Goal: Task Accomplishment & Management: Manage account settings

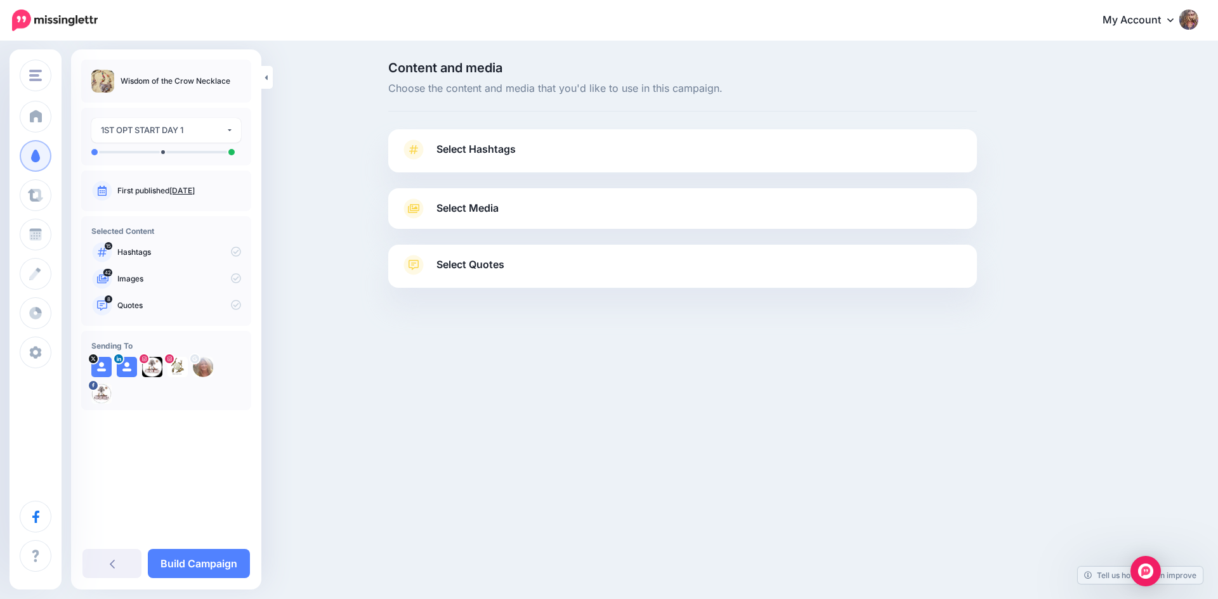
click at [493, 150] on span "Select Hashtags" at bounding box center [475, 149] width 79 height 17
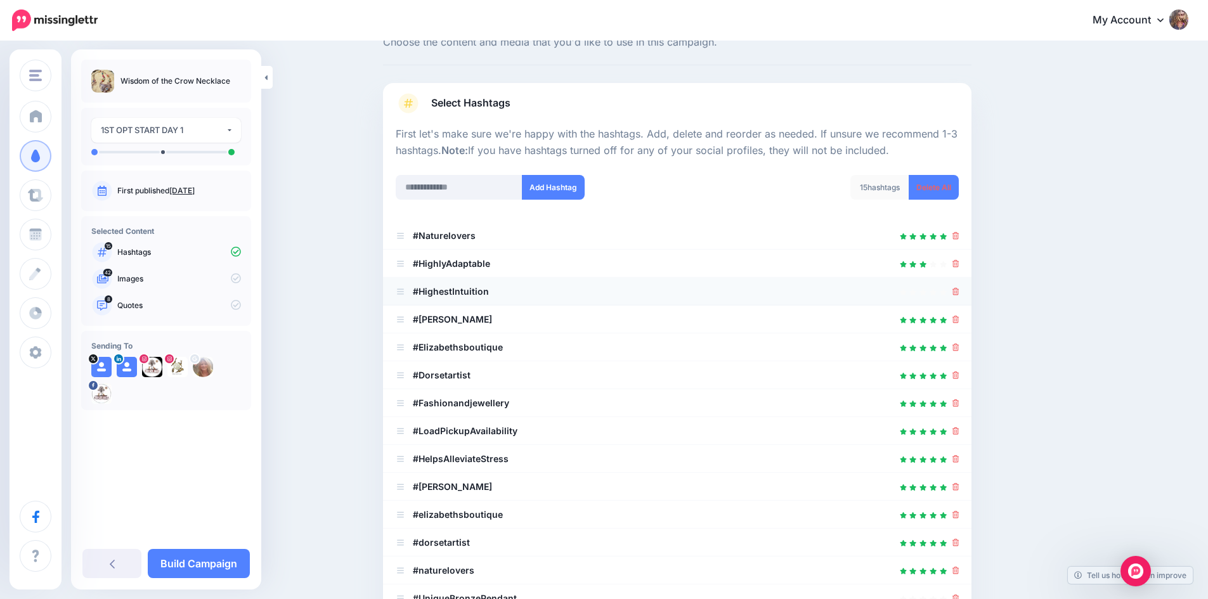
scroll to position [63, 0]
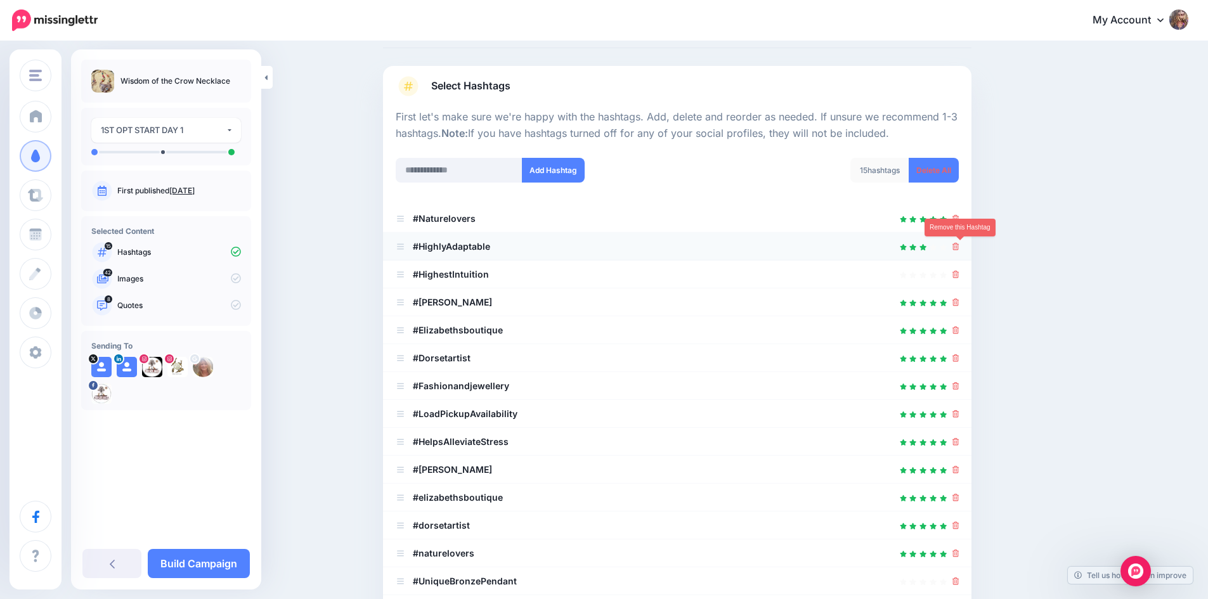
click at [960, 249] on icon at bounding box center [956, 247] width 7 height 8
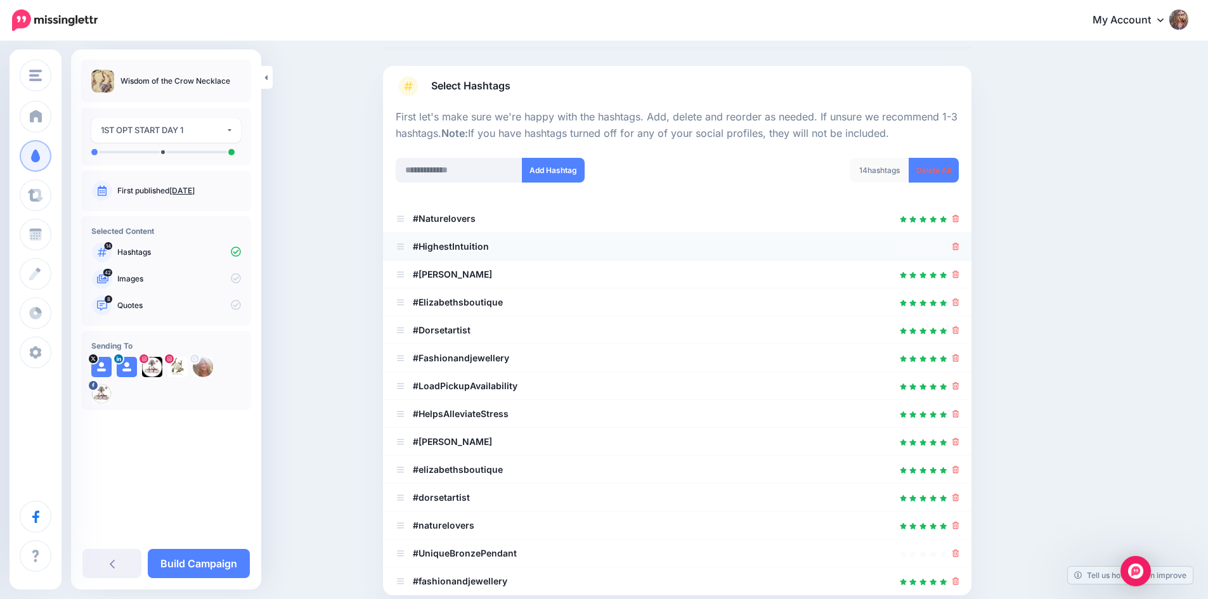
click at [965, 247] on li "#HighestIntuition" at bounding box center [677, 247] width 589 height 28
click at [960, 247] on icon at bounding box center [956, 247] width 7 height 8
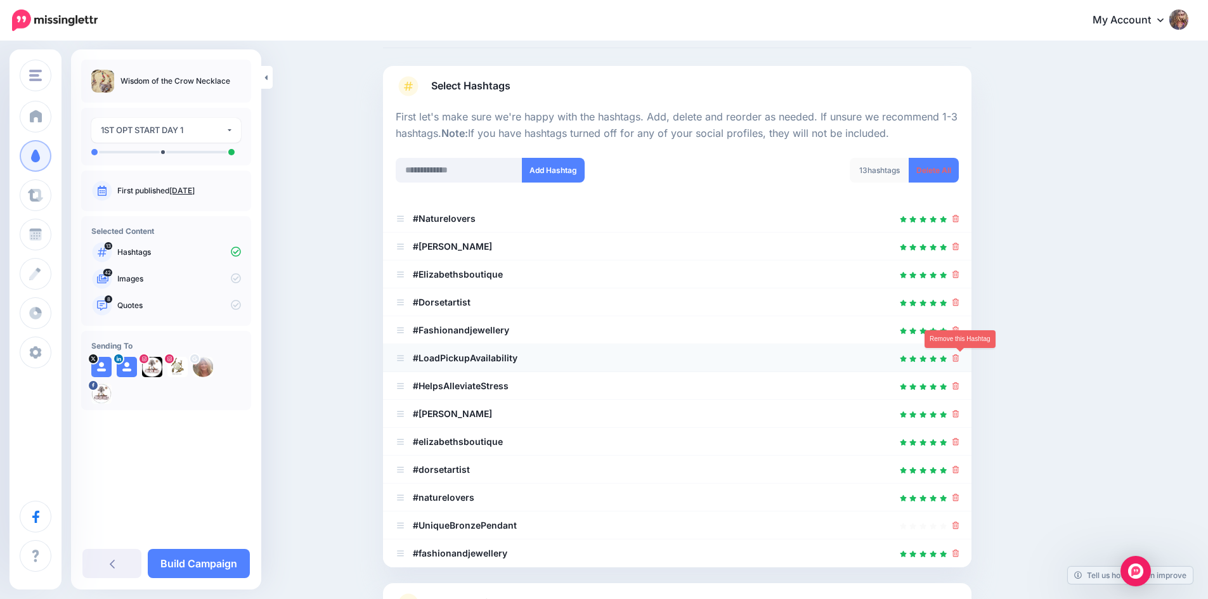
click at [960, 358] on icon at bounding box center [956, 359] width 7 height 8
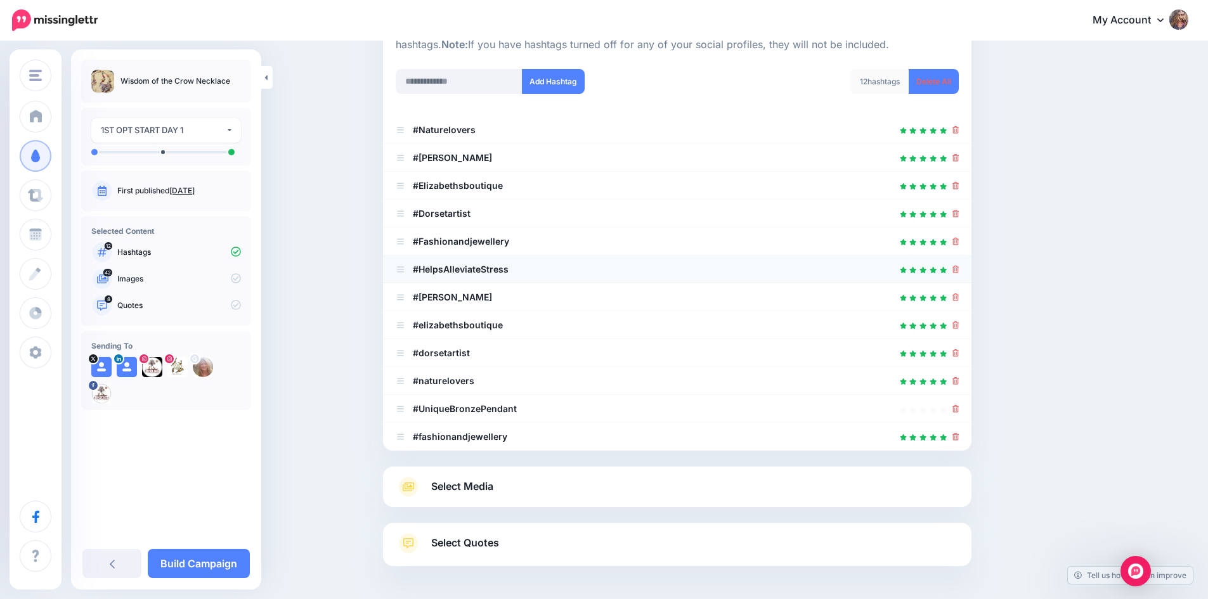
scroll to position [202, 0]
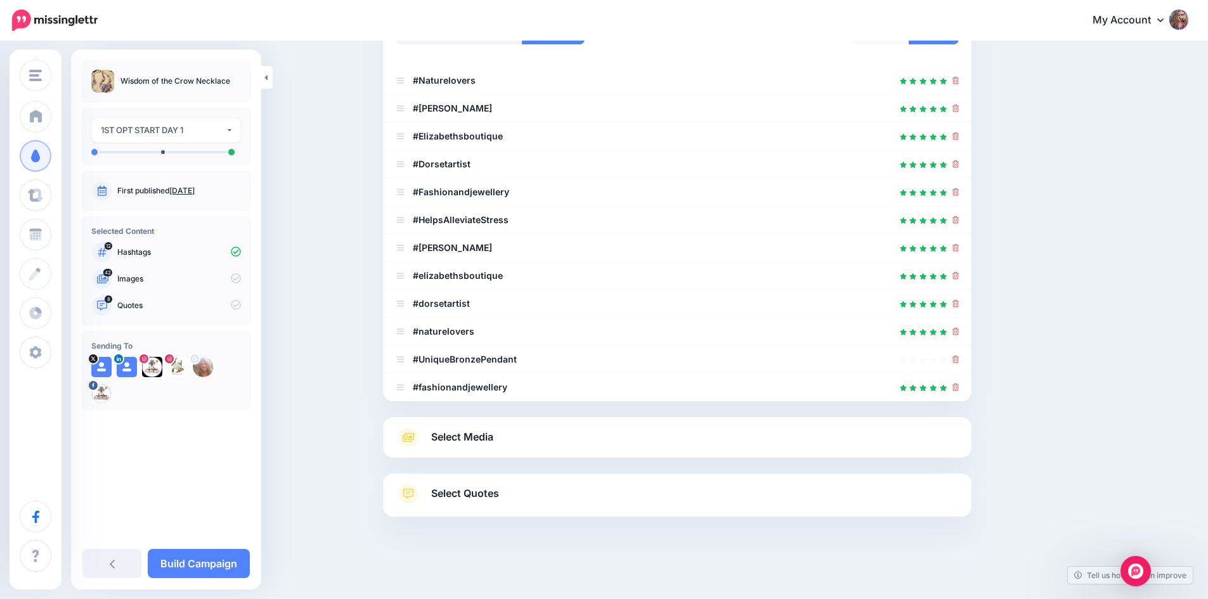
click at [803, 447] on link "Select Media" at bounding box center [677, 437] width 563 height 20
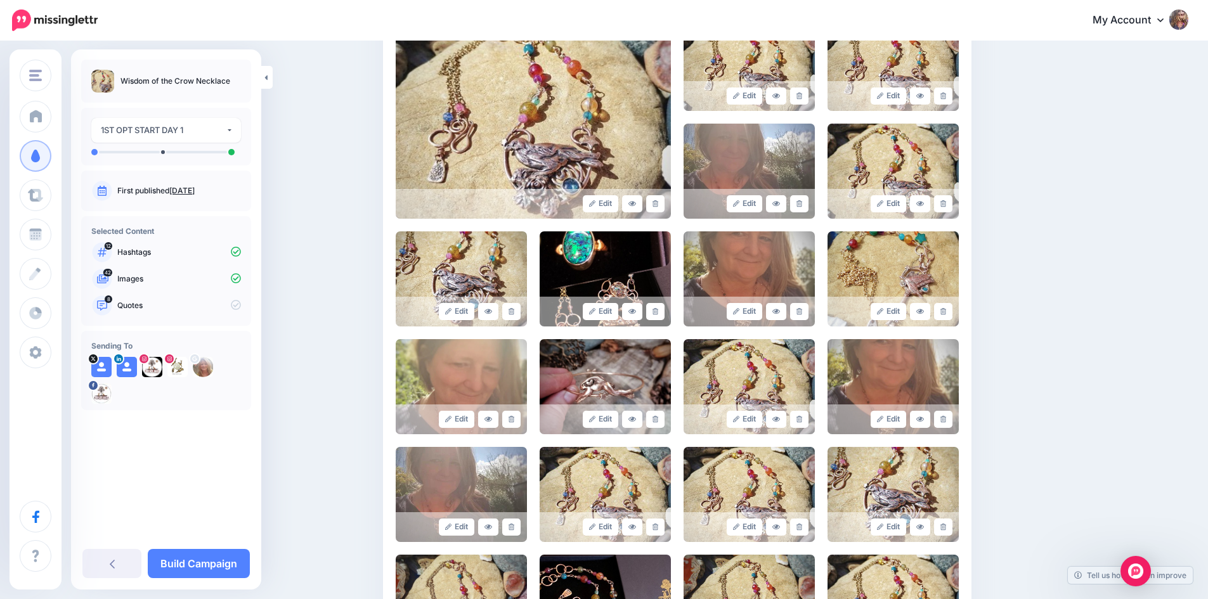
scroll to position [392, 0]
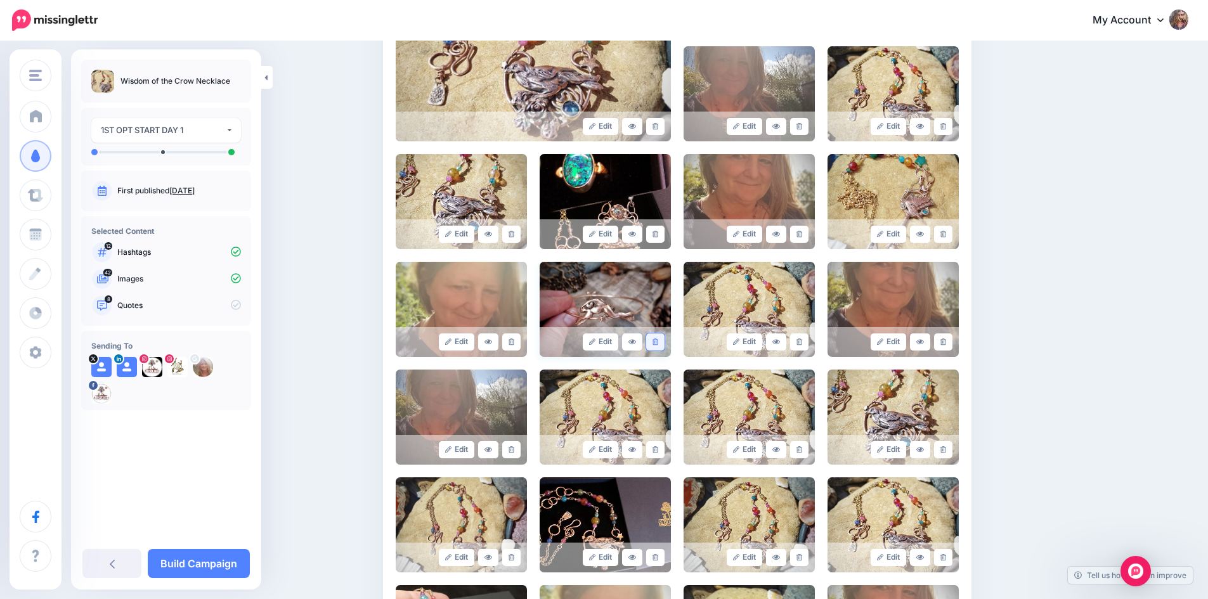
click at [657, 339] on icon at bounding box center [656, 342] width 6 height 7
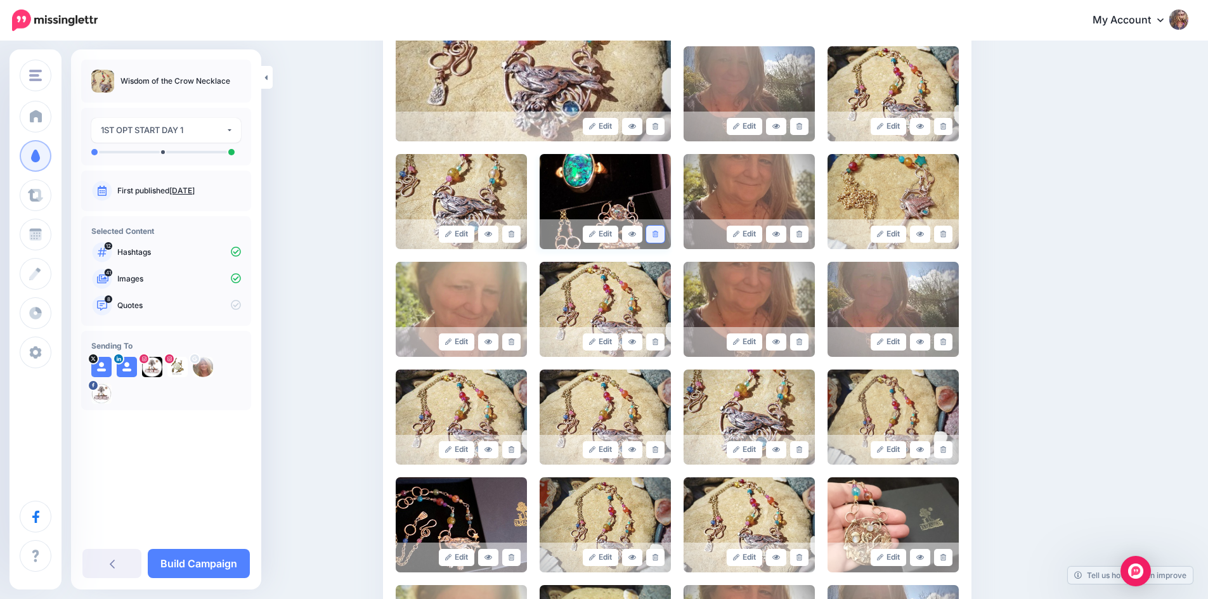
click at [658, 232] on icon at bounding box center [656, 234] width 6 height 7
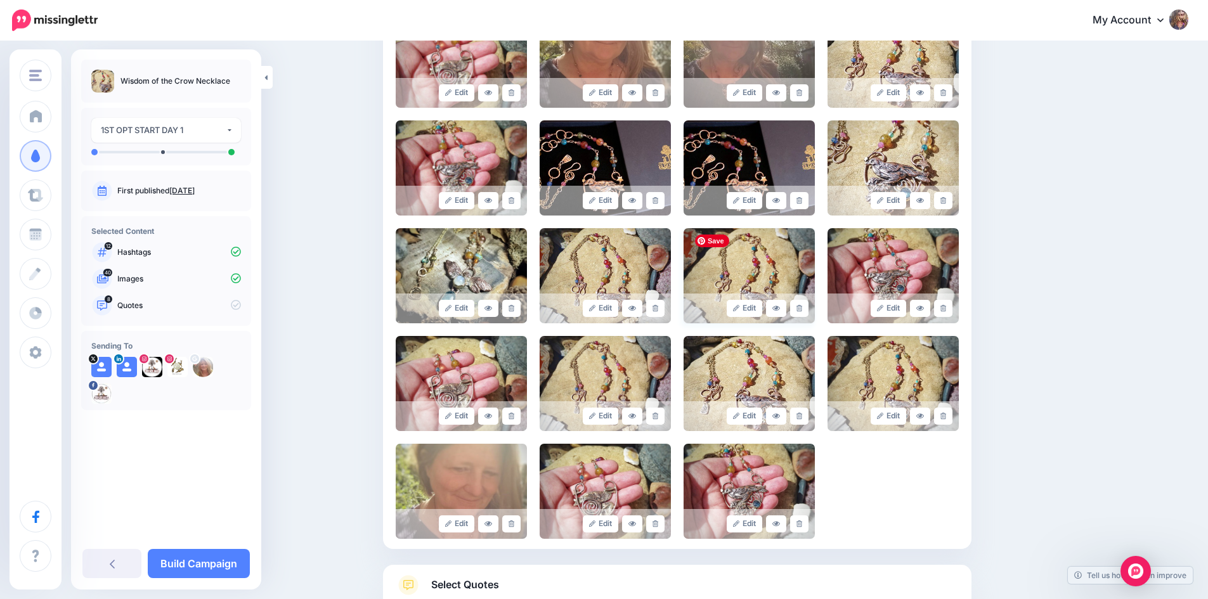
scroll to position [1056, 0]
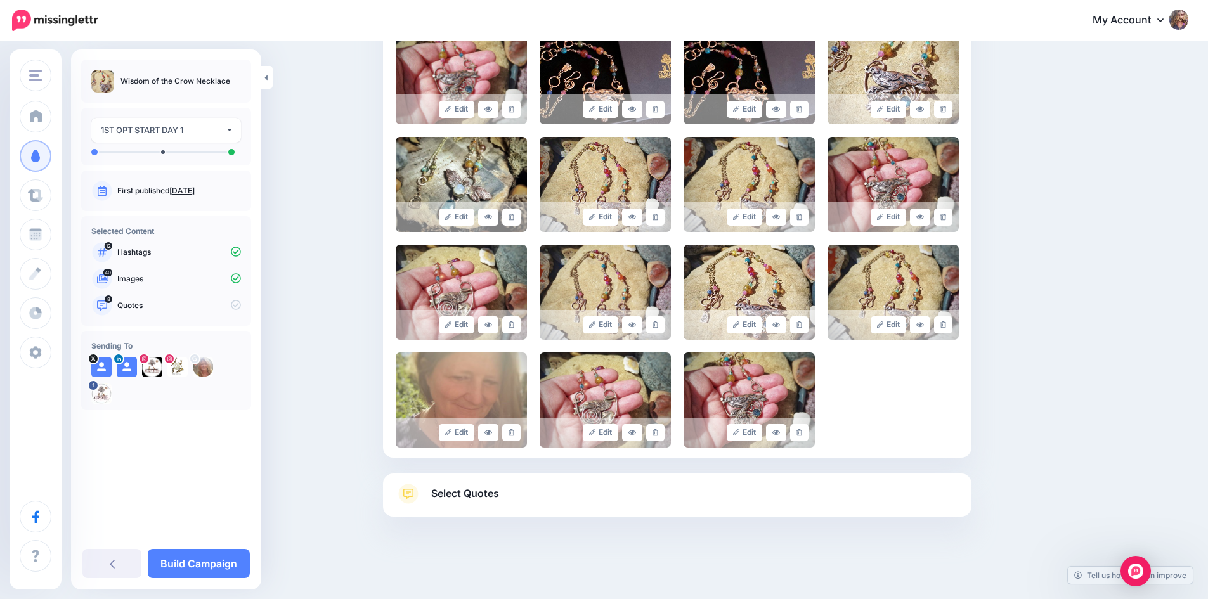
click at [467, 493] on span "Select Quotes" at bounding box center [465, 493] width 68 height 17
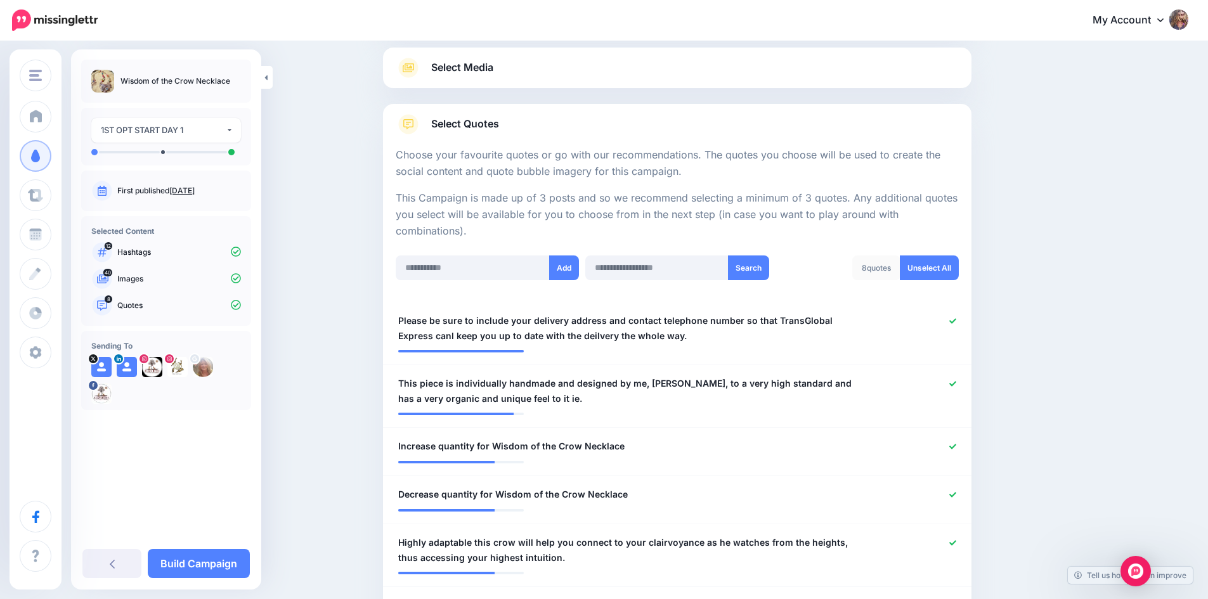
scroll to position [162, 0]
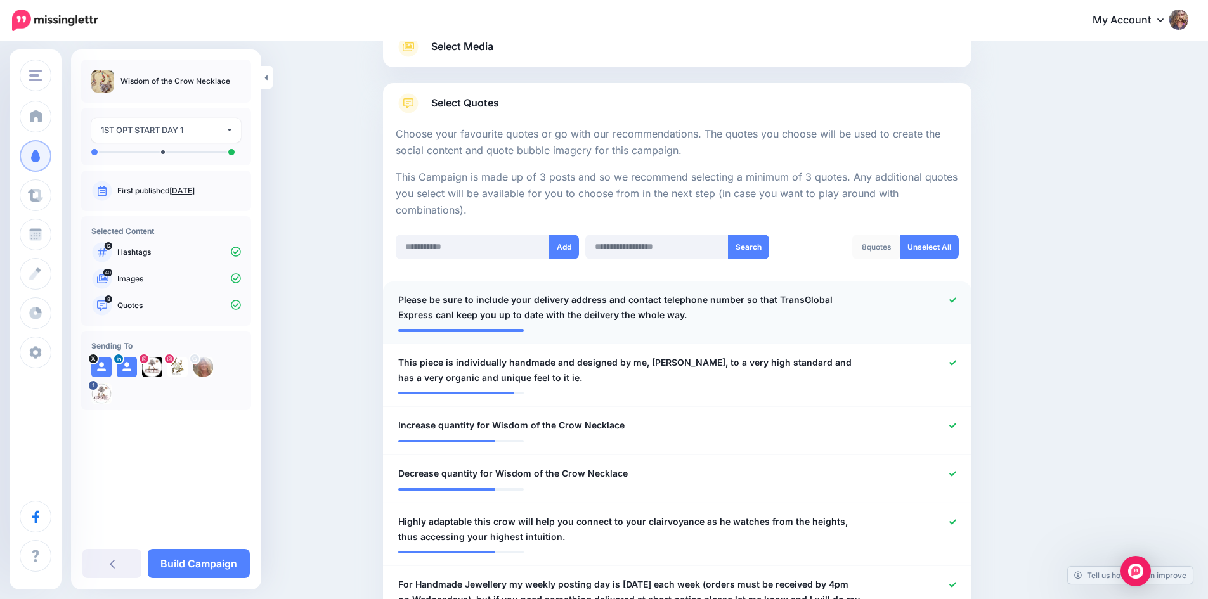
click at [956, 301] on icon at bounding box center [952, 299] width 7 height 5
click at [956, 361] on icon at bounding box center [952, 362] width 7 height 5
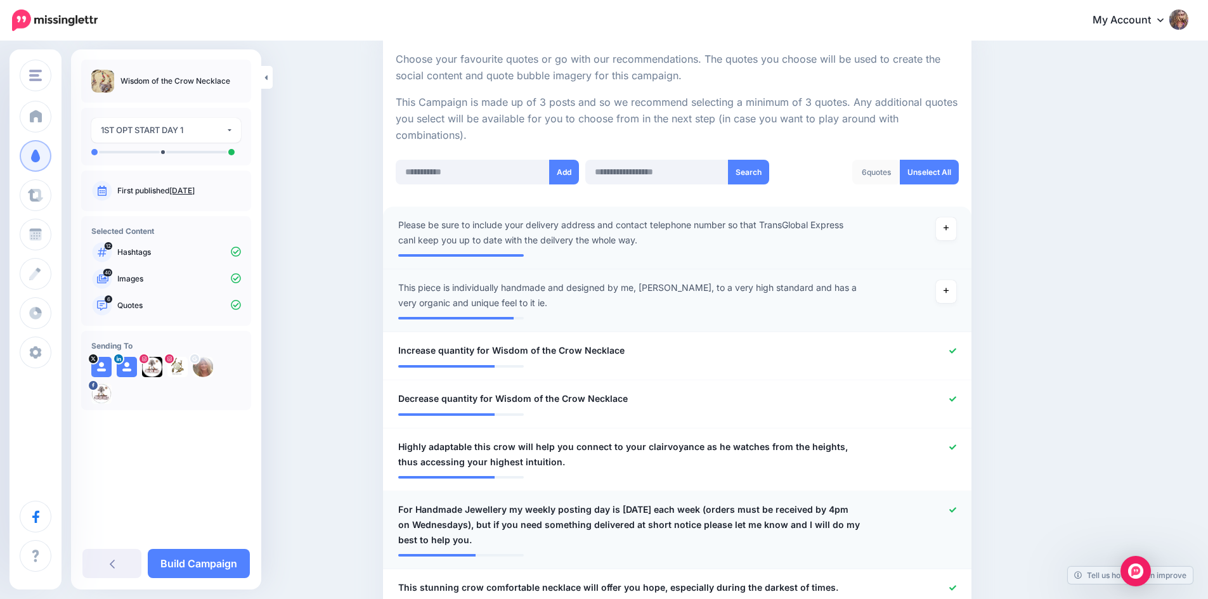
scroll to position [289, 0]
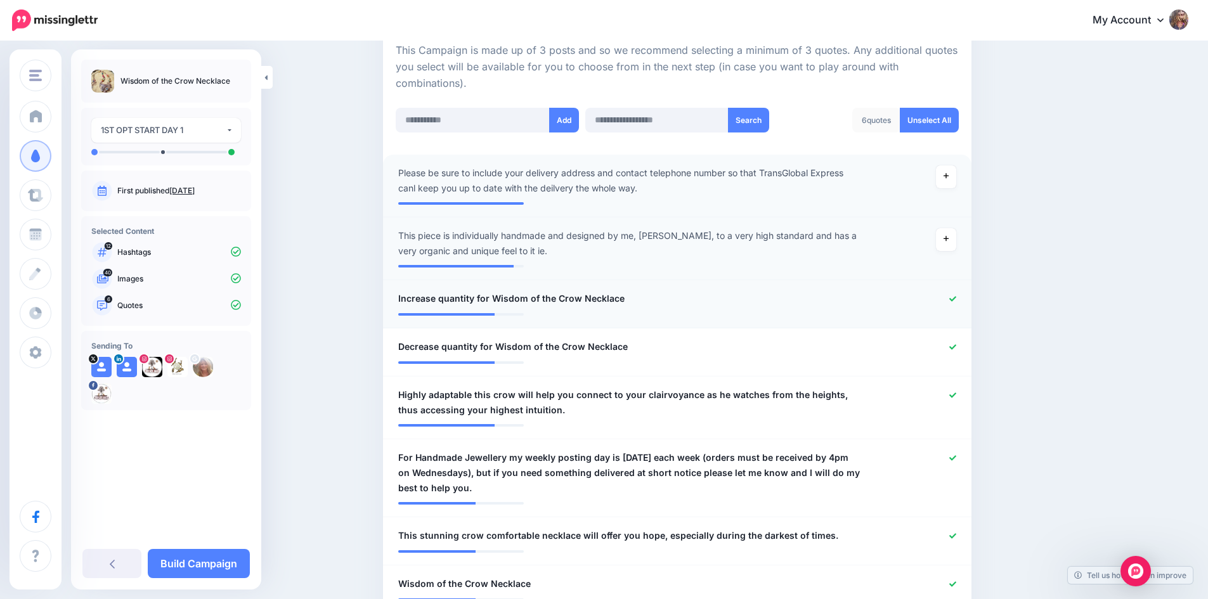
click at [956, 299] on icon at bounding box center [952, 299] width 7 height 7
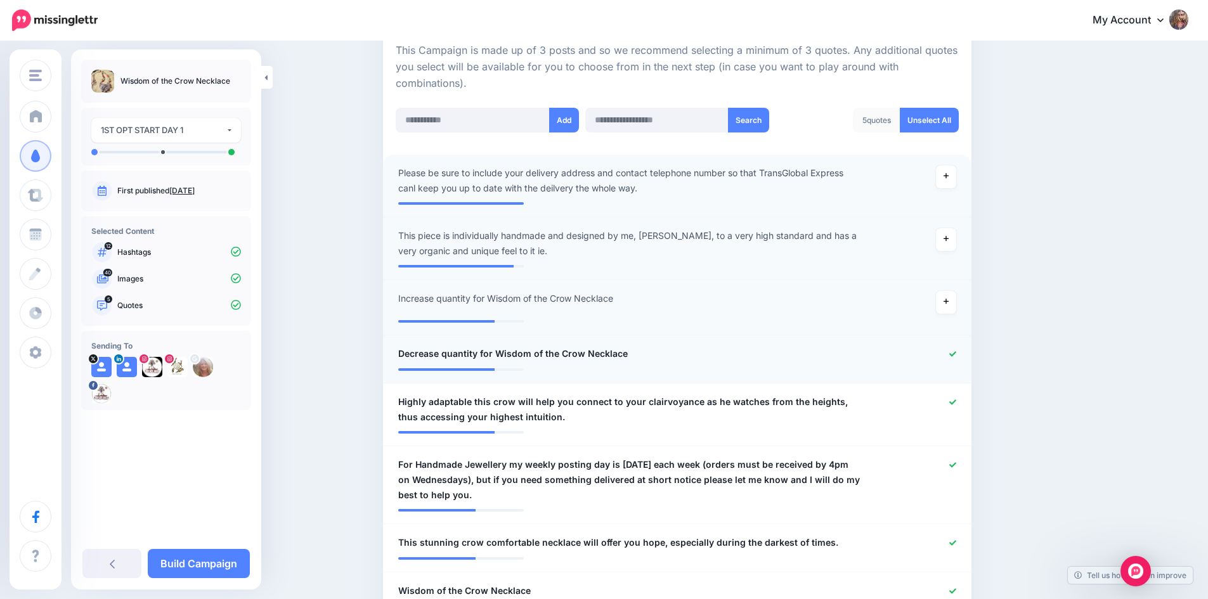
click at [956, 351] on icon at bounding box center [952, 354] width 7 height 7
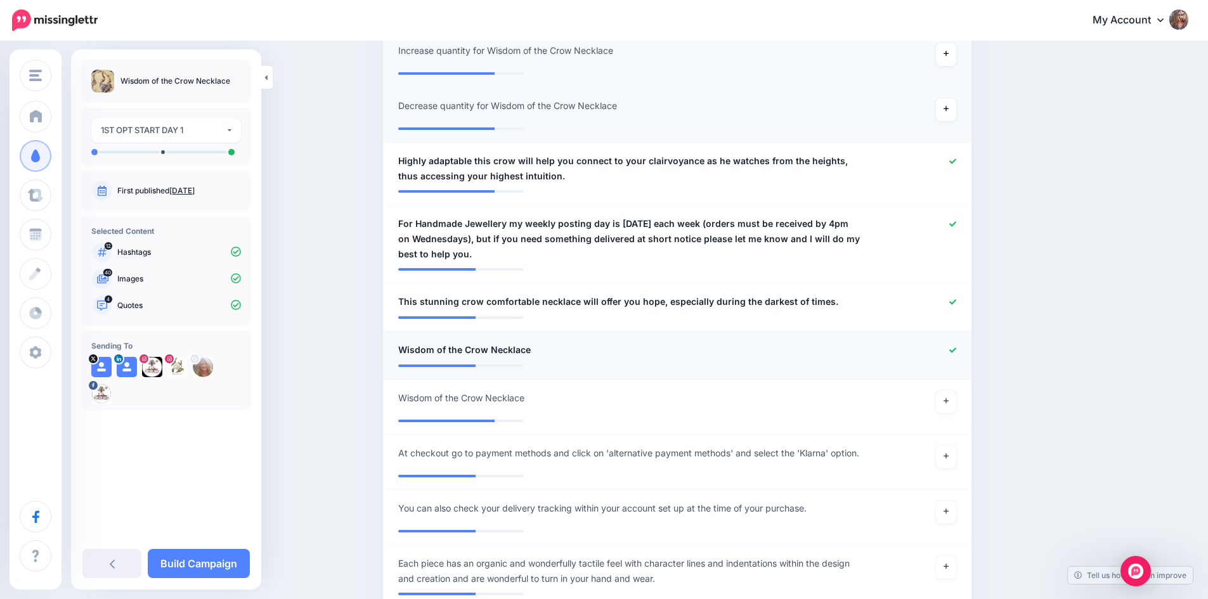
scroll to position [606, 0]
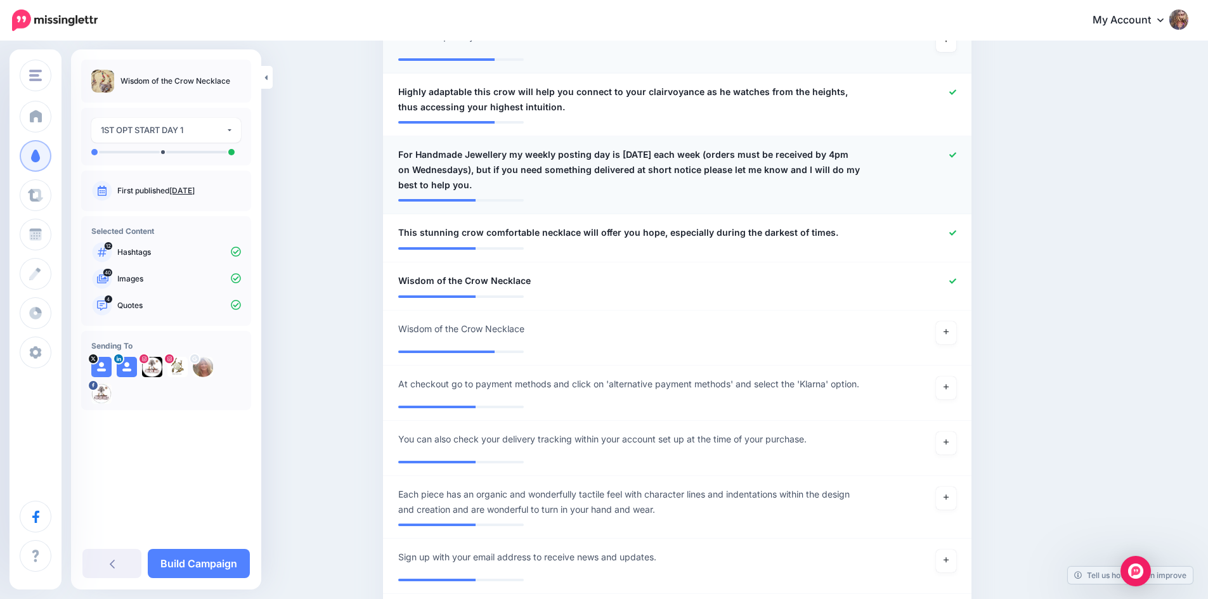
click at [956, 153] on icon at bounding box center [952, 155] width 7 height 7
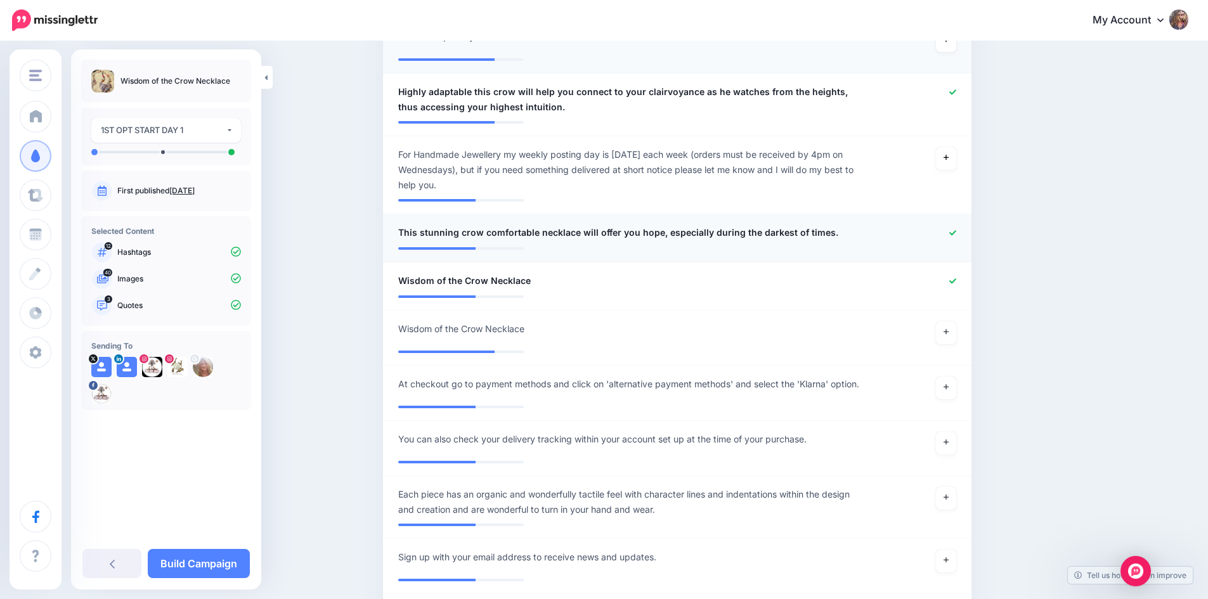
click at [956, 235] on icon at bounding box center [952, 233] width 7 height 7
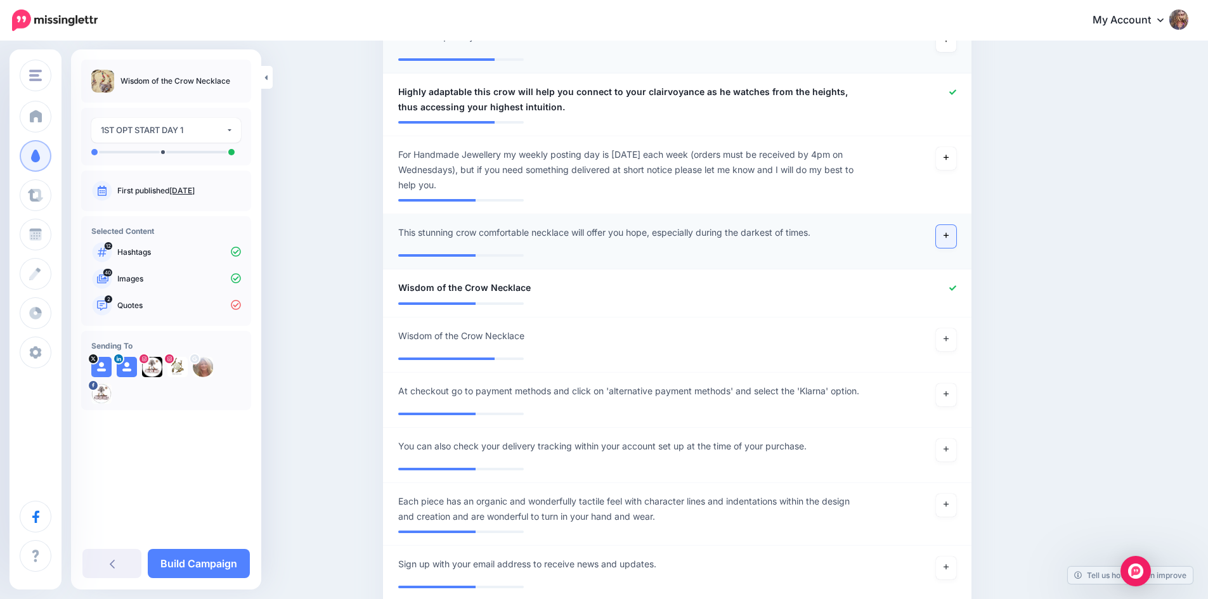
click at [954, 239] on link at bounding box center [946, 236] width 20 height 23
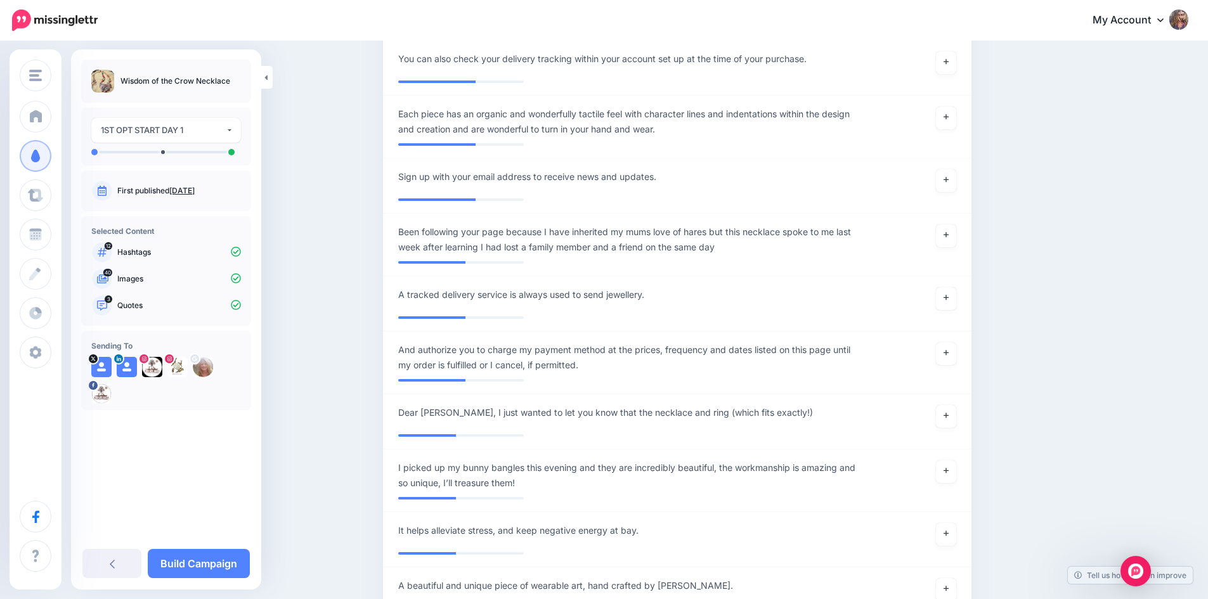
scroll to position [1050, 0]
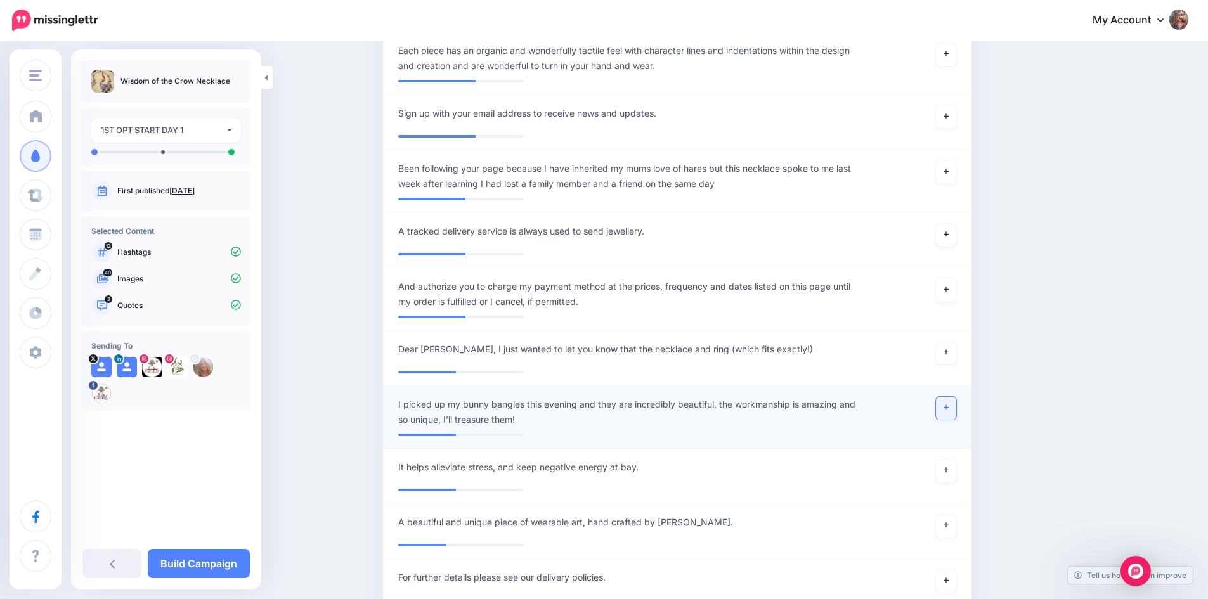
click at [954, 413] on link at bounding box center [946, 408] width 20 height 23
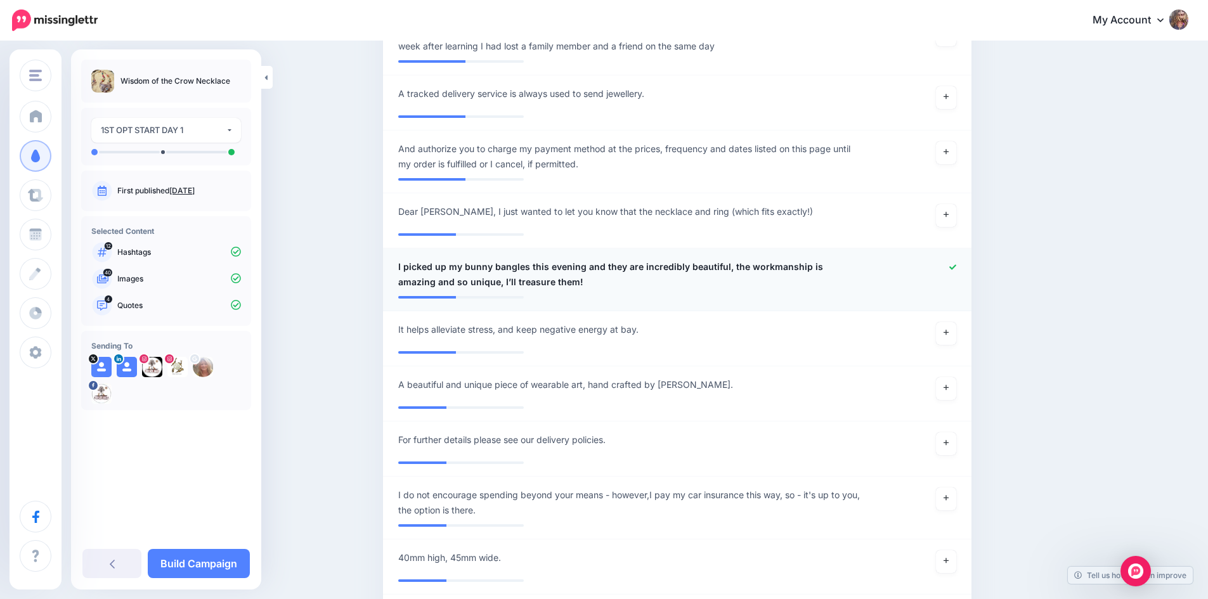
scroll to position [1303, 0]
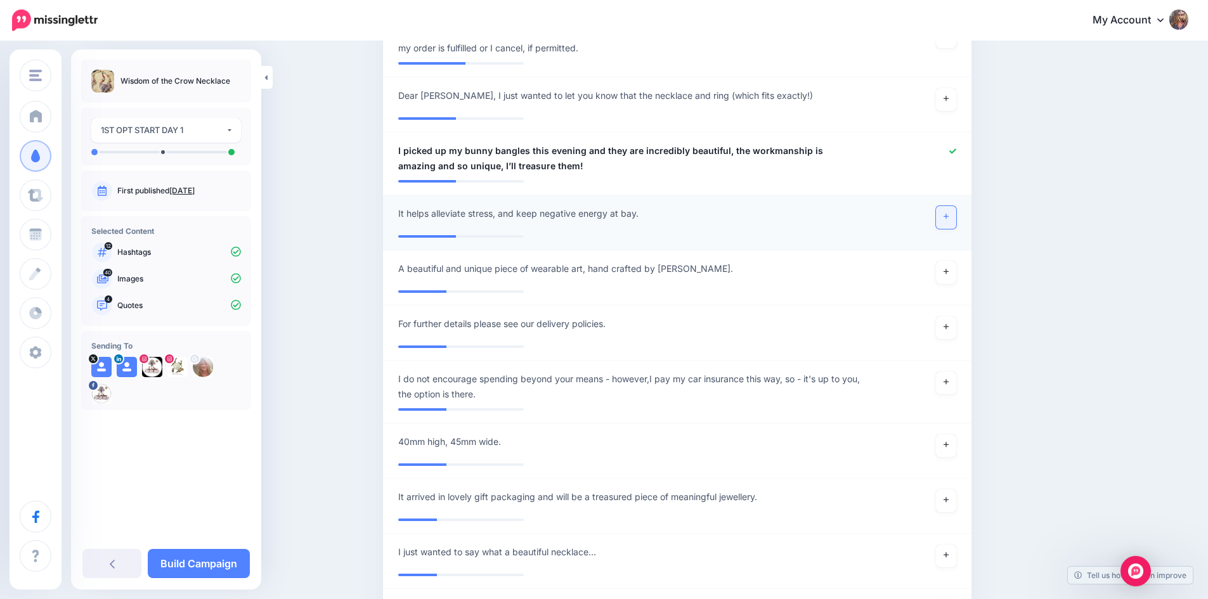
click at [954, 226] on link at bounding box center [946, 217] width 20 height 23
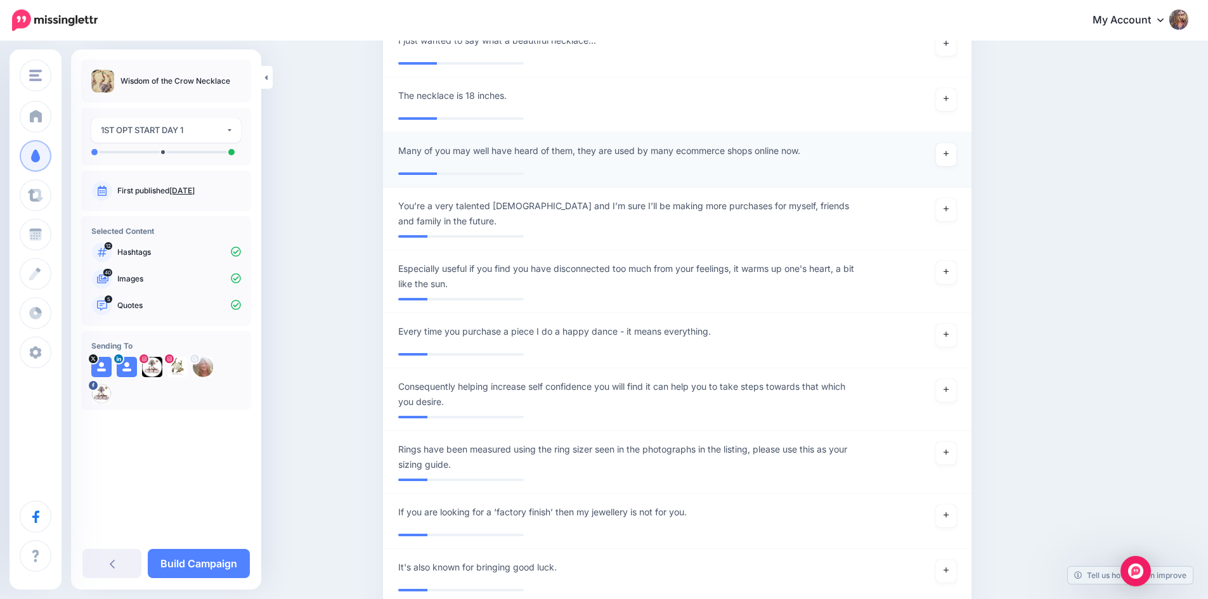
scroll to position [1811, 0]
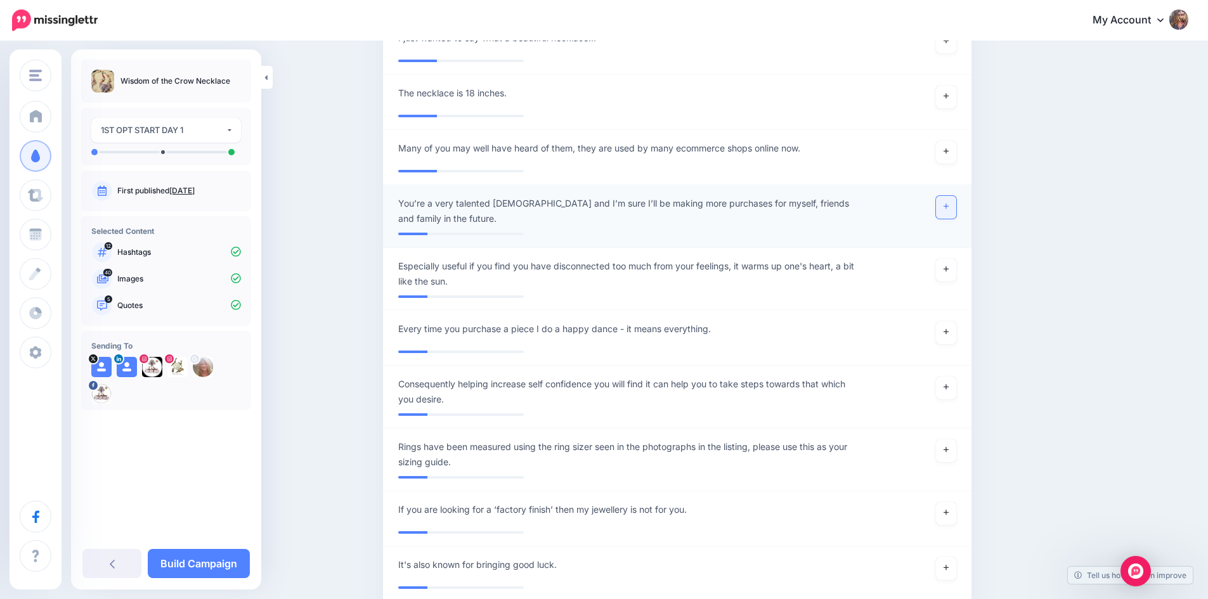
click at [949, 210] on icon at bounding box center [946, 206] width 5 height 7
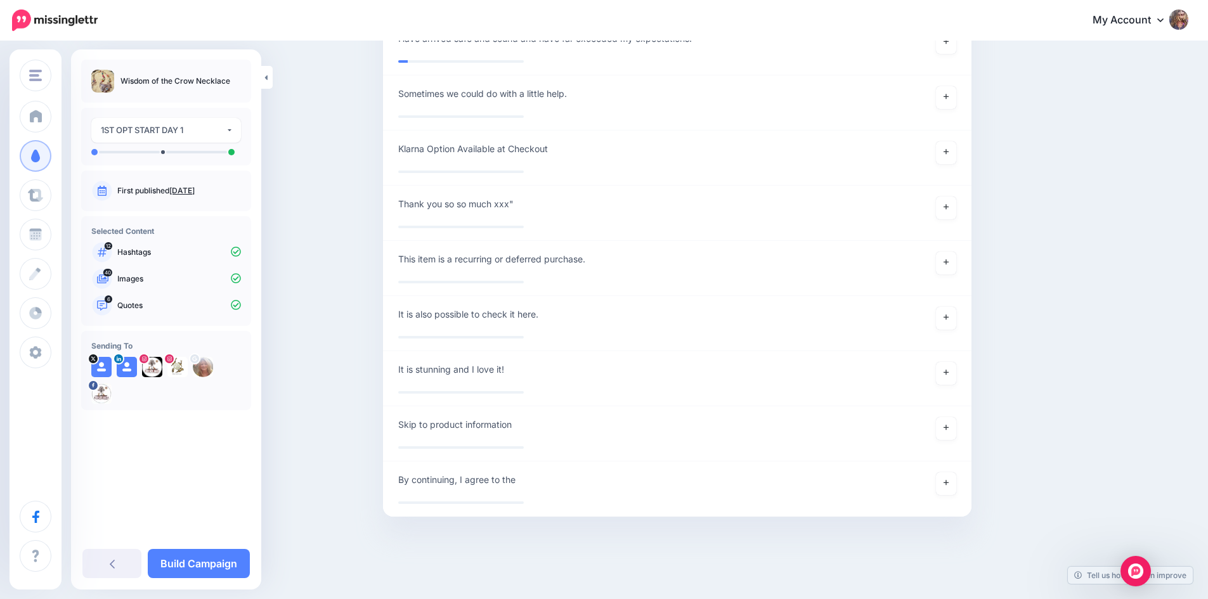
scroll to position [3471, 0]
click at [221, 562] on link "Build Campaign" at bounding box center [199, 563] width 102 height 29
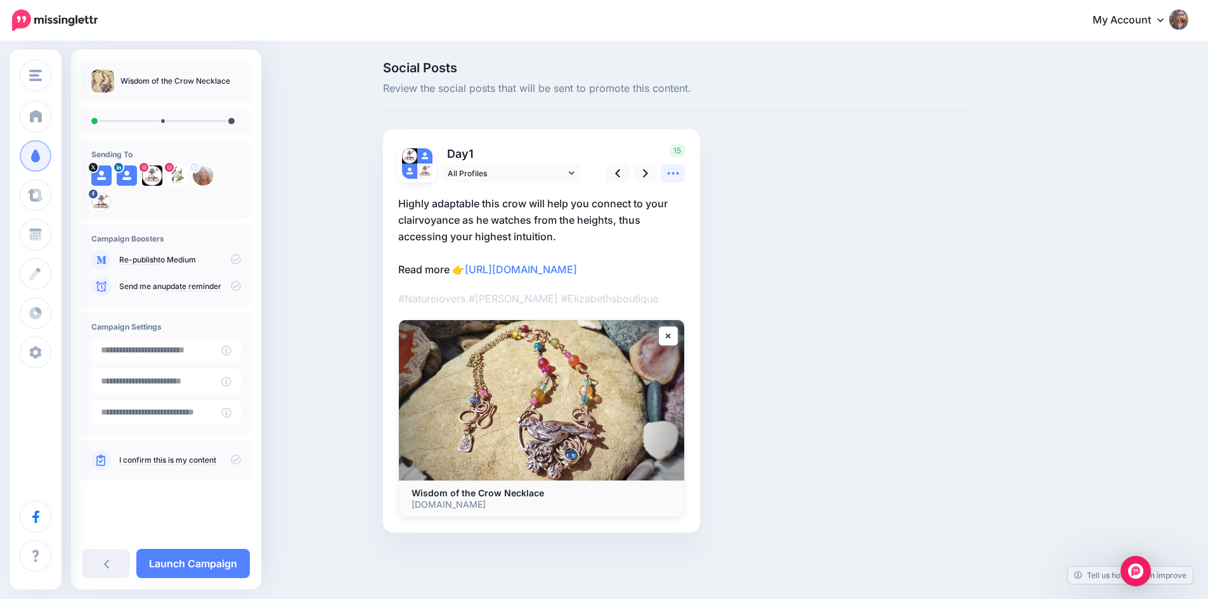
click at [679, 174] on icon at bounding box center [673, 173] width 13 height 13
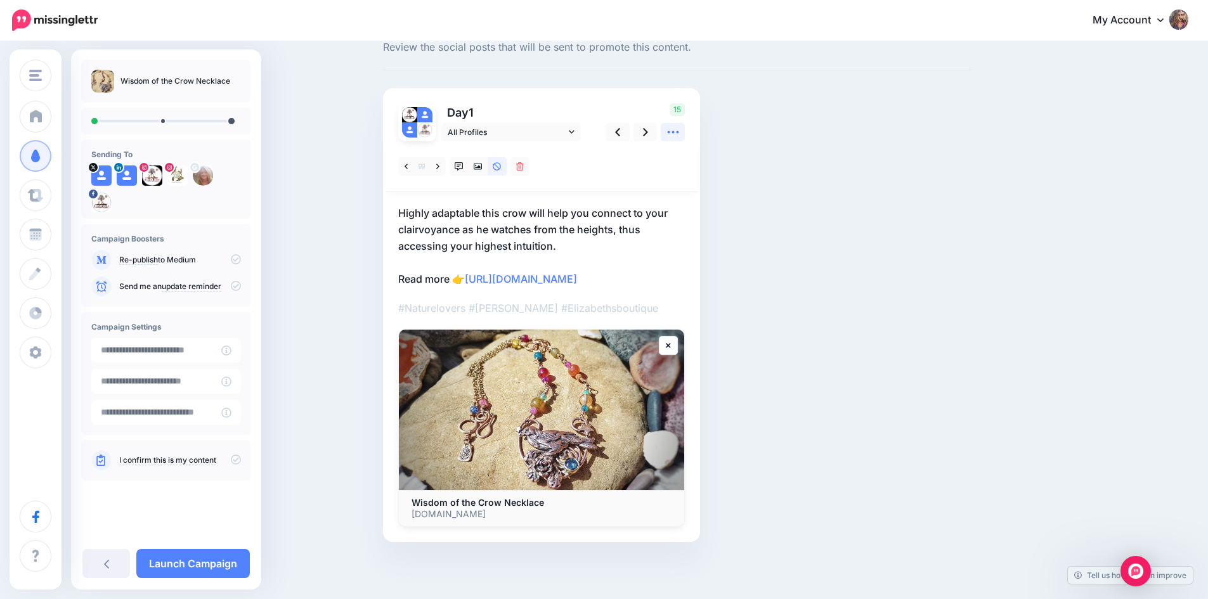
scroll to position [91, 0]
drag, startPoint x: 701, startPoint y: 280, endPoint x: 396, endPoint y: 249, distance: 307.2
click at [396, 249] on div "Day 1 All Profiles" at bounding box center [541, 315] width 317 height 454
click at [502, 221] on p "Highly adaptable this crow will help you connect to your clairvoyance as he wat…" at bounding box center [541, 246] width 287 height 82
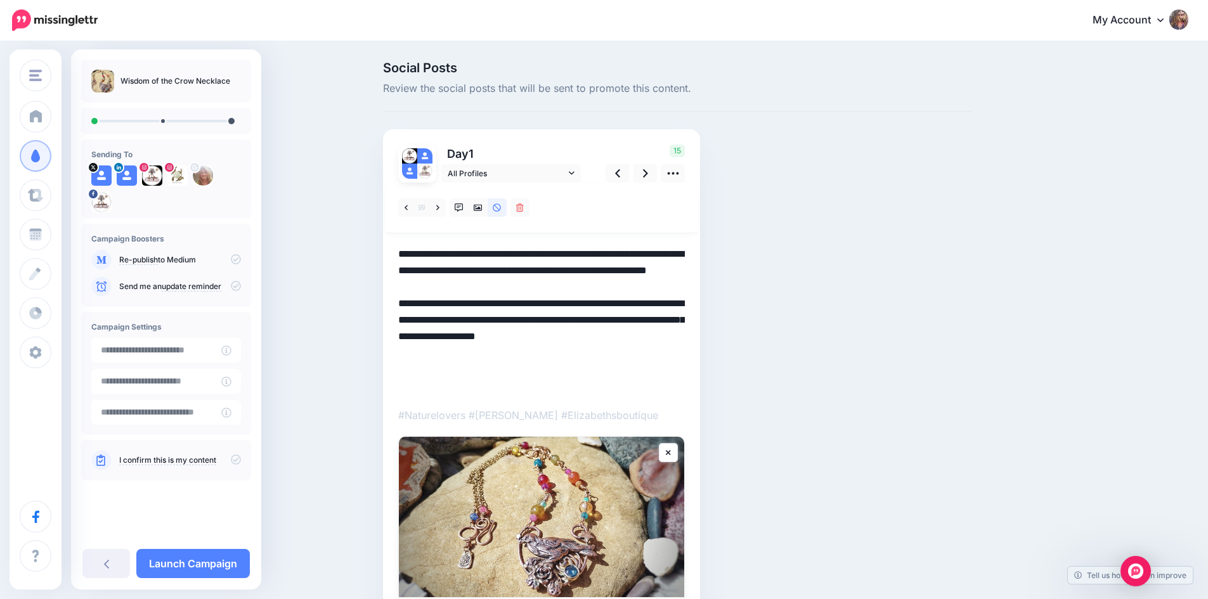
drag, startPoint x: 503, startPoint y: 325, endPoint x: 553, endPoint y: 392, distance: 83.3
click at [553, 392] on textarea "**********" at bounding box center [541, 320] width 287 height 148
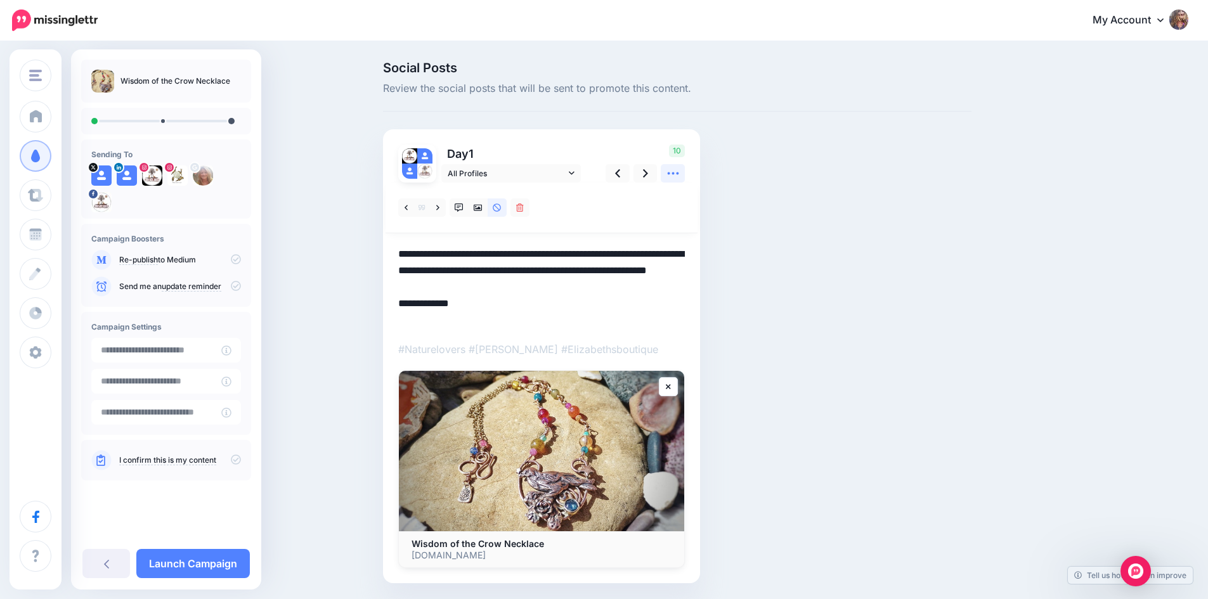
click at [677, 176] on icon at bounding box center [673, 173] width 13 height 13
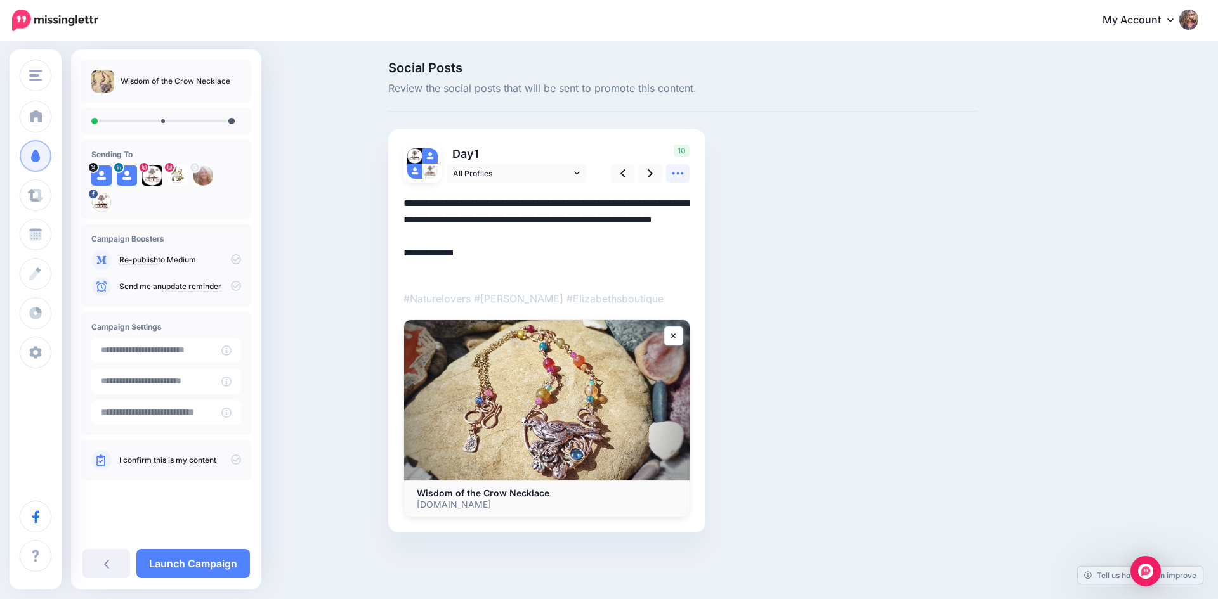
click at [677, 176] on icon at bounding box center [677, 173] width 13 height 13
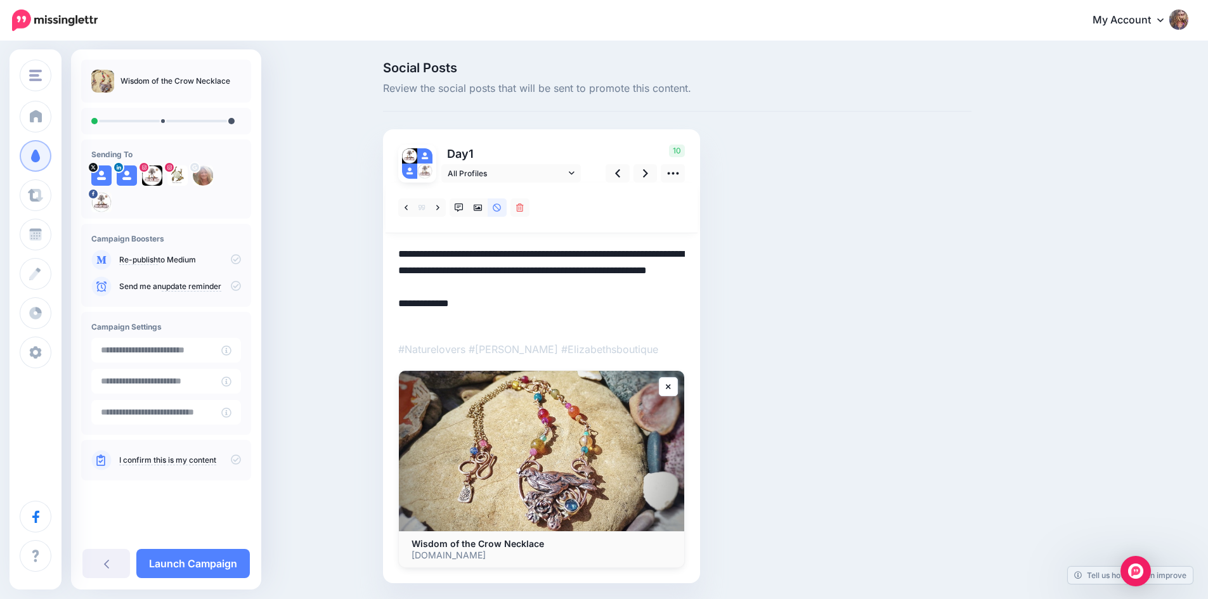
click at [479, 316] on textarea "**********" at bounding box center [541, 287] width 287 height 82
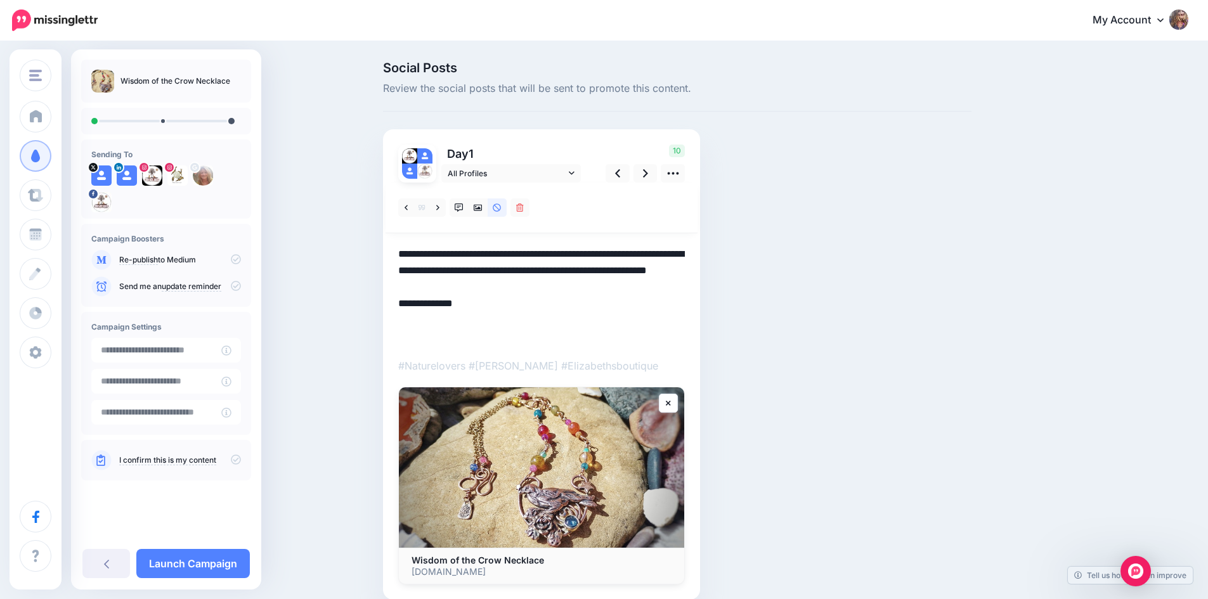
paste textarea "**********"
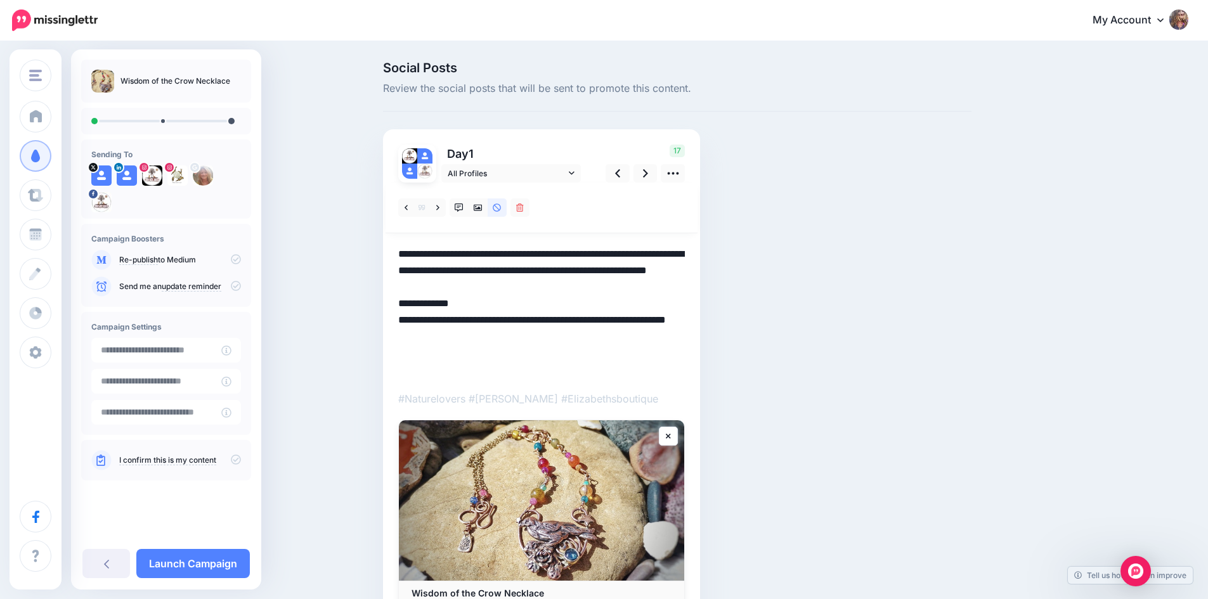
click at [639, 398] on p "#Naturelovers #Elizabeth #Elizabethsboutique" at bounding box center [541, 399] width 287 height 16
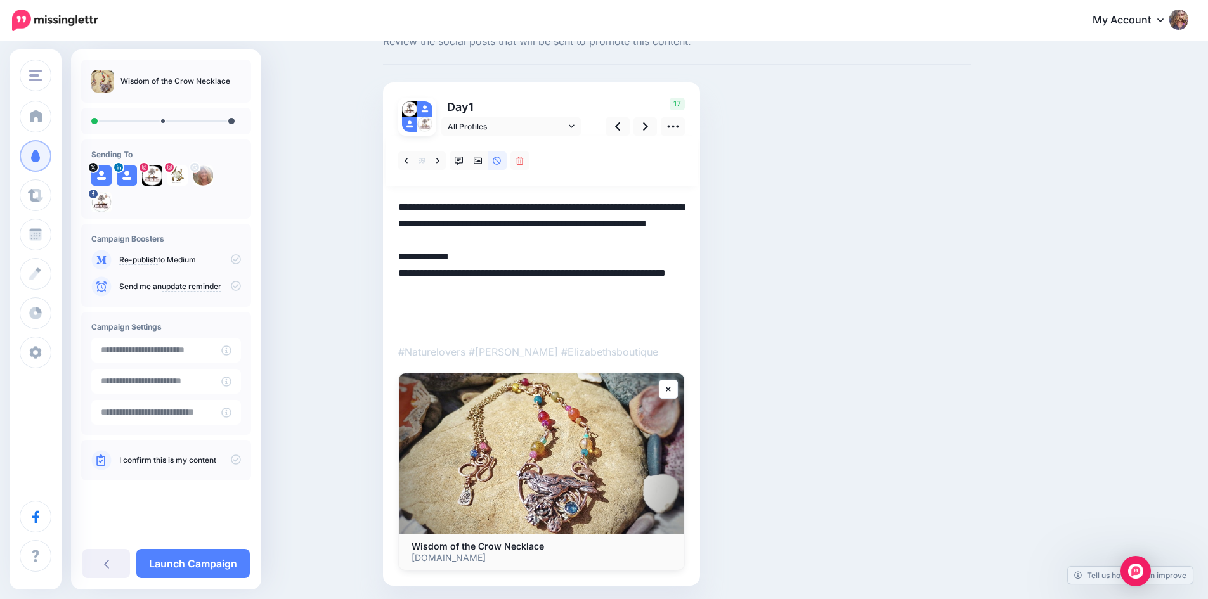
scroll to position [91, 0]
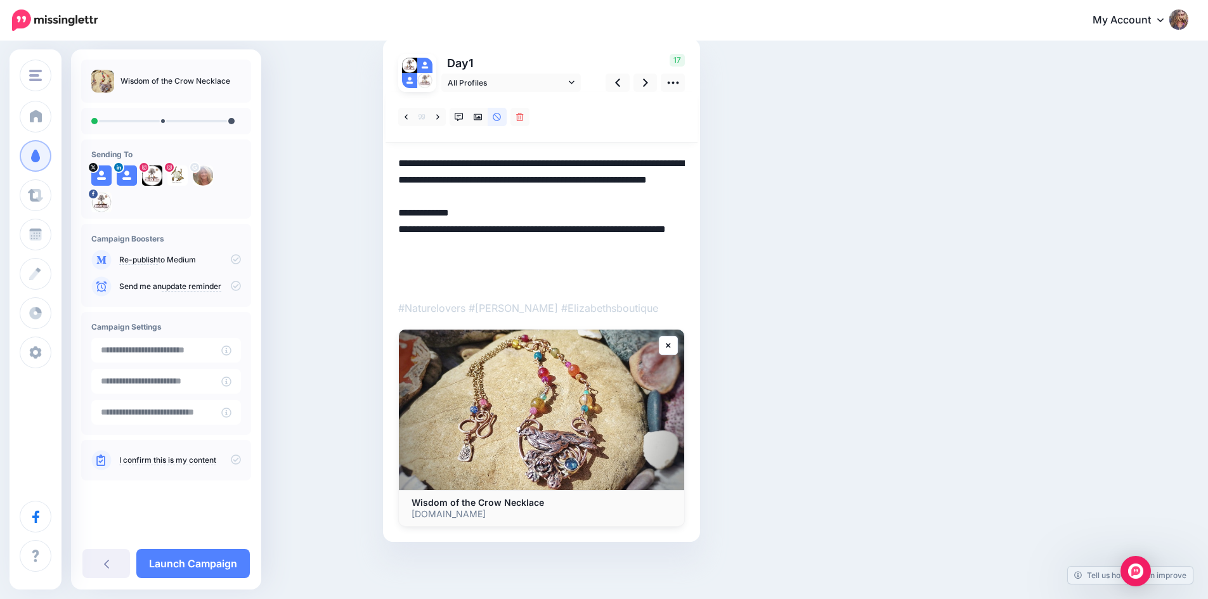
drag, startPoint x: 429, startPoint y: 224, endPoint x: 387, endPoint y: 224, distance: 41.9
click at [387, 224] on div "Day 1 All Profiles" at bounding box center [541, 291] width 317 height 504
click at [481, 288] on div at bounding box center [541, 309] width 287 height 435
click at [492, 423] on img at bounding box center [541, 410] width 285 height 160
click at [575, 81] on icon at bounding box center [572, 82] width 6 height 9
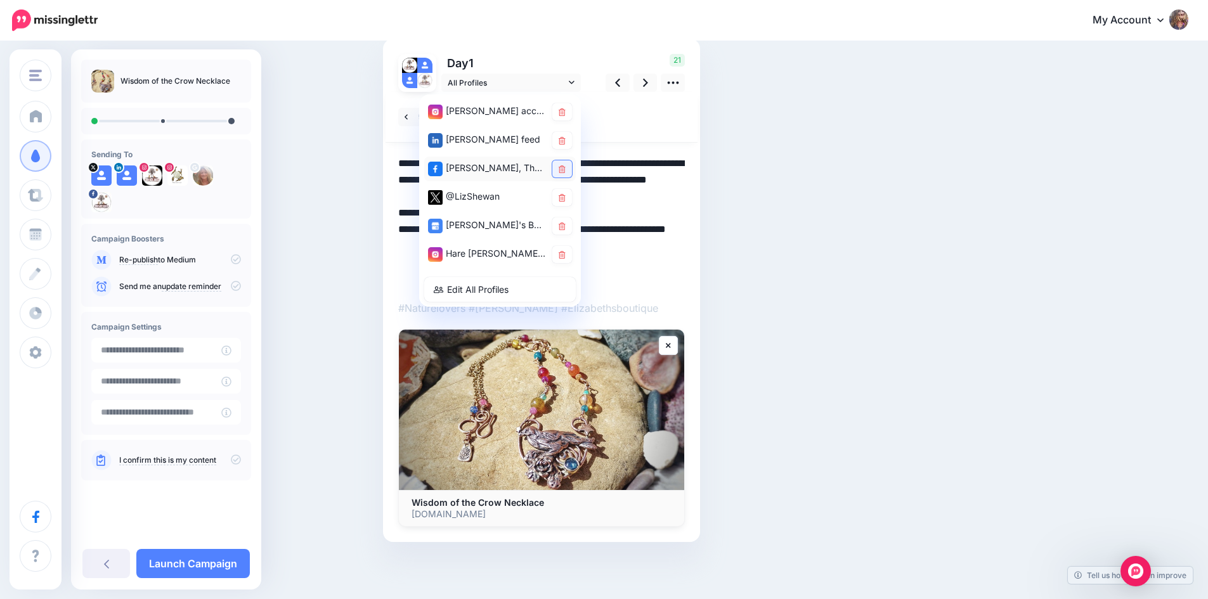
click at [564, 172] on icon at bounding box center [562, 170] width 7 height 8
click at [566, 197] on icon at bounding box center [562, 198] width 7 height 8
click at [566, 223] on icon at bounding box center [562, 227] width 7 height 8
click at [566, 257] on icon at bounding box center [562, 255] width 7 height 8
click at [571, 226] on link at bounding box center [562, 226] width 20 height 17
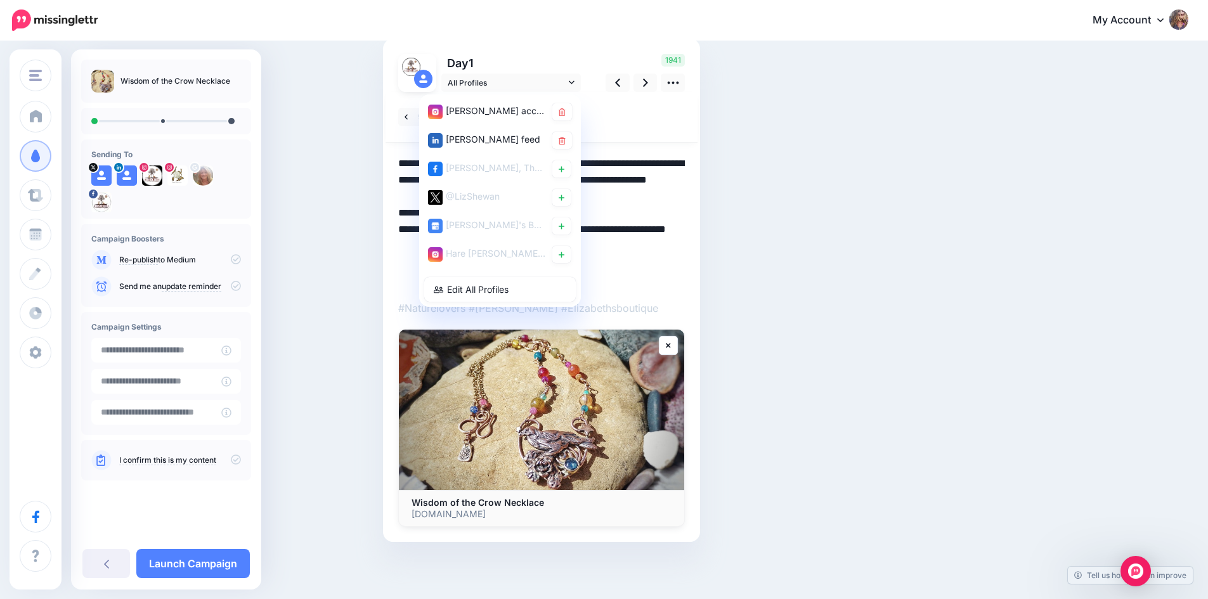
click at [668, 212] on textarea "**********" at bounding box center [541, 221] width 287 height 132
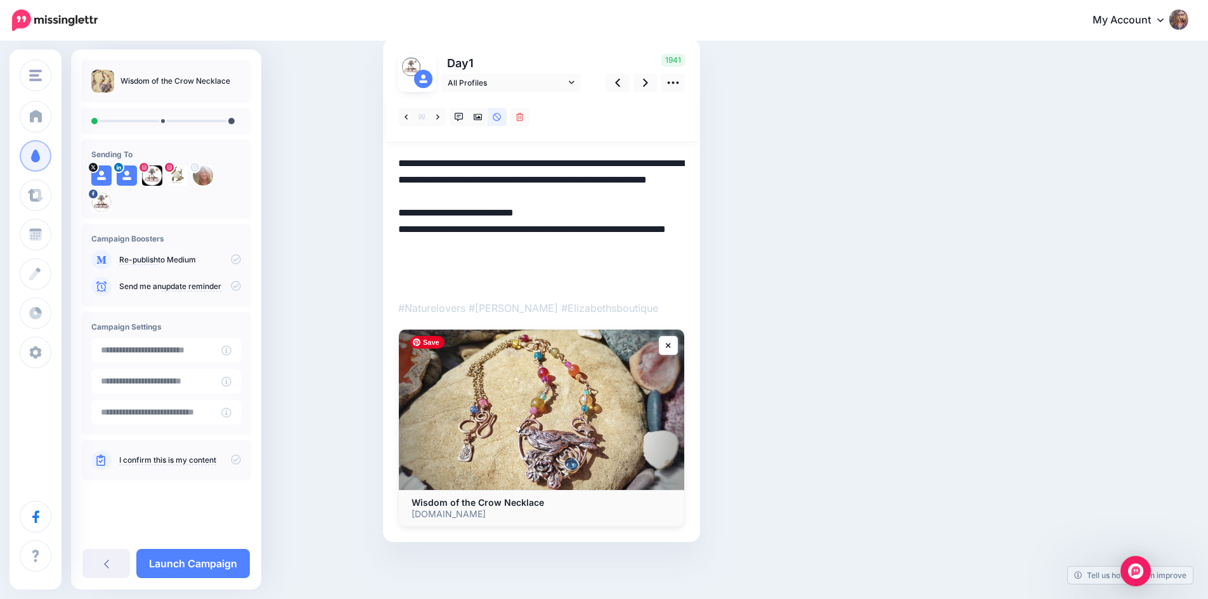
click at [580, 402] on img at bounding box center [541, 410] width 285 height 160
click at [677, 84] on icon at bounding box center [673, 82] width 13 height 13
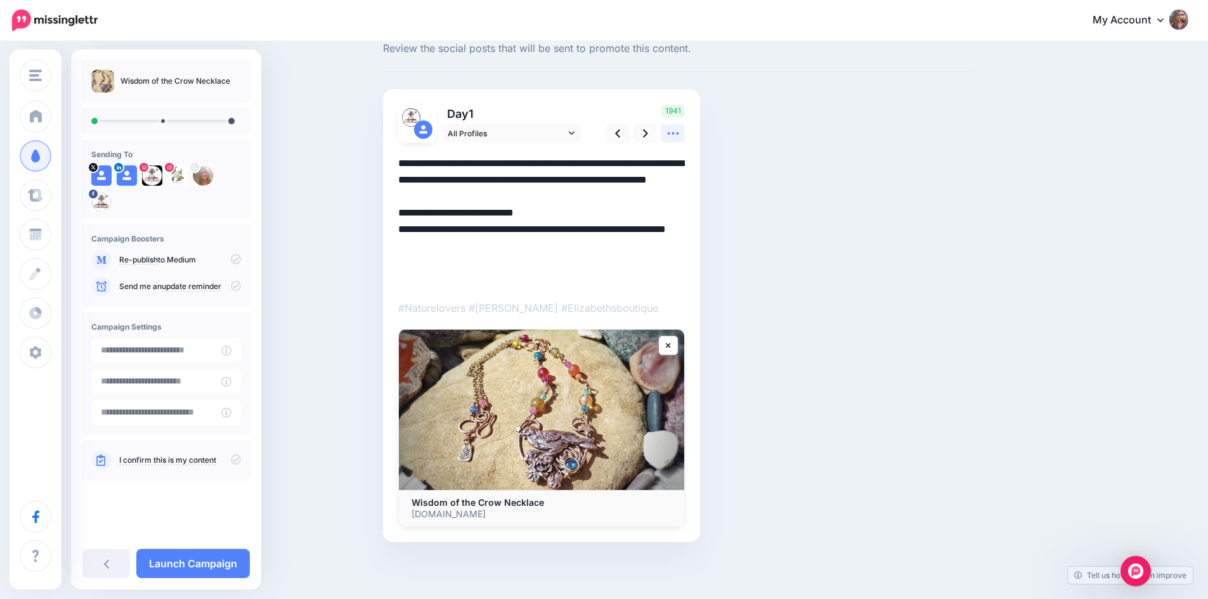
scroll to position [40, 0]
click at [648, 133] on icon at bounding box center [645, 133] width 5 height 13
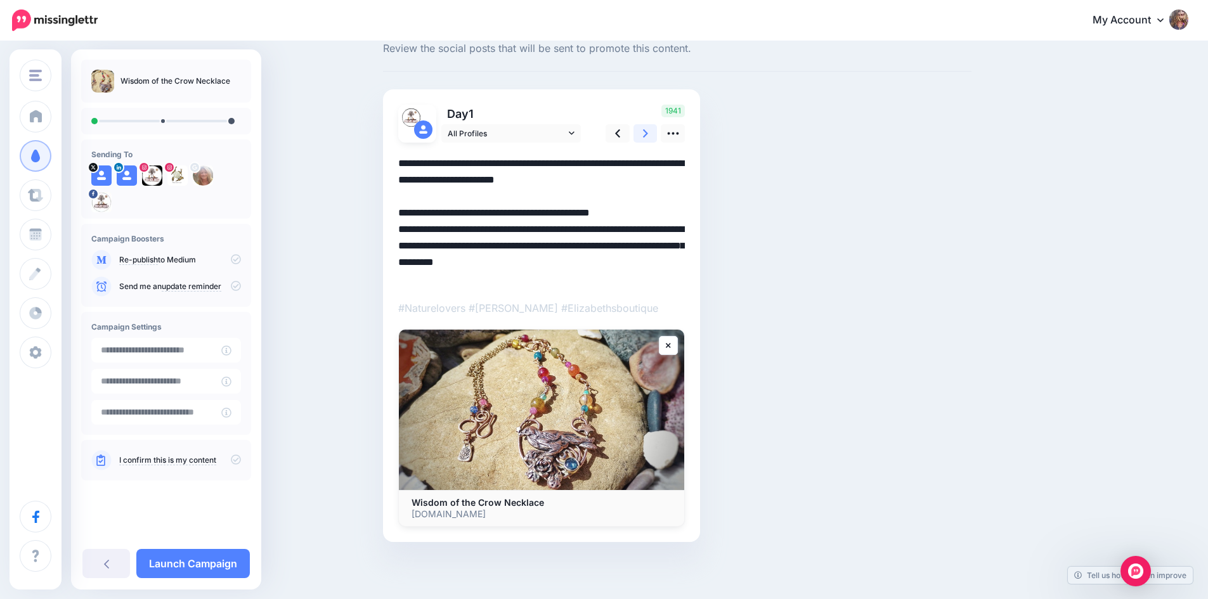
scroll to position [0, 0]
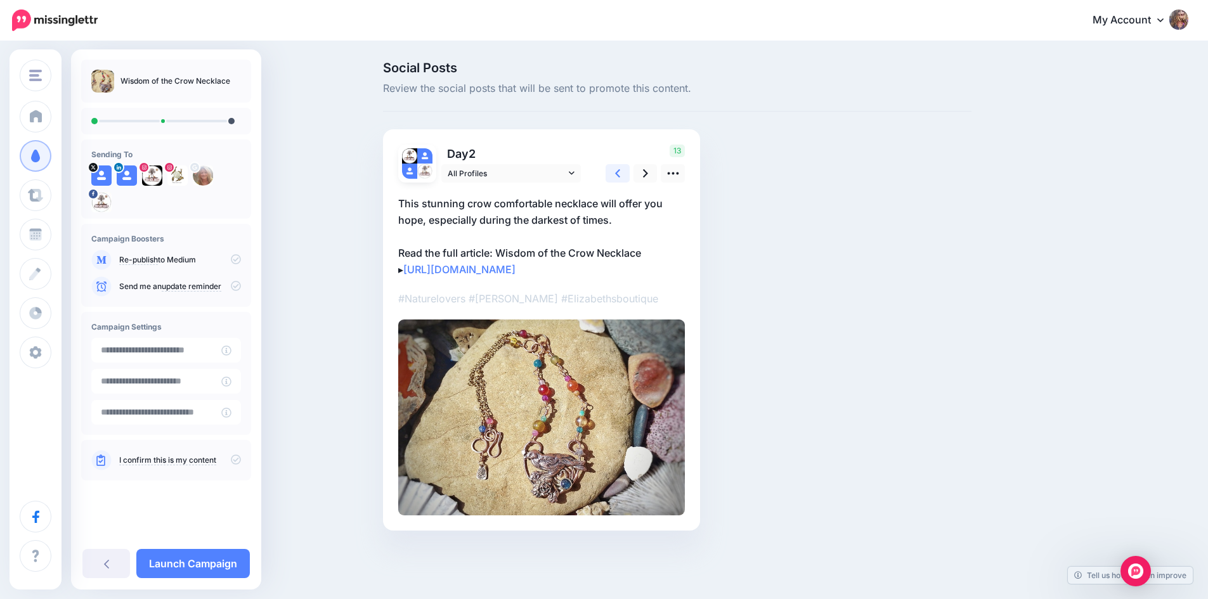
click at [620, 172] on icon at bounding box center [617, 173] width 5 height 13
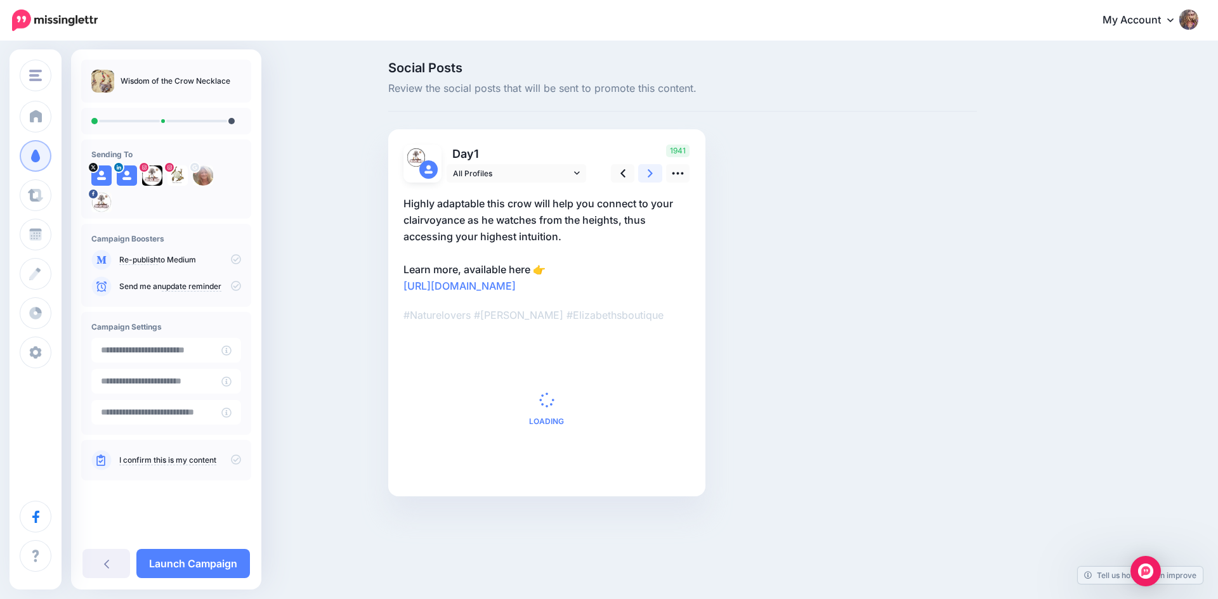
click at [645, 171] on link at bounding box center [650, 173] width 24 height 18
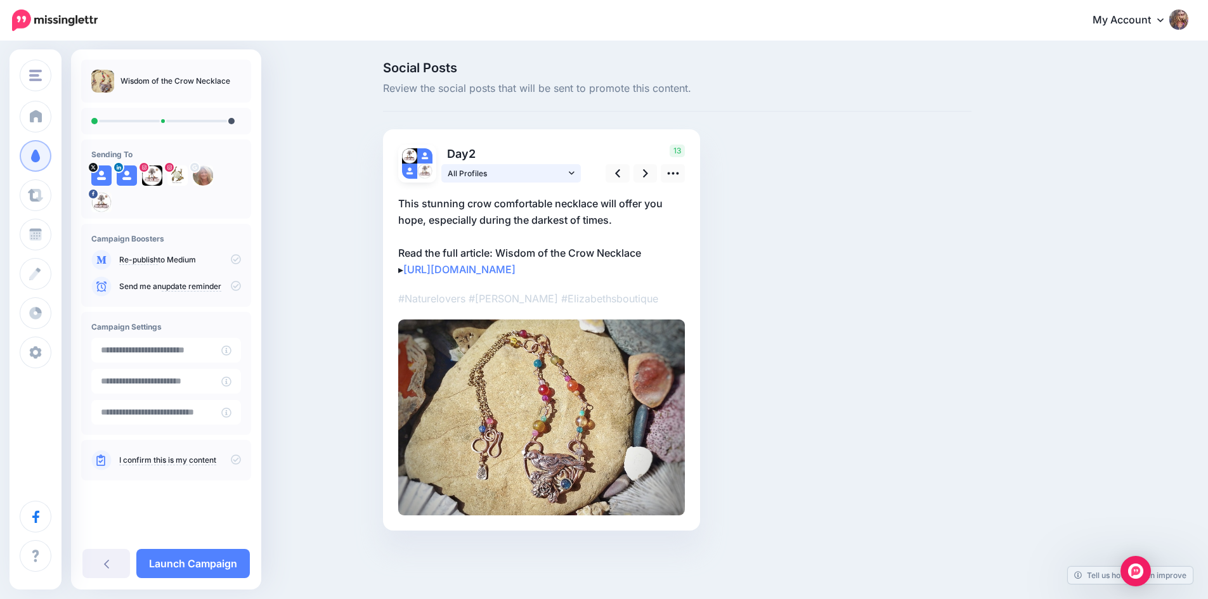
click at [571, 169] on link "All Profiles" at bounding box center [511, 173] width 140 height 18
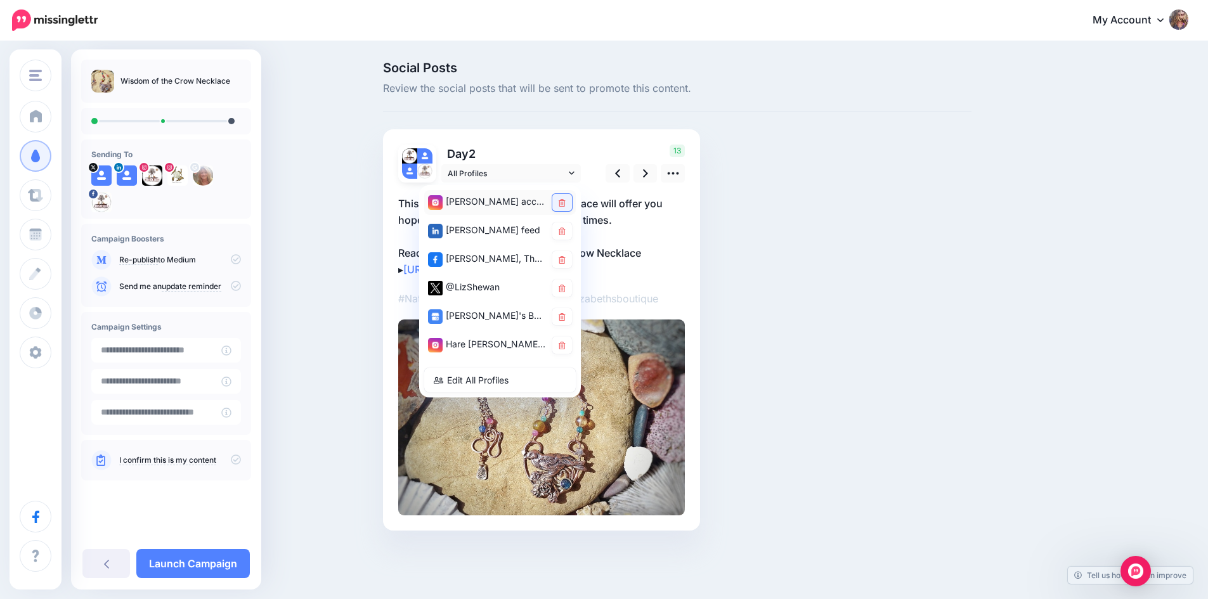
click at [566, 202] on icon at bounding box center [562, 203] width 7 height 8
click at [564, 316] on icon at bounding box center [562, 317] width 7 height 8
click at [566, 348] on icon at bounding box center [562, 346] width 7 height 8
click at [647, 241] on p "This stunning crow comfortable necklace will offer you hope, especially during …" at bounding box center [541, 236] width 287 height 82
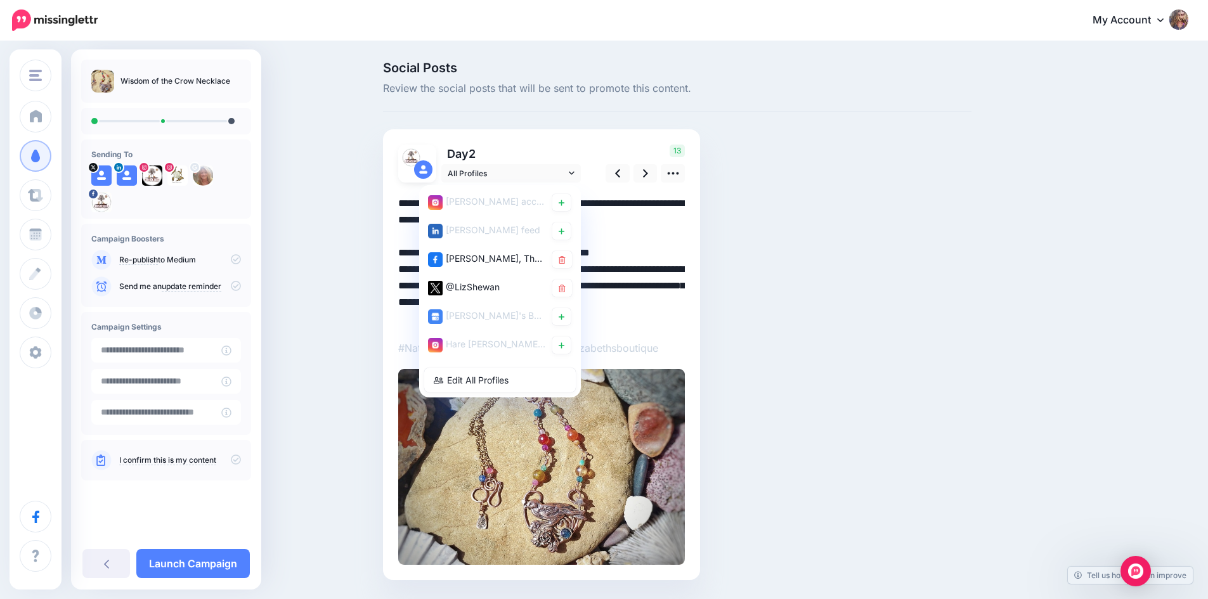
click at [664, 230] on textarea "**********" at bounding box center [541, 261] width 287 height 132
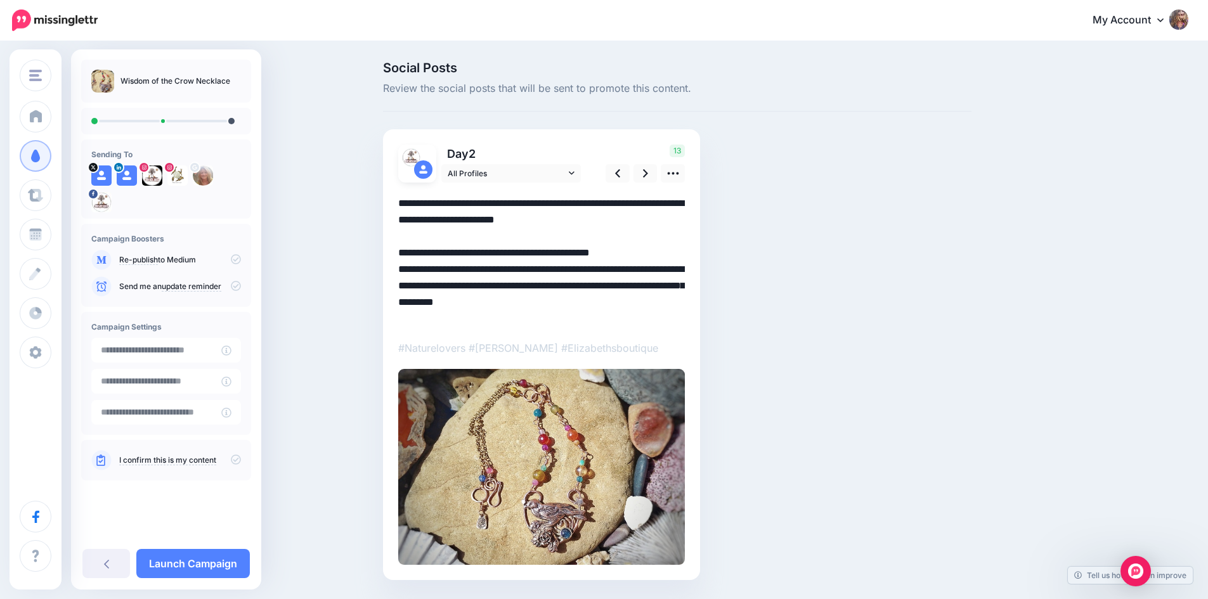
drag, startPoint x: 403, startPoint y: 247, endPoint x: 499, endPoint y: 329, distance: 125.9
click at [498, 329] on div "▸" at bounding box center [541, 374] width 287 height 382
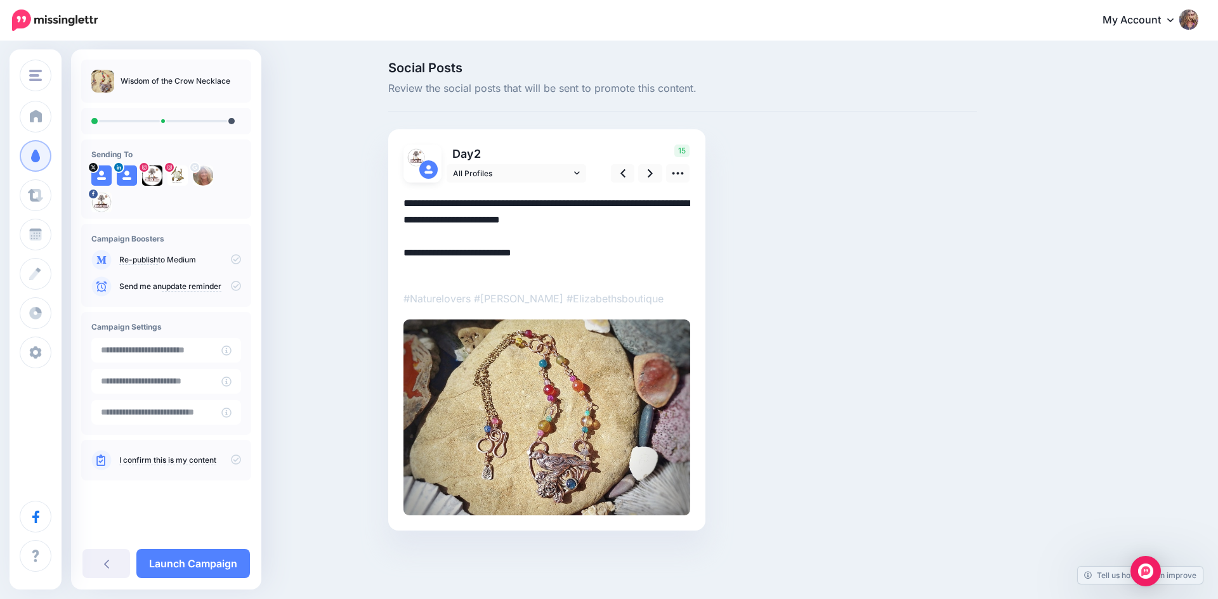
paste textarea "**********"
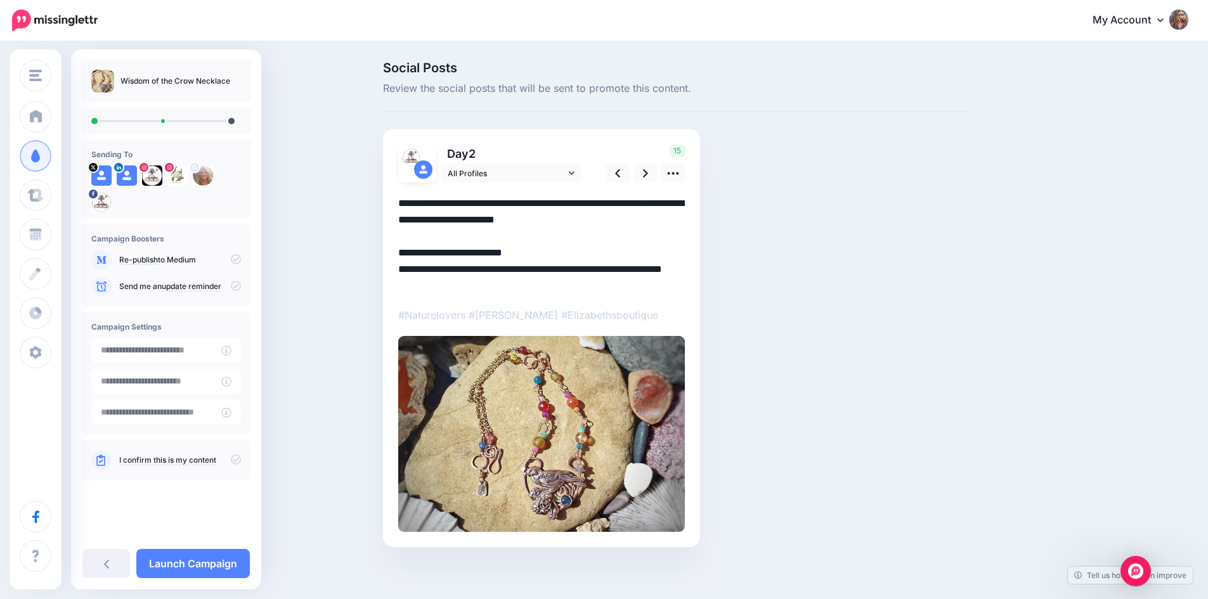
click at [460, 302] on div "▸" at bounding box center [541, 357] width 287 height 349
click at [533, 426] on img at bounding box center [541, 433] width 287 height 195
click at [678, 171] on icon at bounding box center [673, 173] width 13 height 13
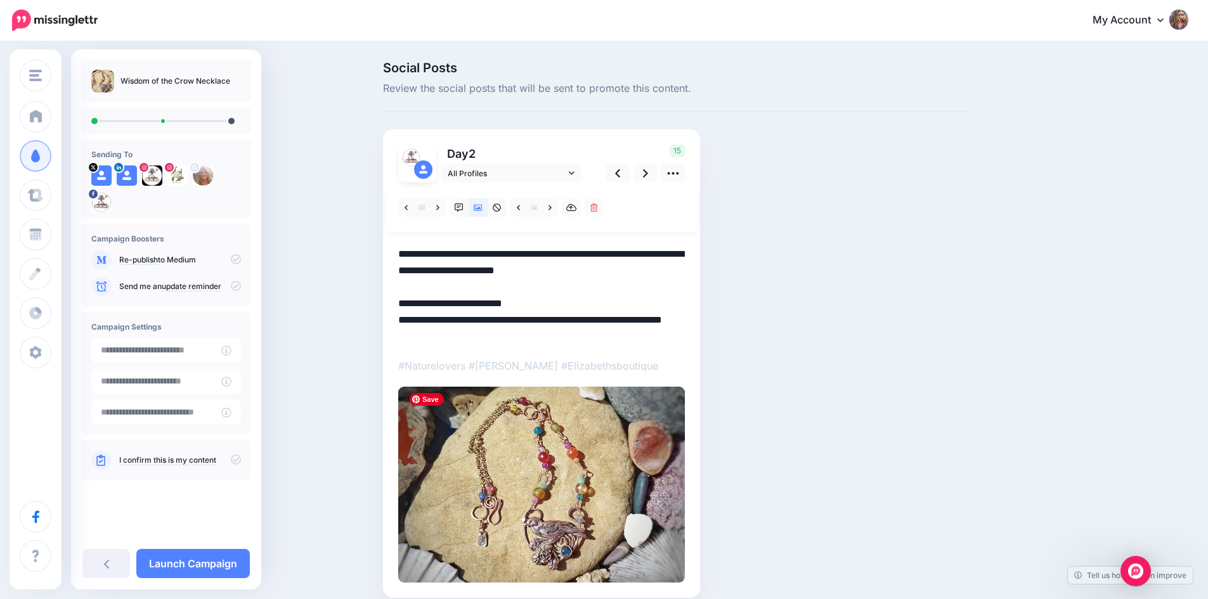
click at [520, 452] on img at bounding box center [541, 484] width 287 height 195
click at [483, 210] on icon at bounding box center [478, 208] width 9 height 9
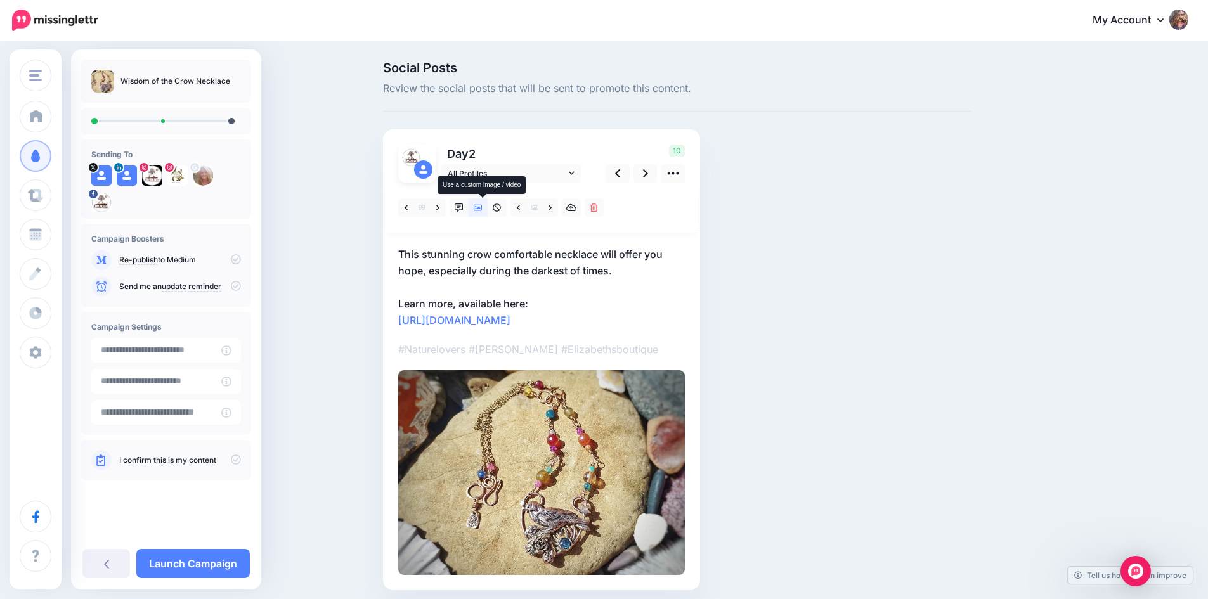
click at [483, 209] on icon at bounding box center [478, 208] width 9 height 6
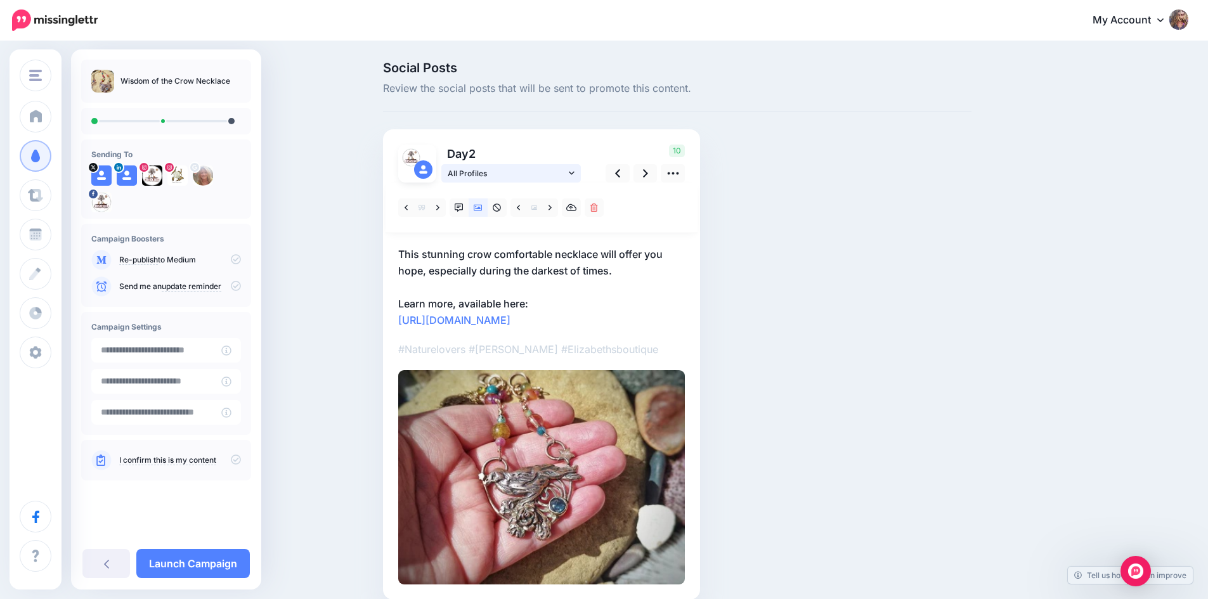
click at [574, 174] on icon at bounding box center [572, 173] width 6 height 9
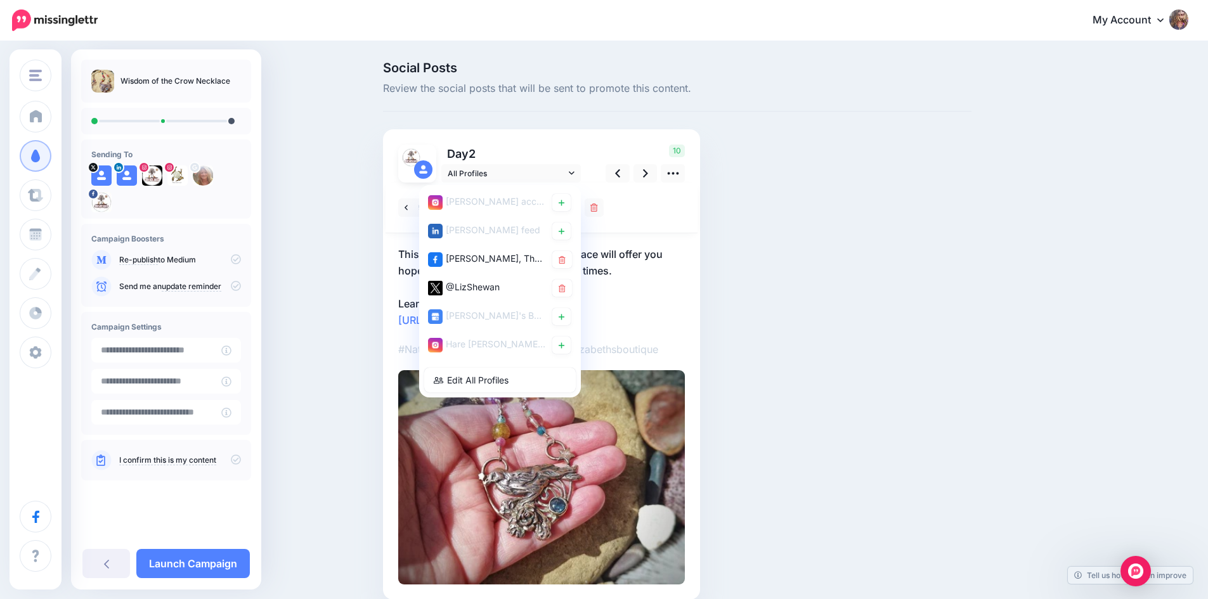
click at [677, 306] on p "This stunning crow comfortable necklace will offer you hope, especially during …" at bounding box center [541, 287] width 287 height 82
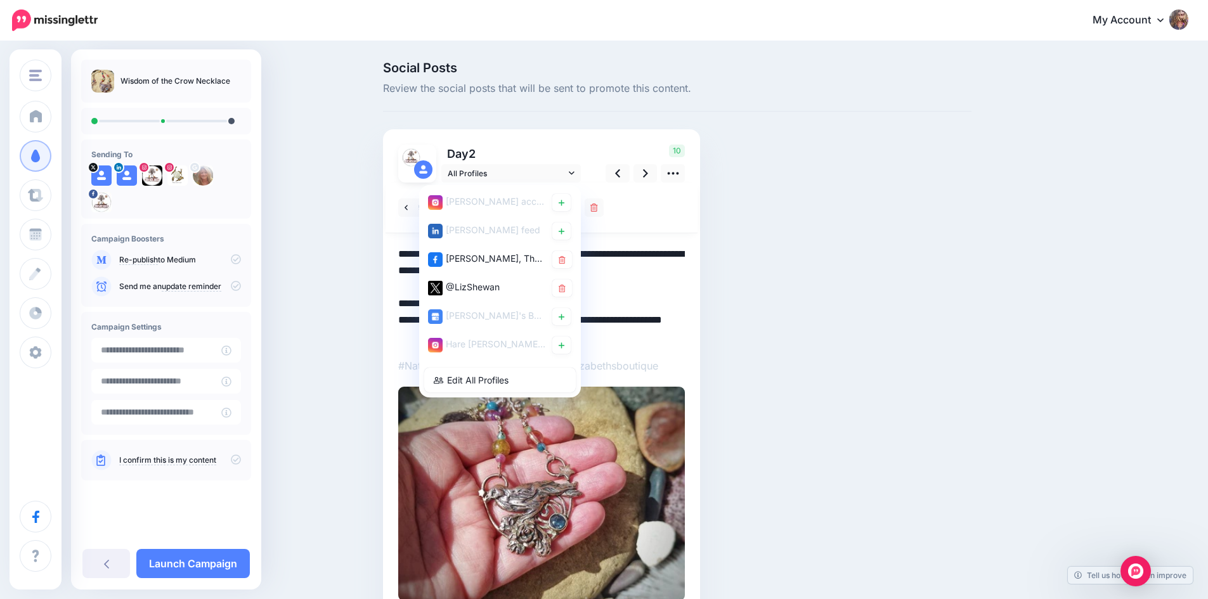
click at [637, 287] on textarea "**********" at bounding box center [541, 295] width 287 height 99
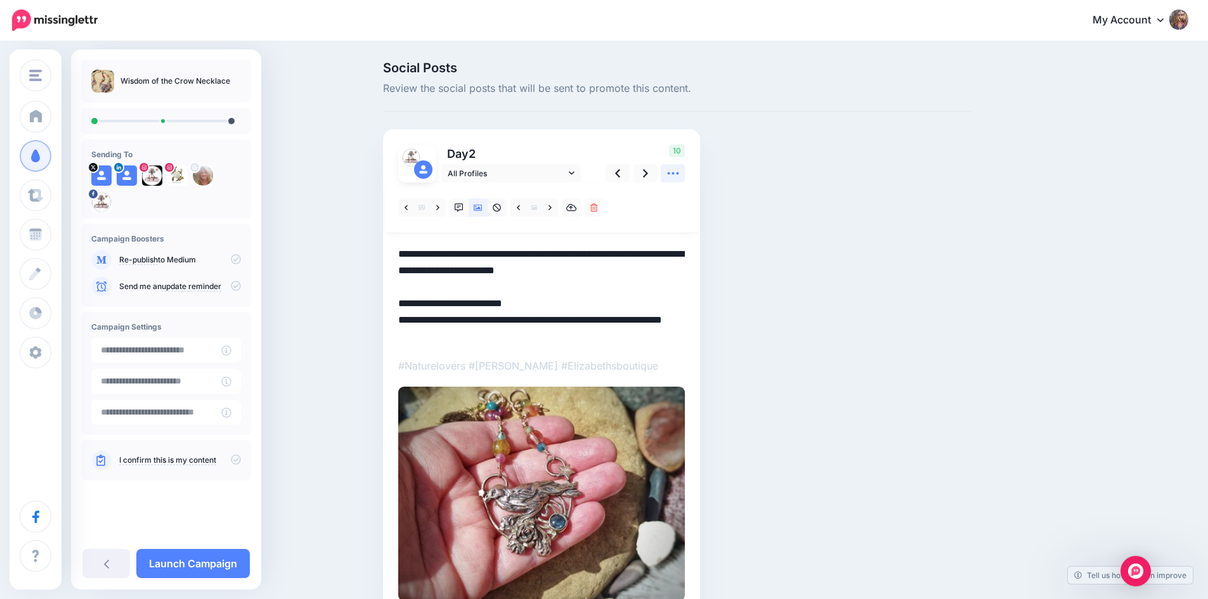
click at [679, 178] on icon at bounding box center [673, 173] width 13 height 13
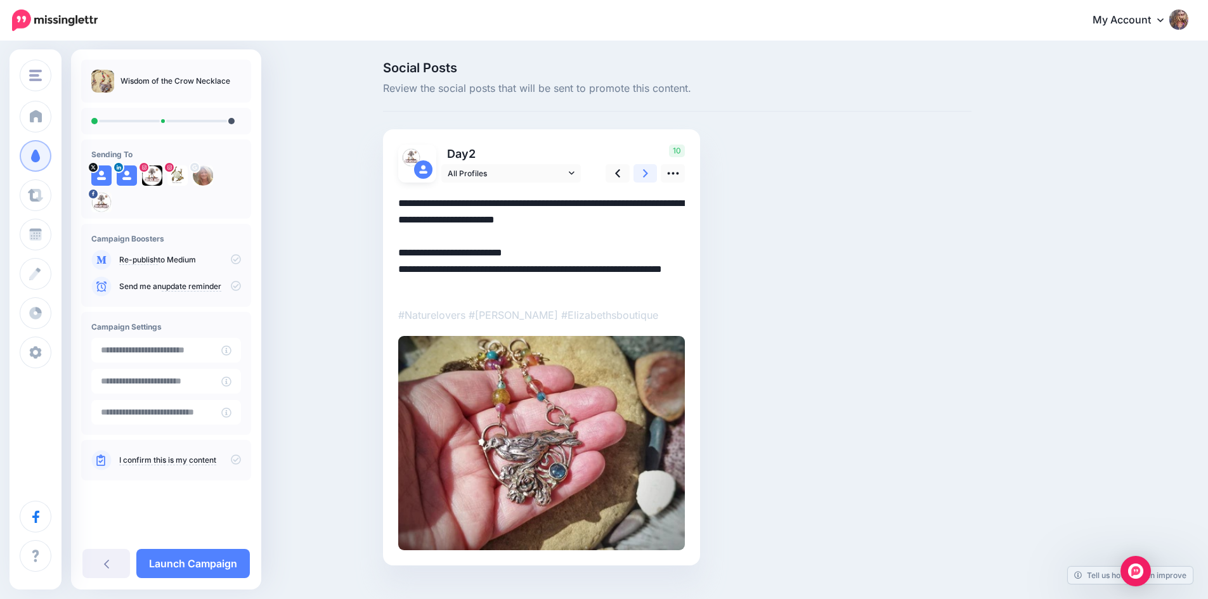
click at [646, 171] on link at bounding box center [646, 173] width 24 height 18
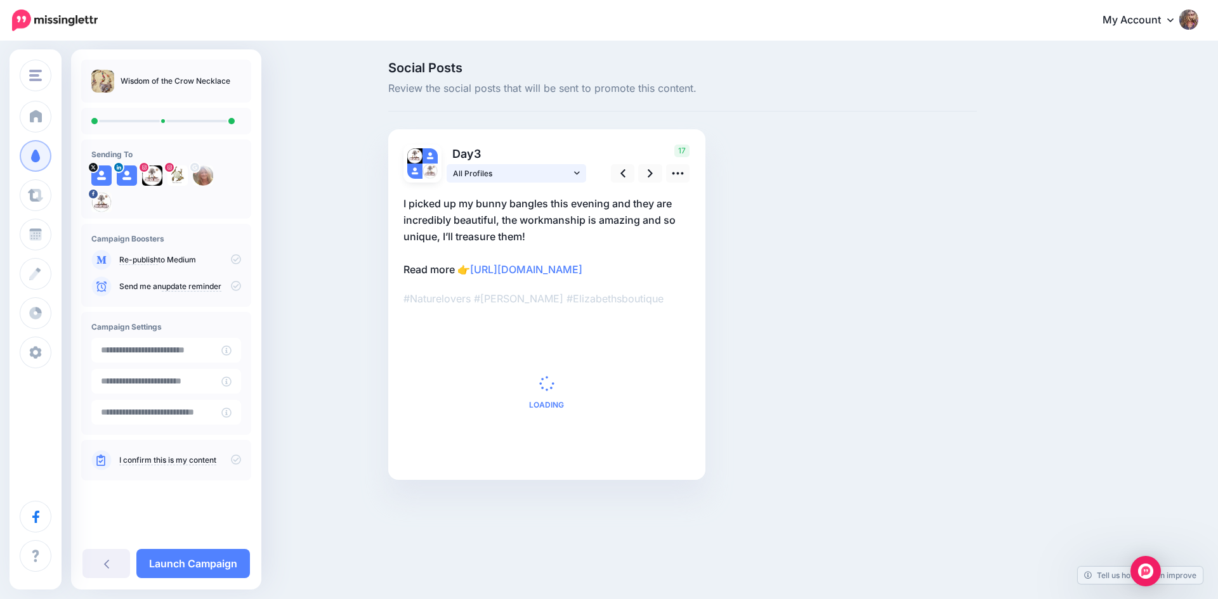
click at [572, 176] on link "All Profiles" at bounding box center [516, 173] width 140 height 18
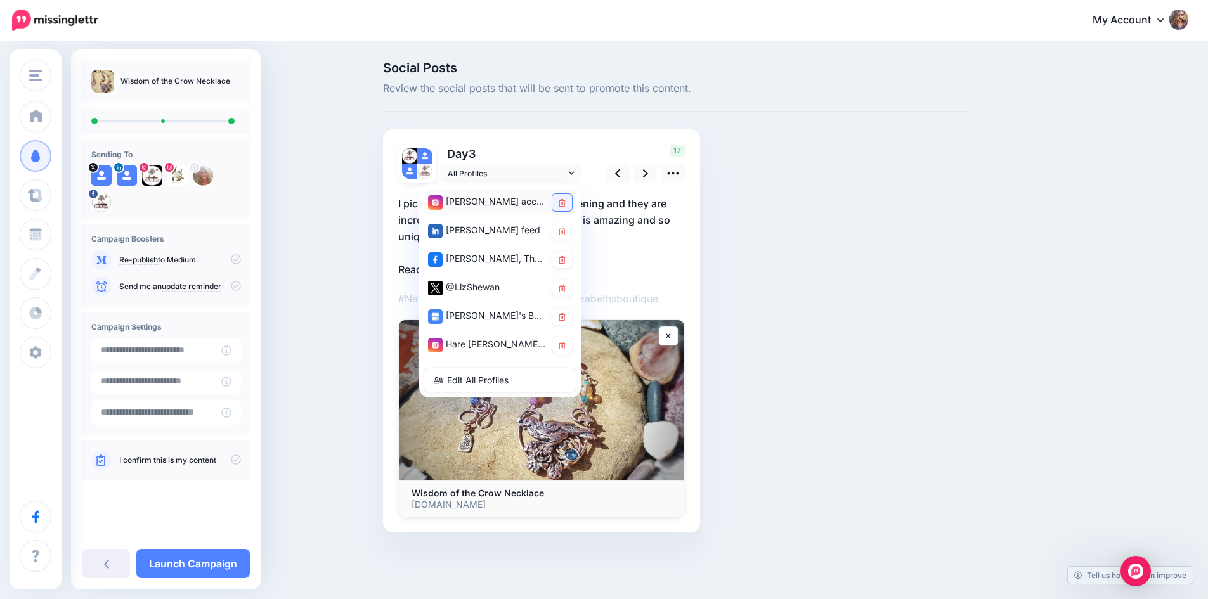
click at [566, 199] on icon at bounding box center [562, 203] width 7 height 8
click at [564, 233] on icon at bounding box center [562, 232] width 7 height 8
click at [571, 289] on link at bounding box center [562, 288] width 20 height 17
click at [564, 289] on icon at bounding box center [562, 288] width 6 height 6
click at [565, 344] on icon at bounding box center [562, 346] width 7 height 8
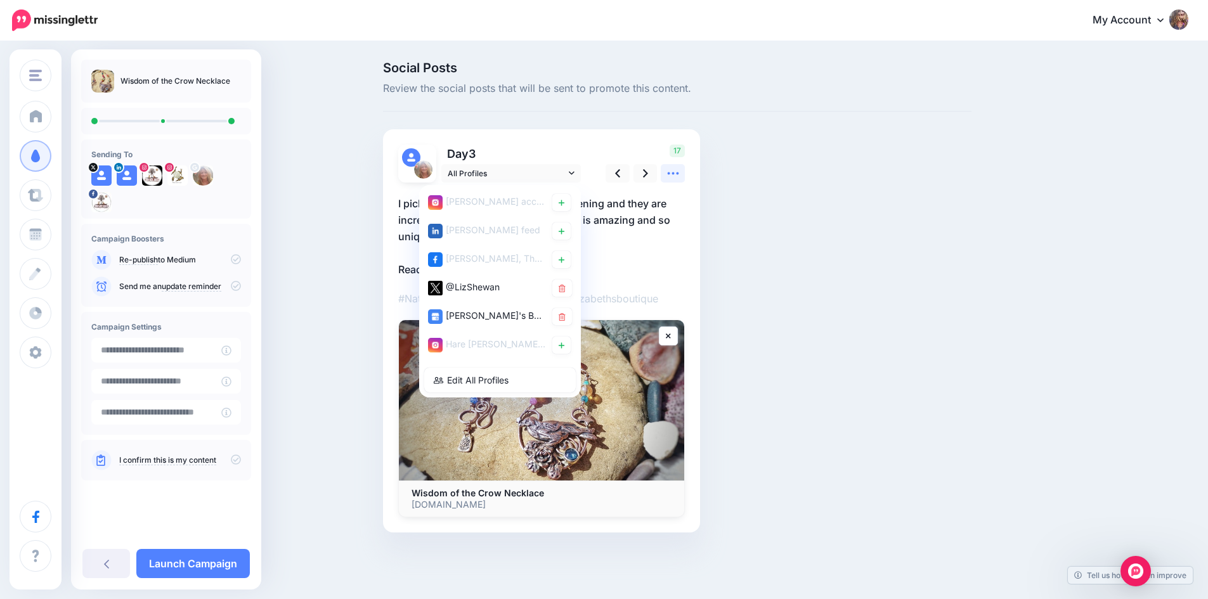
click at [679, 174] on icon at bounding box center [672, 173] width 11 height 3
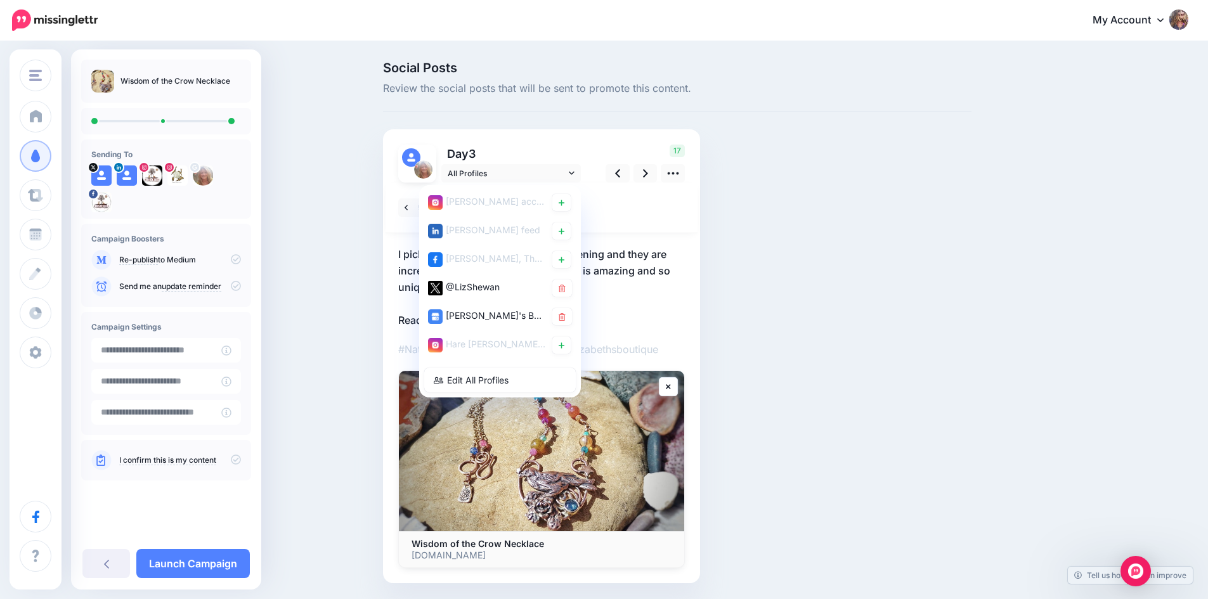
click at [646, 306] on p "I picked up my bunny bangles this evening and they are incredibly beautiful, th…" at bounding box center [541, 287] width 287 height 82
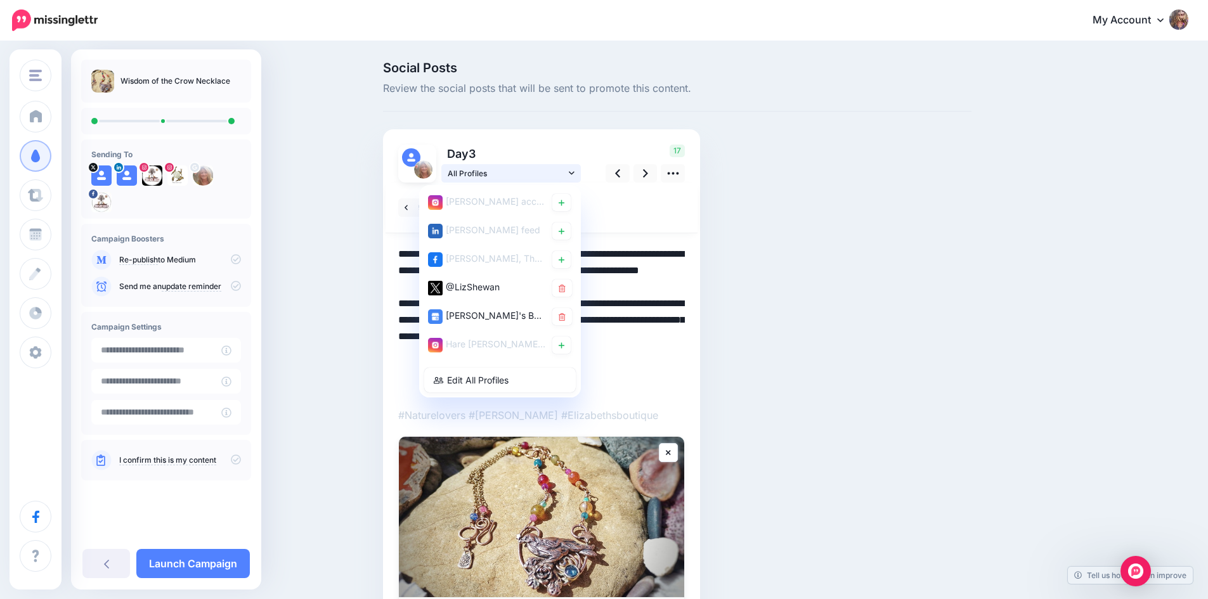
click at [575, 169] on icon at bounding box center [572, 173] width 6 height 9
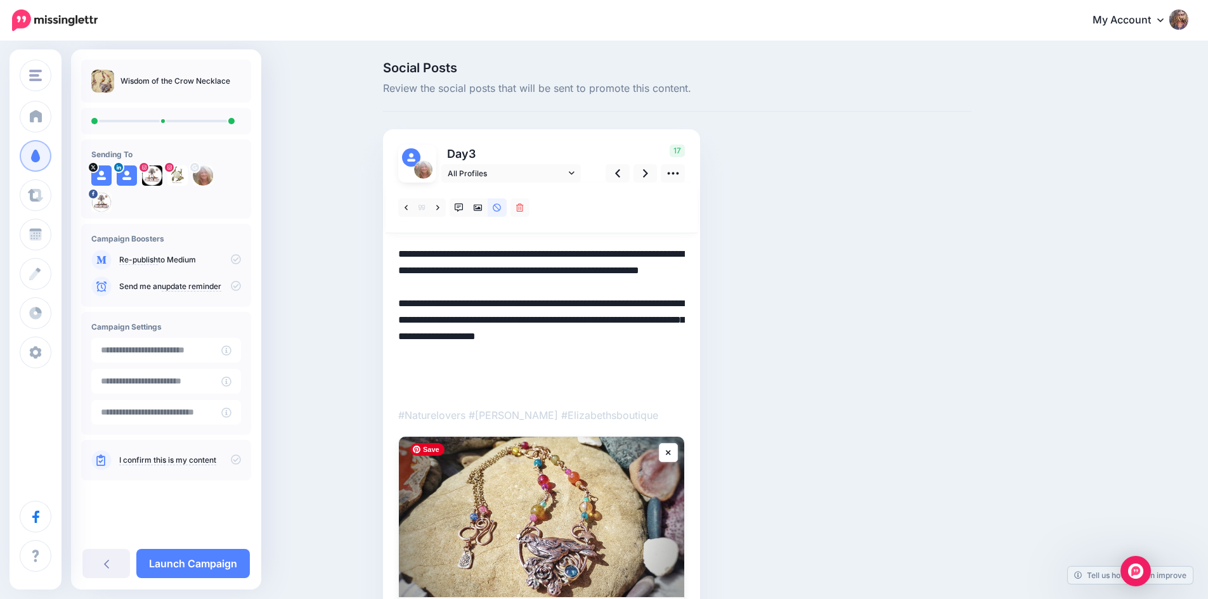
click at [574, 502] on img at bounding box center [541, 517] width 285 height 160
click at [483, 210] on icon at bounding box center [478, 208] width 9 height 9
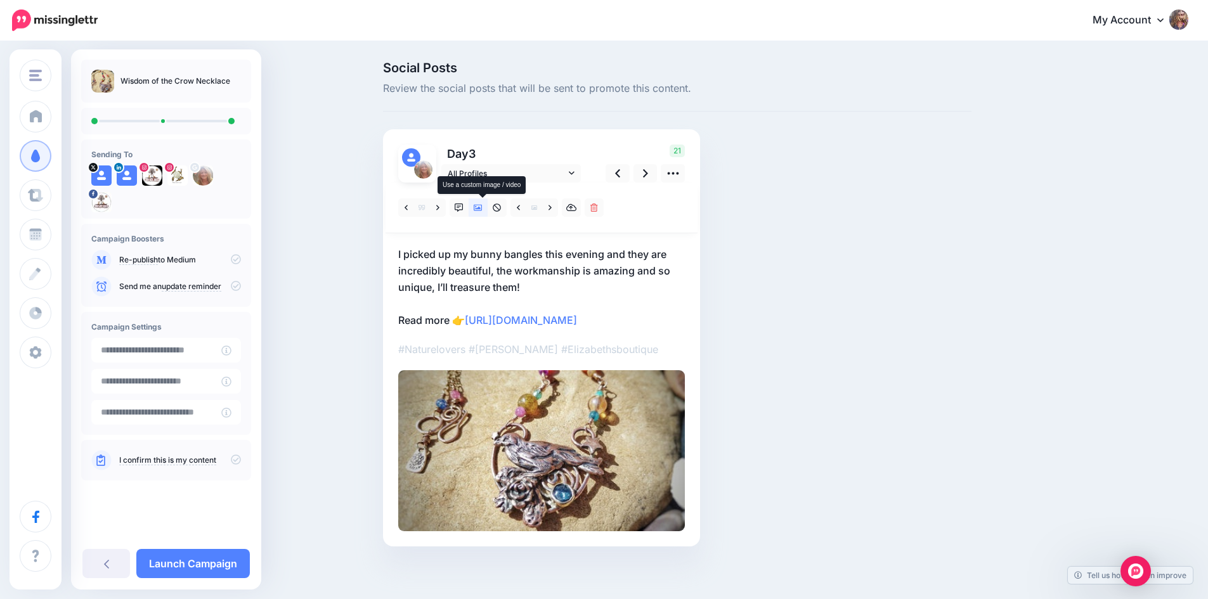
click at [483, 210] on icon at bounding box center [478, 208] width 9 height 9
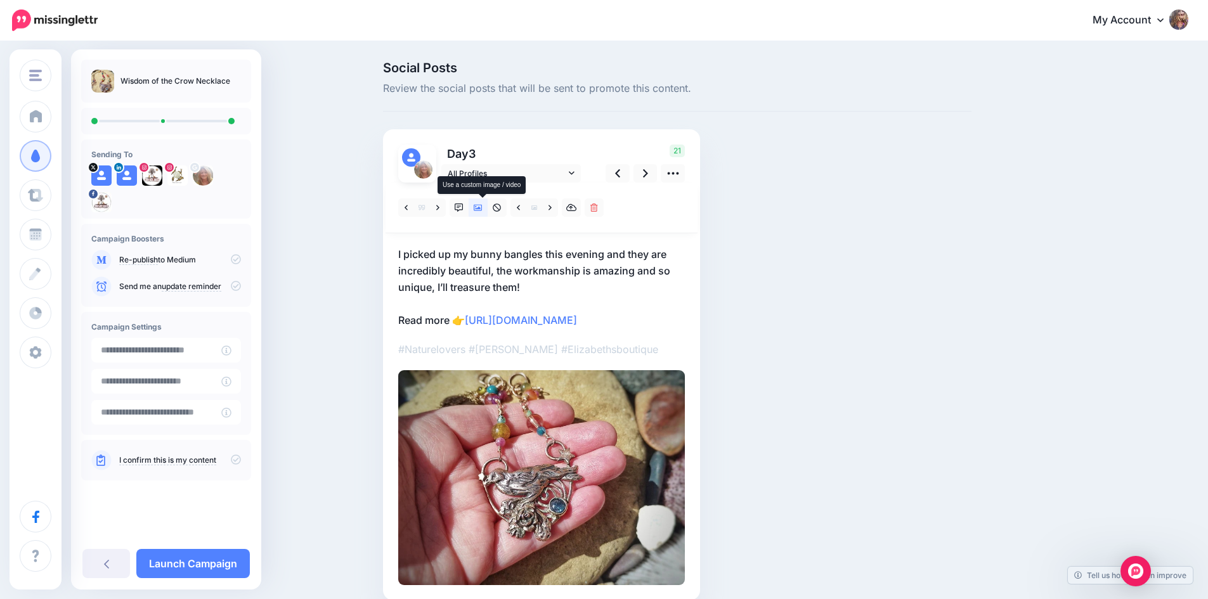
click at [481, 207] on icon at bounding box center [478, 208] width 9 height 9
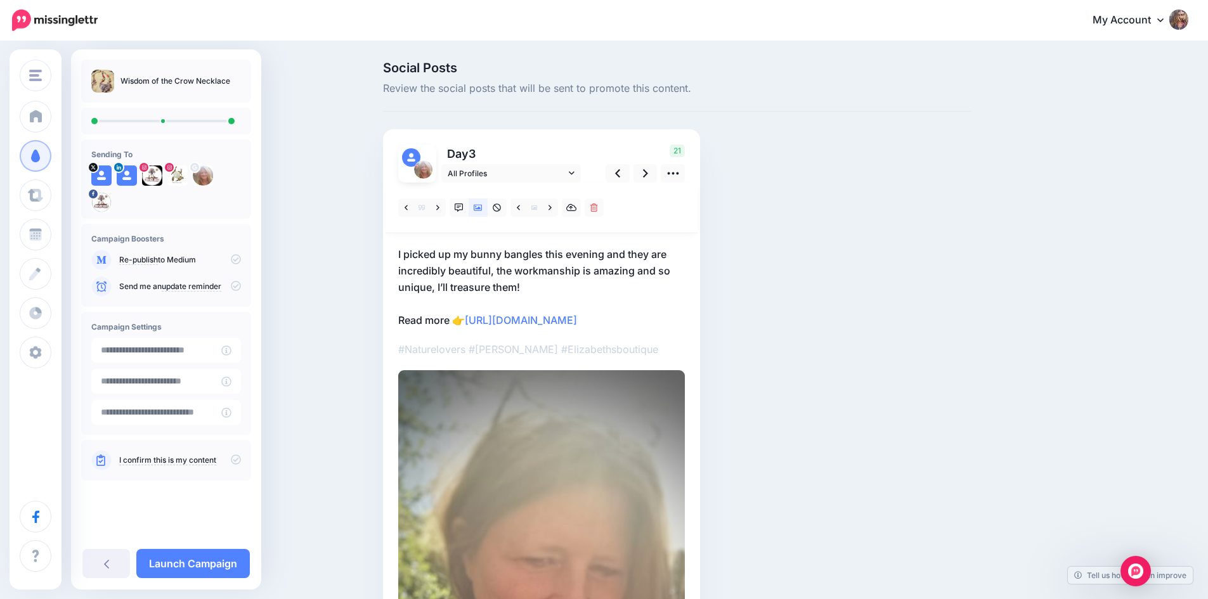
click at [419, 318] on p "I picked up my bunny bangles this evening and they are incredibly beautiful, th…" at bounding box center [541, 287] width 287 height 82
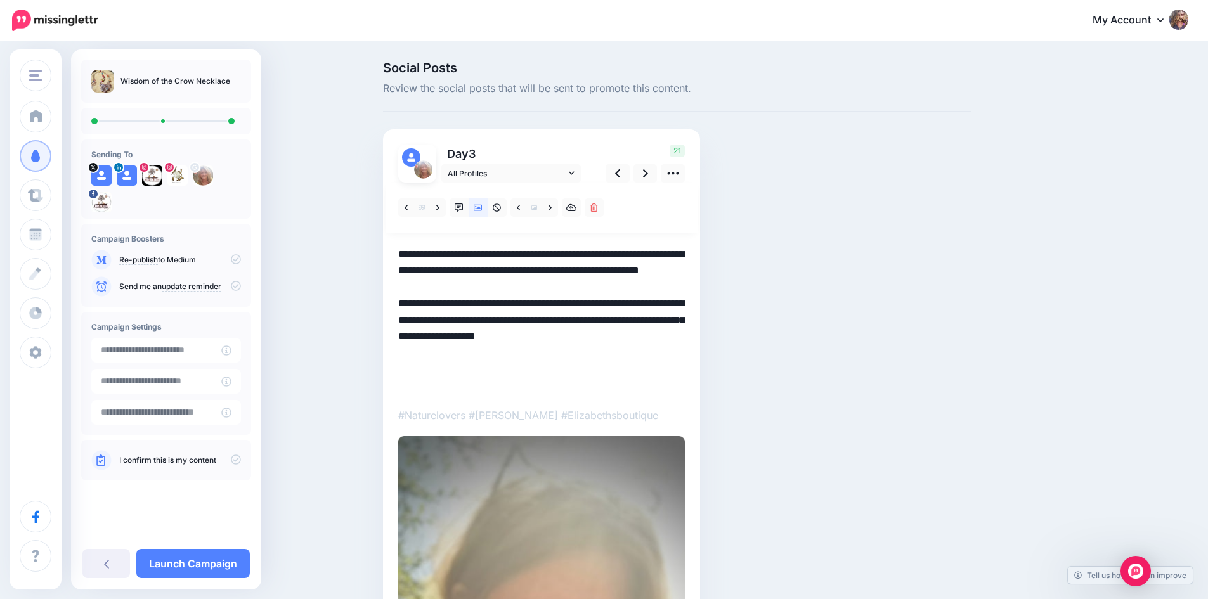
click at [429, 322] on textarea "**********" at bounding box center [541, 320] width 287 height 148
drag, startPoint x: 406, startPoint y: 334, endPoint x: 438, endPoint y: 379, distance: 55.4
click at [437, 391] on textarea "**********" at bounding box center [541, 320] width 287 height 148
paste textarea
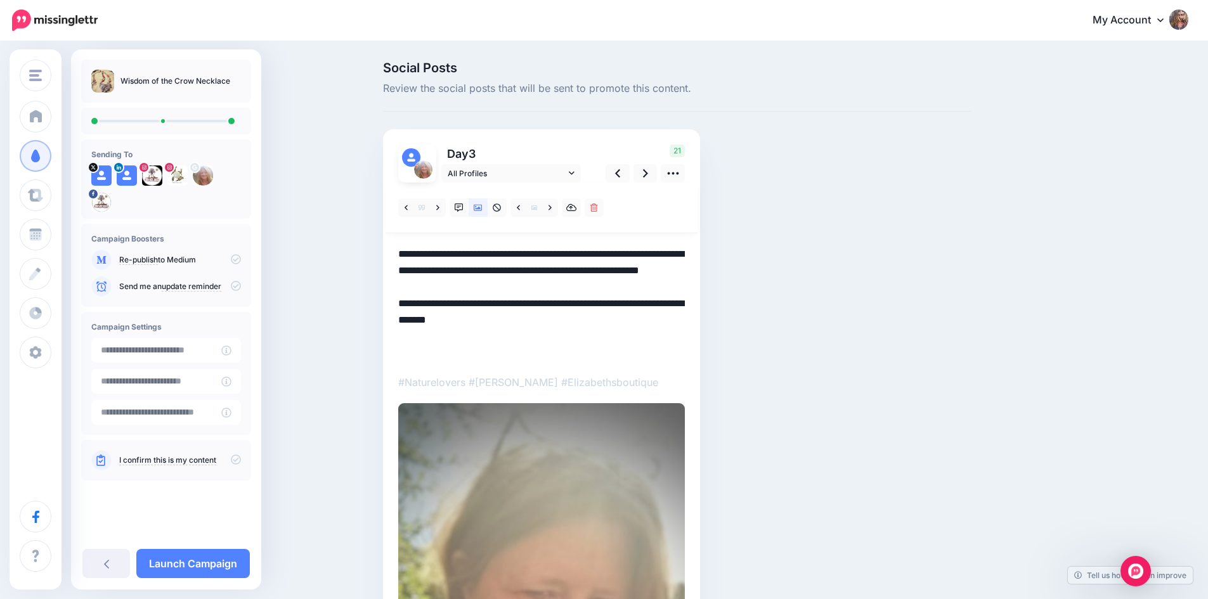
click at [406, 320] on textarea "**********" at bounding box center [541, 303] width 287 height 115
click at [471, 262] on textarea "**********" at bounding box center [541, 303] width 287 height 115
click at [406, 252] on textarea "**********" at bounding box center [541, 303] width 287 height 115
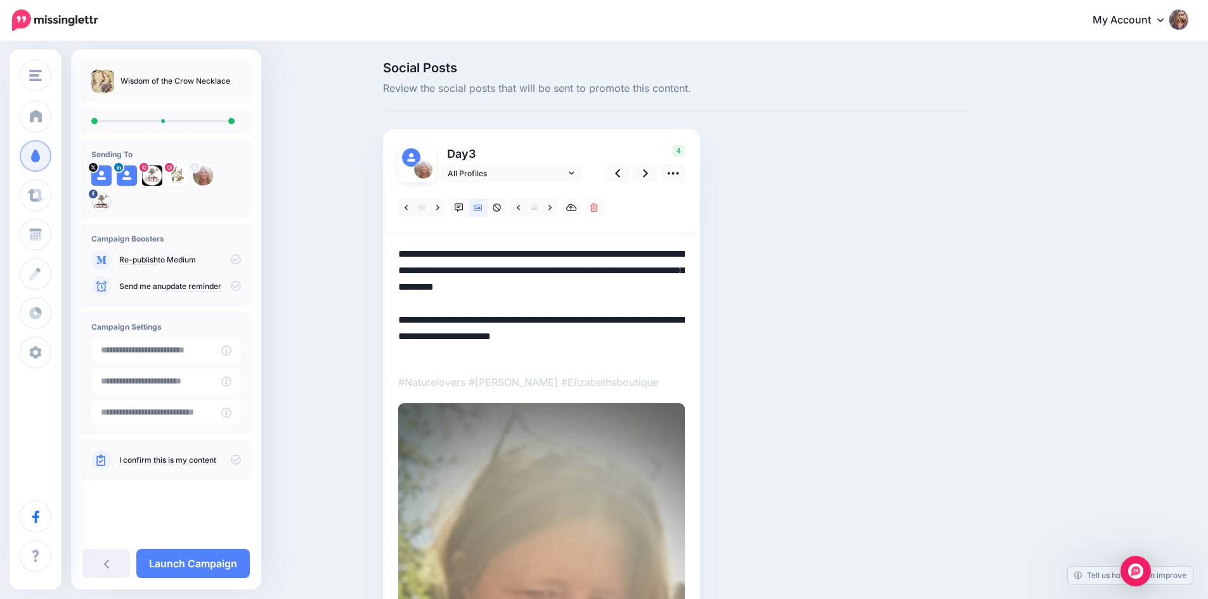
click at [405, 250] on textarea "**********" at bounding box center [541, 303] width 287 height 115
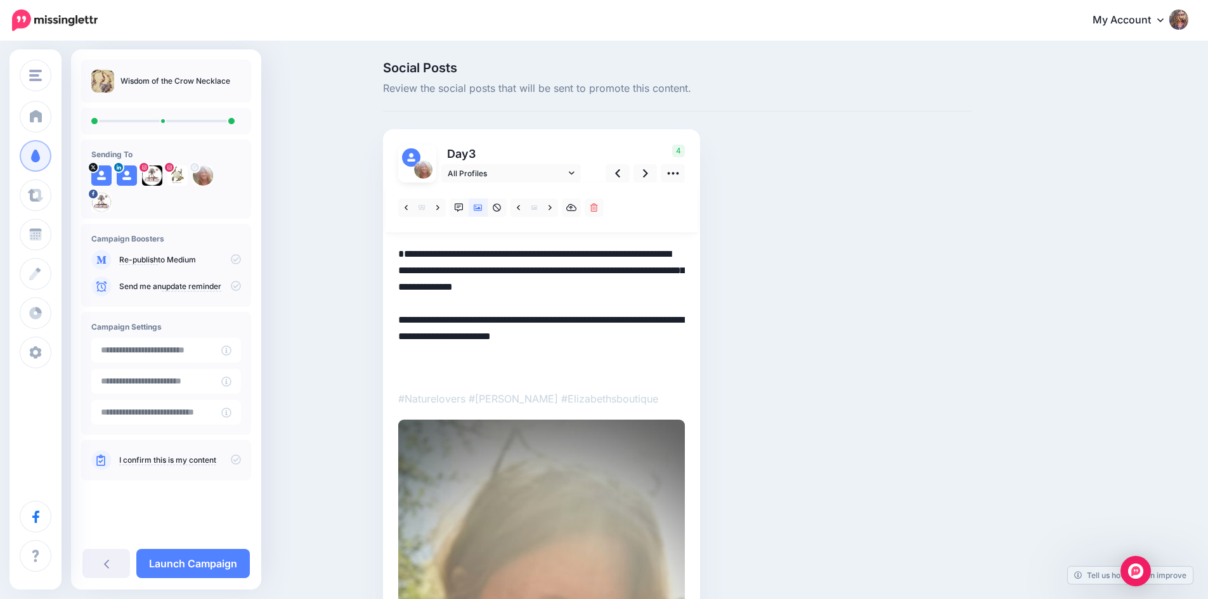
click at [449, 245] on div at bounding box center [541, 540] width 287 height 715
click at [433, 250] on textarea "**********" at bounding box center [541, 312] width 287 height 132
paste textarea "**********"
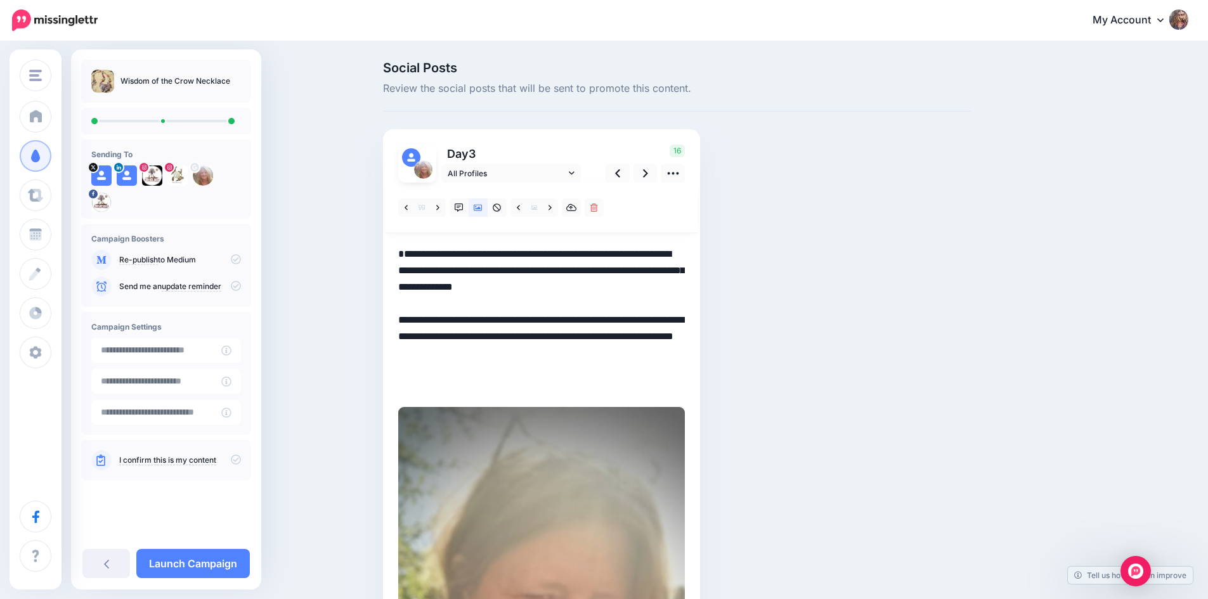
drag, startPoint x: 405, startPoint y: 269, endPoint x: 426, endPoint y: 269, distance: 21.6
click at [405, 269] on textarea "**********" at bounding box center [541, 320] width 287 height 148
click at [475, 257] on textarea "**********" at bounding box center [541, 320] width 287 height 148
paste textarea "**********"
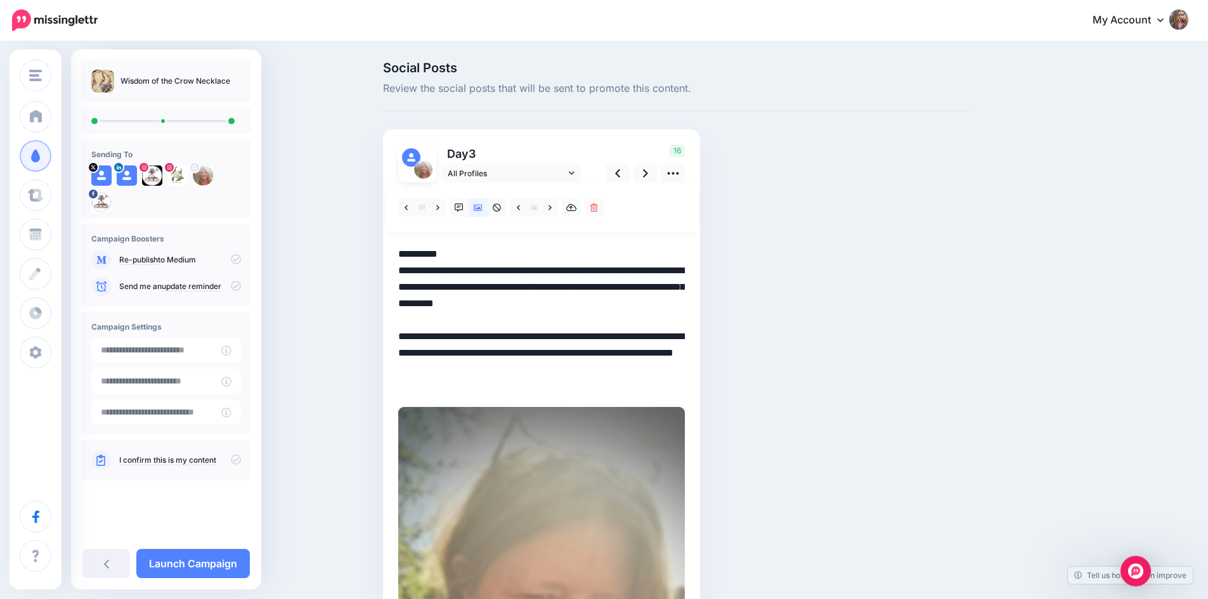
drag, startPoint x: 410, startPoint y: 270, endPoint x: 526, endPoint y: 301, distance: 120.1
click at [526, 301] on textarea "**********" at bounding box center [541, 320] width 287 height 148
click at [543, 324] on textarea "**********" at bounding box center [541, 320] width 287 height 148
type textarea "**********"
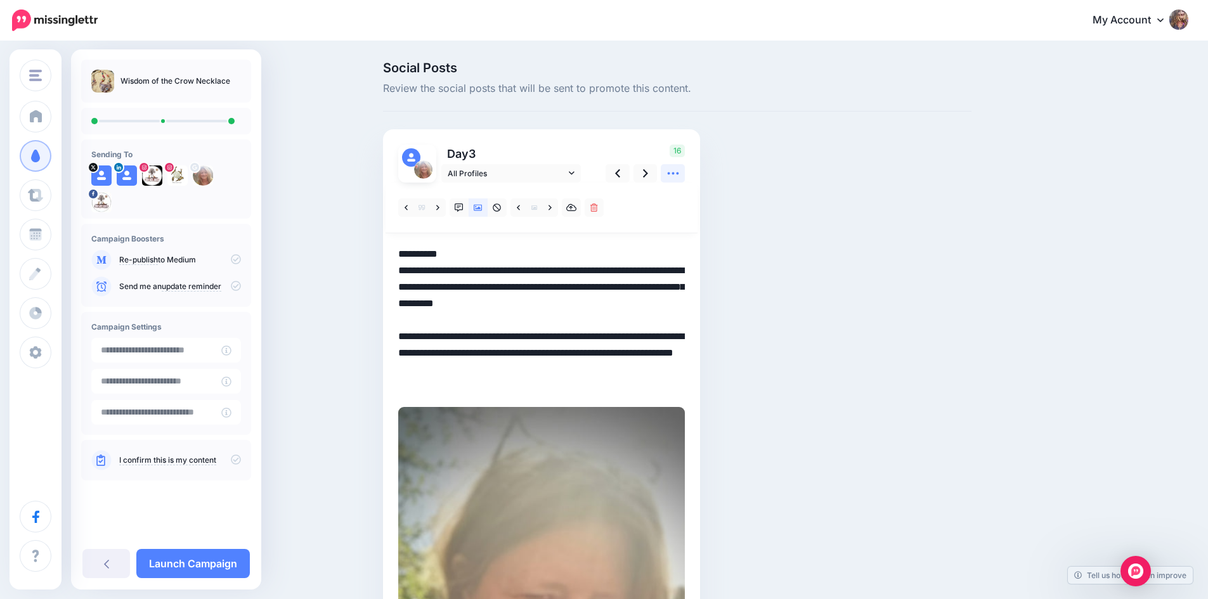
click at [676, 171] on icon at bounding box center [673, 173] width 13 height 13
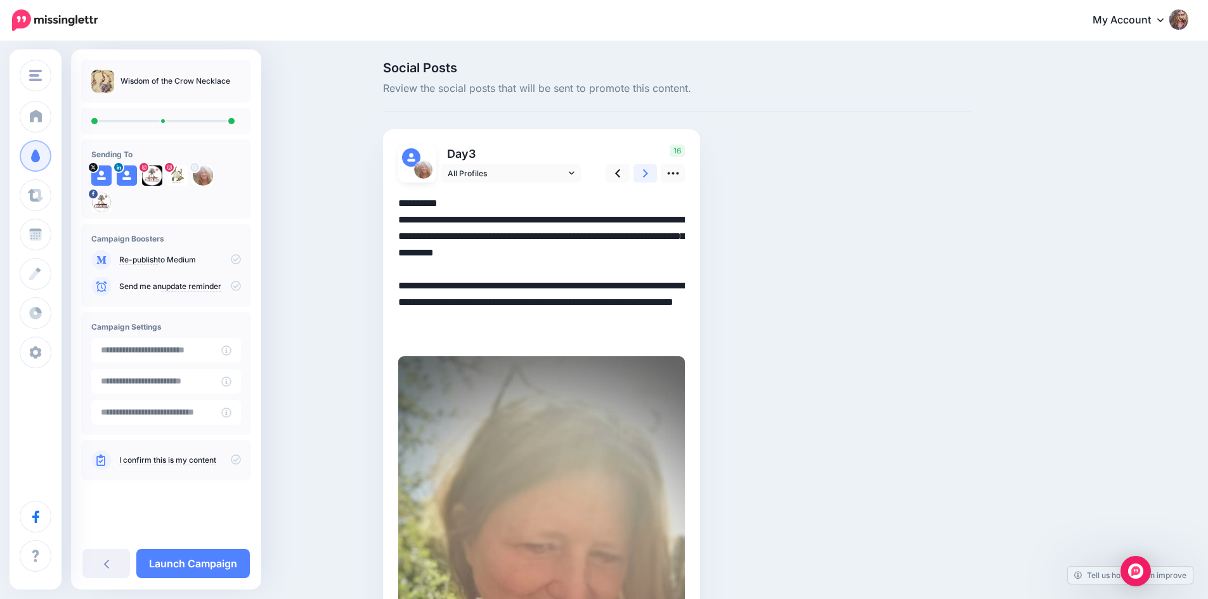
click at [648, 170] on icon at bounding box center [645, 173] width 5 height 8
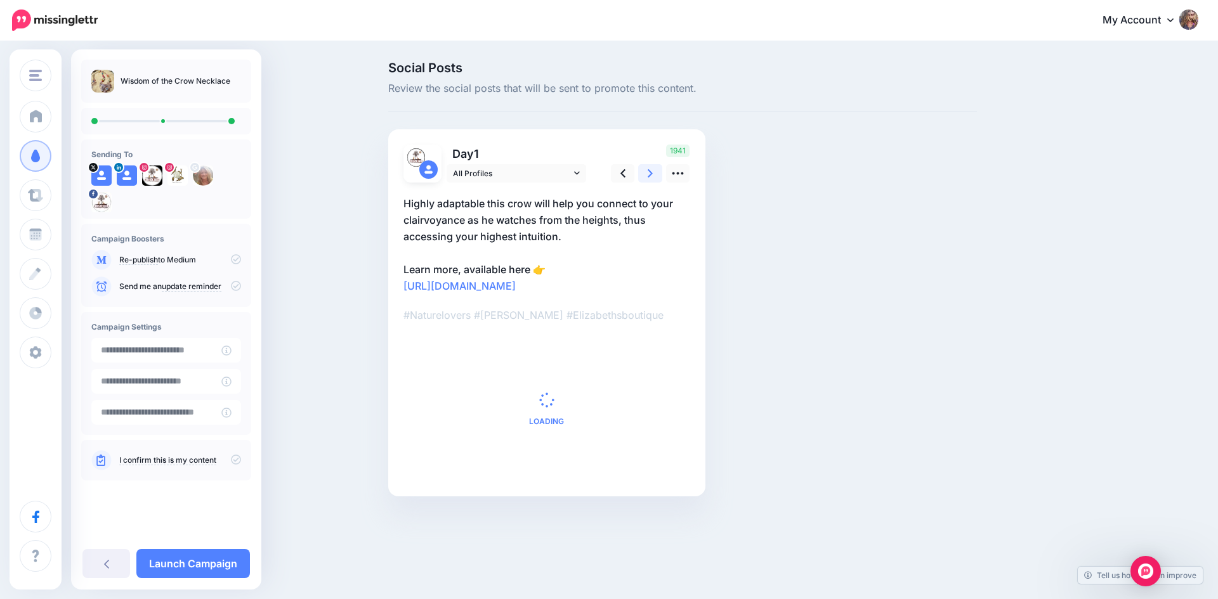
click at [648, 170] on icon at bounding box center [649, 173] width 5 height 8
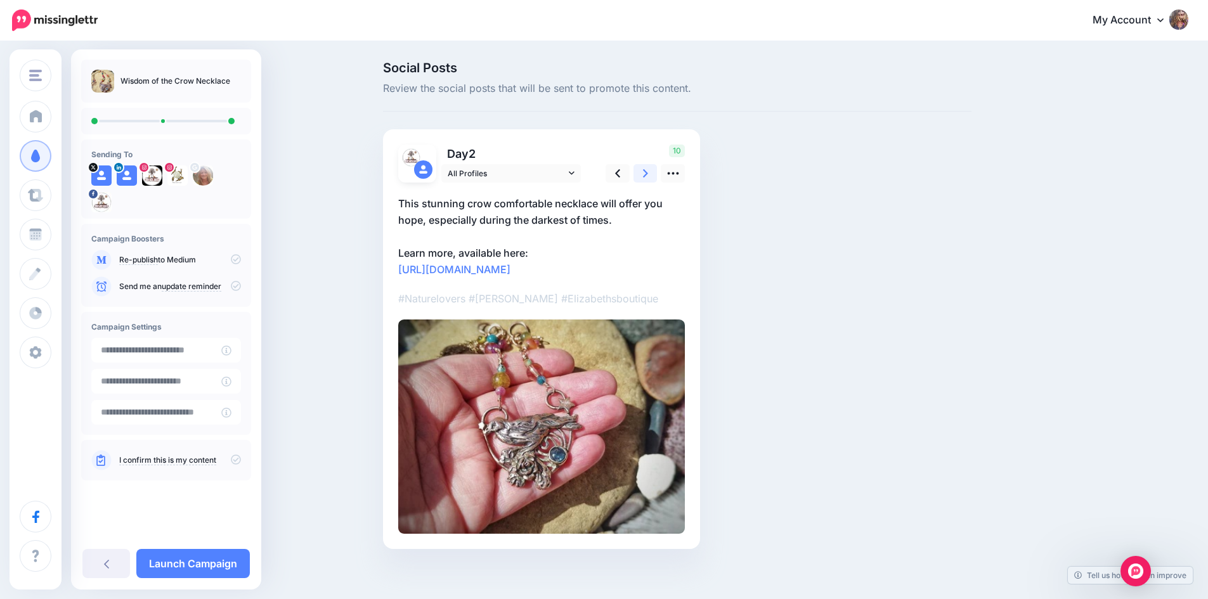
click at [648, 170] on icon at bounding box center [645, 173] width 5 height 8
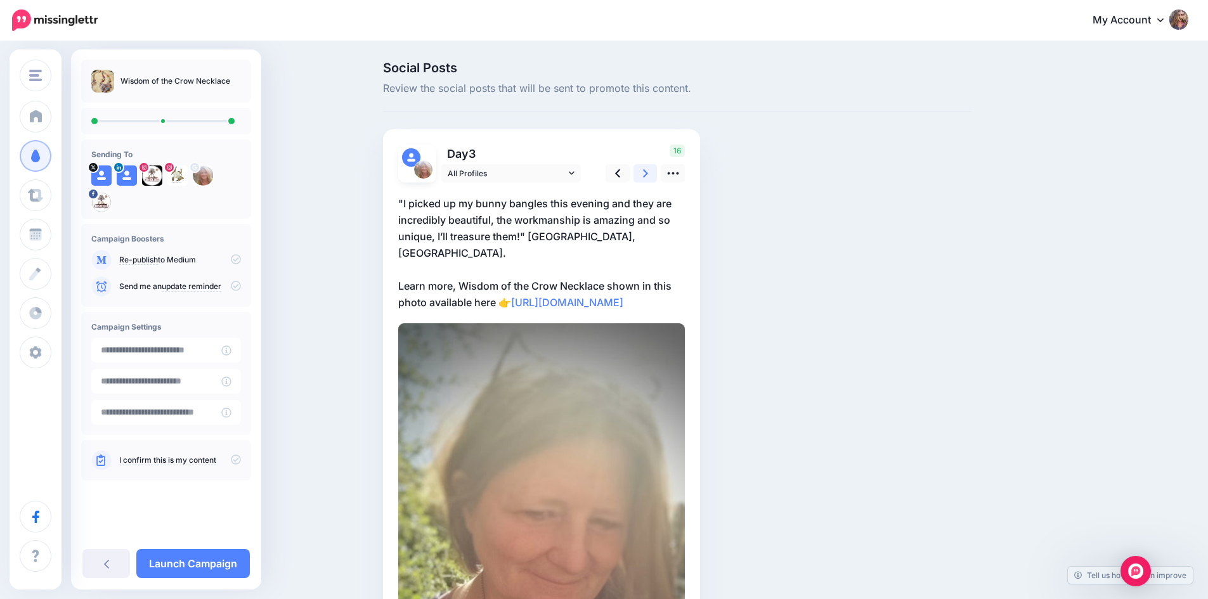
click at [648, 170] on icon at bounding box center [645, 173] width 5 height 8
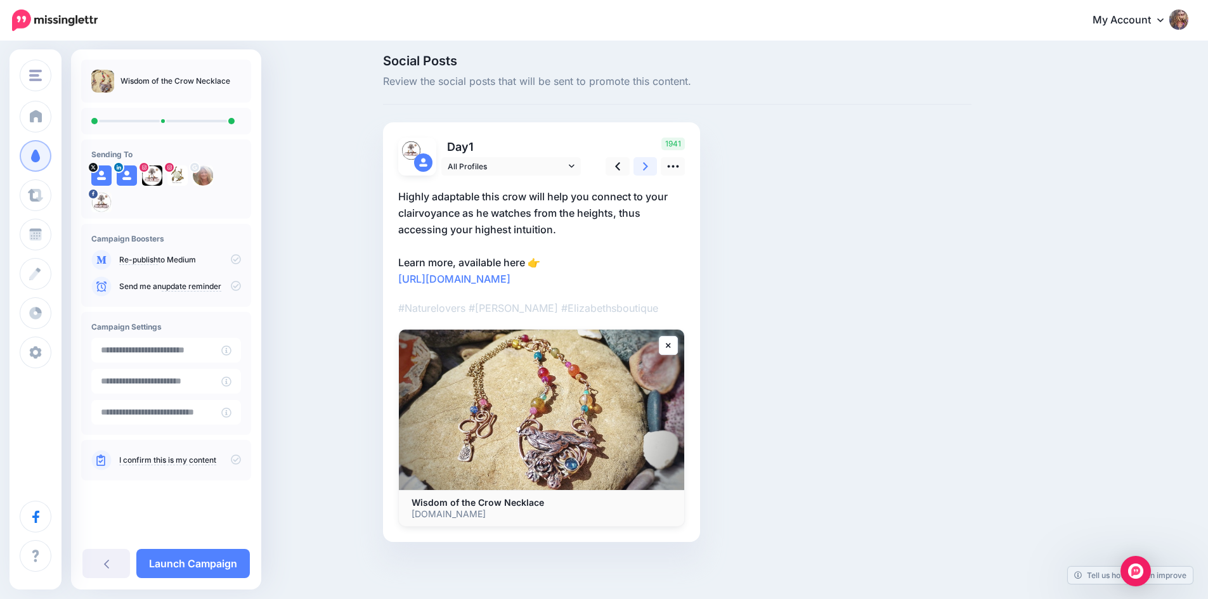
scroll to position [23, 0]
click at [216, 564] on link "Launch Campaign" at bounding box center [193, 563] width 114 height 29
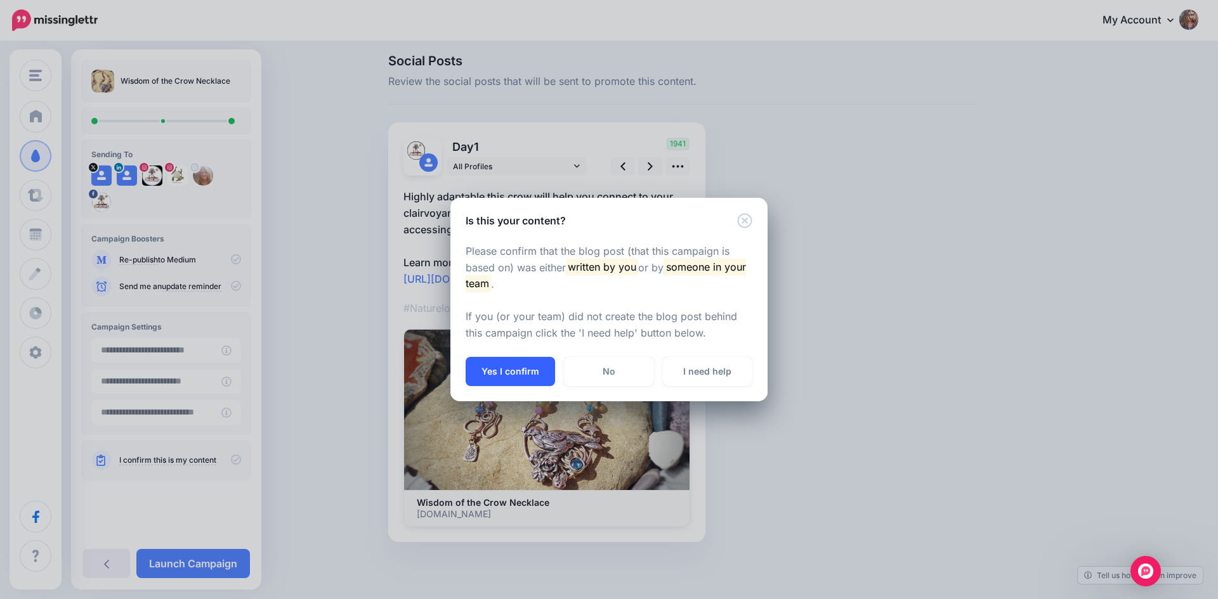
click at [505, 366] on button "Yes I confirm" at bounding box center [509, 371] width 89 height 29
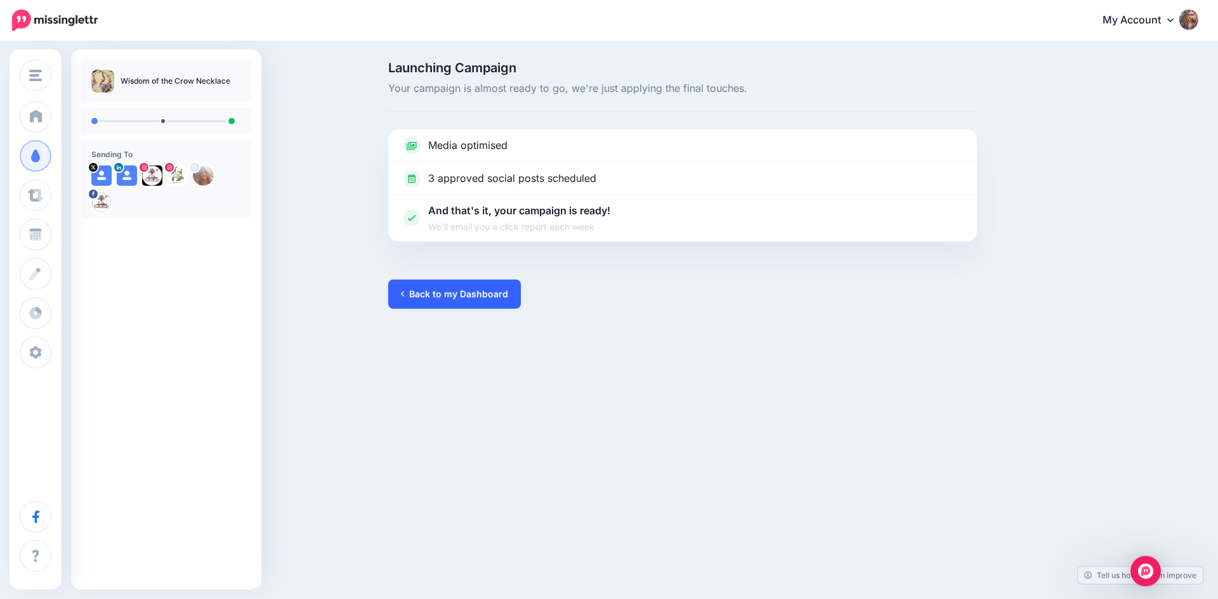
click at [456, 296] on link "Back to my Dashboard" at bounding box center [454, 294] width 133 height 29
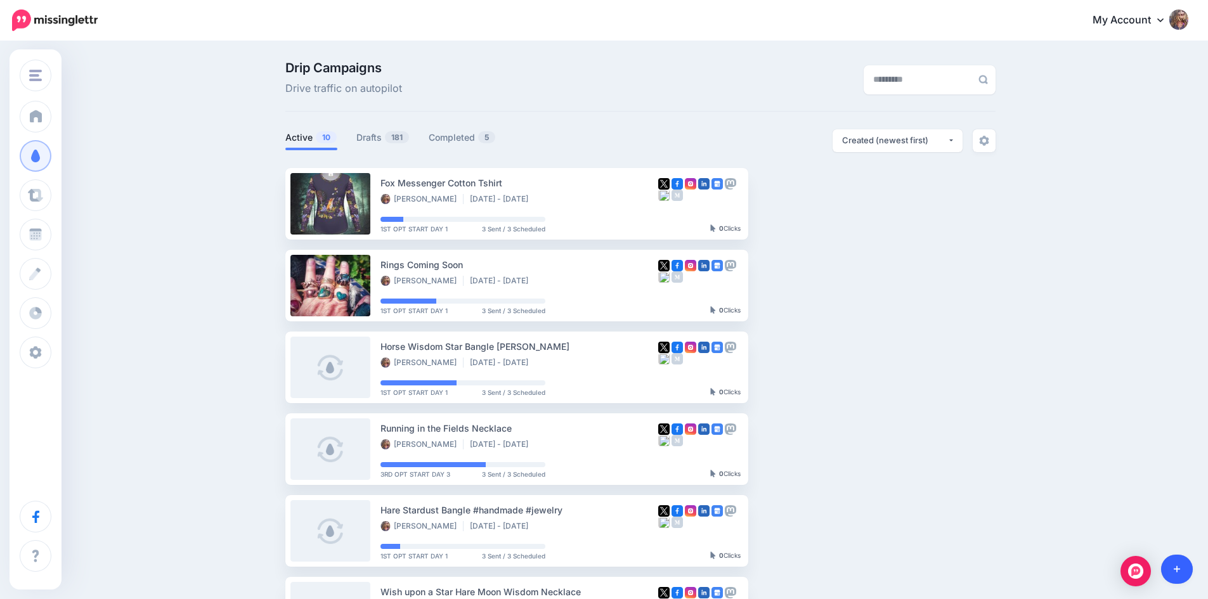
click at [1179, 571] on icon at bounding box center [1177, 569] width 7 height 9
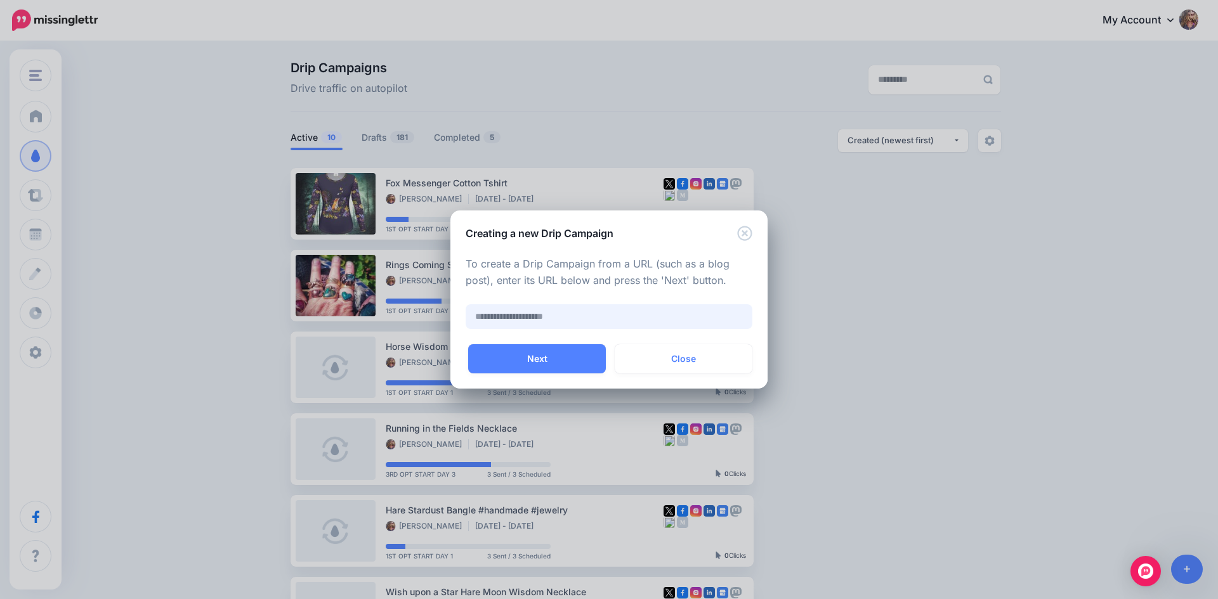
paste input "**********"
type input "**********"
click at [550, 356] on button "Next" at bounding box center [537, 358] width 138 height 29
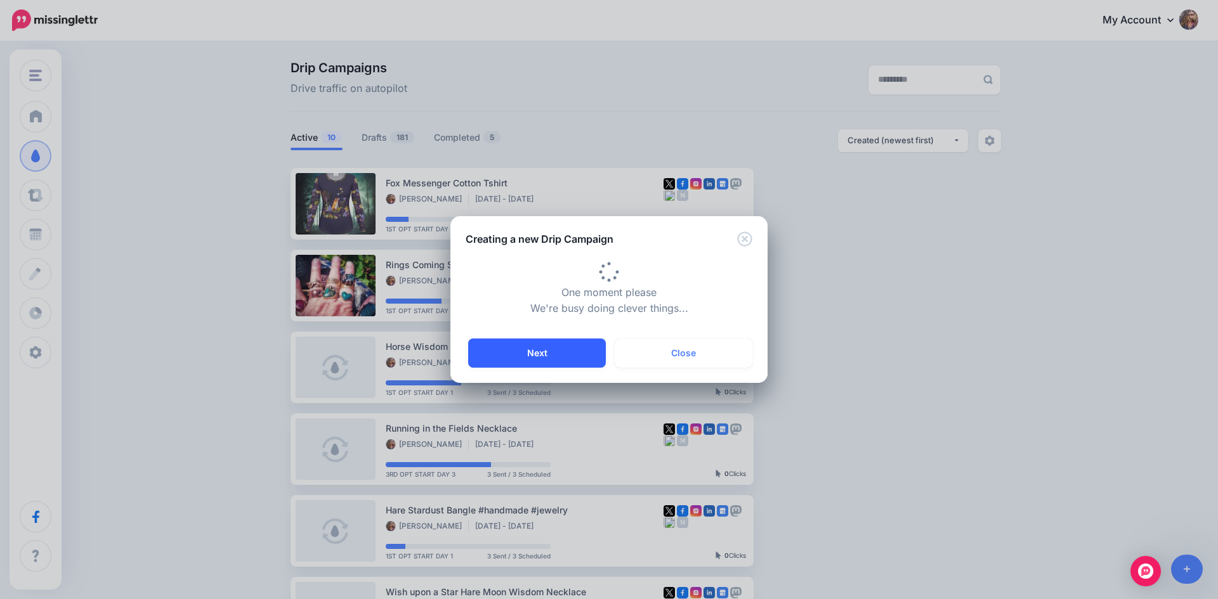
type input "**********"
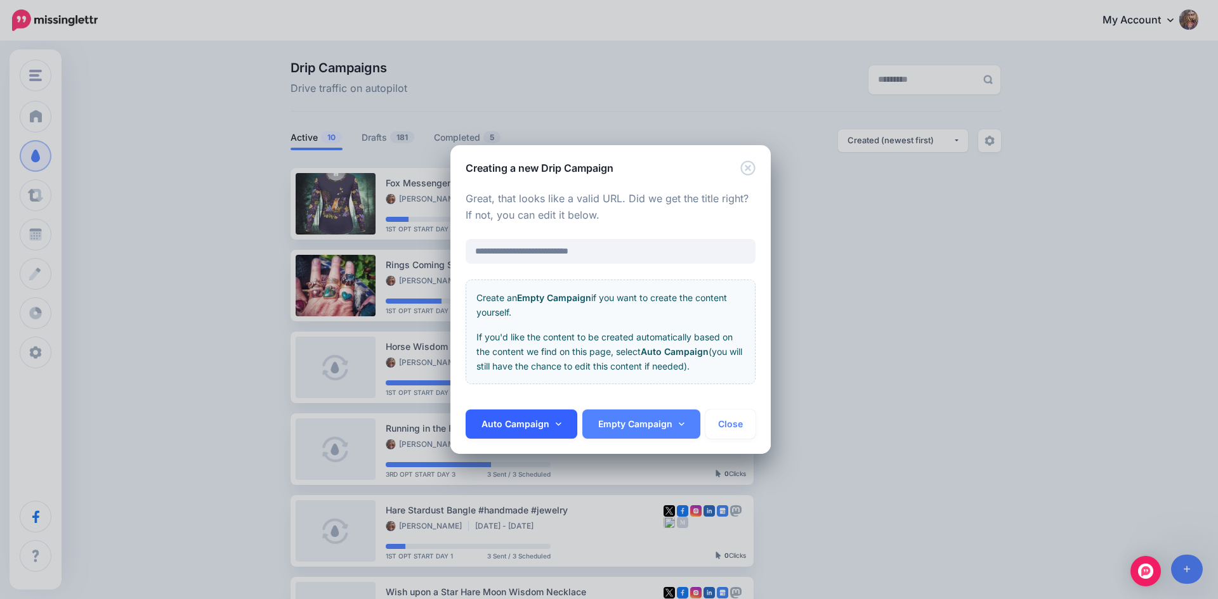
click at [550, 415] on link "Auto Campaign" at bounding box center [521, 424] width 112 height 29
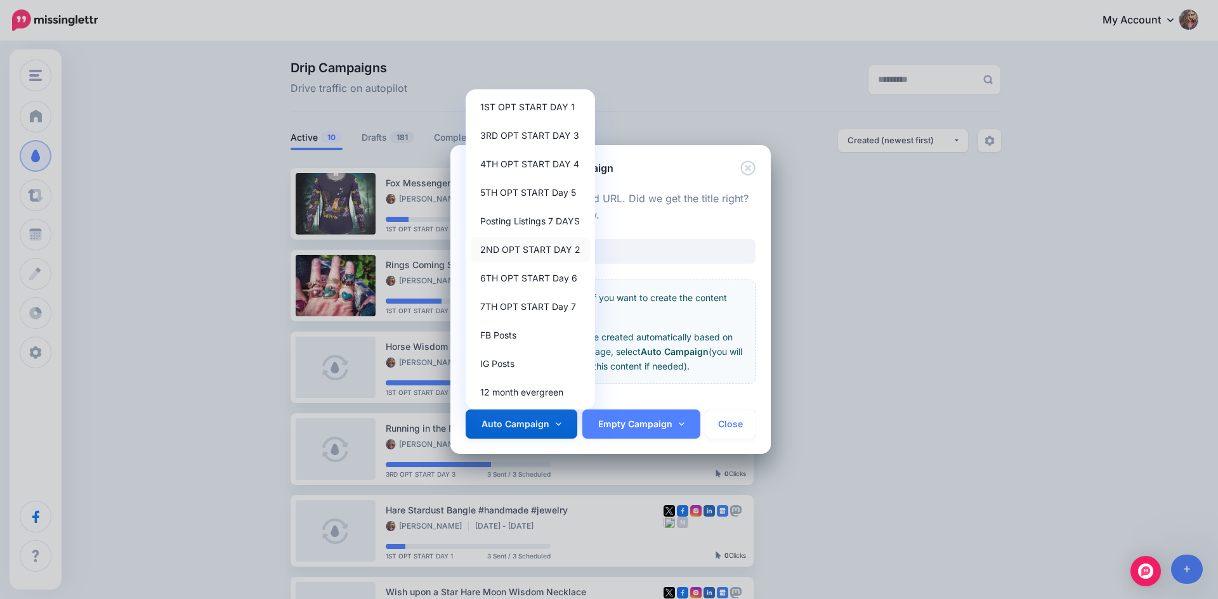
click at [517, 253] on link "2ND OPT START DAY 2" at bounding box center [530, 249] width 119 height 25
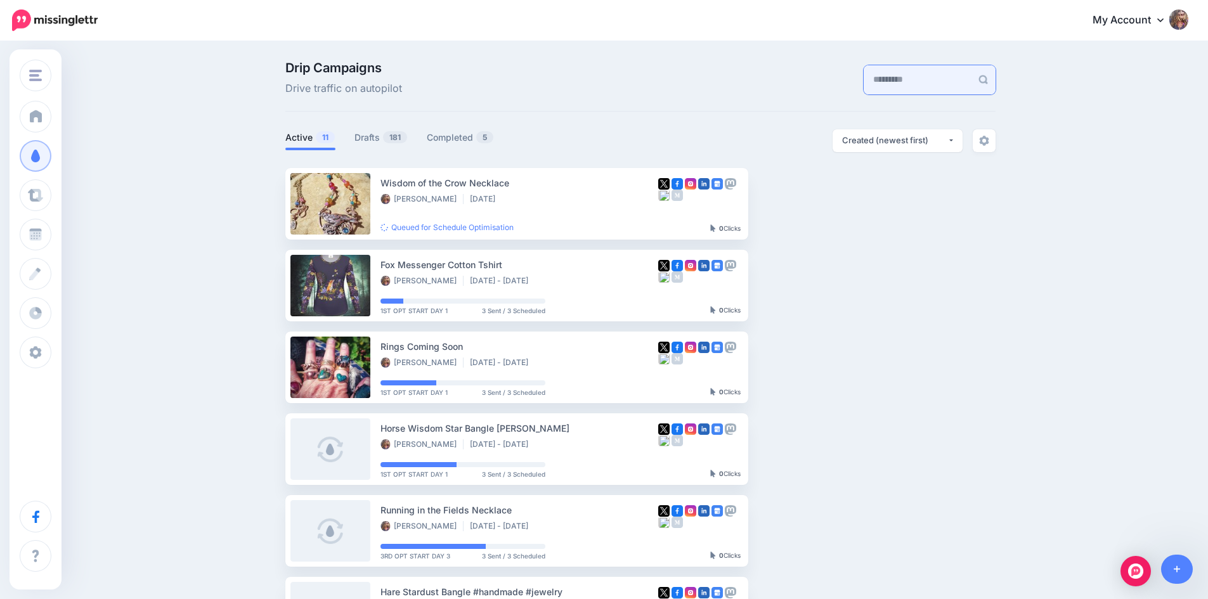
paste input "**********"
click at [987, 74] on link at bounding box center [983, 79] width 25 height 29
click at [379, 137] on link "Drafts 181" at bounding box center [381, 137] width 53 height 15
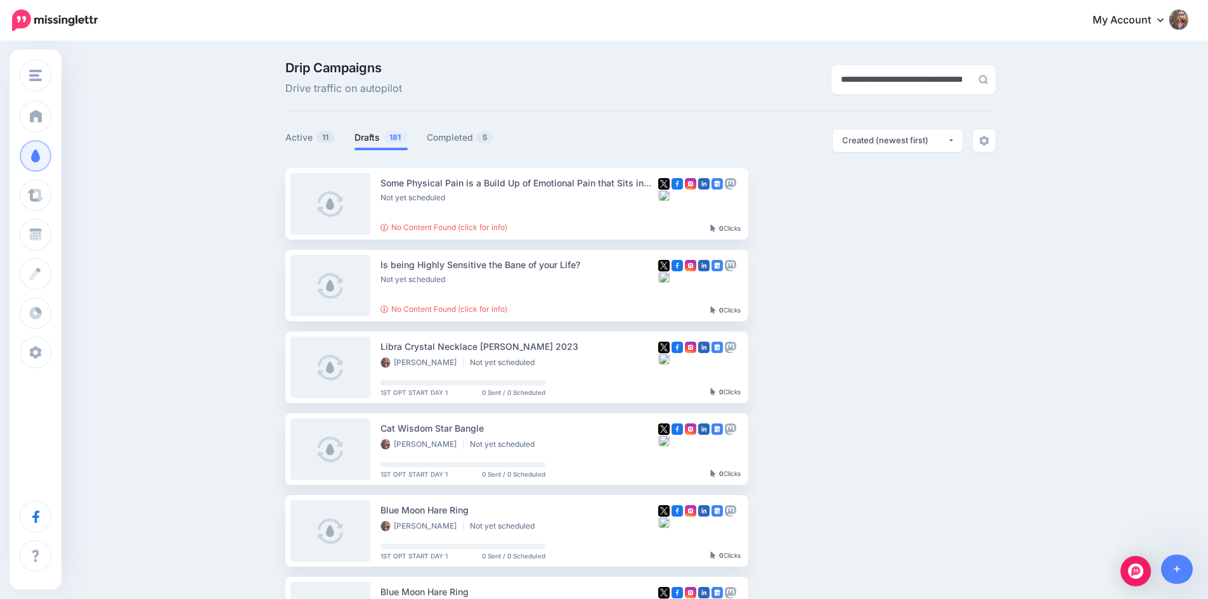
scroll to position [0, 200]
drag, startPoint x: 846, startPoint y: 83, endPoint x: 1089, endPoint y: 83, distance: 242.9
click at [1089, 83] on div "**********" at bounding box center [604, 582] width 1208 height 1080
click at [987, 79] on img at bounding box center [984, 80] width 10 height 10
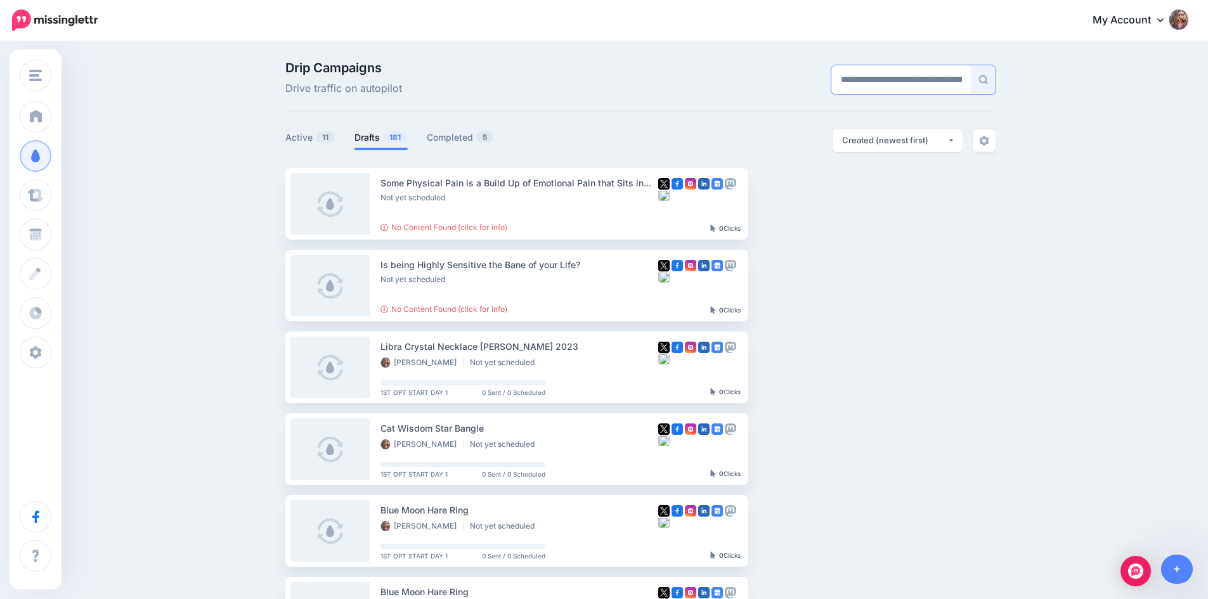
click at [988, 81] on img at bounding box center [984, 80] width 10 height 10
click at [850, 81] on input "**********" at bounding box center [901, 79] width 140 height 29
drag, startPoint x: 846, startPoint y: 79, endPoint x: 1181, endPoint y: 94, distance: 335.2
click at [1171, 91] on div "**********" at bounding box center [604, 582] width 1208 height 1080
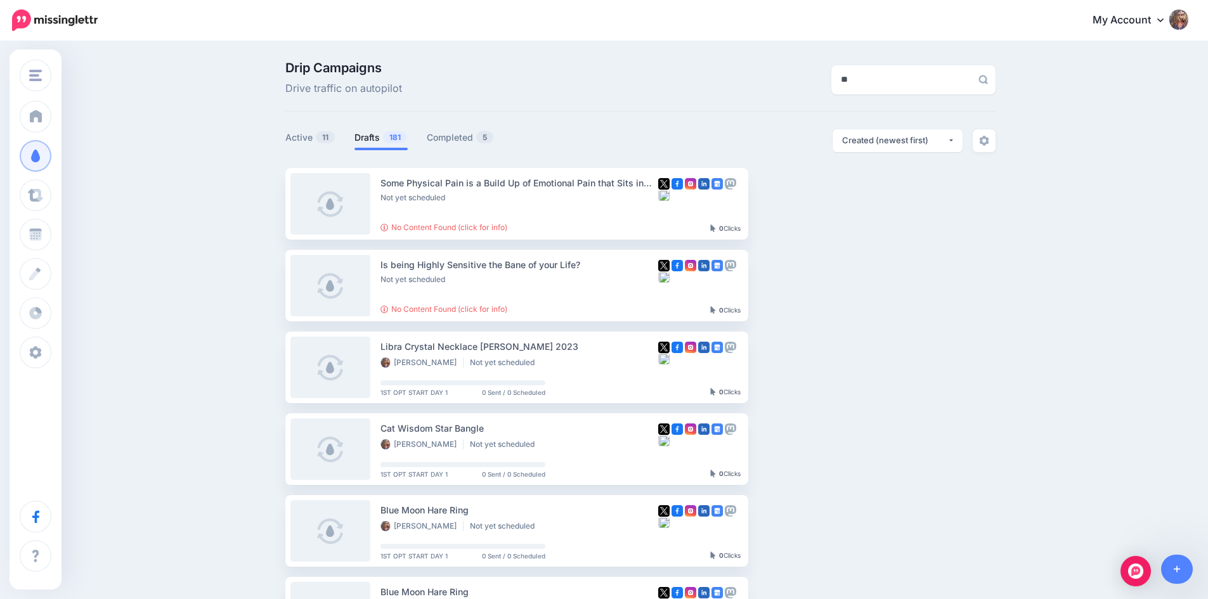
scroll to position [0, 0]
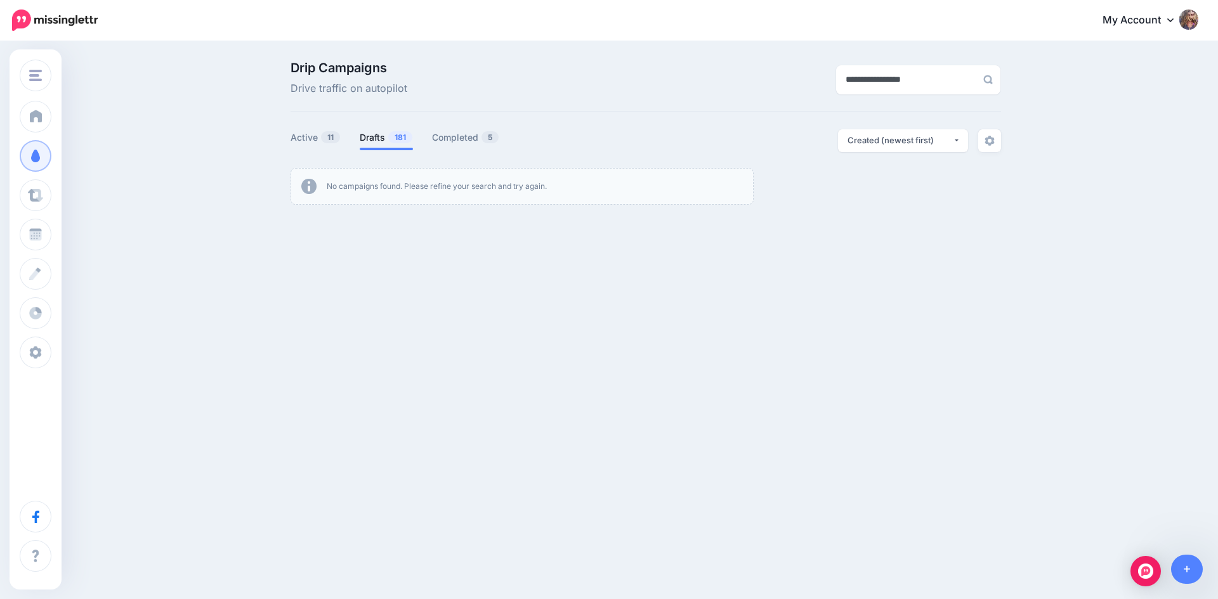
drag, startPoint x: 911, startPoint y: 77, endPoint x: 720, endPoint y: 96, distance: 191.2
click at [725, 96] on div "**********" at bounding box center [645, 80] width 729 height 36
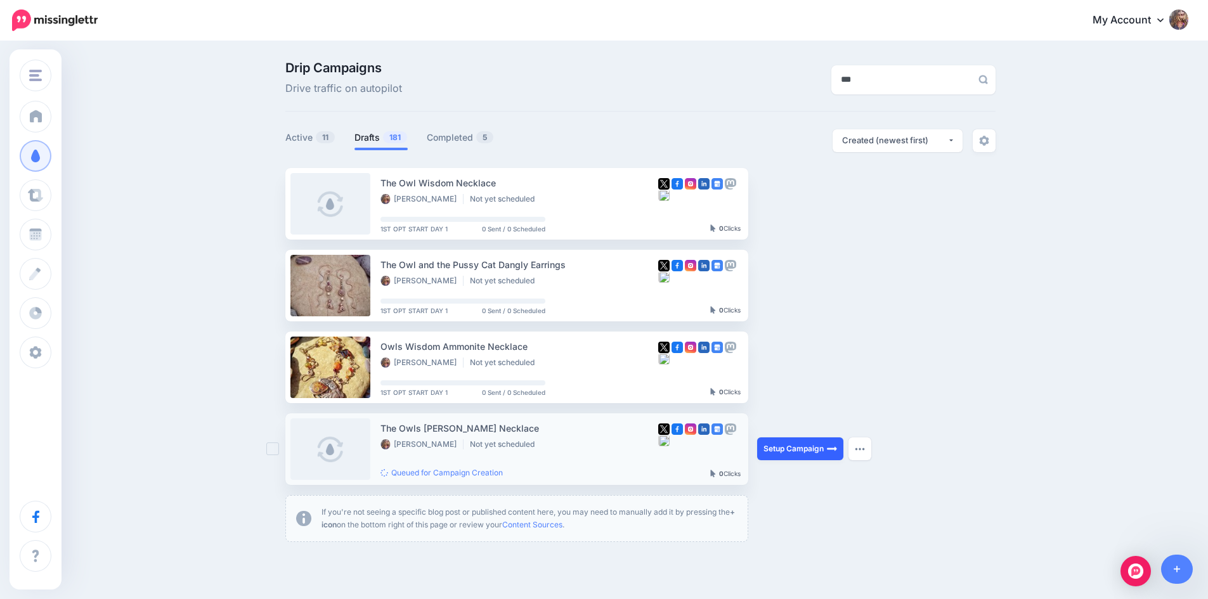
type input "***"
click at [828, 446] on link "Setup Campaign" at bounding box center [800, 449] width 86 height 23
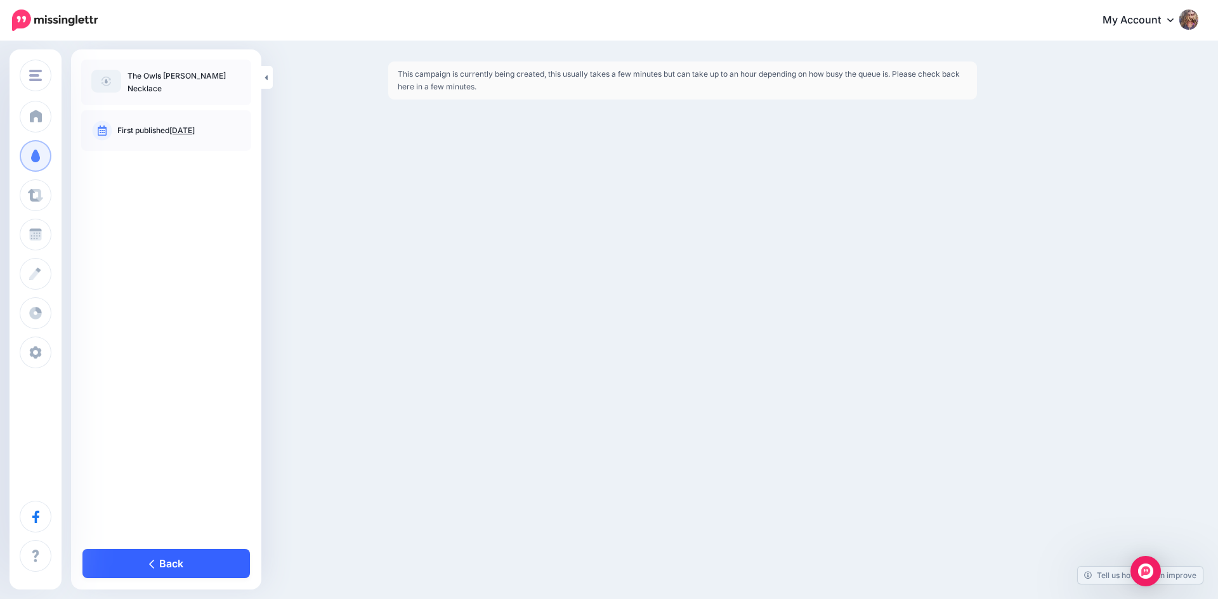
click at [171, 569] on link "Back" at bounding box center [165, 563] width 167 height 29
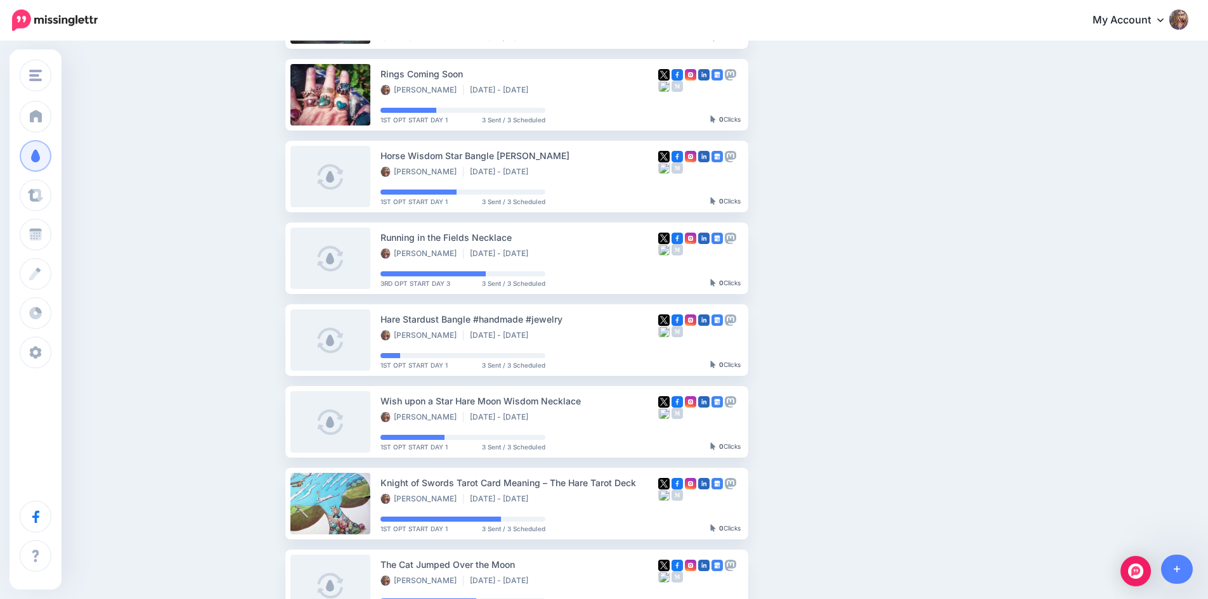
scroll to position [254, 0]
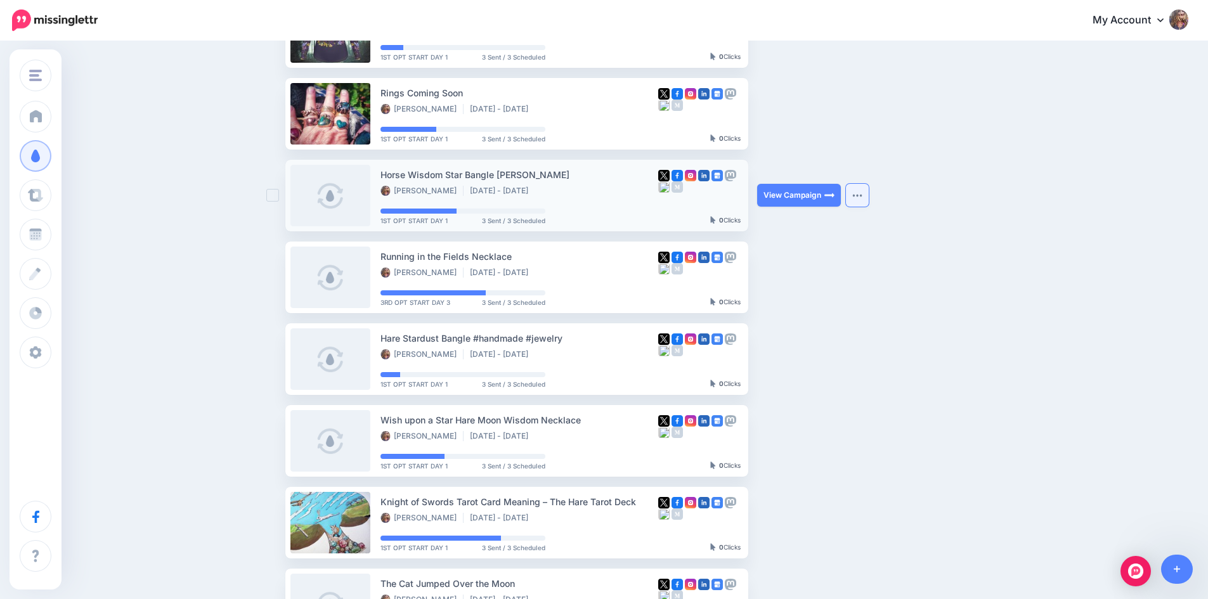
click at [860, 203] on button "button" at bounding box center [857, 195] width 23 height 23
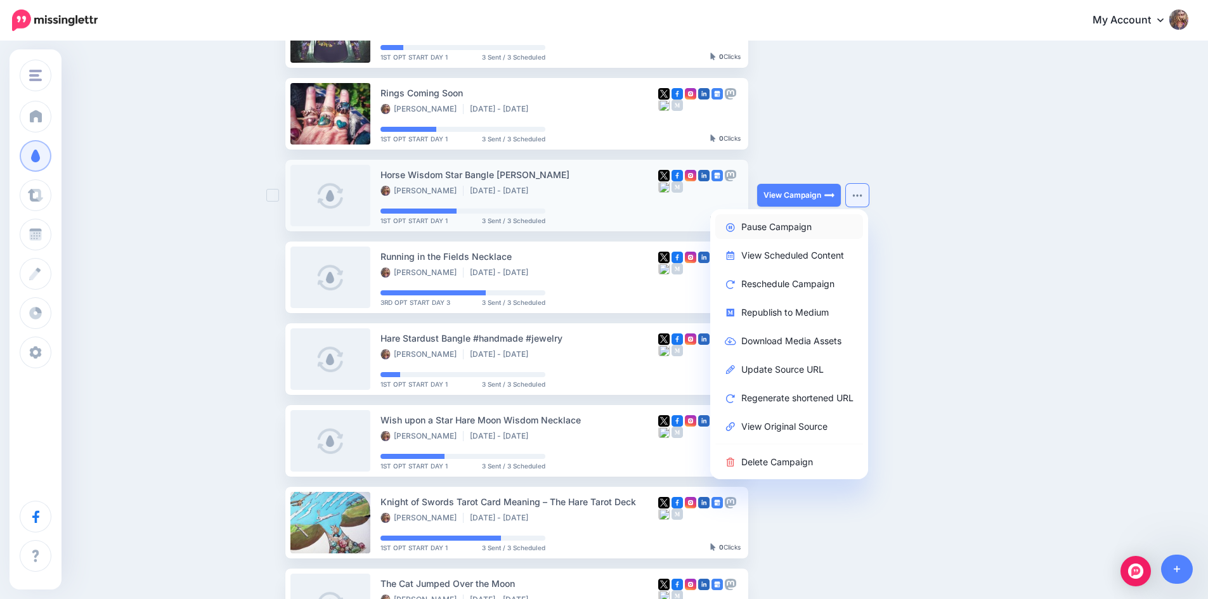
click at [784, 224] on link "Pause Campaign" at bounding box center [789, 226] width 148 height 25
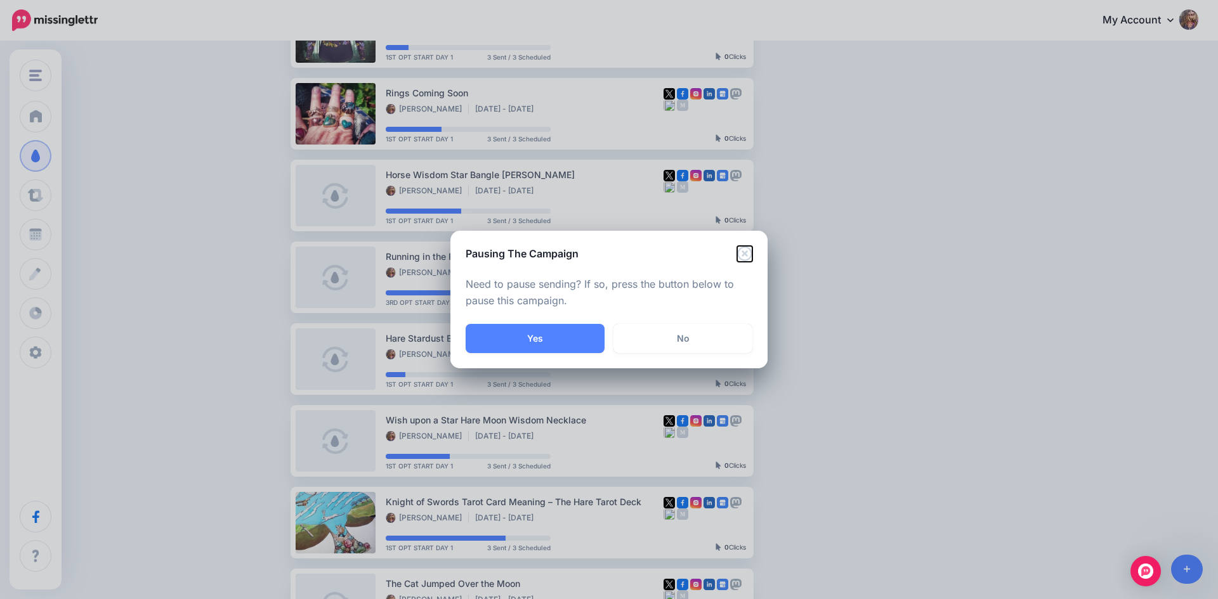
click at [745, 256] on icon "Close" at bounding box center [744, 253] width 15 height 15
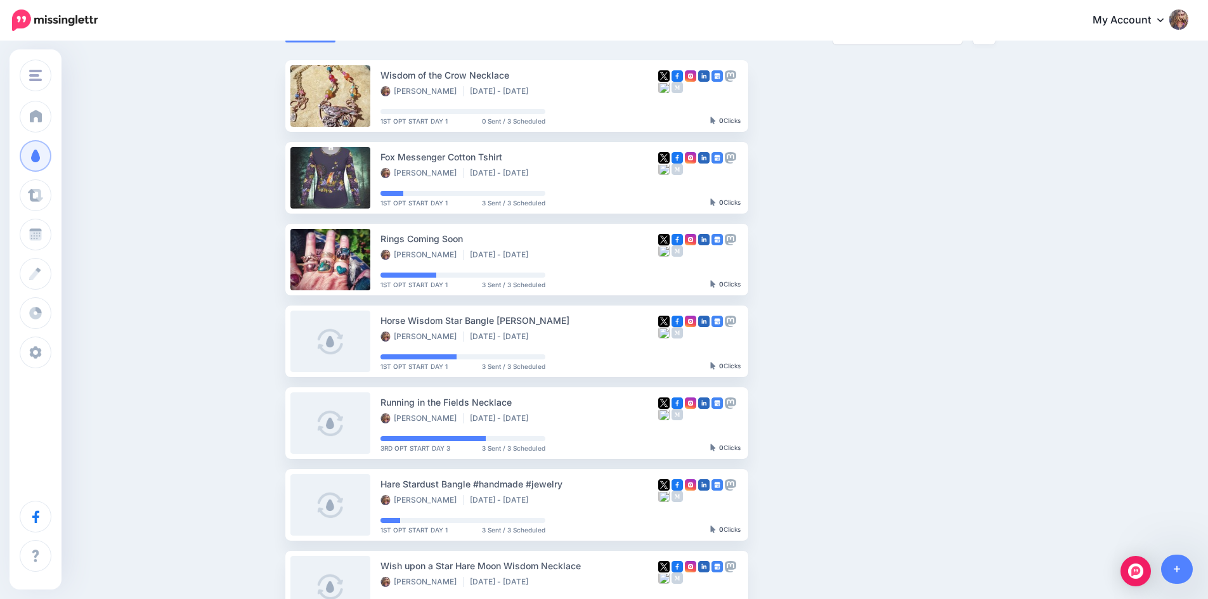
scroll to position [0, 0]
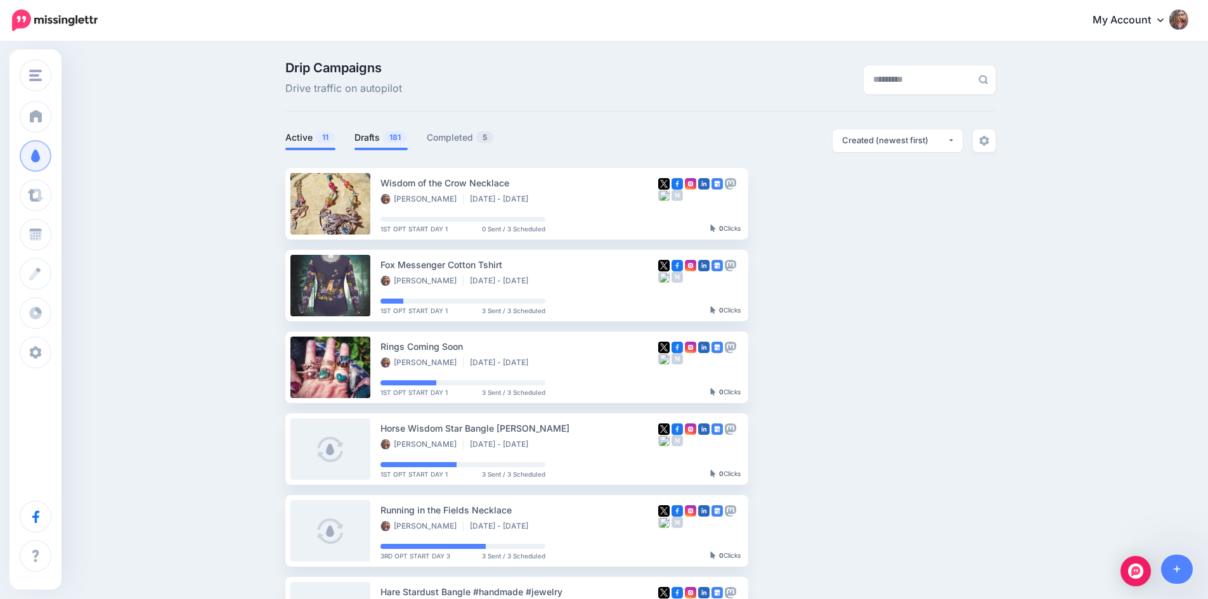
click at [368, 136] on link "Drafts 181" at bounding box center [381, 137] width 53 height 15
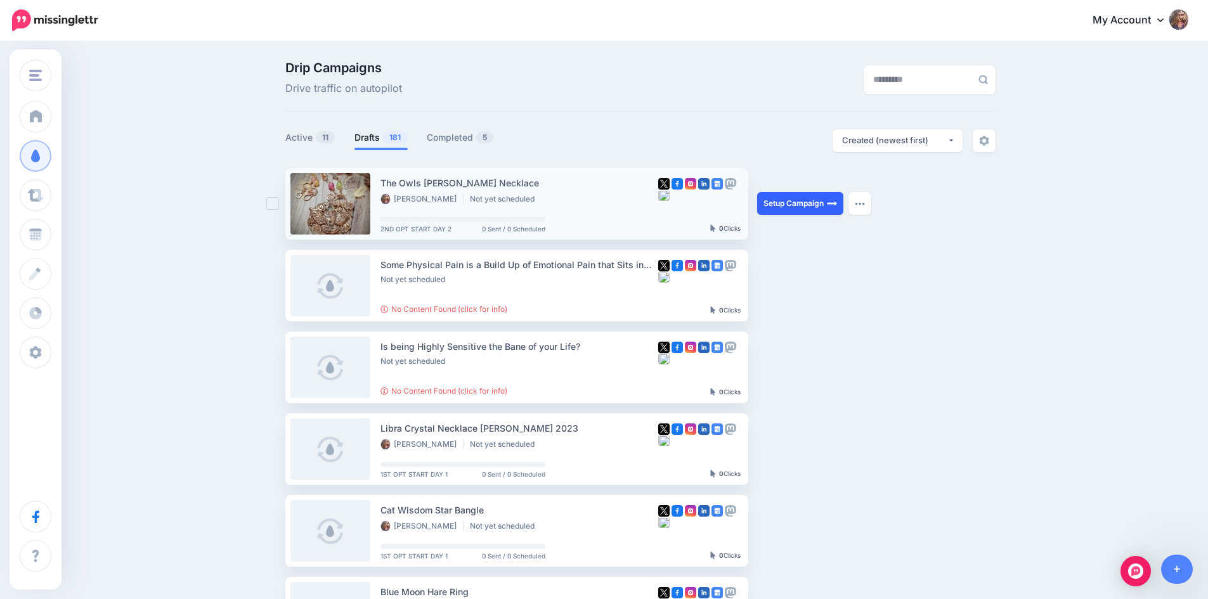
click at [783, 203] on link "Setup Campaign" at bounding box center [800, 203] width 86 height 23
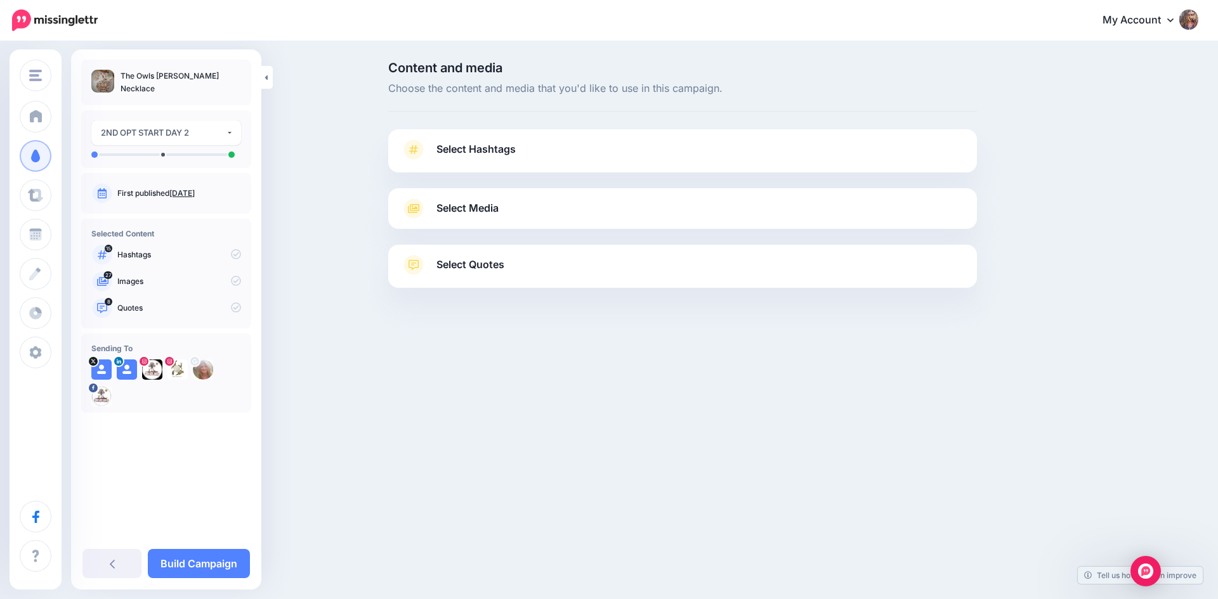
click at [409, 152] on icon at bounding box center [413, 149] width 9 height 9
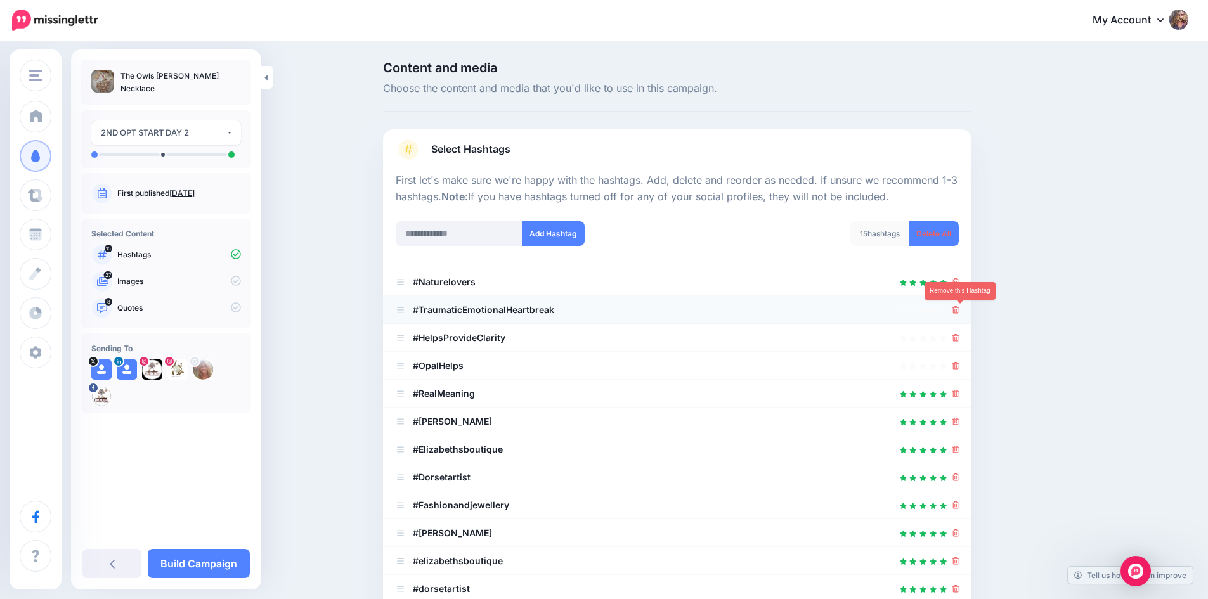
click at [958, 309] on icon at bounding box center [956, 310] width 7 height 8
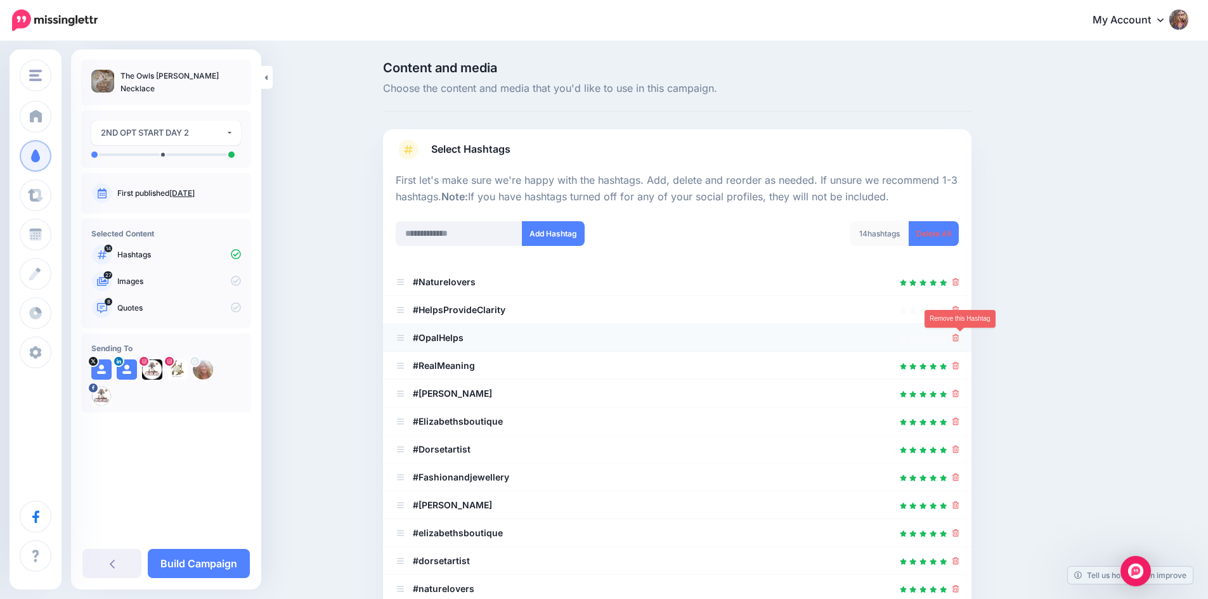
click at [960, 334] on link at bounding box center [956, 337] width 7 height 11
click at [960, 308] on icon at bounding box center [956, 310] width 7 height 8
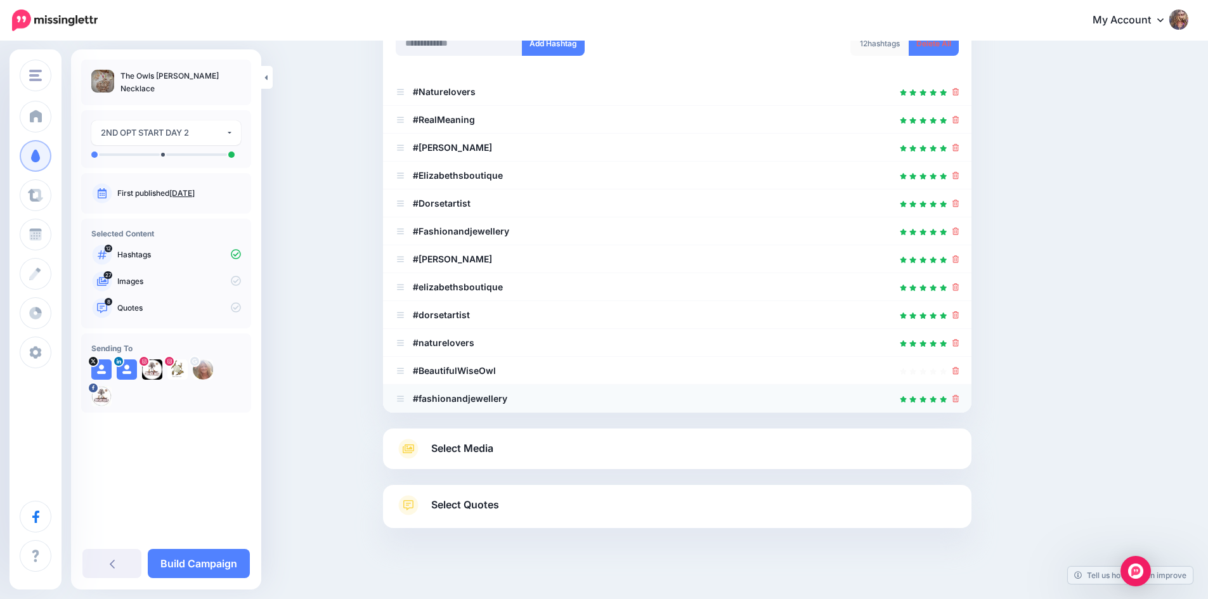
scroll to position [63, 0]
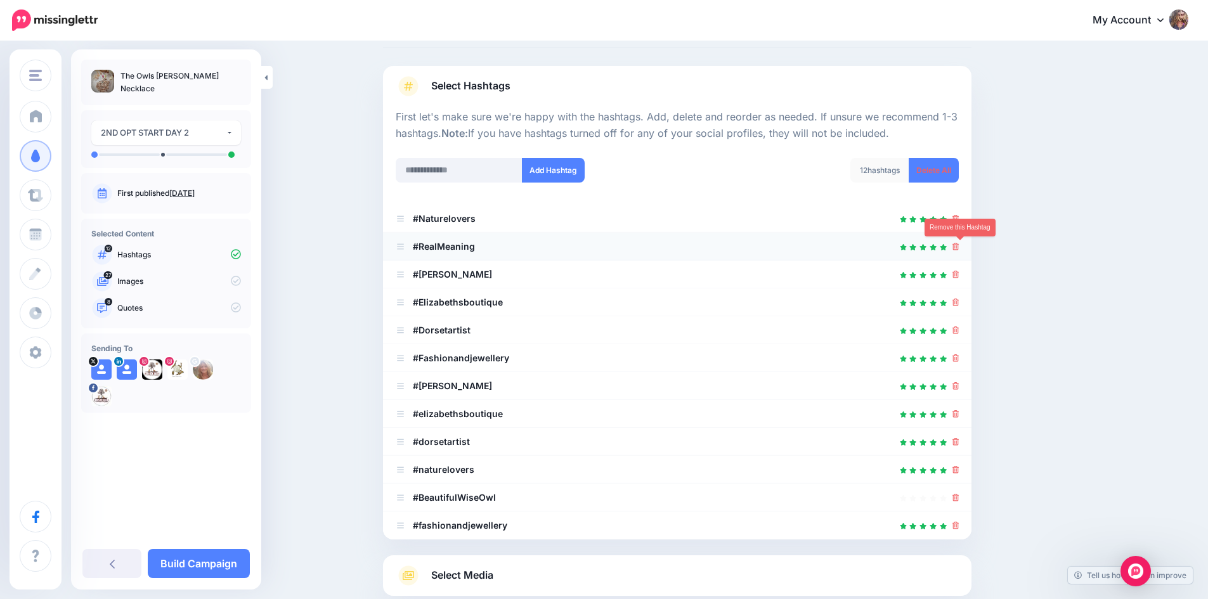
click at [960, 242] on link at bounding box center [956, 246] width 7 height 11
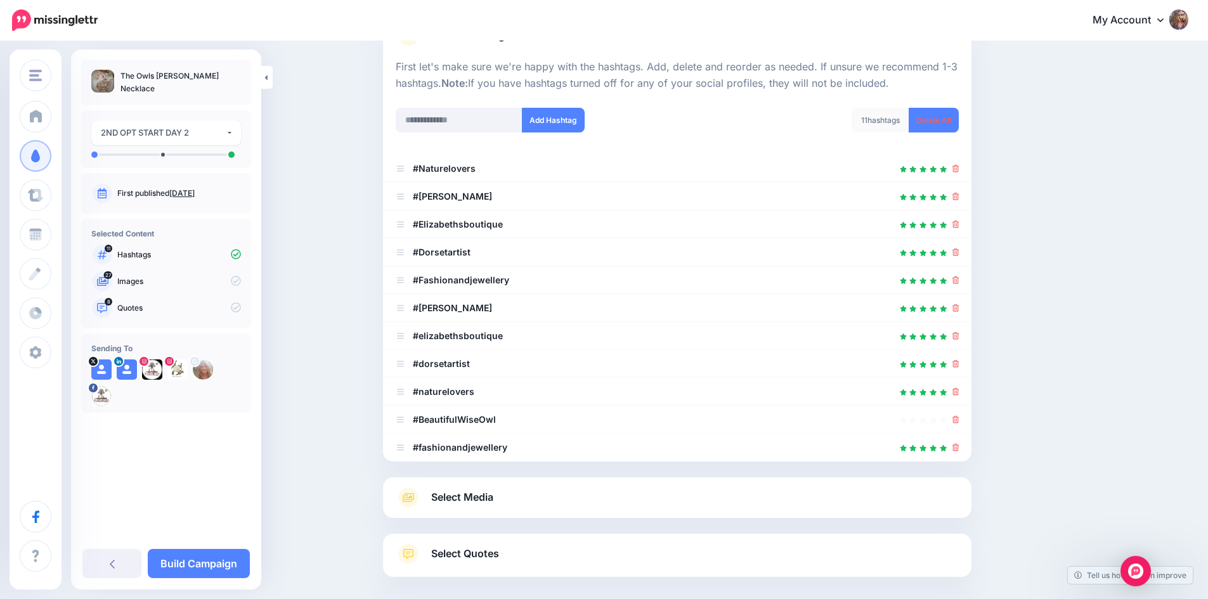
scroll to position [174, 0]
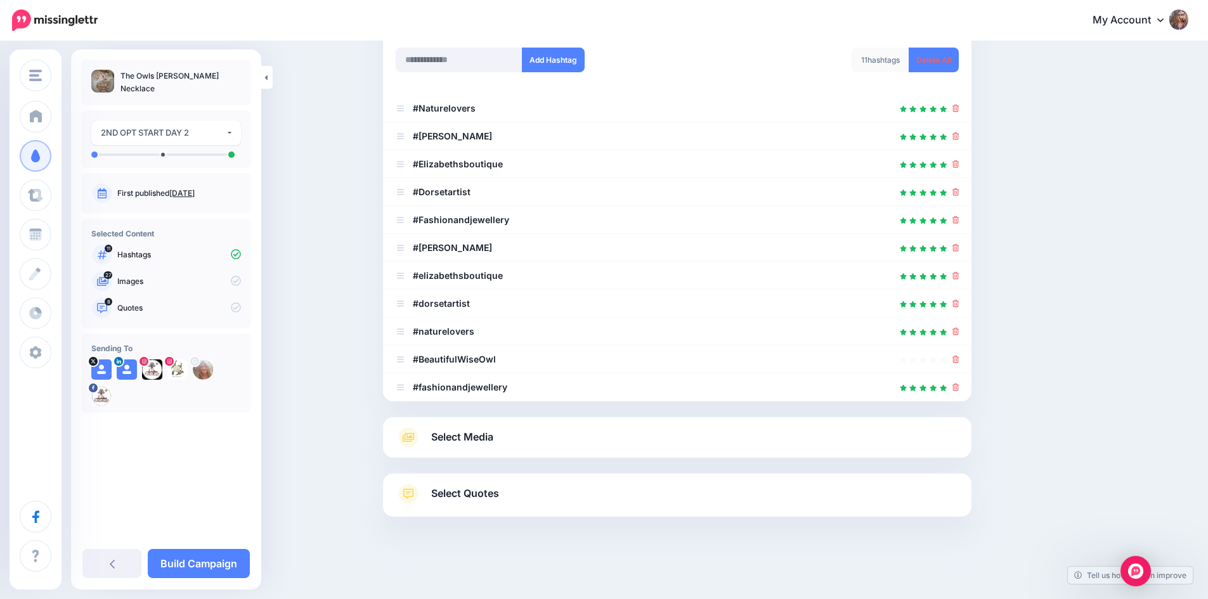
click at [411, 432] on icon at bounding box center [408, 437] width 23 height 20
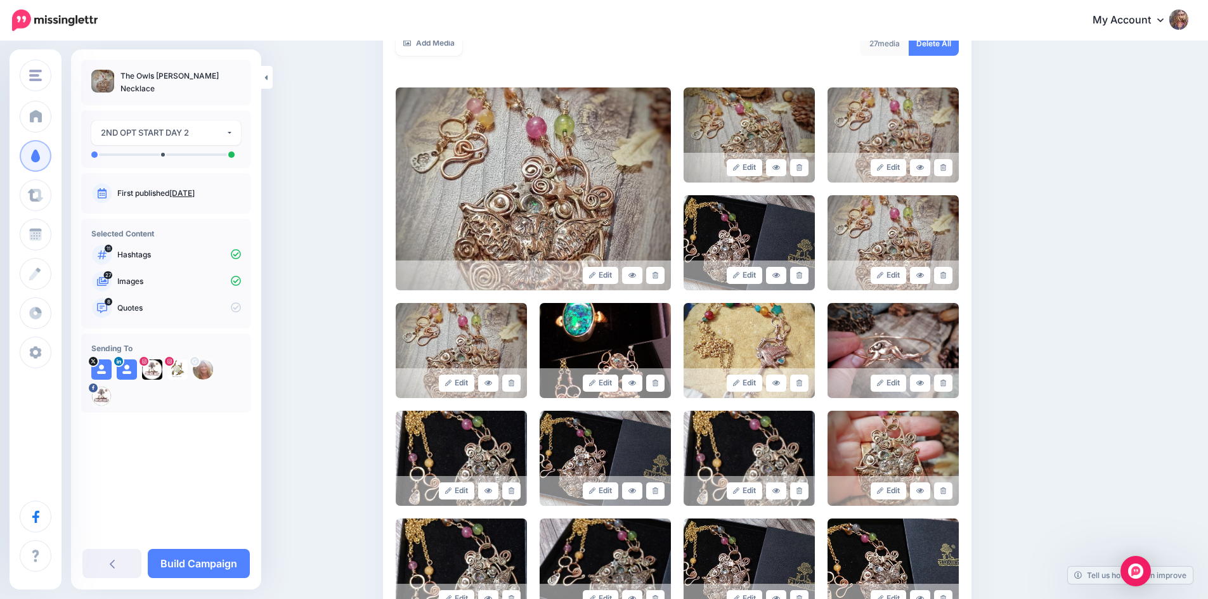
scroll to position [364, 0]
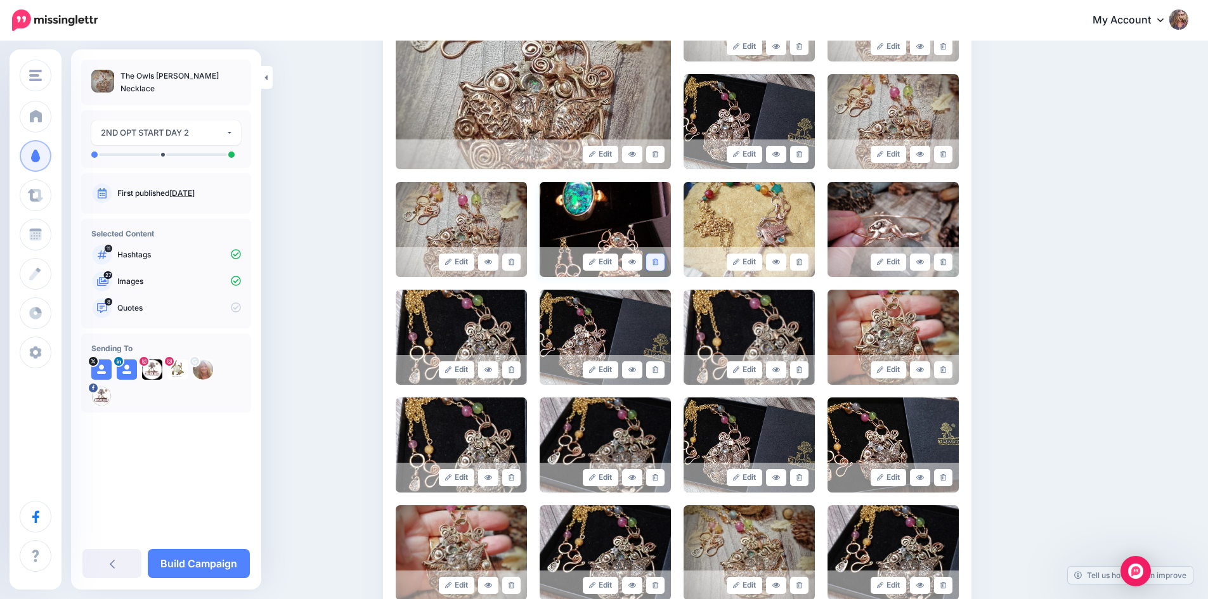
click at [658, 259] on icon at bounding box center [656, 262] width 6 height 7
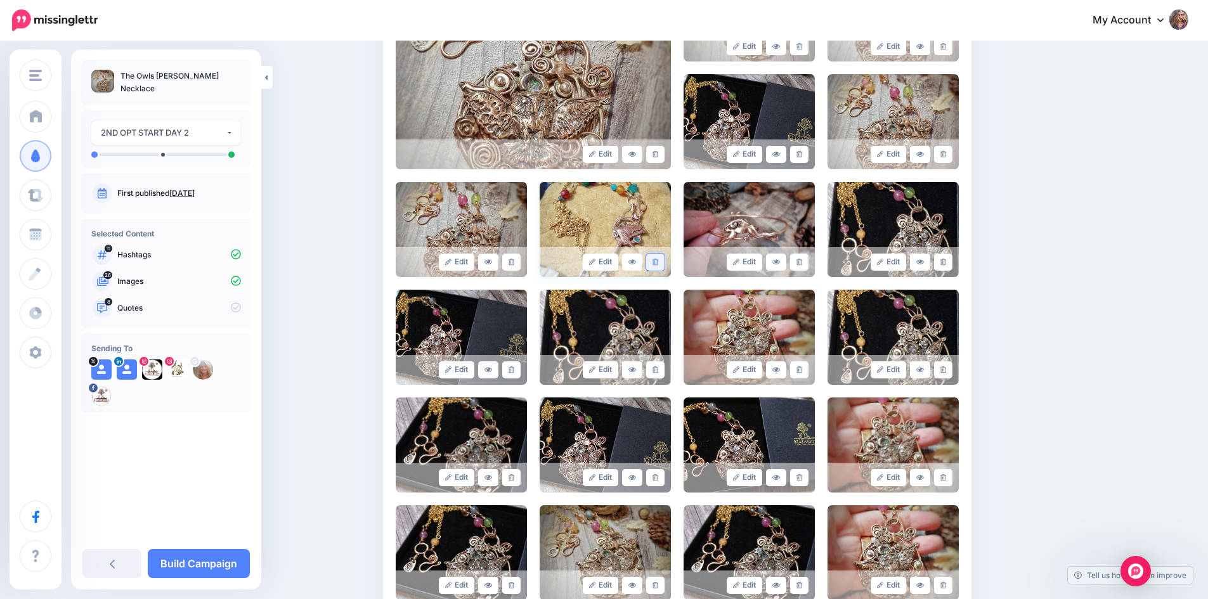
click at [658, 260] on icon at bounding box center [656, 262] width 6 height 7
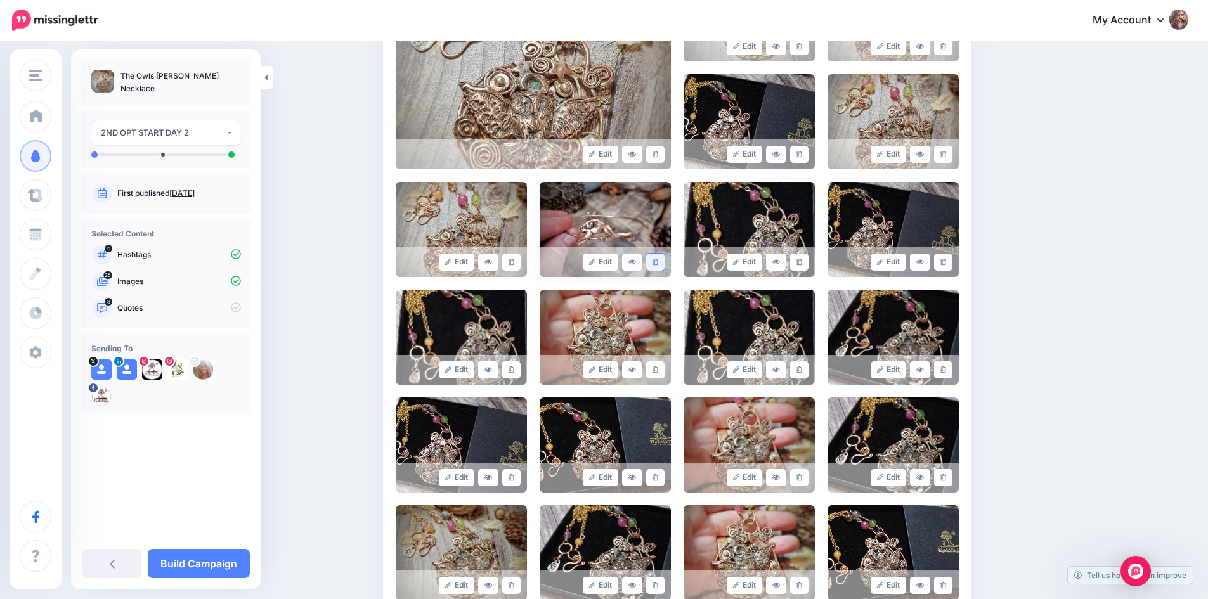
click at [662, 257] on link at bounding box center [655, 262] width 18 height 17
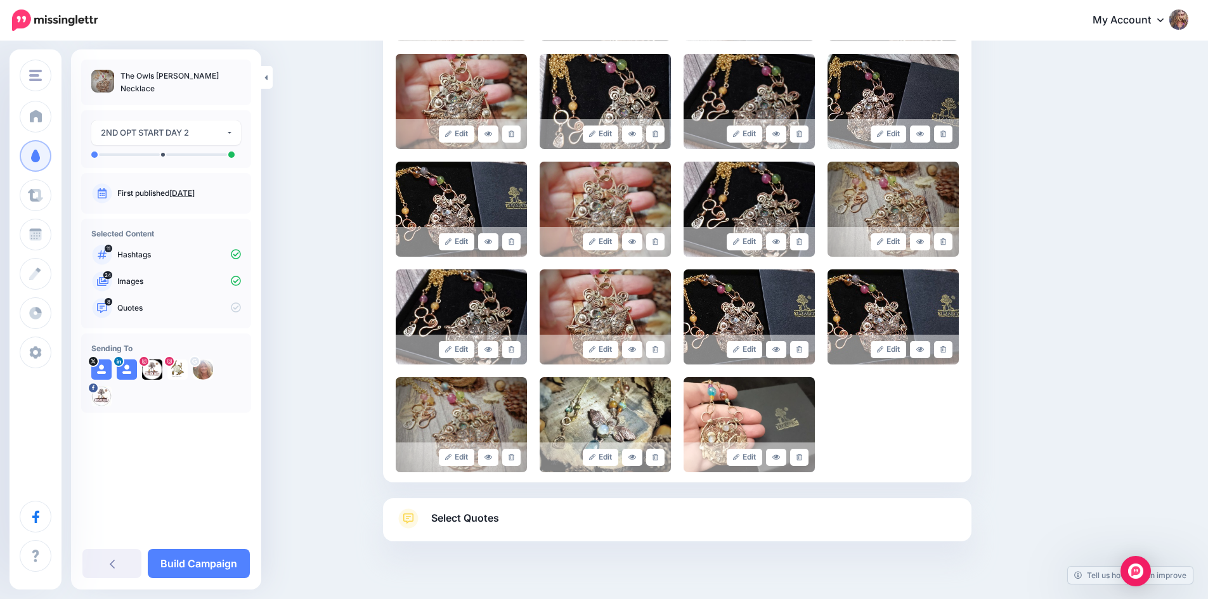
scroll to position [618, 0]
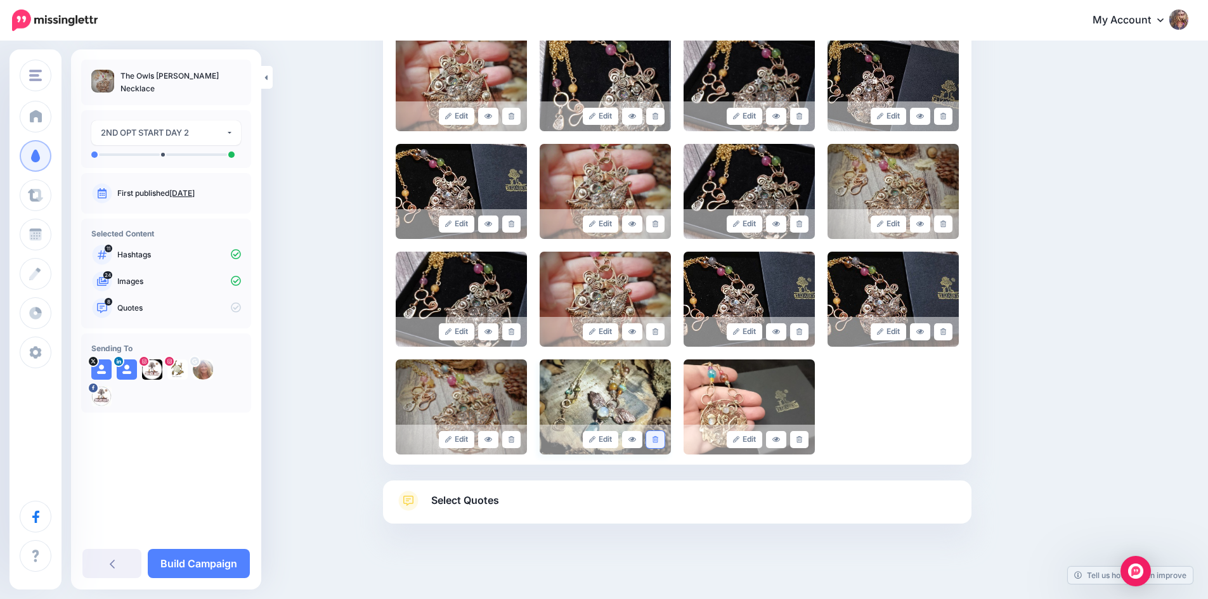
click at [663, 443] on link at bounding box center [655, 439] width 18 height 17
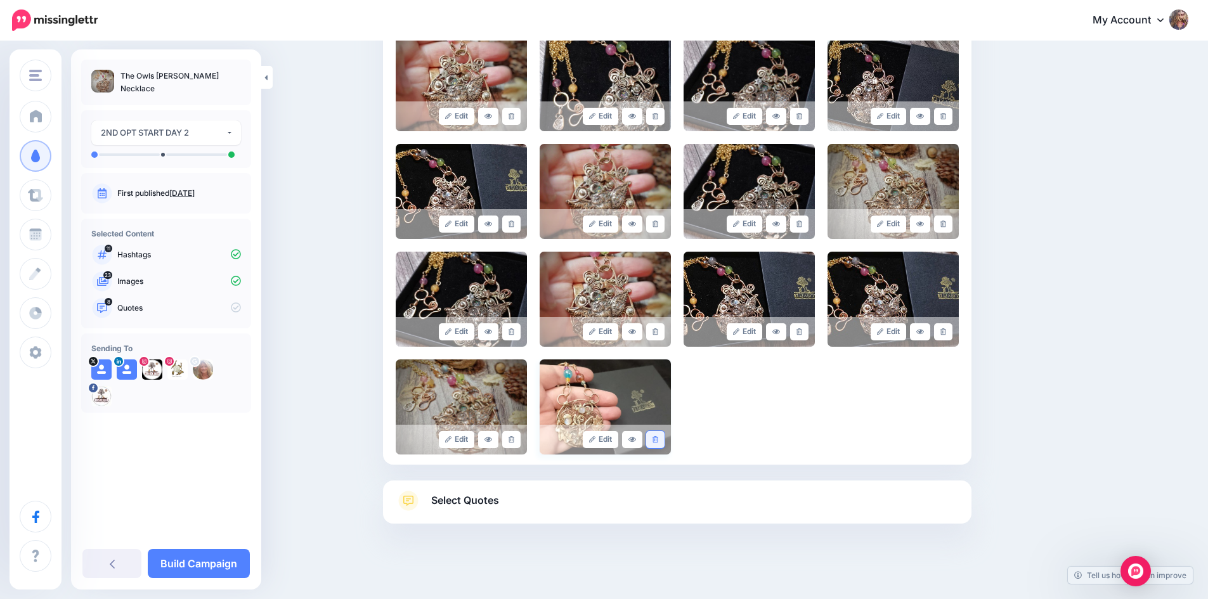
click at [658, 442] on icon at bounding box center [656, 439] width 6 height 7
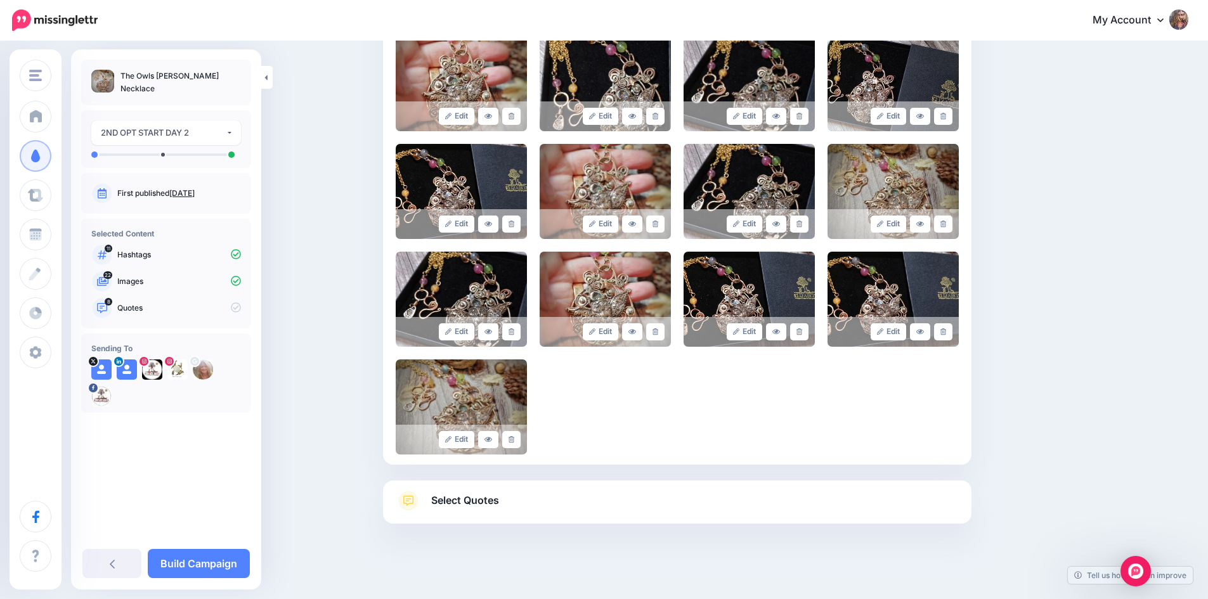
click at [443, 497] on span "Select Quotes" at bounding box center [465, 500] width 68 height 17
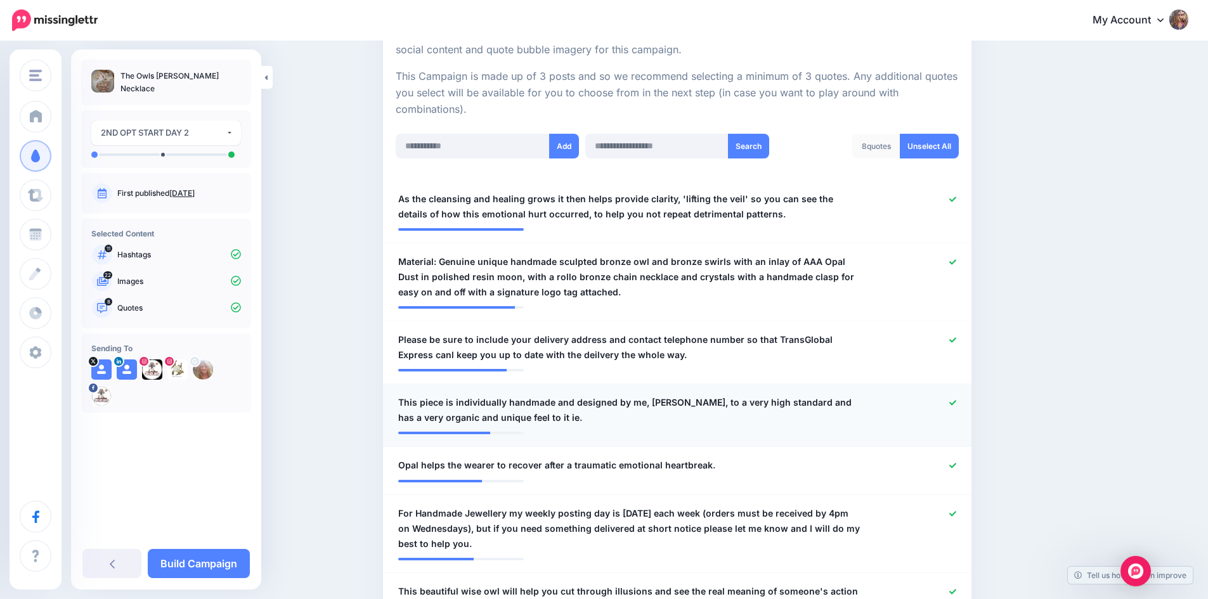
scroll to position [301, 0]
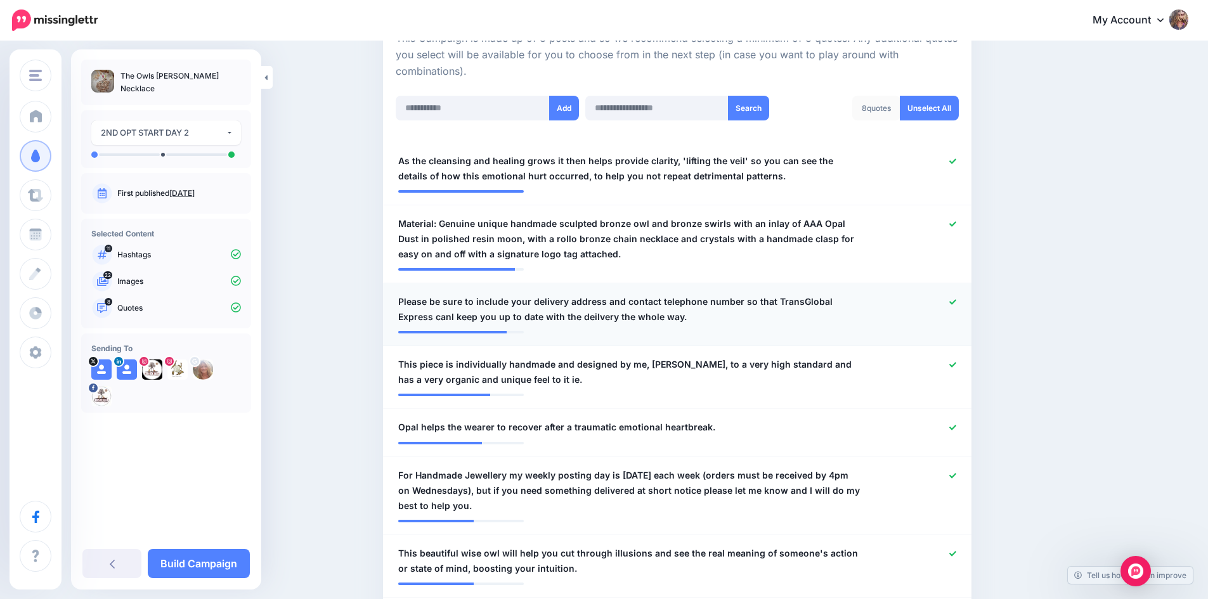
click at [954, 303] on icon at bounding box center [952, 302] width 7 height 7
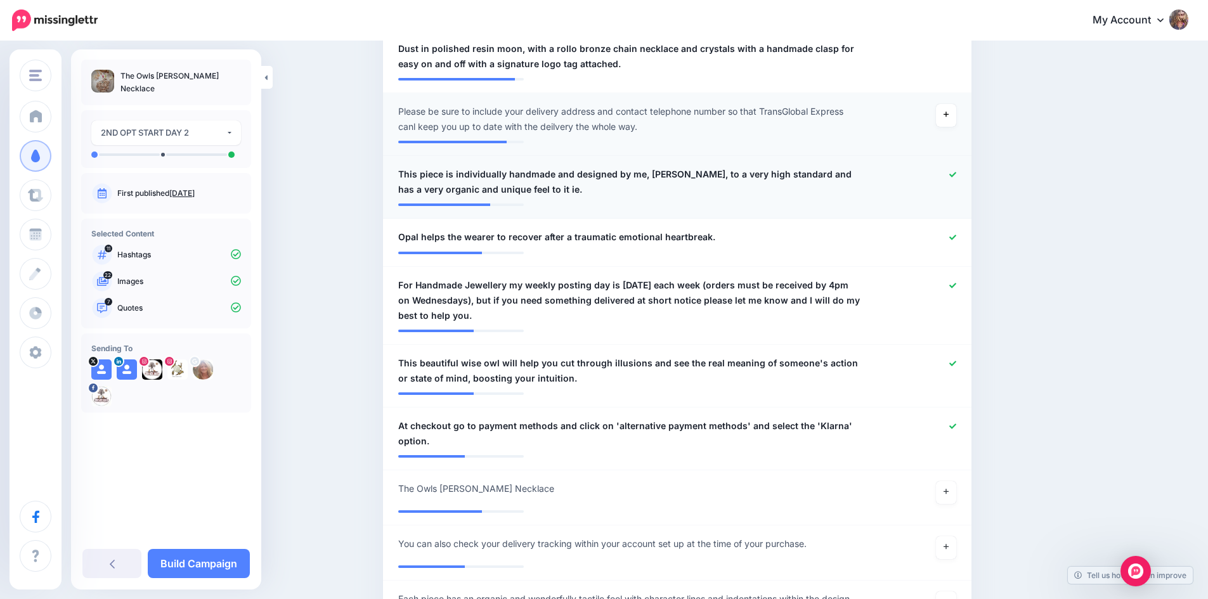
click at [956, 174] on icon at bounding box center [952, 174] width 7 height 5
click at [956, 285] on icon at bounding box center [952, 285] width 7 height 7
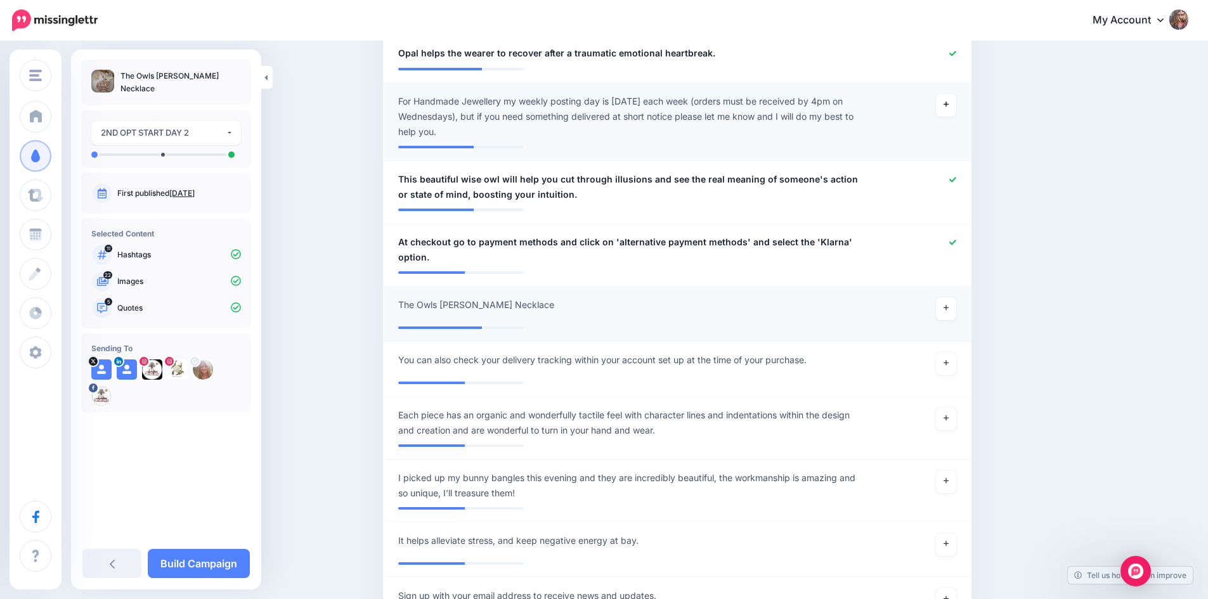
scroll to position [681, 0]
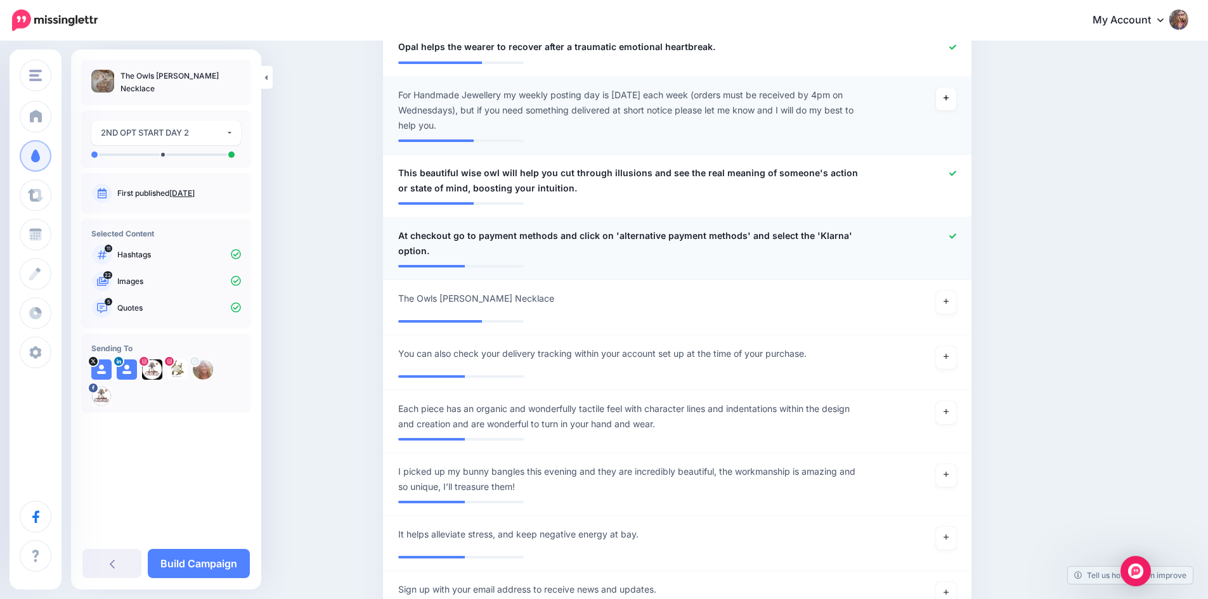
click at [956, 233] on icon at bounding box center [952, 236] width 7 height 7
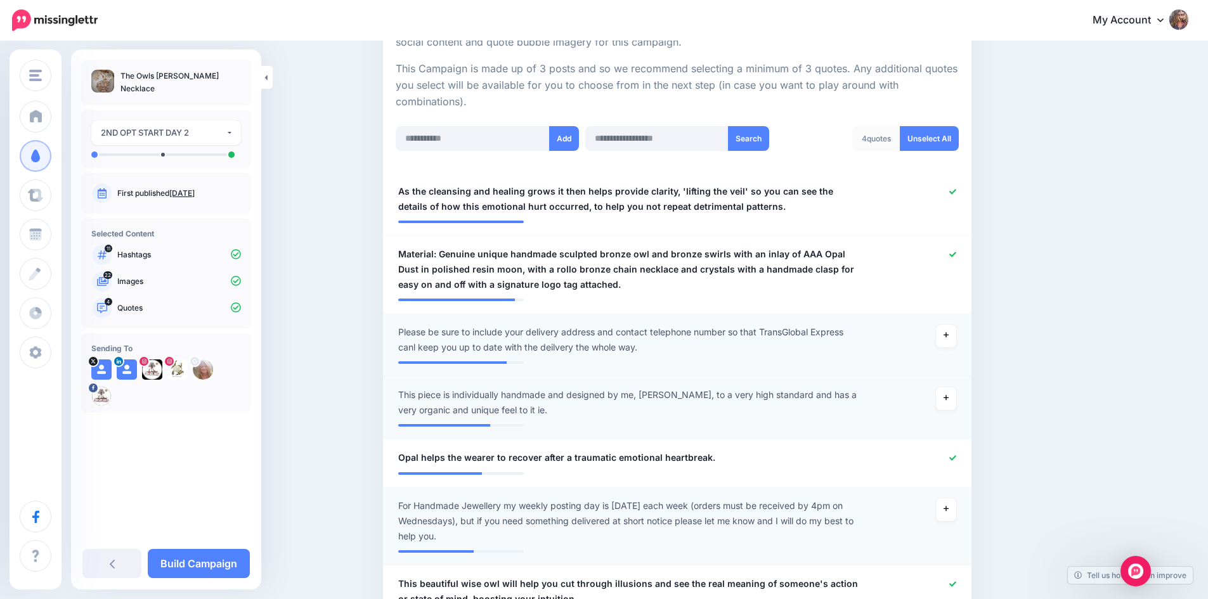
scroll to position [651, 0]
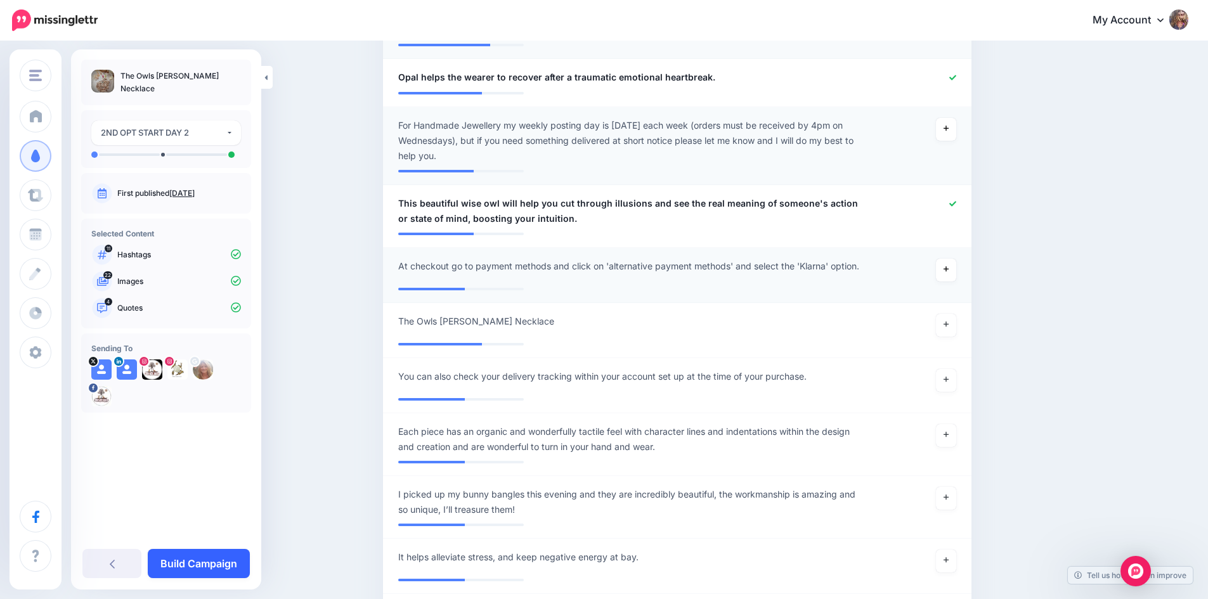
click at [214, 563] on link "Build Campaign" at bounding box center [199, 563] width 102 height 29
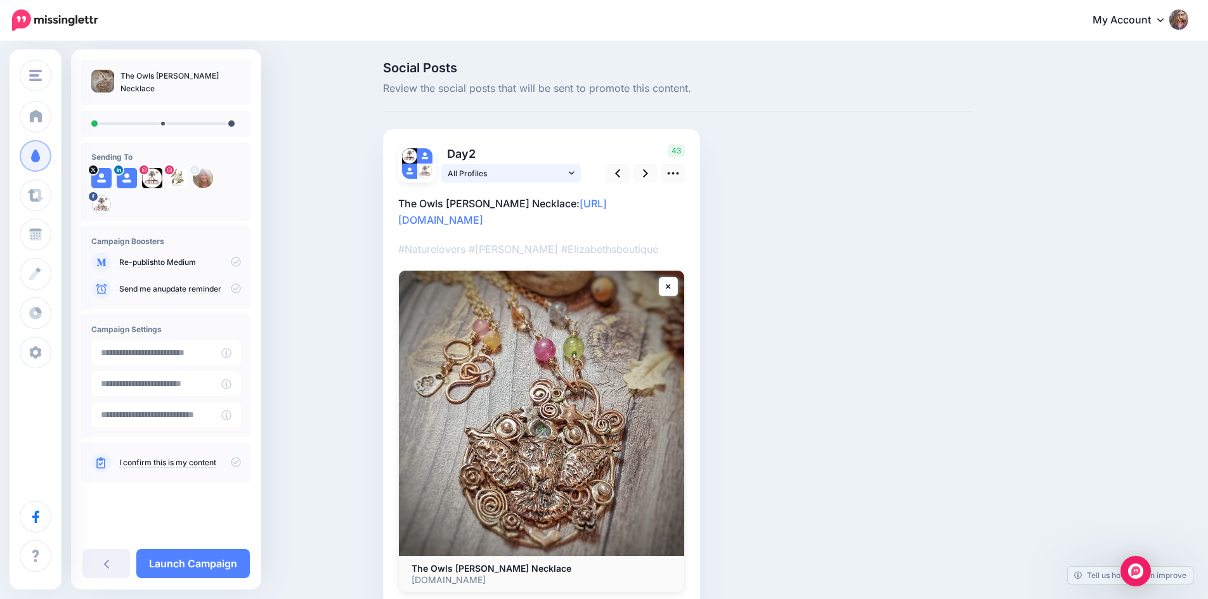
click at [572, 171] on link "All Profiles" at bounding box center [511, 173] width 140 height 18
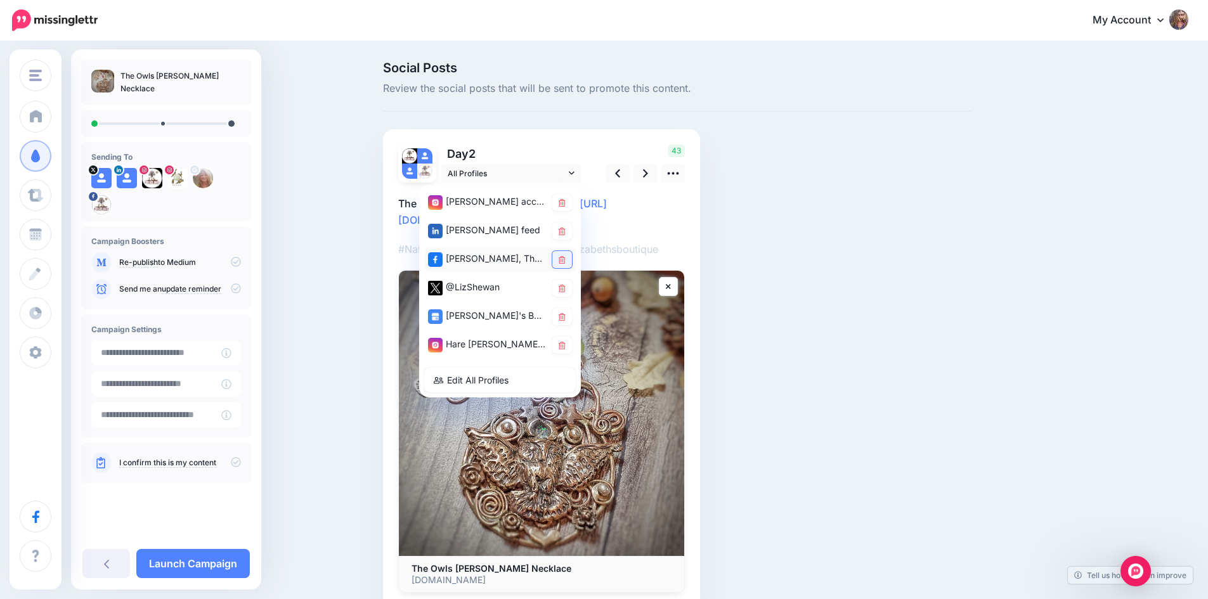
click at [566, 262] on icon at bounding box center [562, 260] width 7 height 8
click at [566, 292] on icon at bounding box center [562, 289] width 7 height 8
click at [566, 316] on icon at bounding box center [562, 317] width 7 height 8
click at [568, 349] on link at bounding box center [562, 345] width 20 height 17
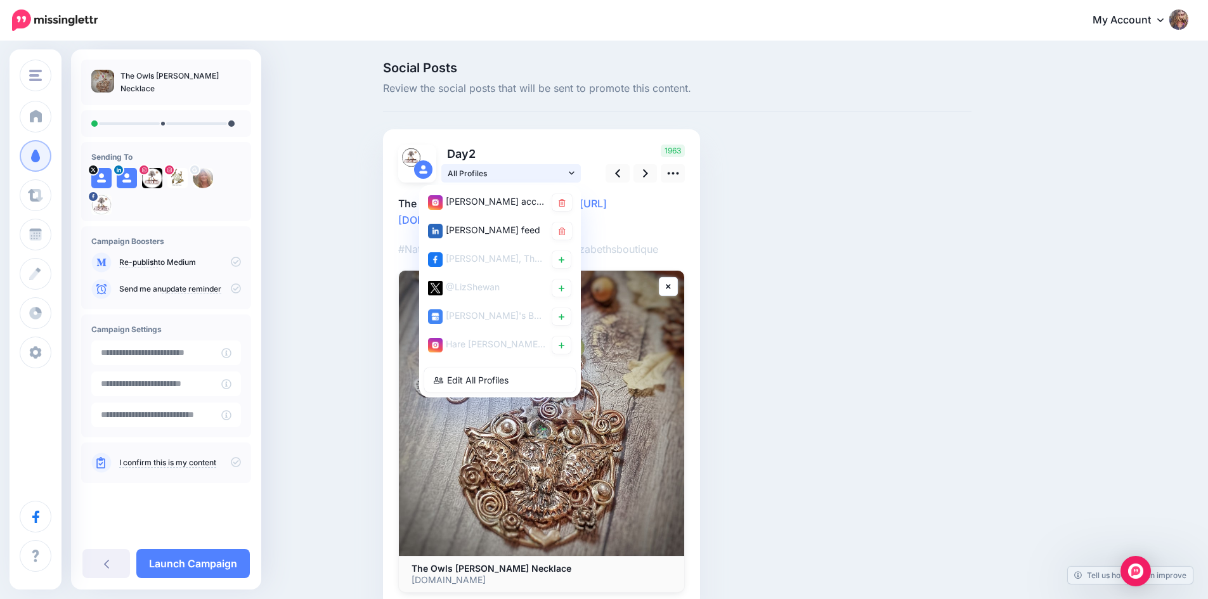
click at [574, 171] on icon at bounding box center [572, 173] width 6 height 9
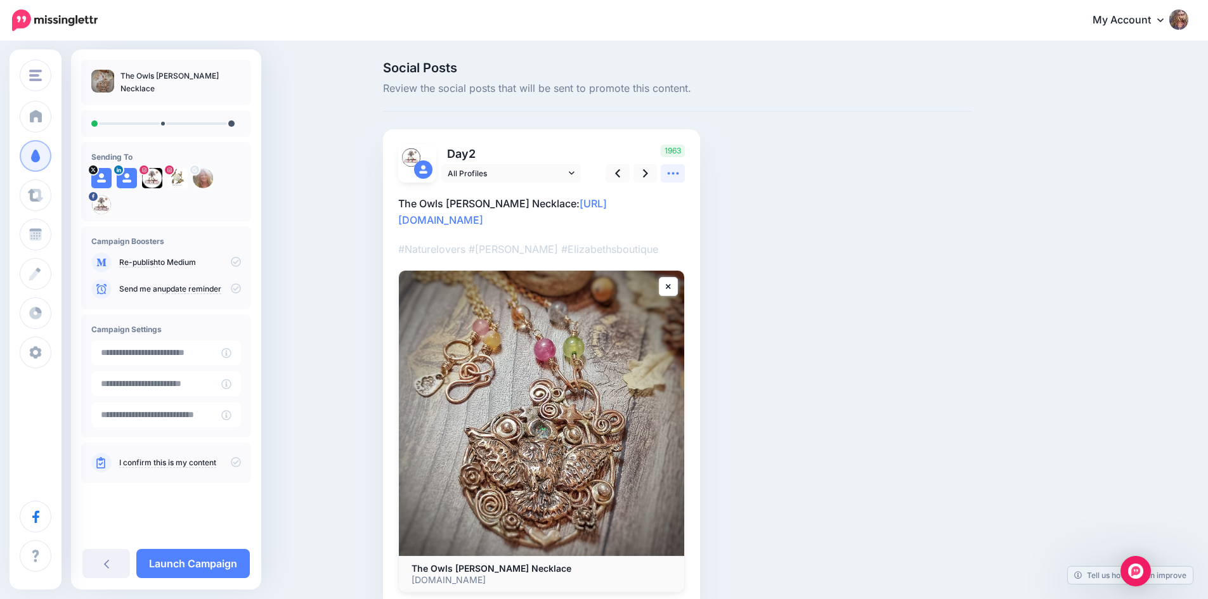
click at [677, 173] on icon at bounding box center [672, 173] width 11 height 3
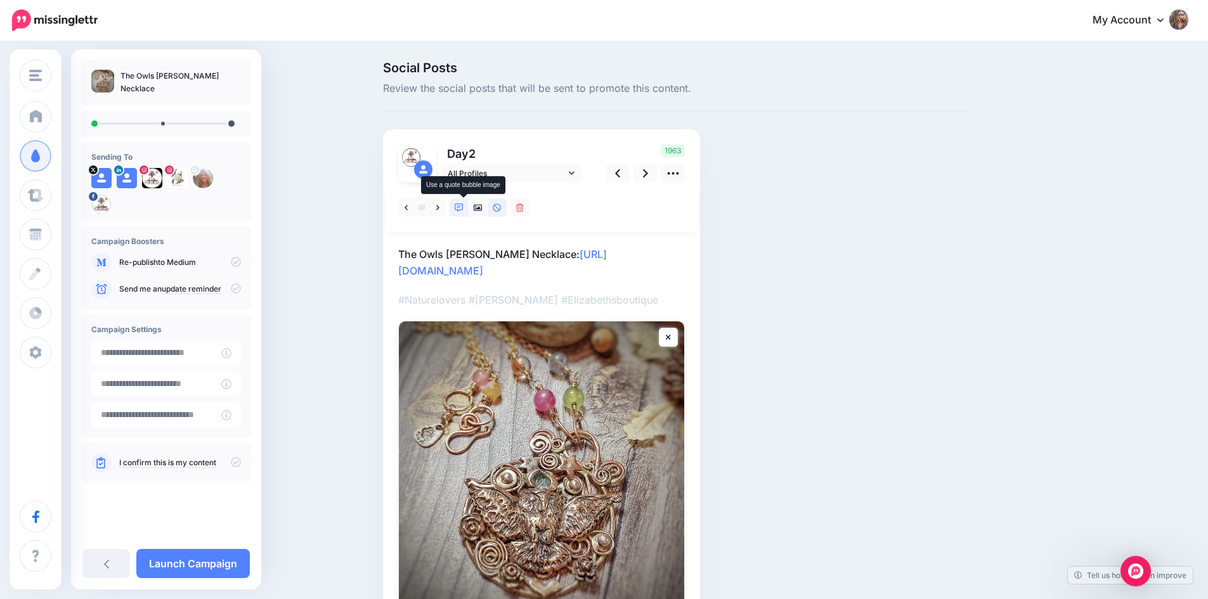
click at [461, 204] on icon at bounding box center [459, 208] width 9 height 9
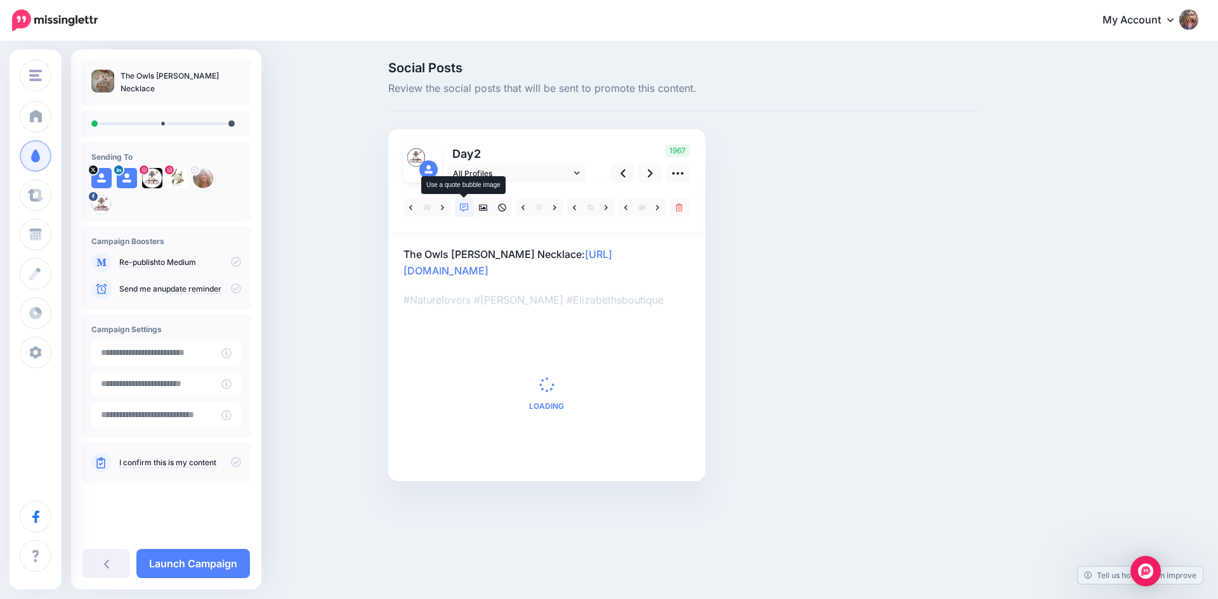
click at [461, 204] on icon at bounding box center [464, 208] width 9 height 9
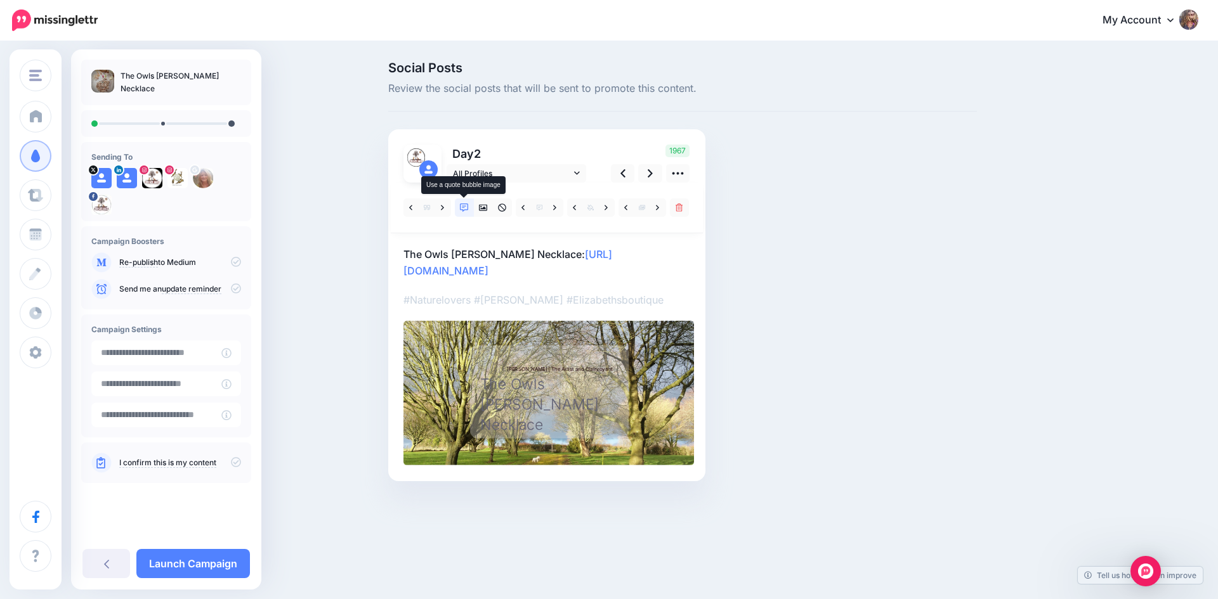
click at [462, 210] on icon at bounding box center [464, 208] width 9 height 9
click at [479, 208] on icon at bounding box center [483, 208] width 9 height 6
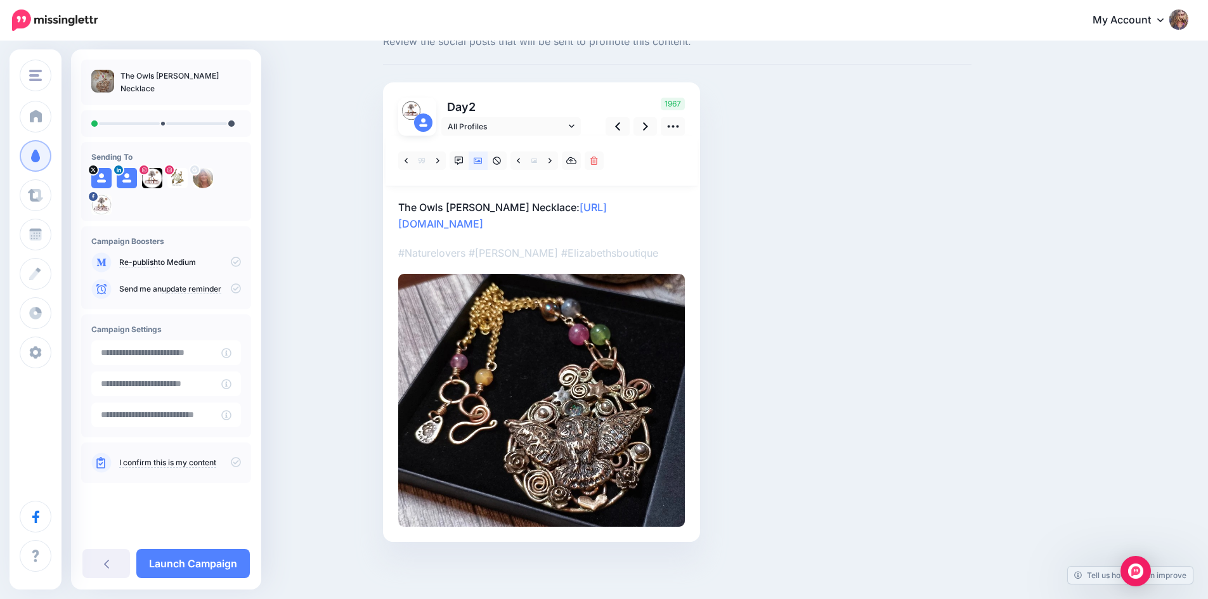
scroll to position [33, 0]
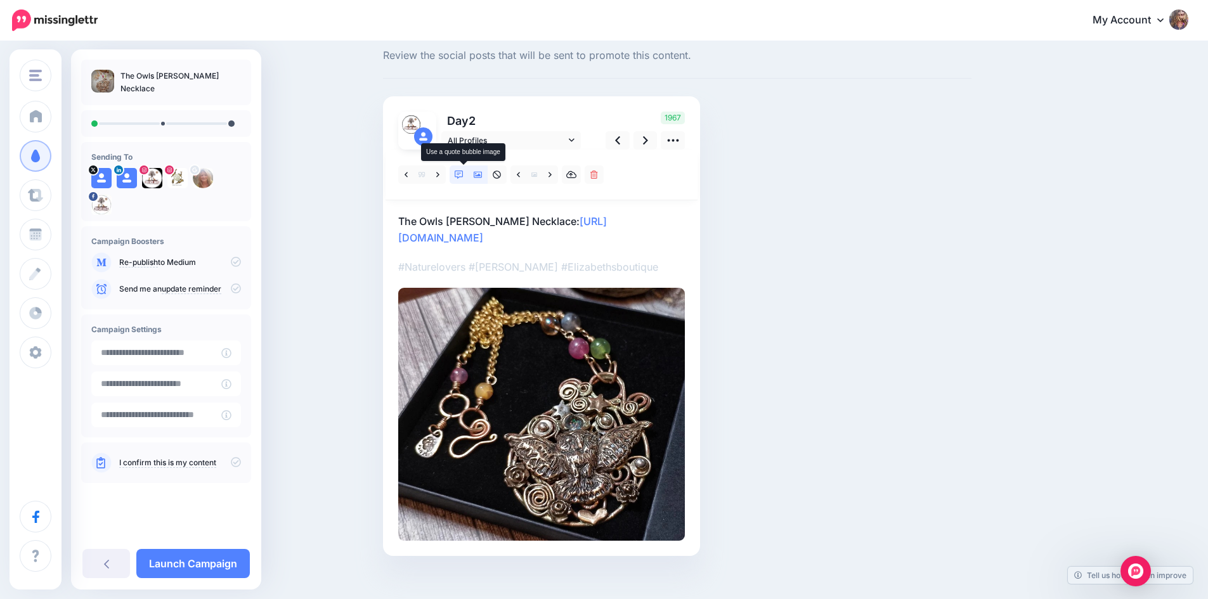
click at [462, 173] on icon at bounding box center [459, 175] width 9 height 9
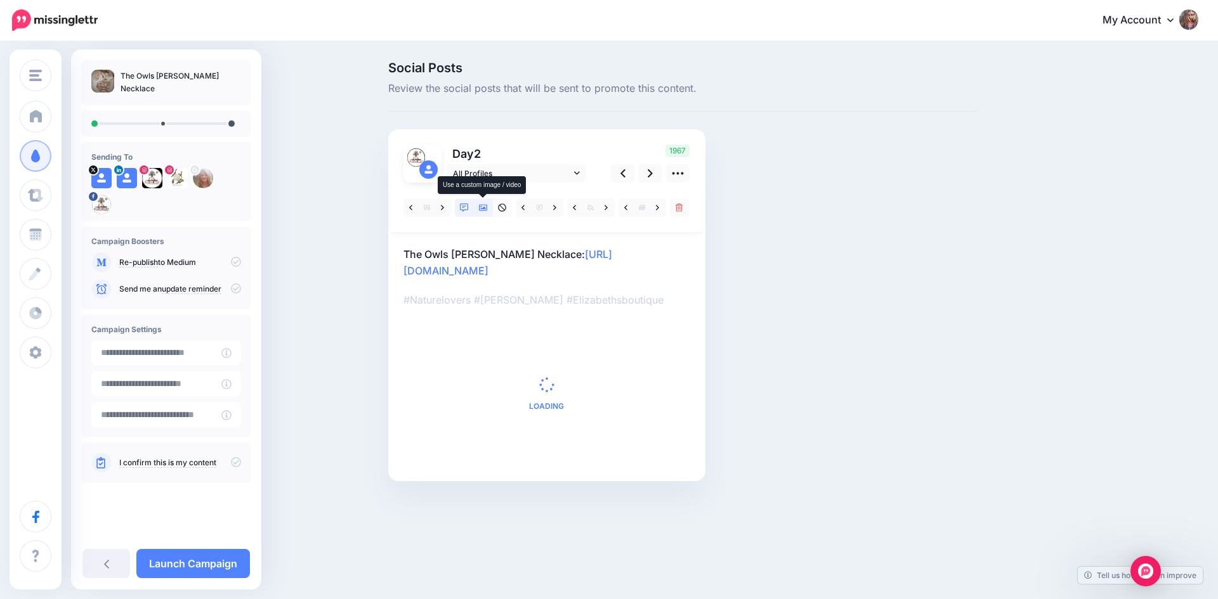
click at [479, 209] on icon at bounding box center [483, 208] width 9 height 6
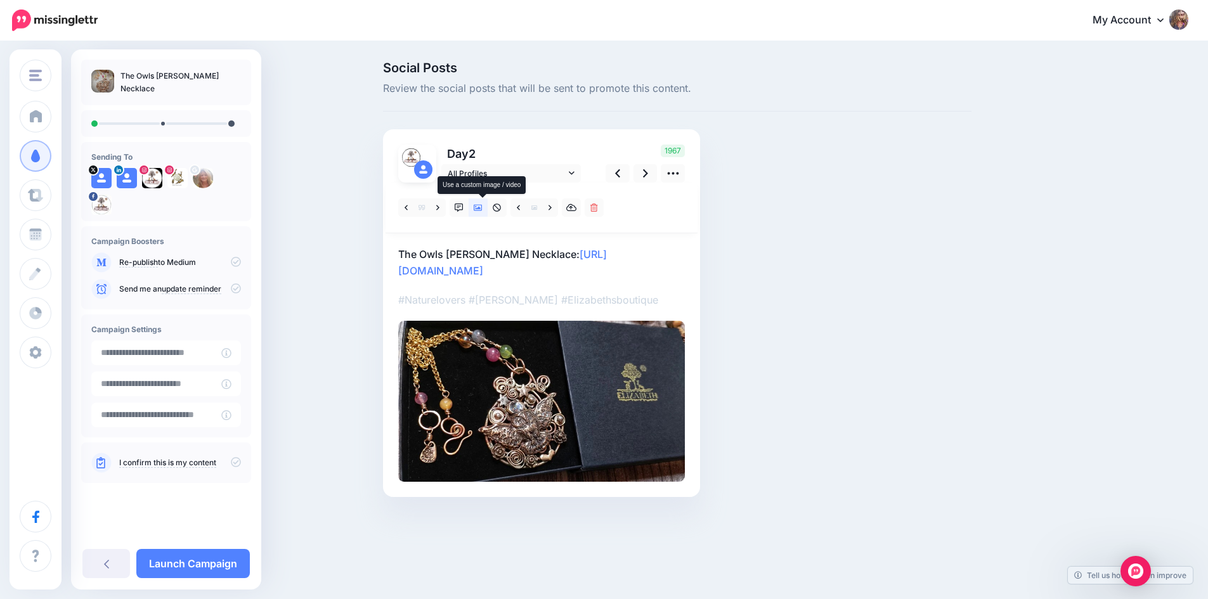
click at [481, 204] on icon at bounding box center [478, 208] width 9 height 9
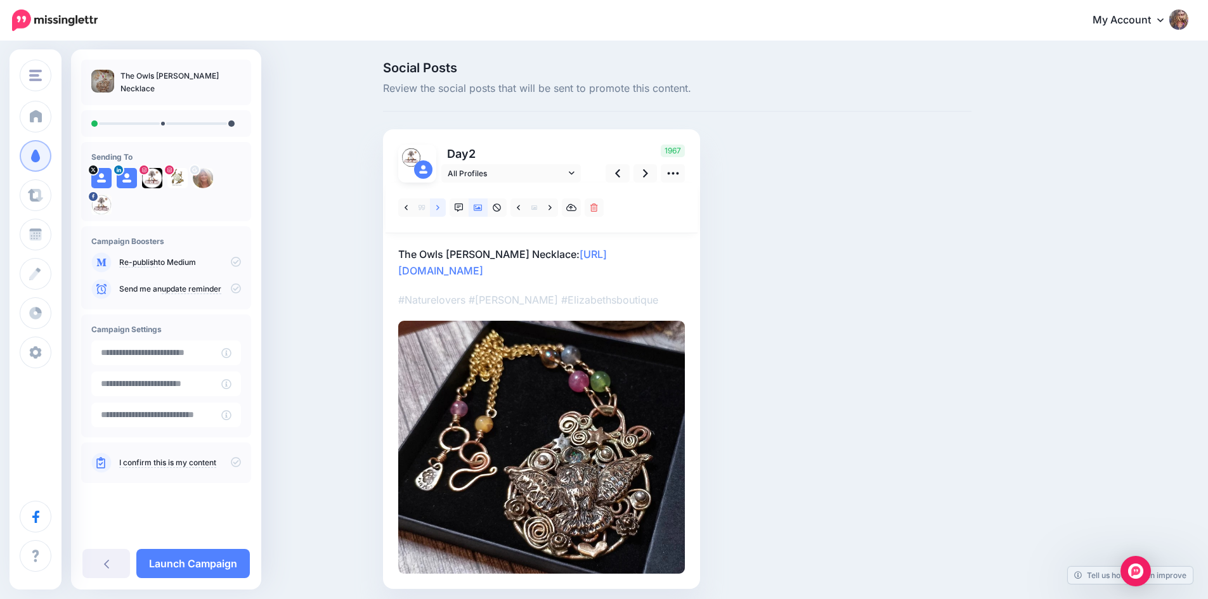
click at [445, 206] on link at bounding box center [438, 207] width 16 height 18
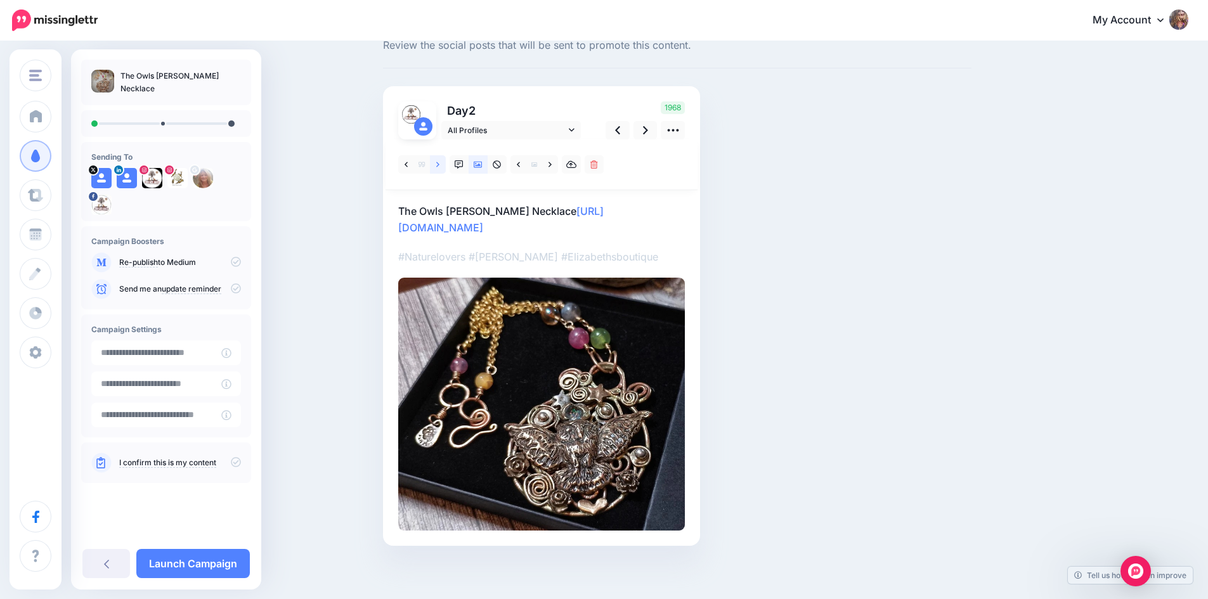
scroll to position [96, 0]
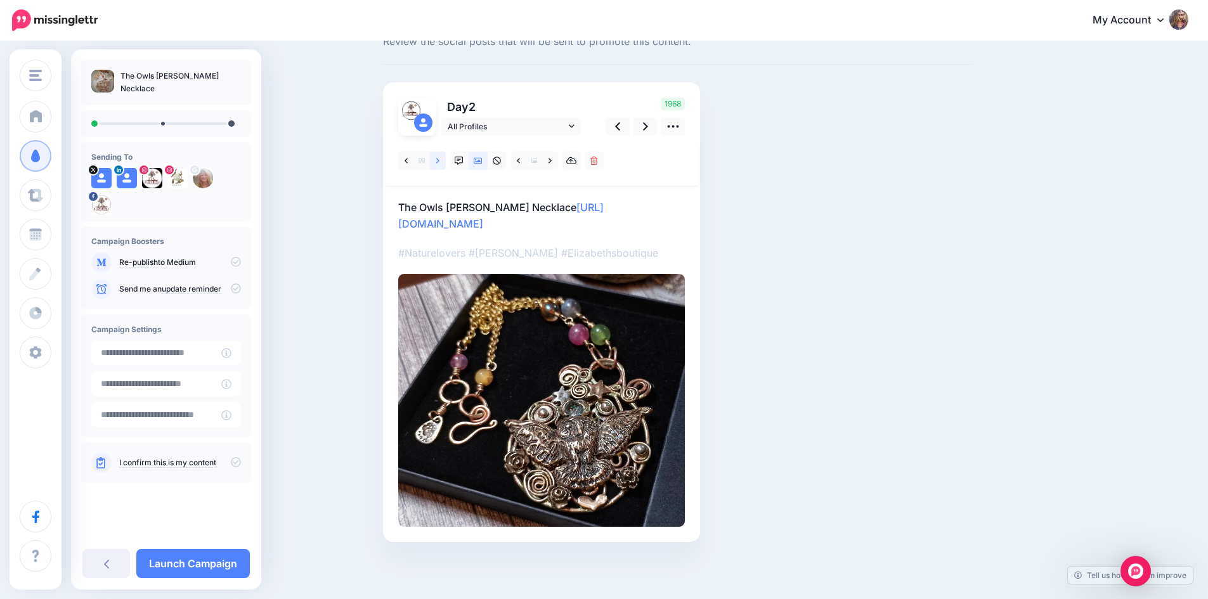
click at [439, 157] on icon at bounding box center [437, 161] width 3 height 9
click at [408, 152] on link at bounding box center [406, 161] width 16 height 18
click at [408, 157] on icon at bounding box center [406, 161] width 3 height 9
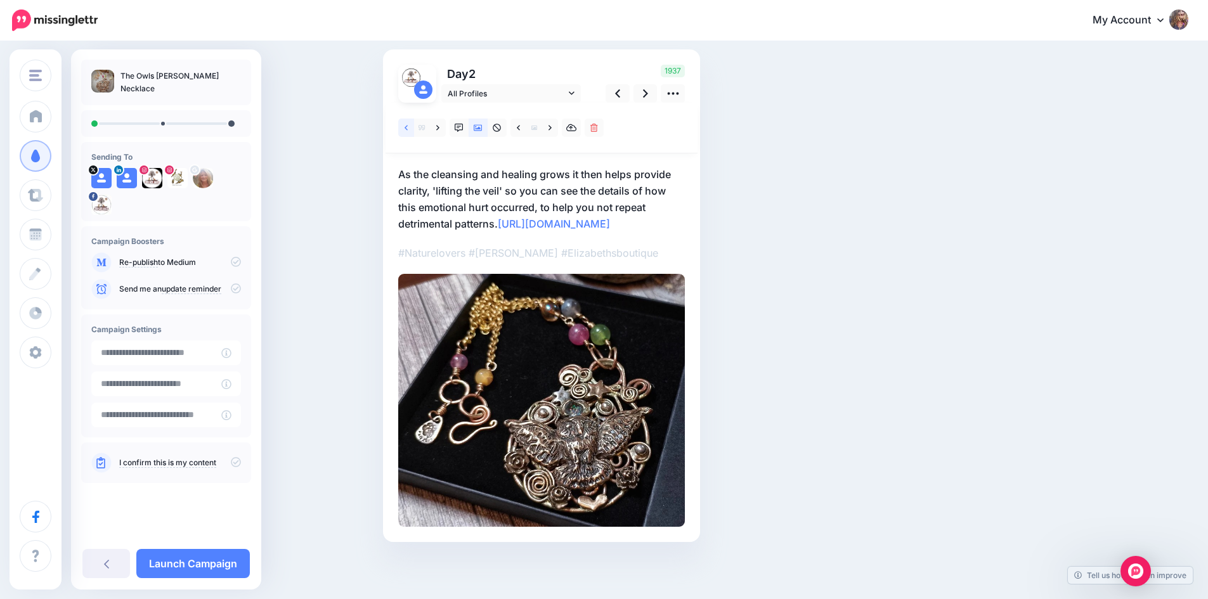
click at [408, 119] on link at bounding box center [406, 128] width 16 height 18
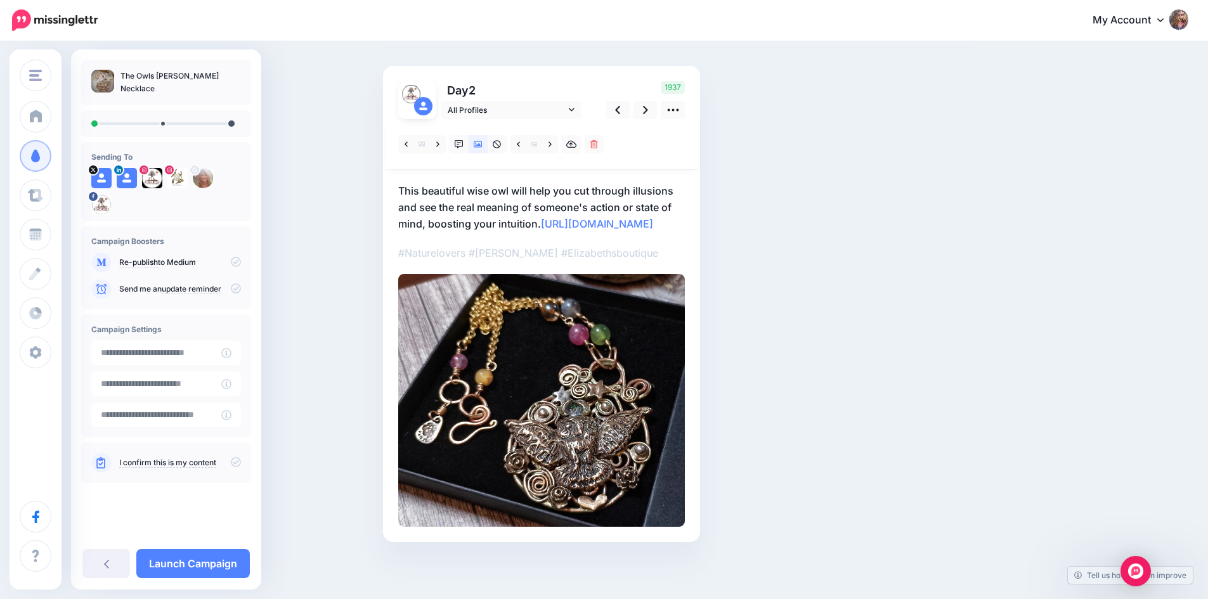
click at [558, 185] on p "This beautiful wise owl will help you cut through illusions and see the real me…" at bounding box center [541, 207] width 287 height 49
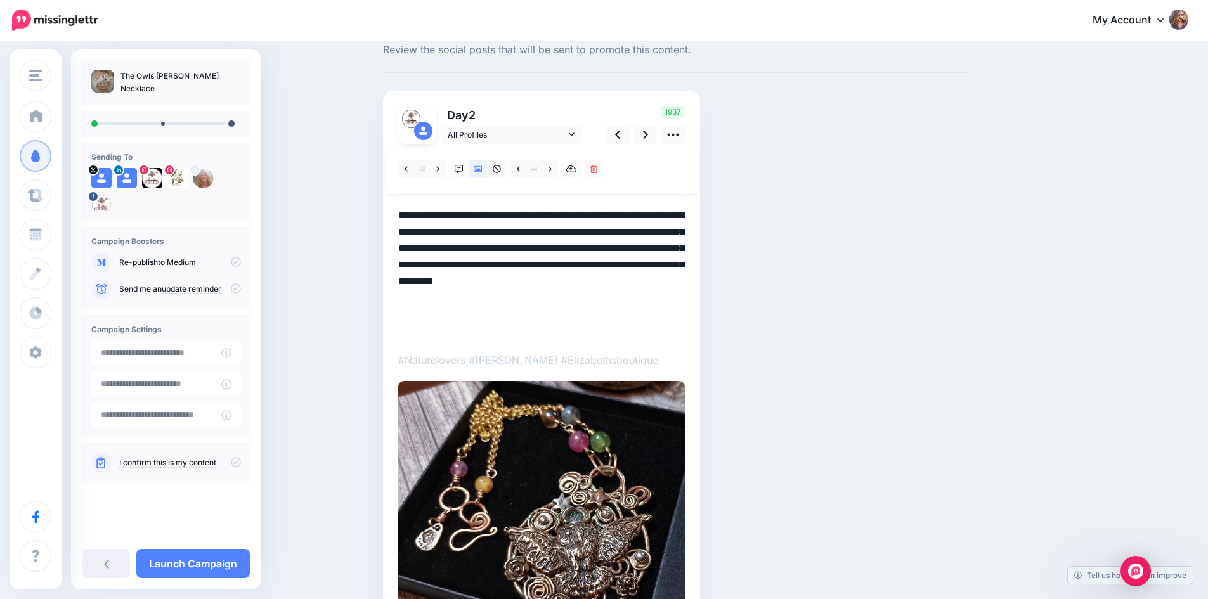
click at [568, 247] on textarea "**********" at bounding box center [541, 273] width 287 height 132
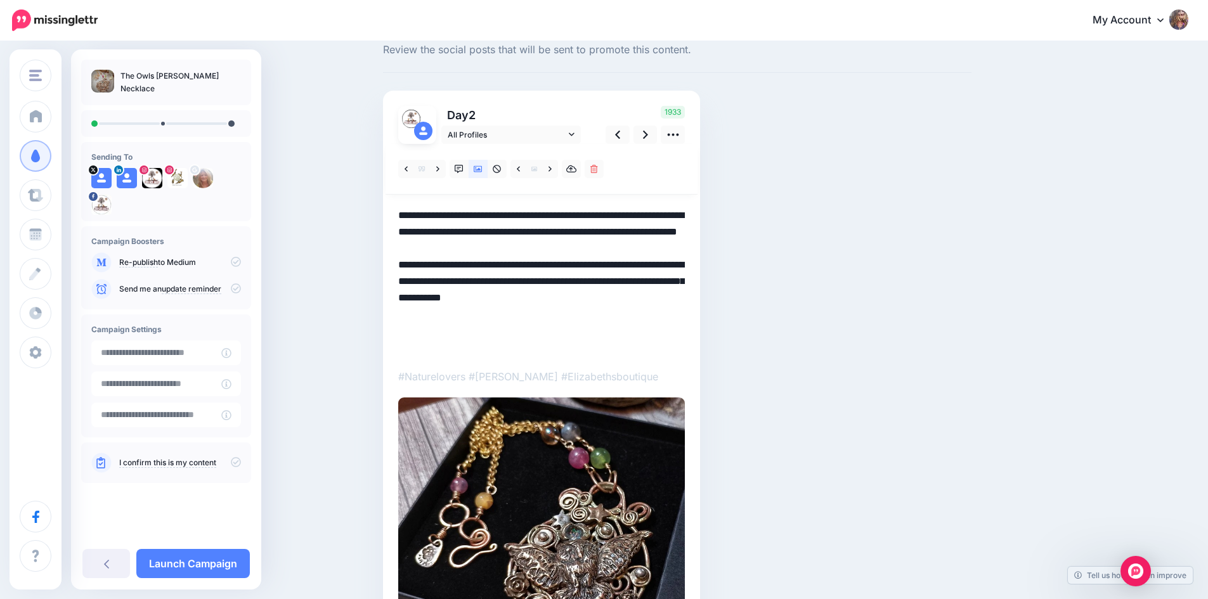
drag, startPoint x: 401, startPoint y: 282, endPoint x: 479, endPoint y: 339, distance: 97.0
click at [479, 341] on div "Day 2 All Profiles" at bounding box center [541, 378] width 317 height 575
drag, startPoint x: 443, startPoint y: 349, endPoint x: 395, endPoint y: 273, distance: 90.3
click at [395, 273] on div "Day 2 All Profiles" at bounding box center [541, 378] width 317 height 575
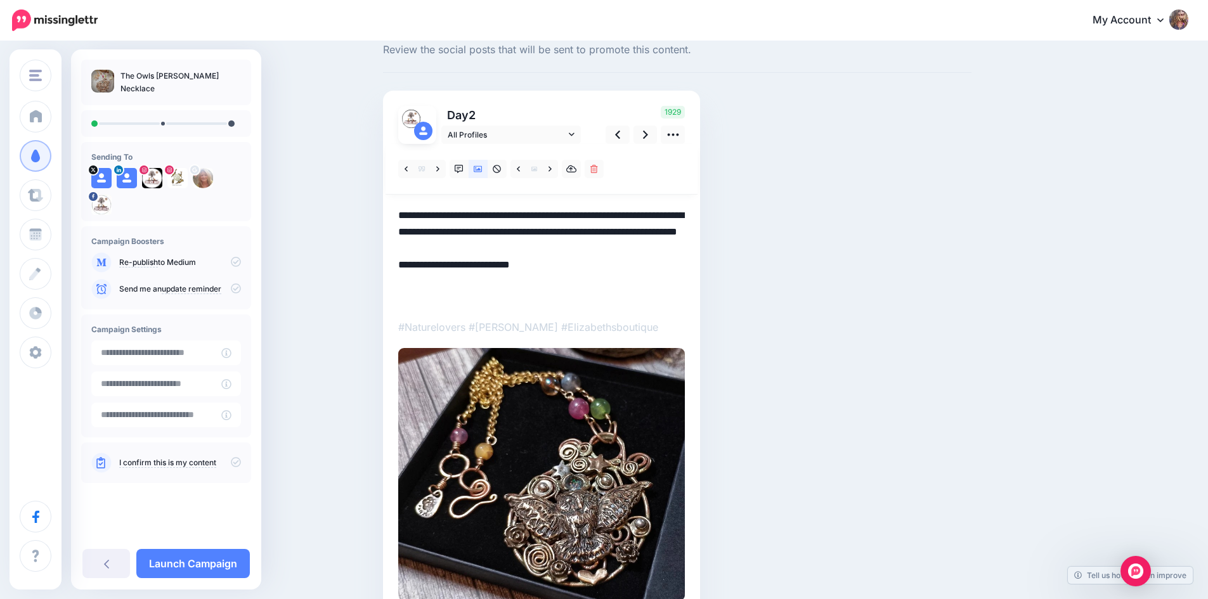
paste textarea "**********"
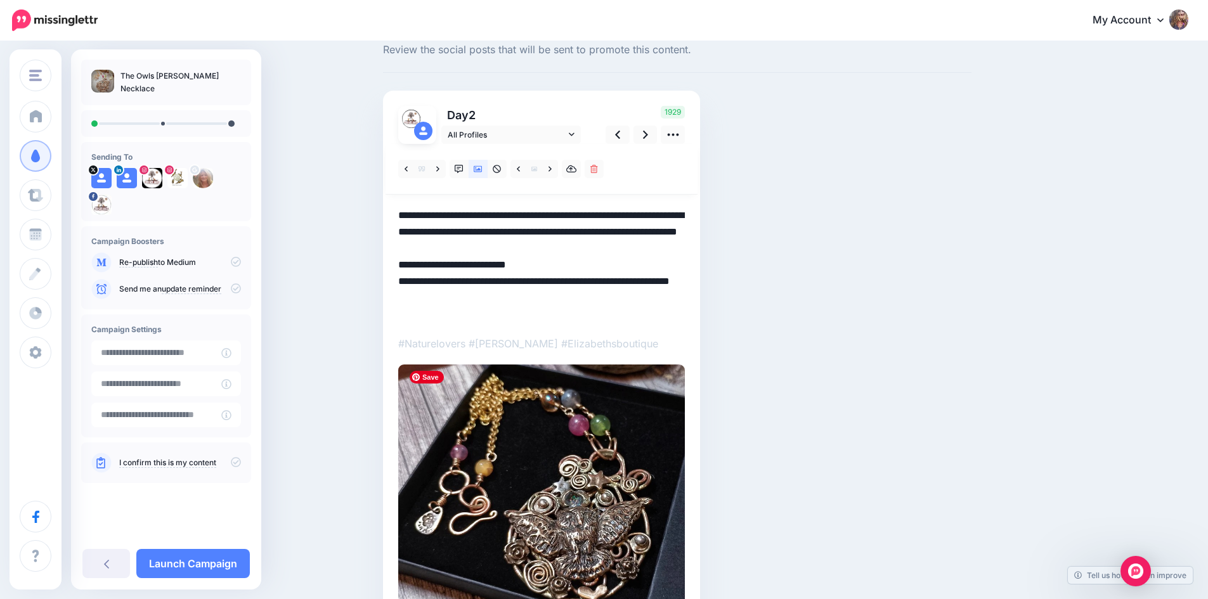
click at [514, 485] on img at bounding box center [541, 491] width 287 height 253
click at [575, 131] on icon at bounding box center [572, 134] width 6 height 9
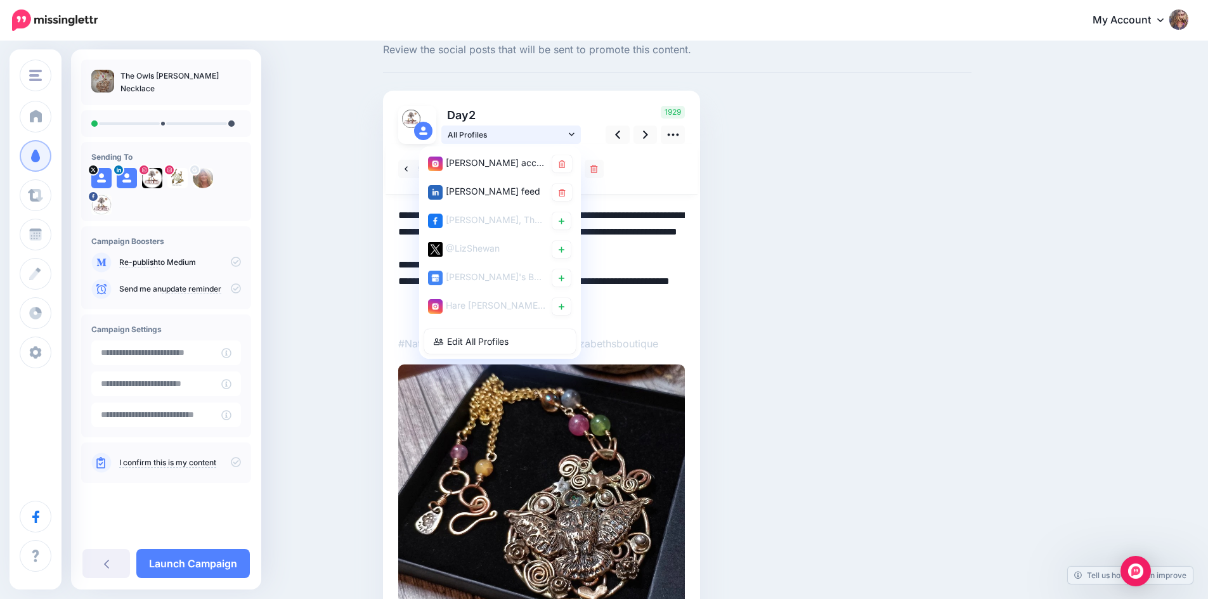
click at [575, 131] on icon at bounding box center [572, 134] width 6 height 9
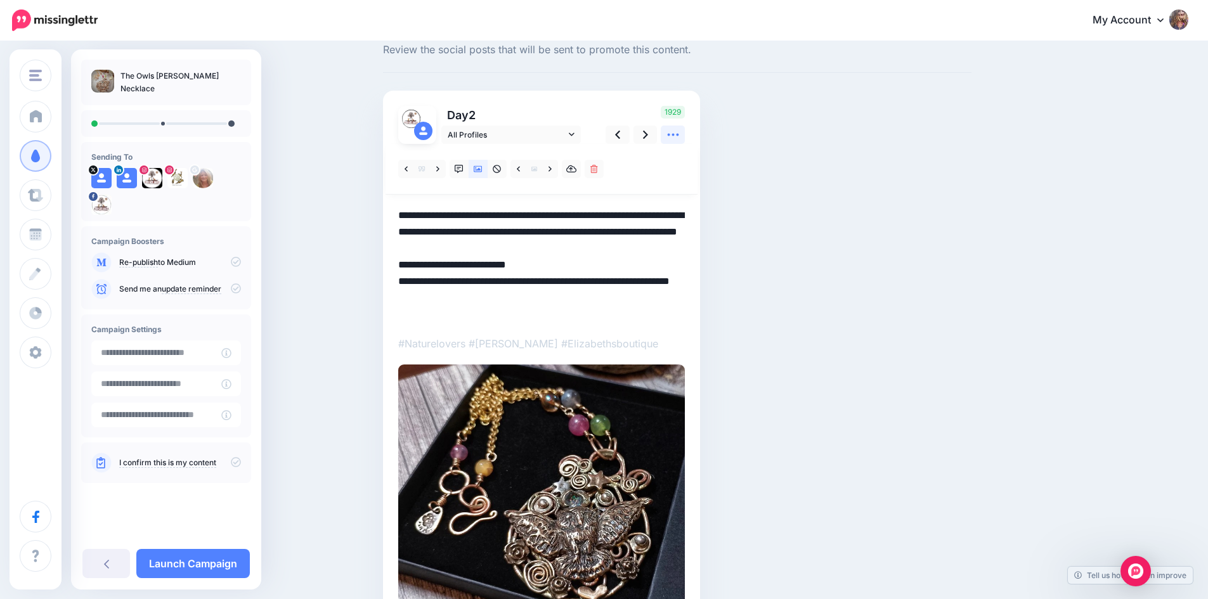
click at [673, 138] on icon at bounding box center [673, 134] width 13 height 13
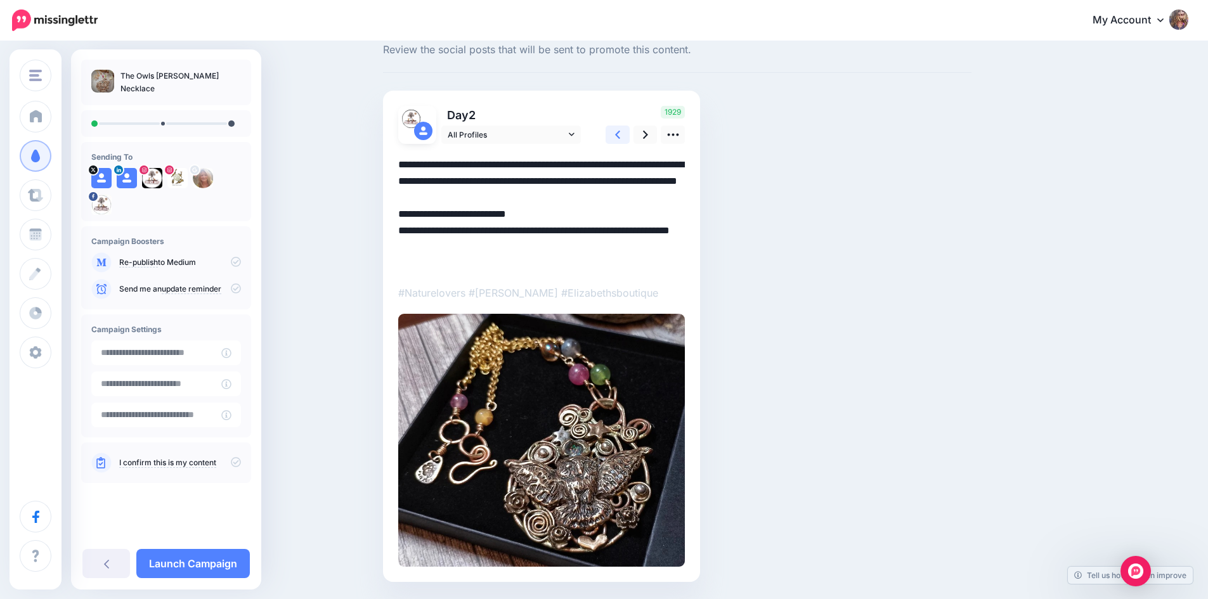
click at [620, 137] on icon at bounding box center [617, 134] width 5 height 13
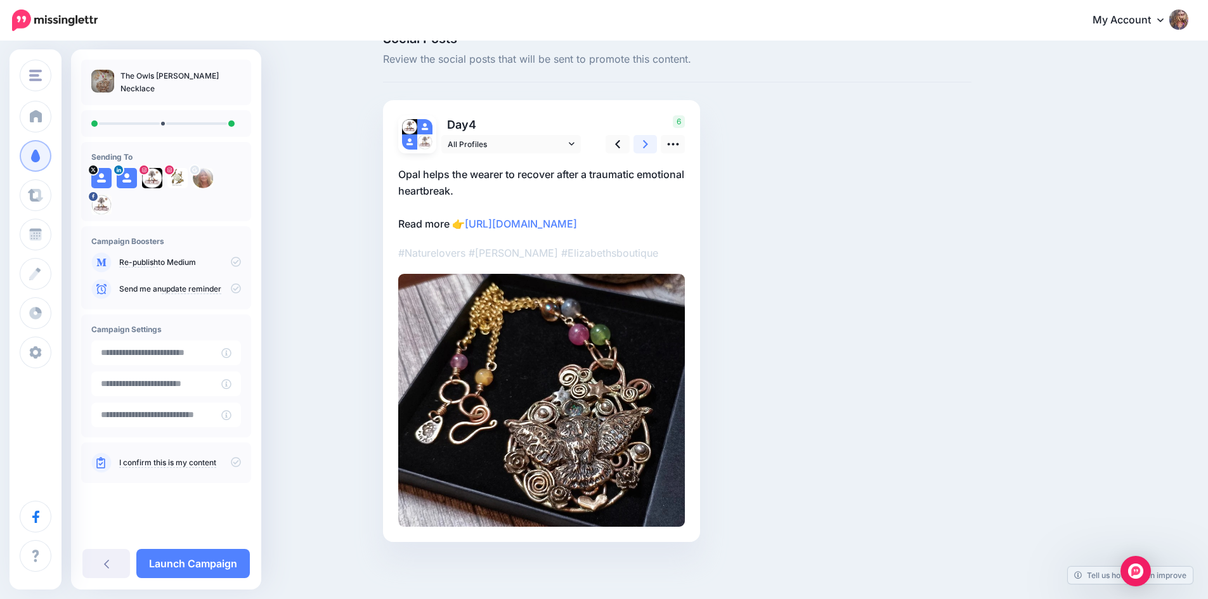
click at [647, 135] on link at bounding box center [646, 144] width 24 height 18
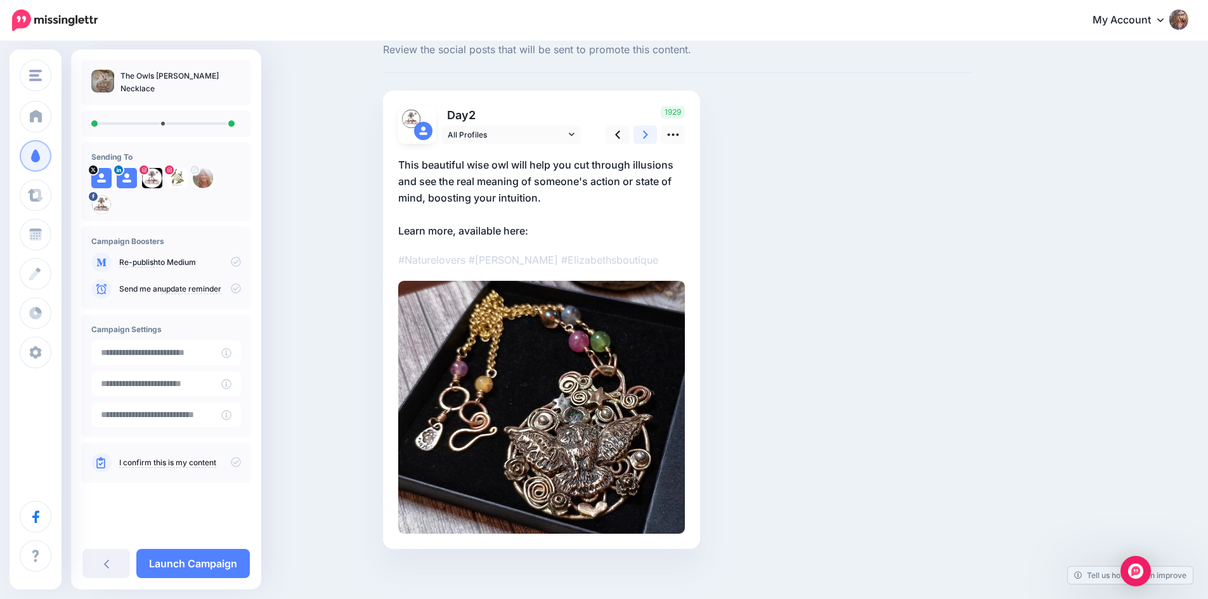
click at [647, 133] on link at bounding box center [646, 135] width 24 height 18
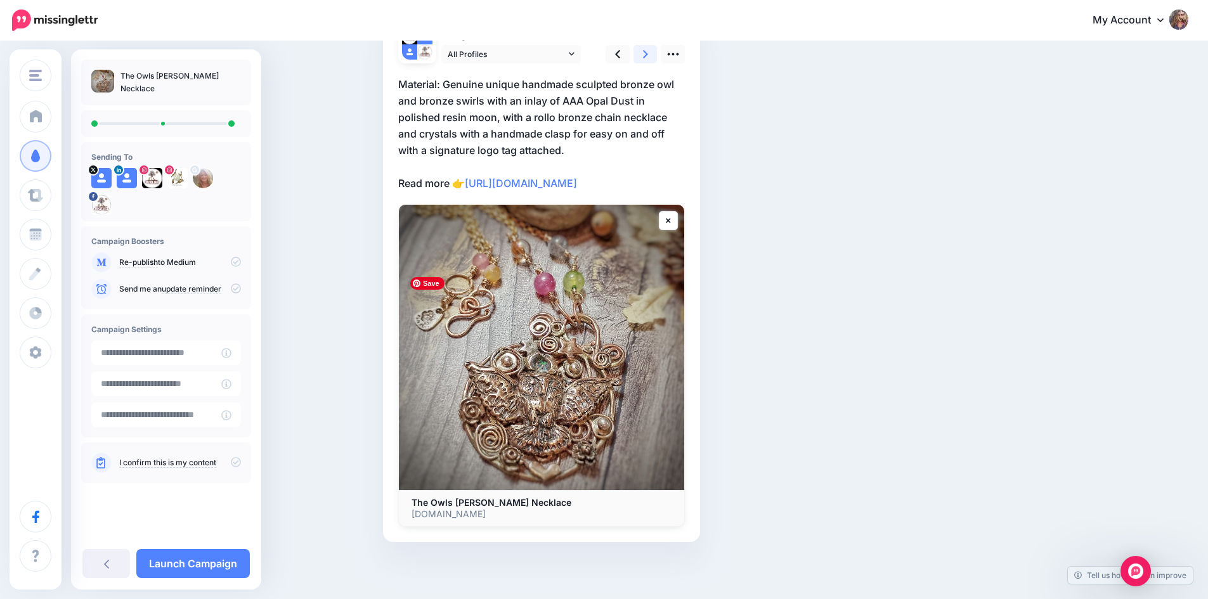
scroll to position [0, 0]
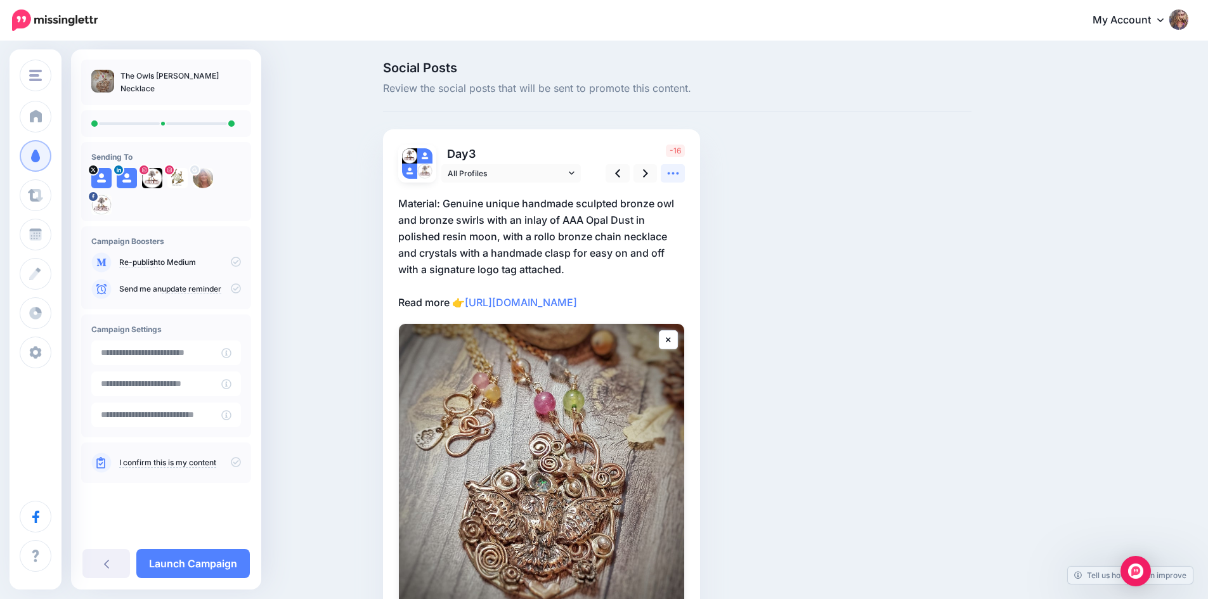
click at [680, 174] on icon at bounding box center [673, 173] width 13 height 13
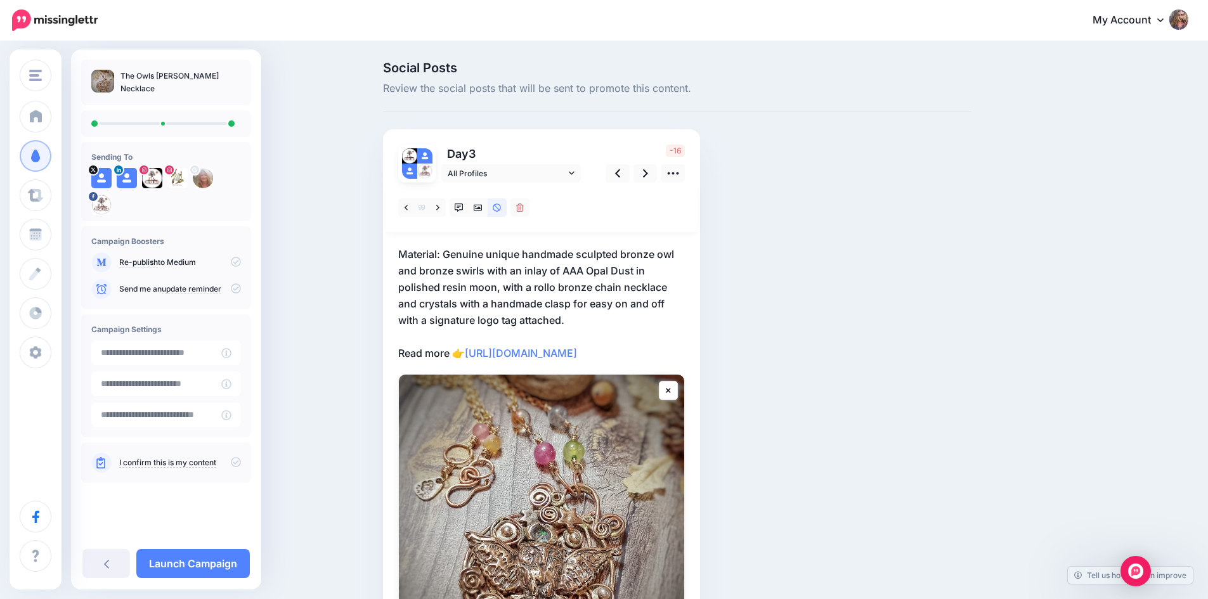
click at [507, 348] on p "Material: Genuine unique handmade sculpted bronze owl and bronze swirls with an…" at bounding box center [541, 303] width 287 height 115
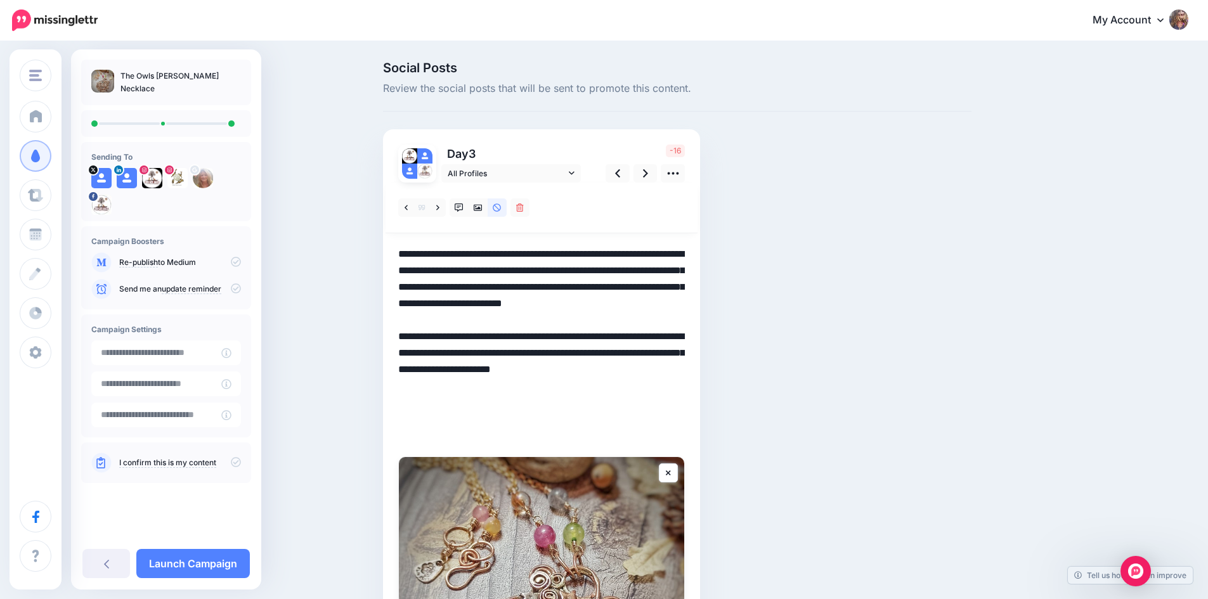
drag, startPoint x: 494, startPoint y: 348, endPoint x: 530, endPoint y: 448, distance: 105.7
click at [530, 448] on div at bounding box center [541, 481] width 287 height 597
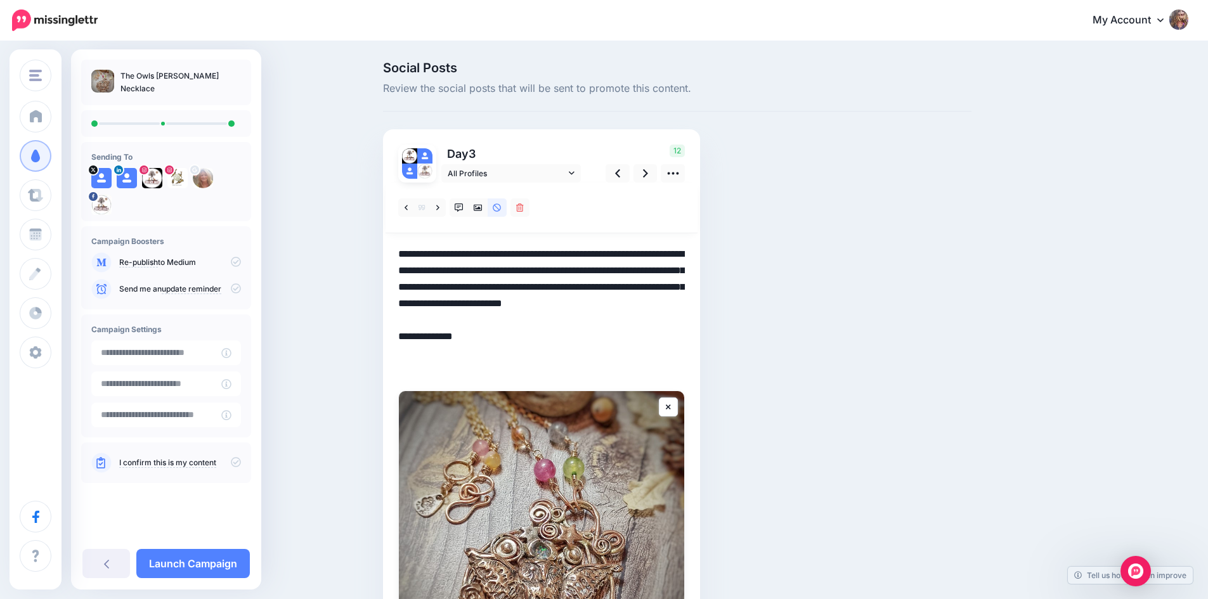
paste textarea "**********"
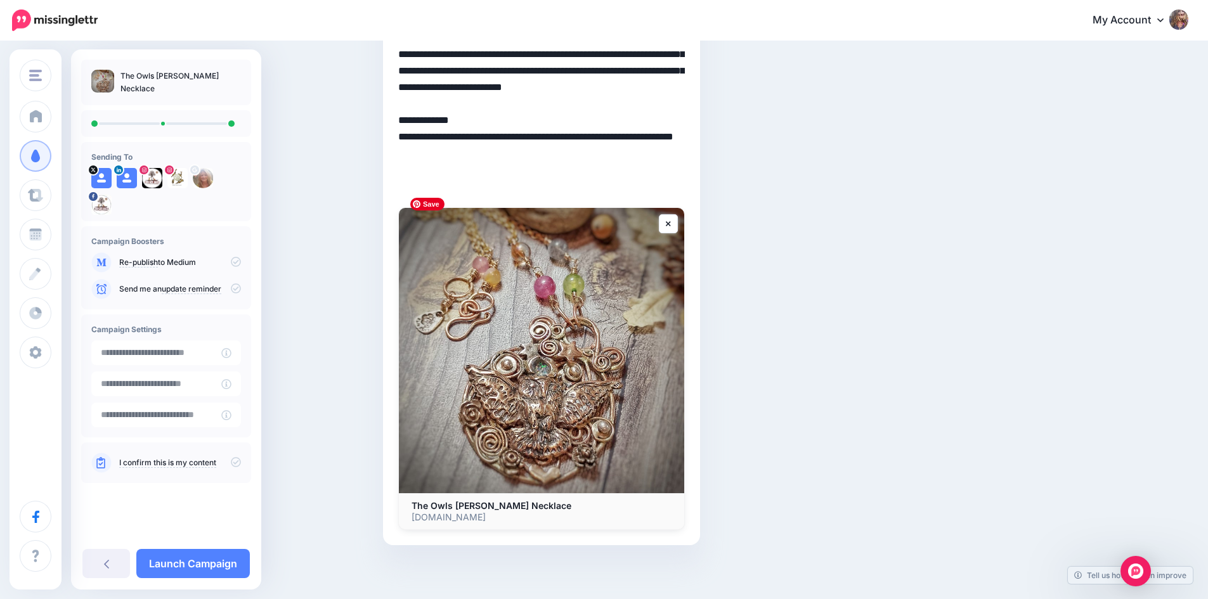
scroll to position [219, 0]
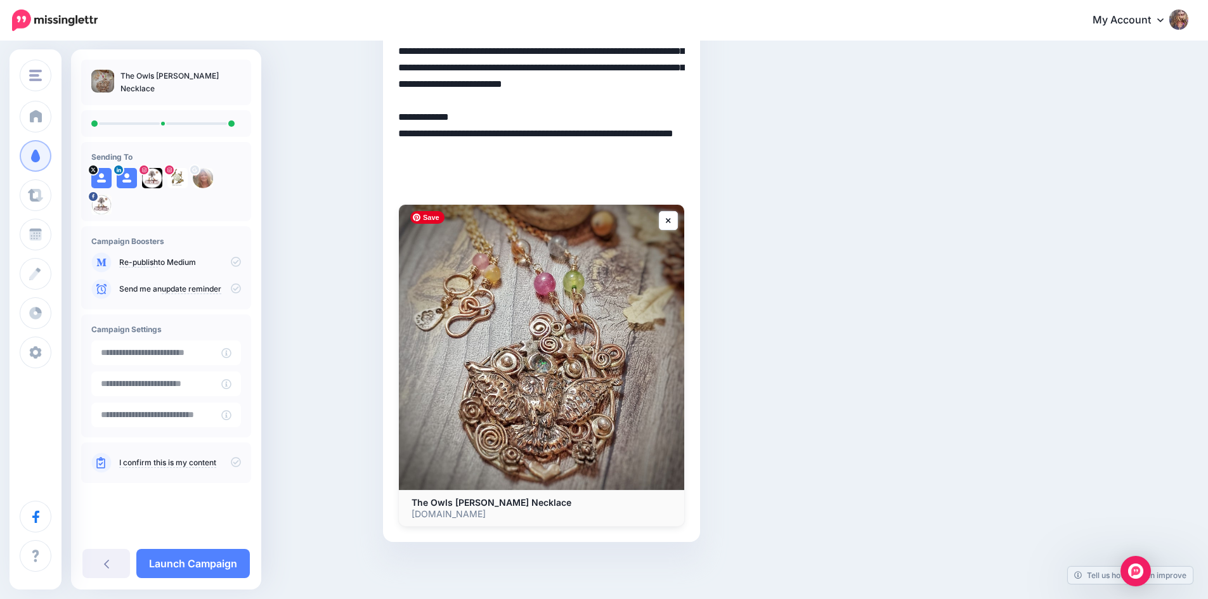
click at [547, 408] on img at bounding box center [541, 347] width 285 height 285
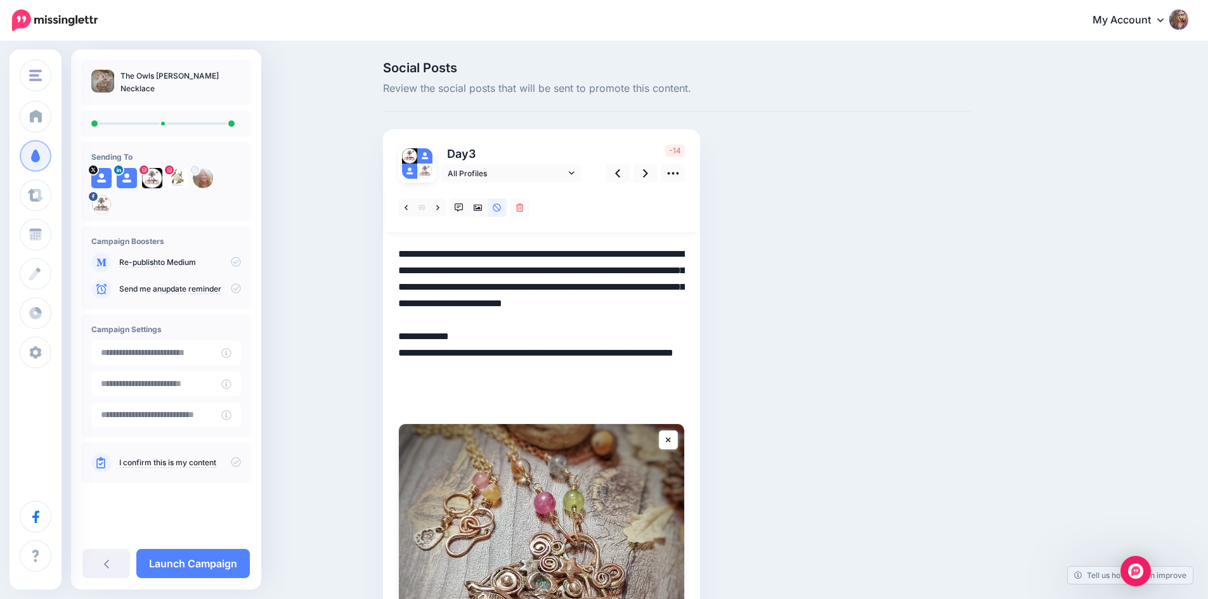
click at [405, 251] on textarea "**********" at bounding box center [541, 328] width 287 height 165
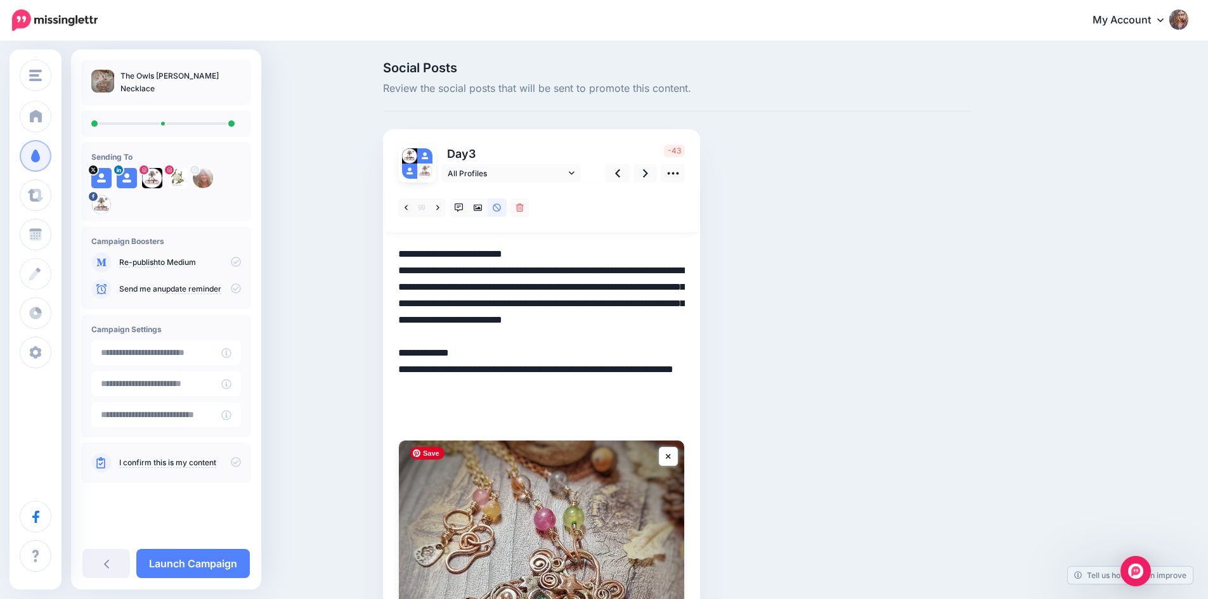
click at [558, 484] on img at bounding box center [541, 583] width 285 height 285
click at [542, 408] on textarea "**********" at bounding box center [541, 336] width 287 height 181
click at [466, 425] on textarea "**********" at bounding box center [541, 336] width 287 height 181
click at [675, 178] on icon at bounding box center [673, 173] width 13 height 13
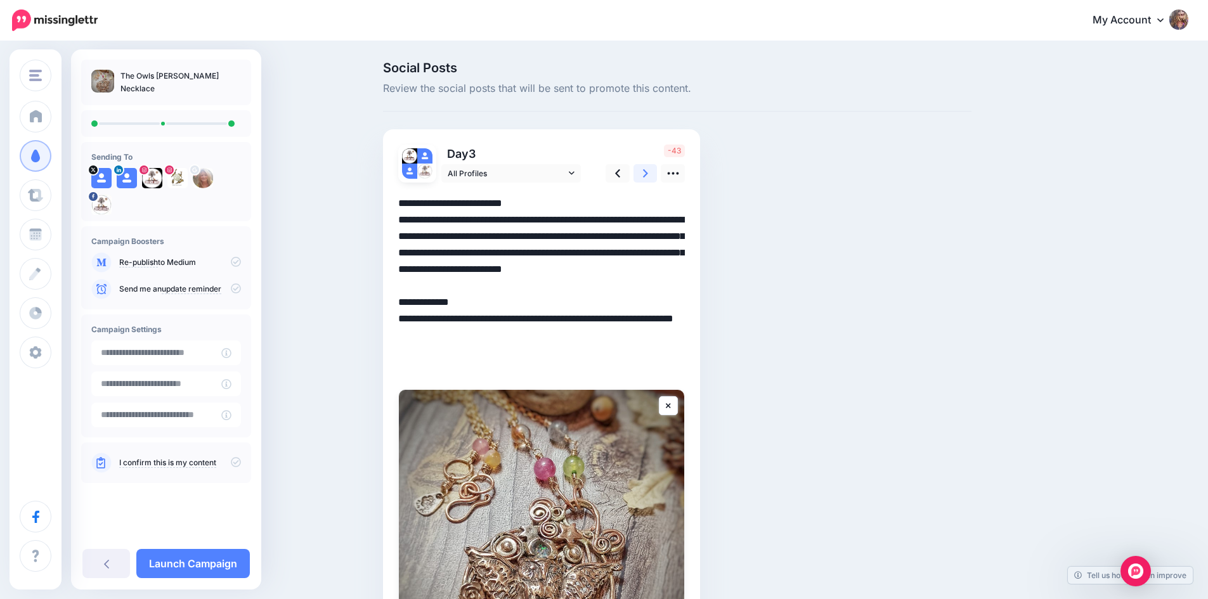
click at [647, 172] on icon at bounding box center [645, 173] width 5 height 13
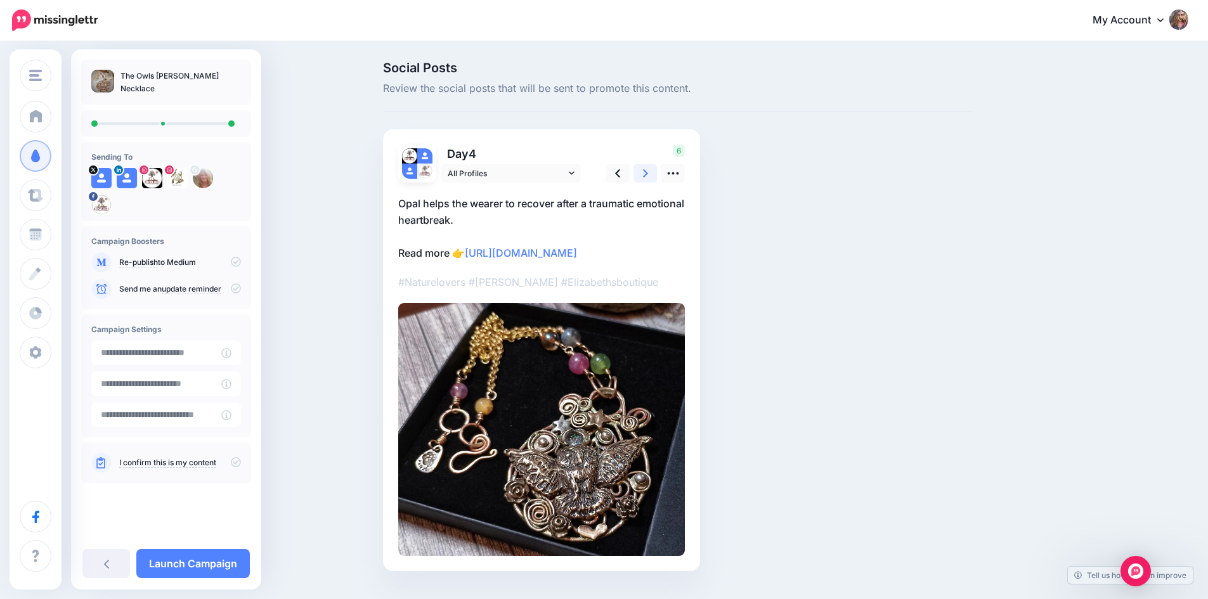
click at [646, 172] on link at bounding box center [646, 173] width 24 height 18
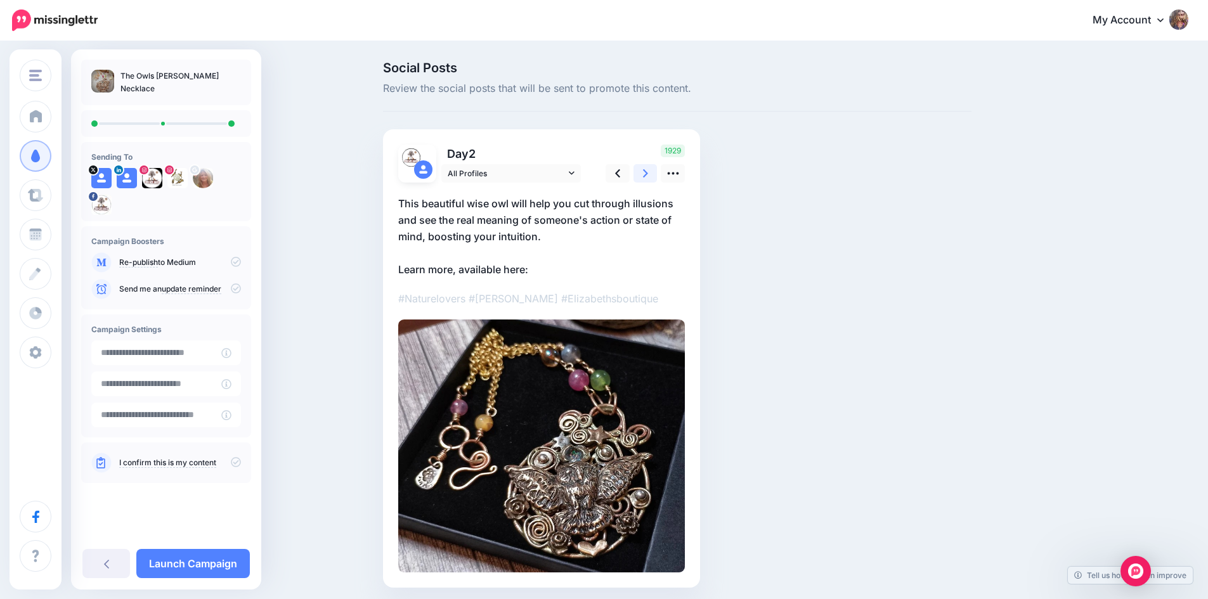
click at [646, 172] on link at bounding box center [646, 173] width 24 height 18
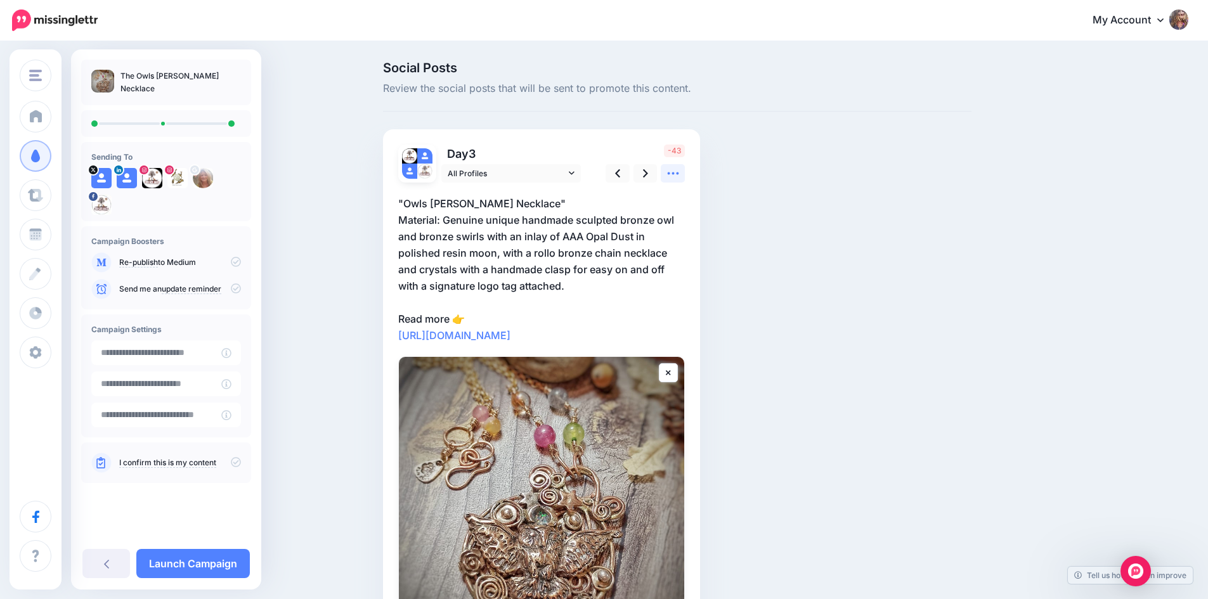
click at [675, 175] on icon at bounding box center [673, 173] width 13 height 13
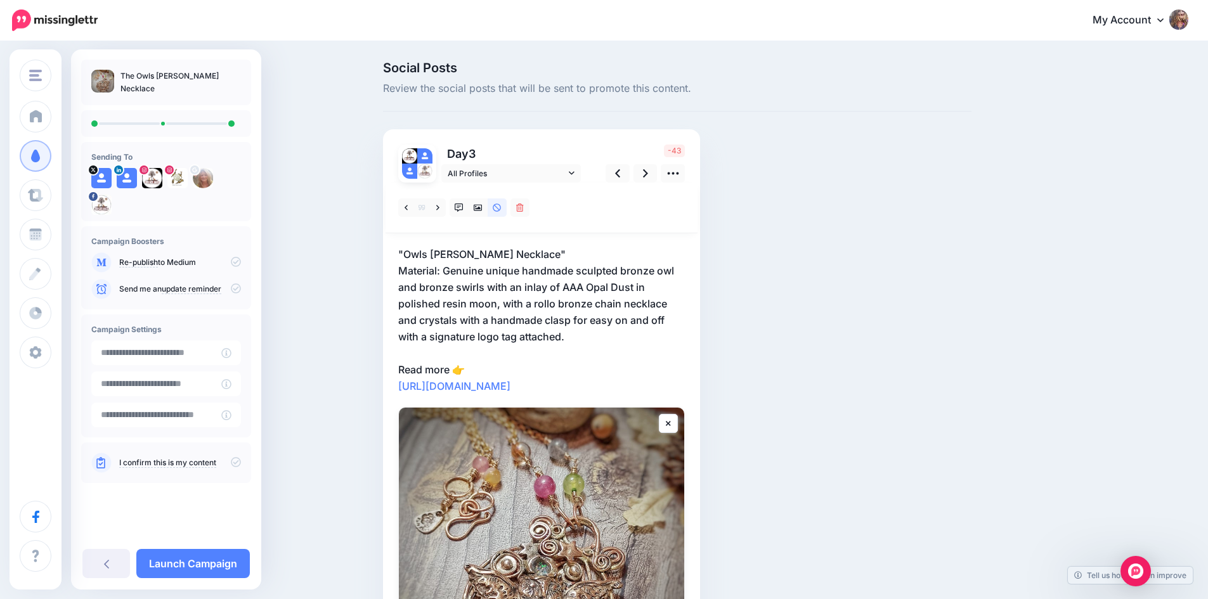
click at [451, 268] on p ""Owls Wisdom Opal Necklace" Material: Genuine unique handmade sculpted bronze o…" at bounding box center [541, 320] width 287 height 148
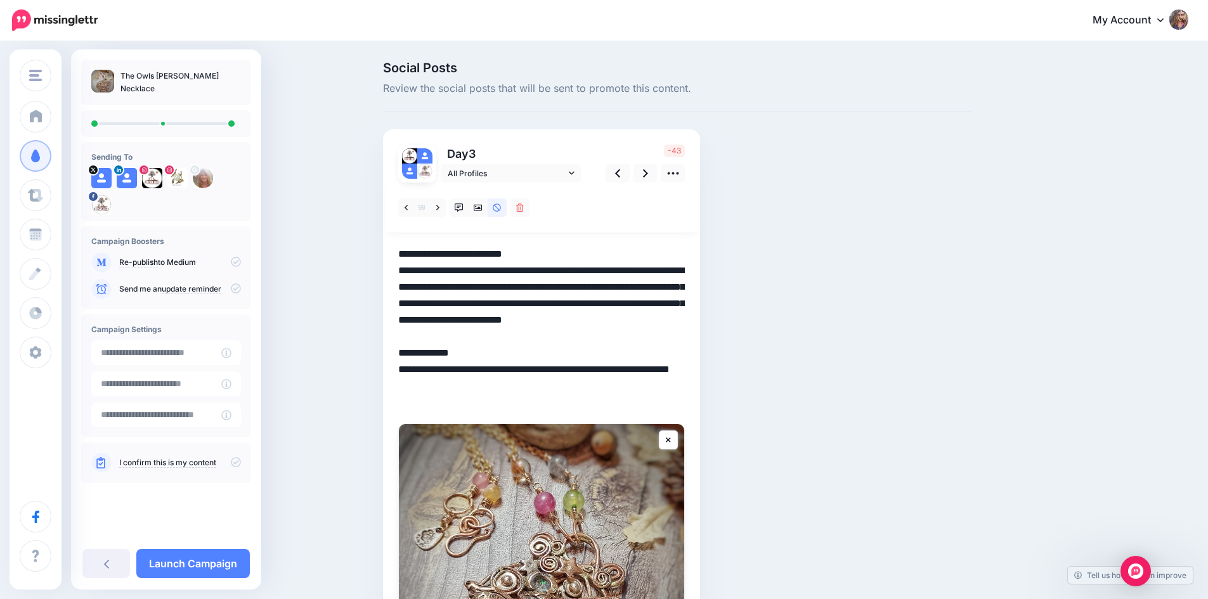
drag, startPoint x: 449, startPoint y: 270, endPoint x: 397, endPoint y: 254, distance: 54.2
click at [397, 254] on div "Day 3 All Profiles" at bounding box center [541, 445] width 317 height 632
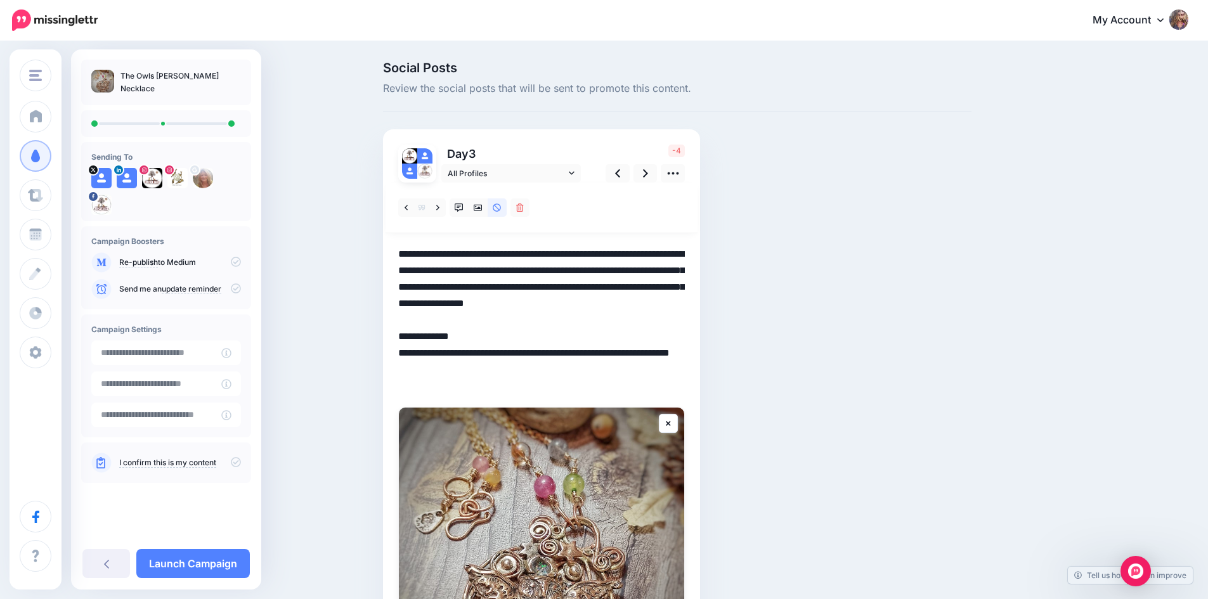
click at [650, 285] on textarea "**********" at bounding box center [541, 320] width 287 height 148
click at [603, 524] on img at bounding box center [541, 550] width 285 height 285
click at [490, 306] on textarea "**********" at bounding box center [541, 320] width 287 height 148
click at [575, 308] on textarea "**********" at bounding box center [541, 320] width 287 height 148
click at [618, 365] on textarea "**********" at bounding box center [541, 320] width 287 height 148
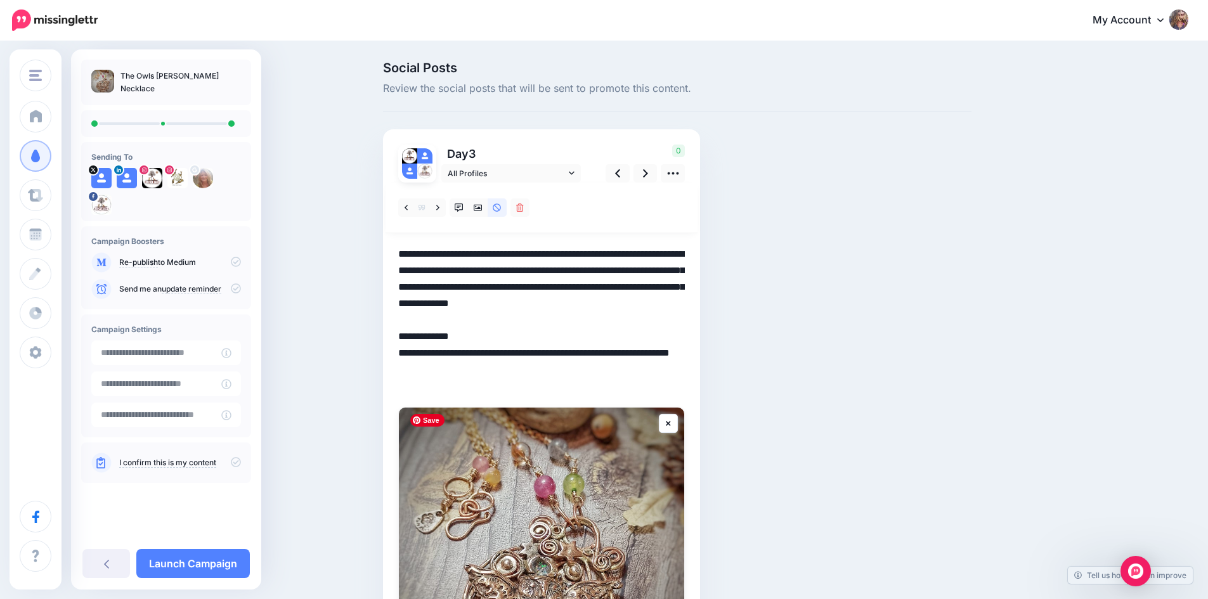
click at [592, 512] on img at bounding box center [541, 550] width 285 height 285
click at [679, 171] on icon at bounding box center [673, 173] width 13 height 13
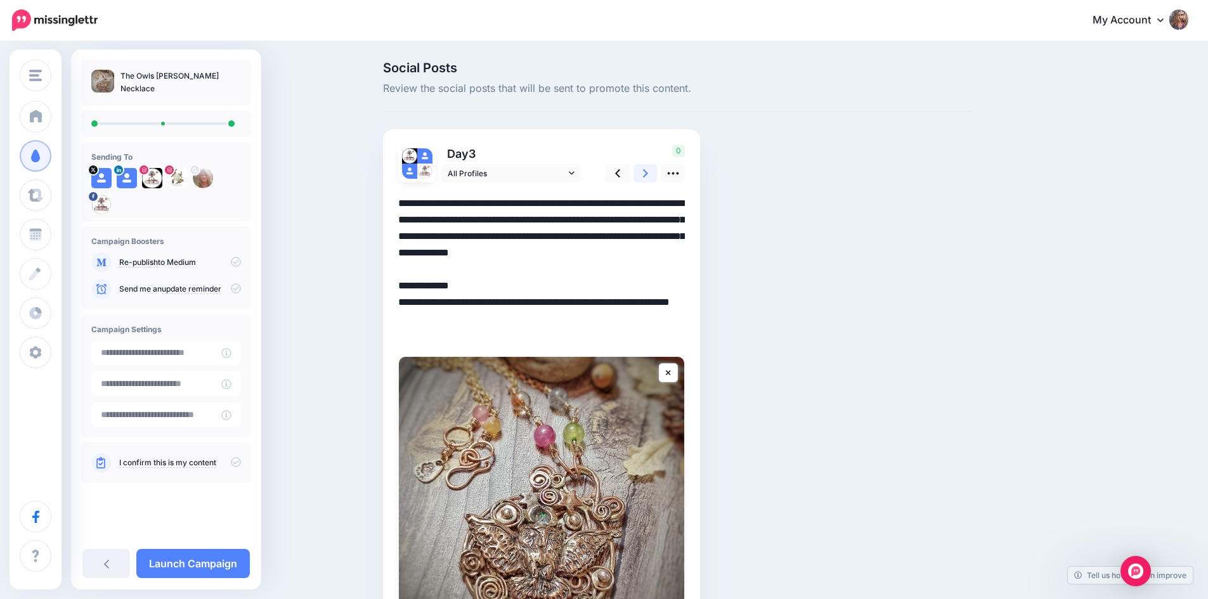
click at [648, 169] on icon at bounding box center [645, 173] width 5 height 13
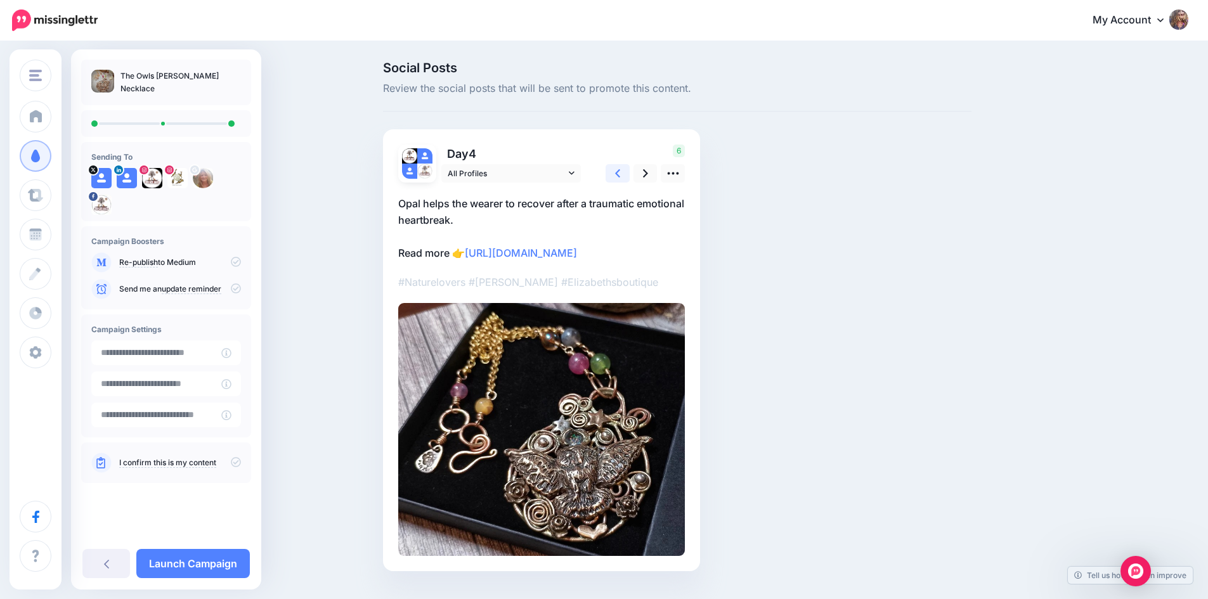
click at [620, 174] on icon at bounding box center [617, 173] width 5 height 8
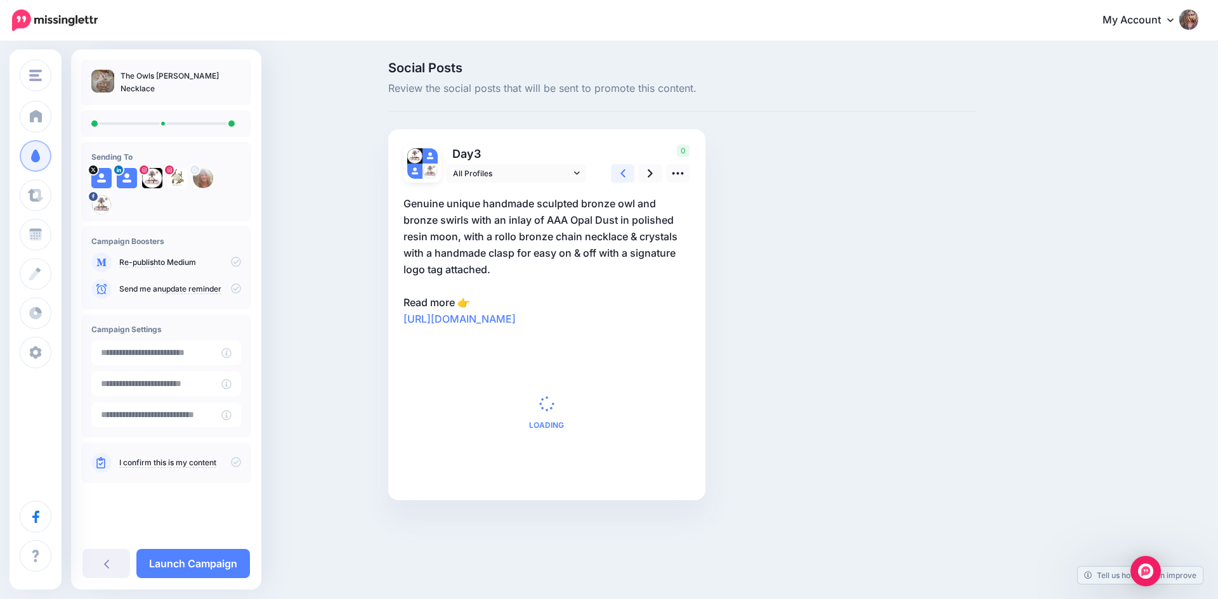
click at [621, 174] on icon at bounding box center [622, 173] width 5 height 8
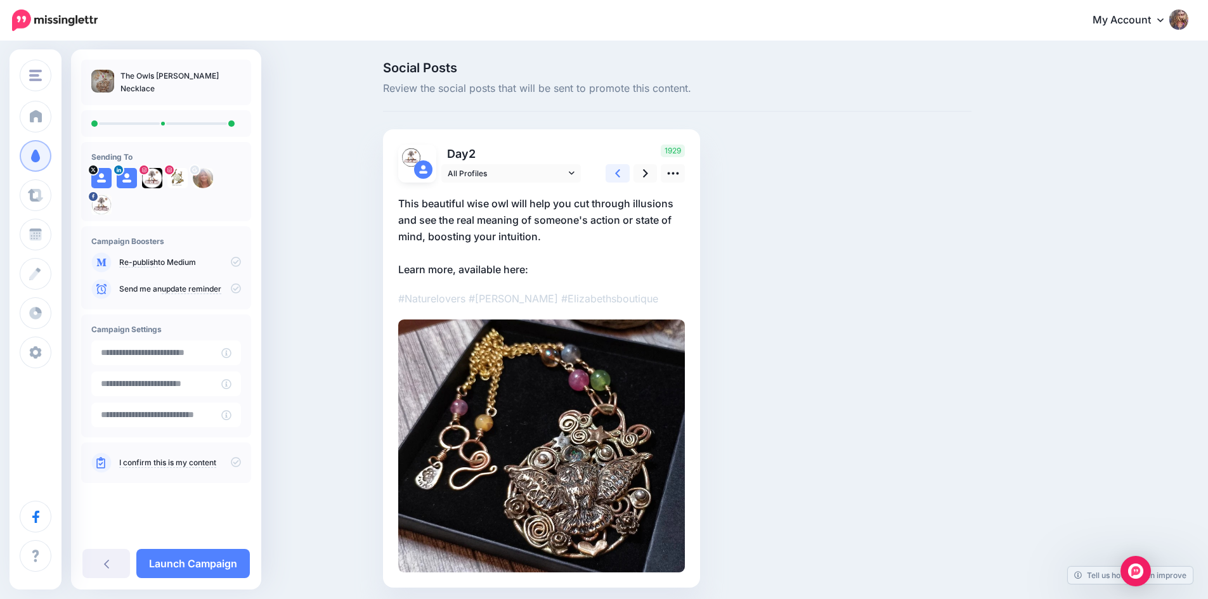
click at [620, 174] on icon at bounding box center [617, 173] width 5 height 8
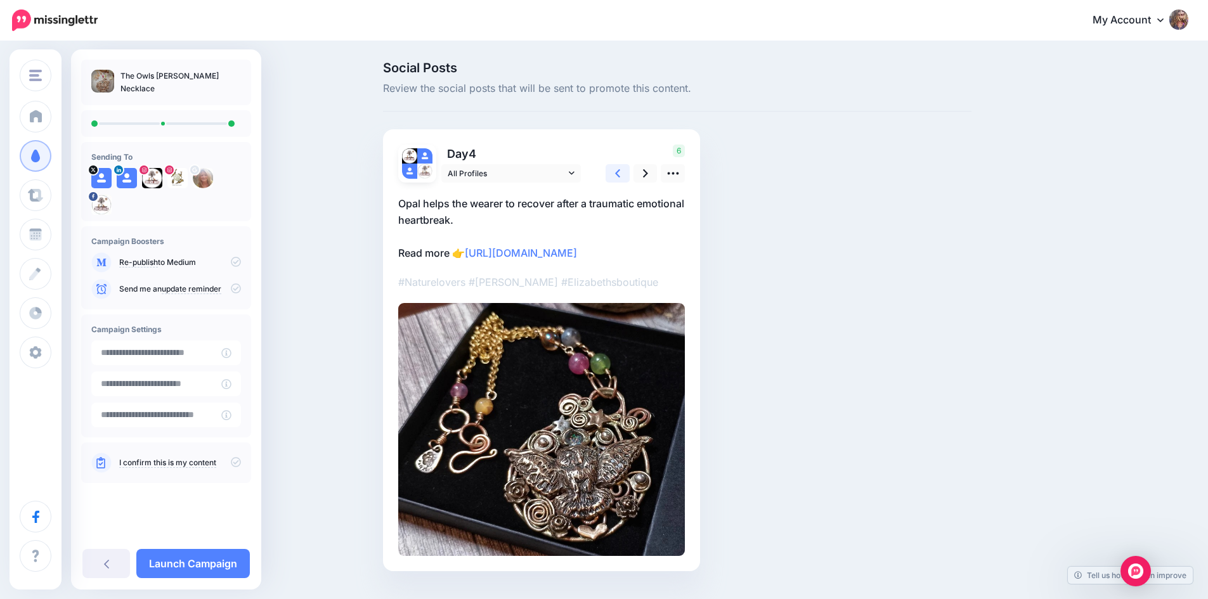
click at [620, 174] on icon at bounding box center [617, 173] width 5 height 8
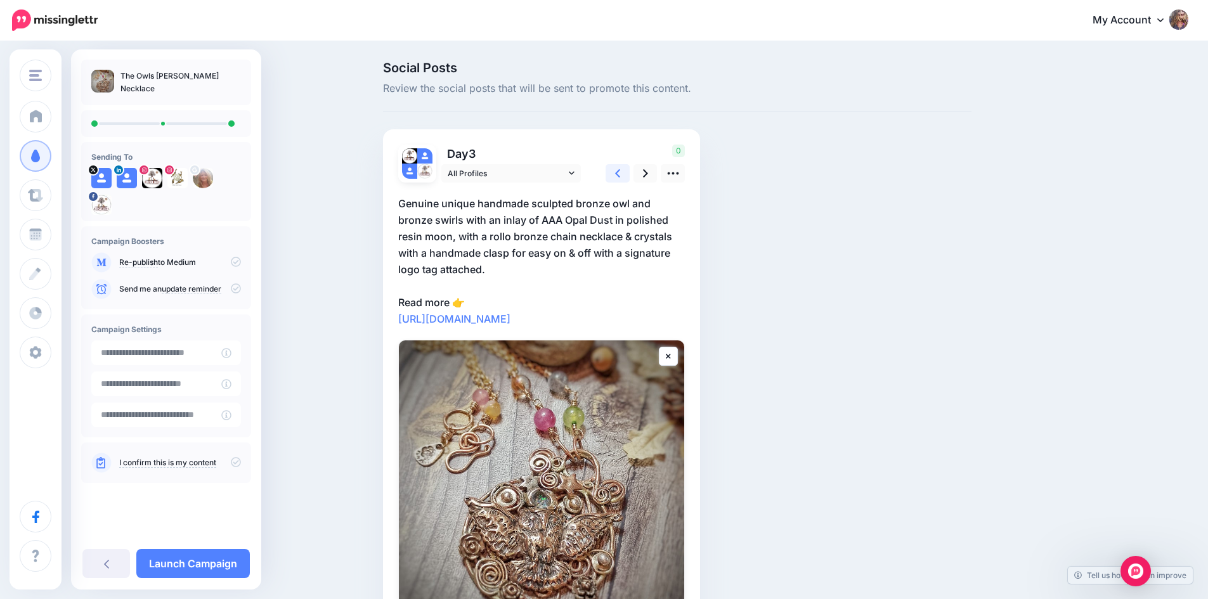
click at [620, 174] on icon at bounding box center [617, 173] width 5 height 8
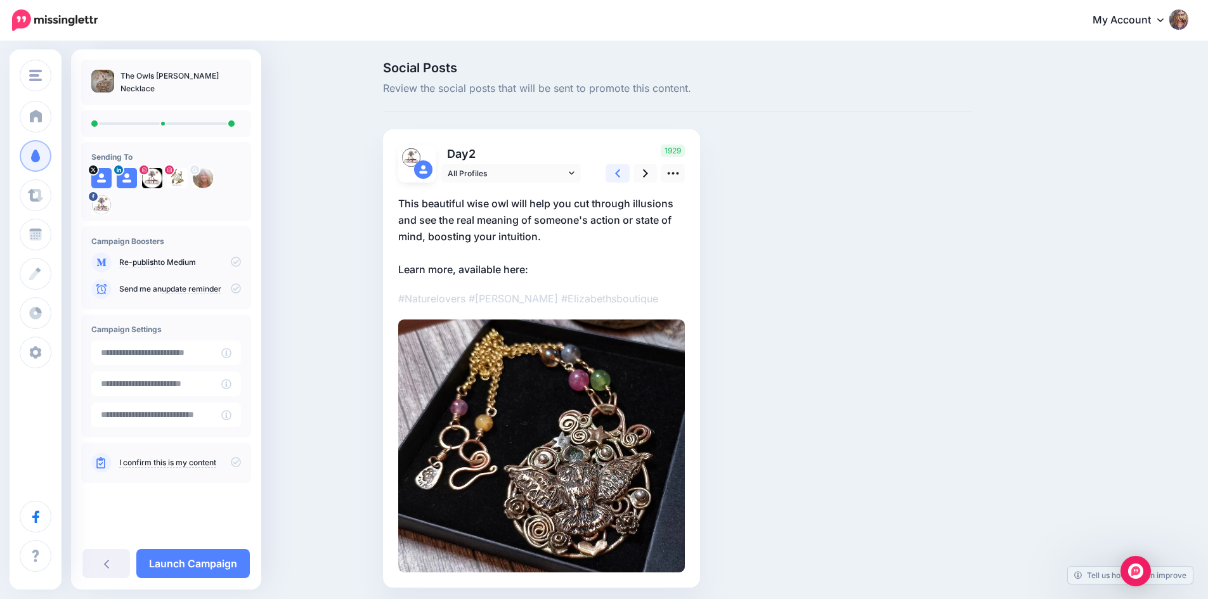
click at [620, 174] on icon at bounding box center [617, 173] width 5 height 8
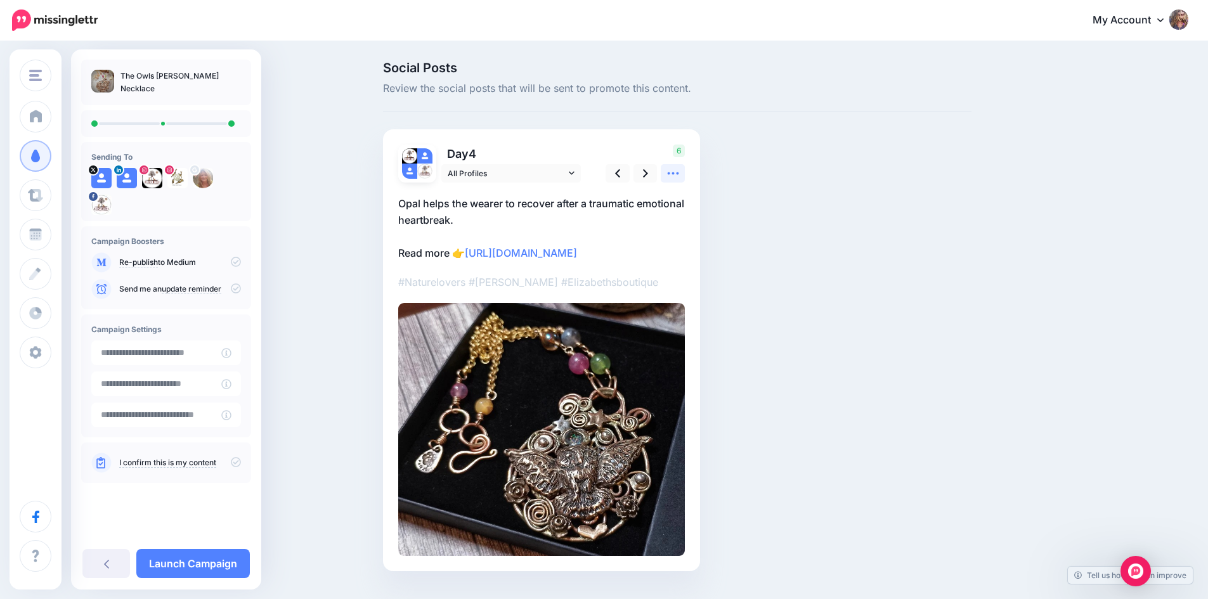
click at [679, 174] on icon at bounding box center [672, 173] width 11 height 3
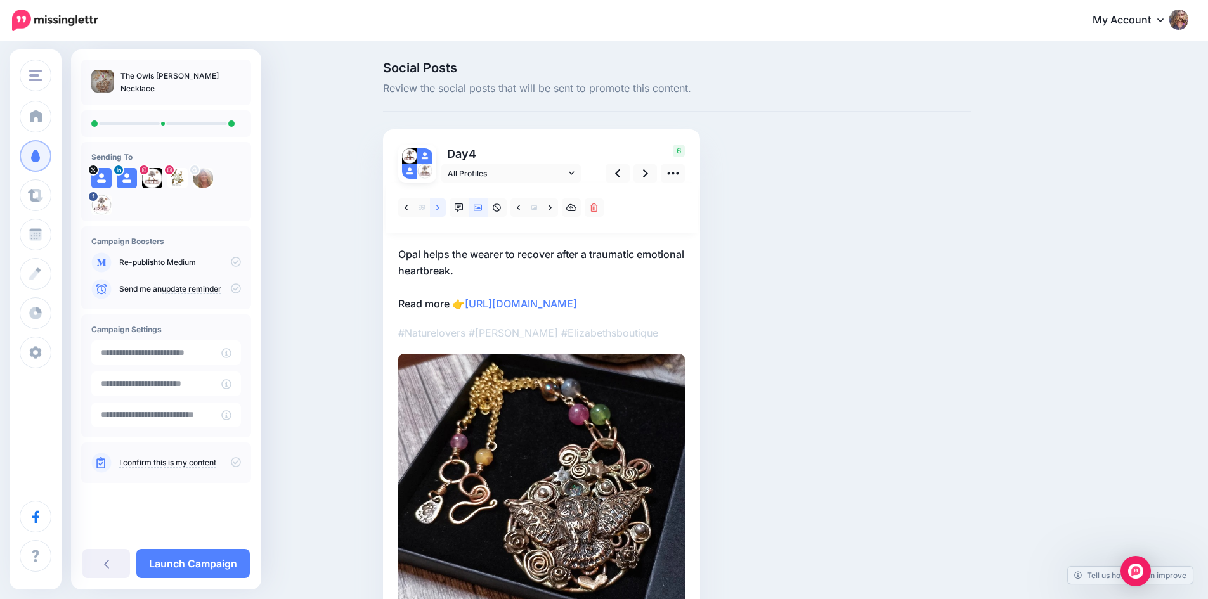
click at [439, 206] on icon at bounding box center [437, 208] width 3 height 9
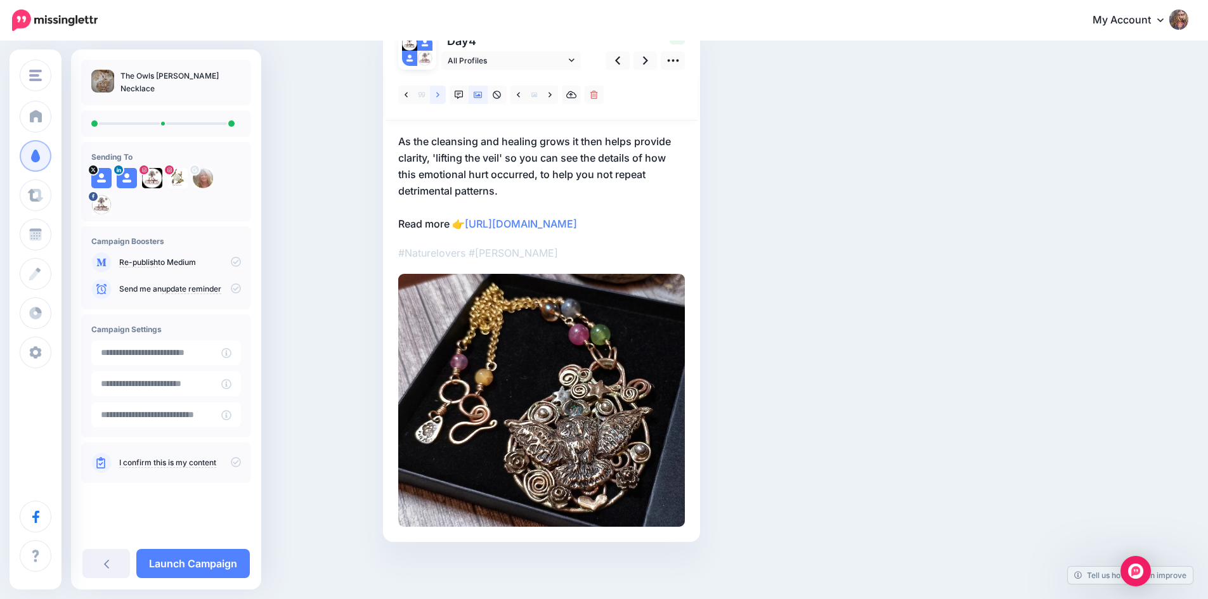
scroll to position [127, 0]
drag, startPoint x: 400, startPoint y: 223, endPoint x: 726, endPoint y: 284, distance: 331.7
click at [726, 284] on div "Social Posts Review the social posts that will be sent to promote this content.…" at bounding box center [678, 265] width 608 height 632
click at [538, 192] on p "As the cleansing and healing grows it then helps provide clarity, 'lifting the …" at bounding box center [541, 182] width 287 height 99
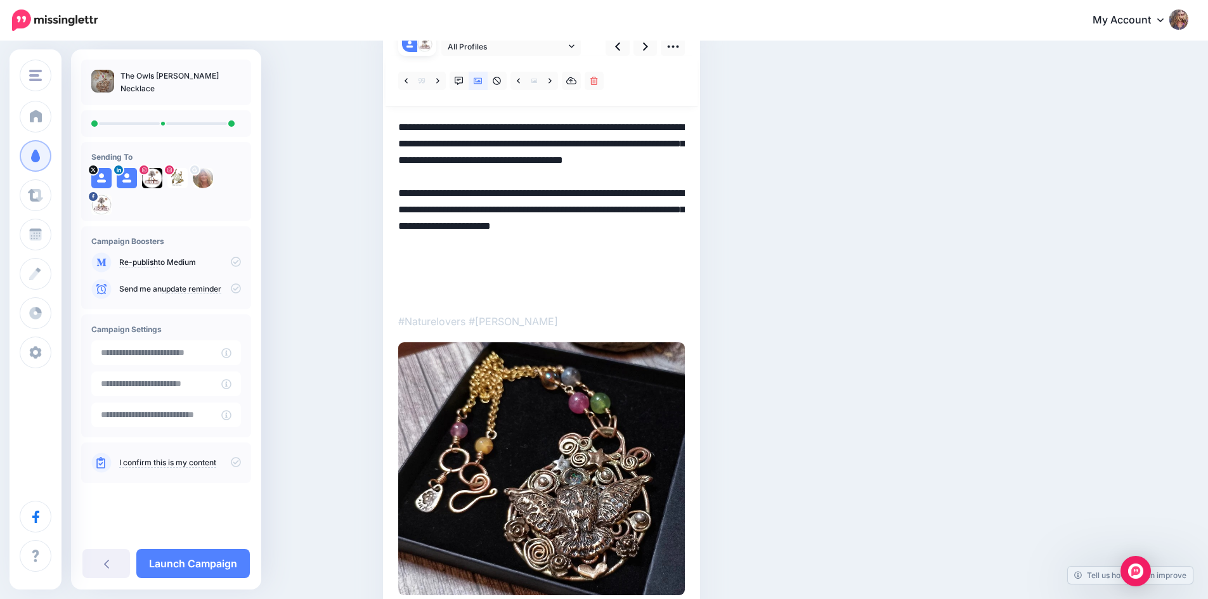
scroll to position [0, 0]
drag, startPoint x: 436, startPoint y: 296, endPoint x: 373, endPoint y: 230, distance: 91.5
click at [373, 230] on div "Social Posts Review the social posts that will be sent to promote this content.…" at bounding box center [604, 292] width 1208 height 752
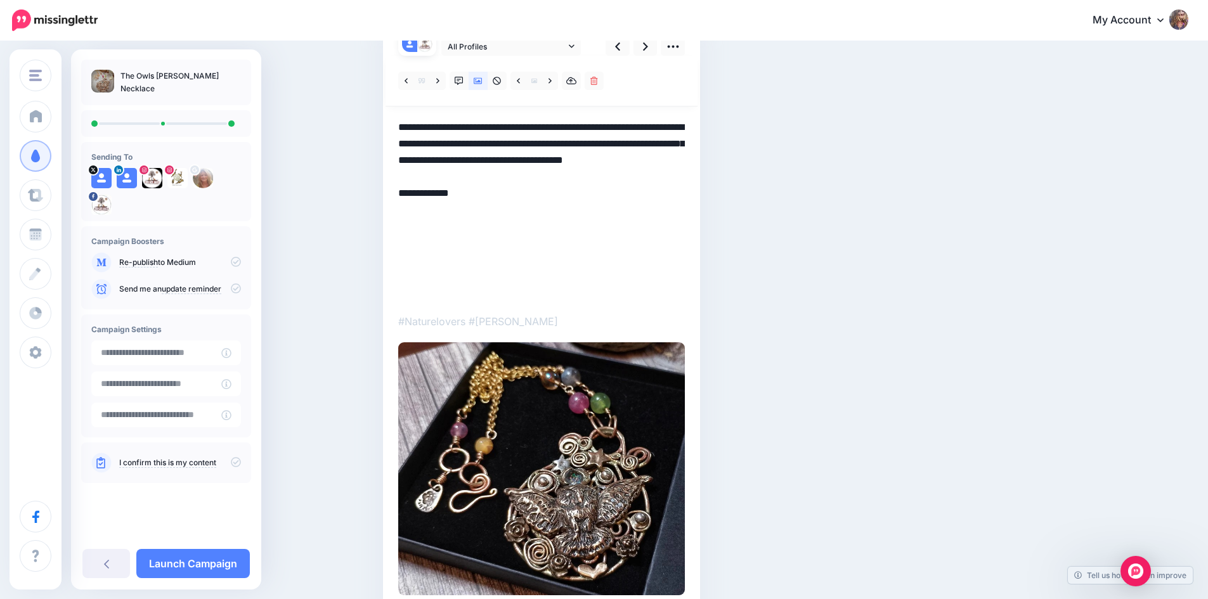
scroll to position [113, 0]
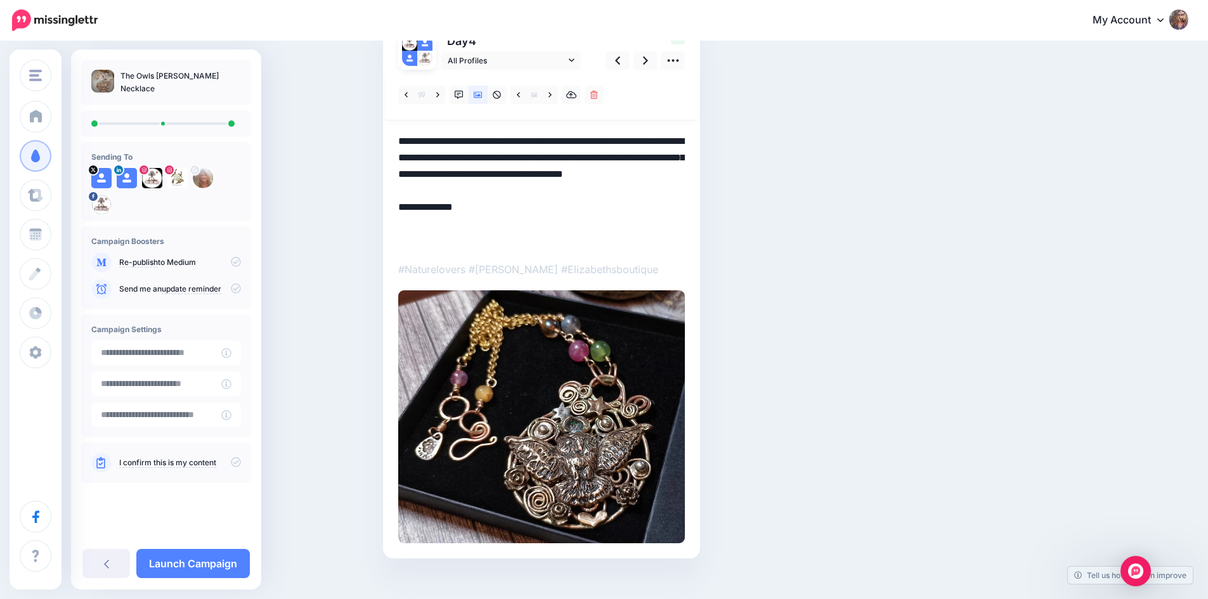
paste textarea "**********"
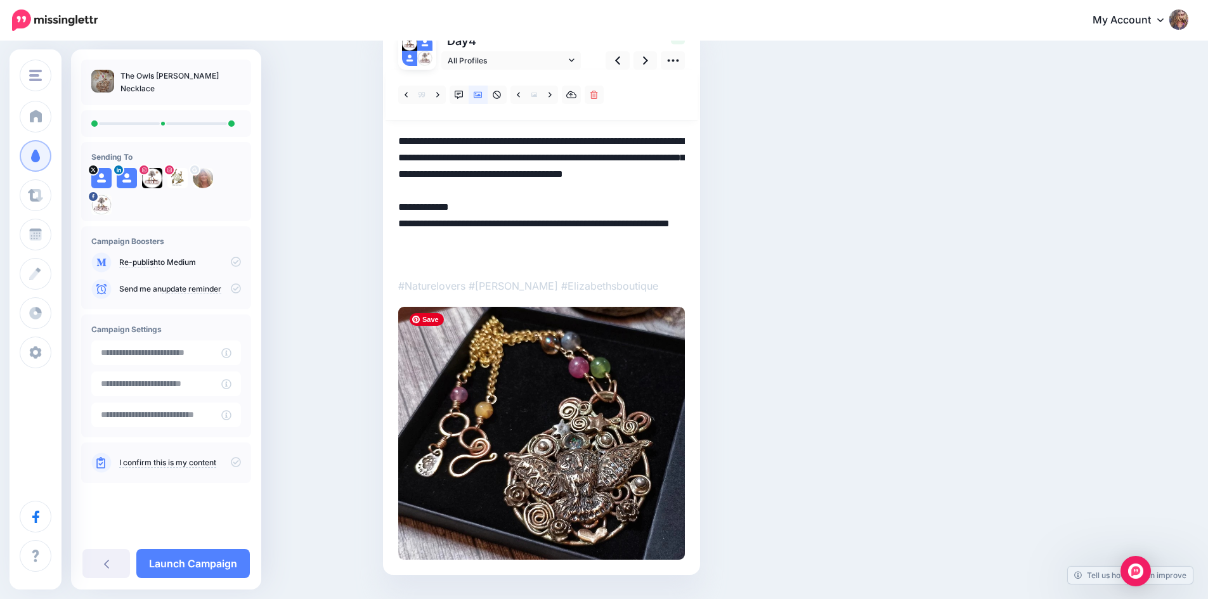
click at [573, 455] on img at bounding box center [541, 433] width 287 height 253
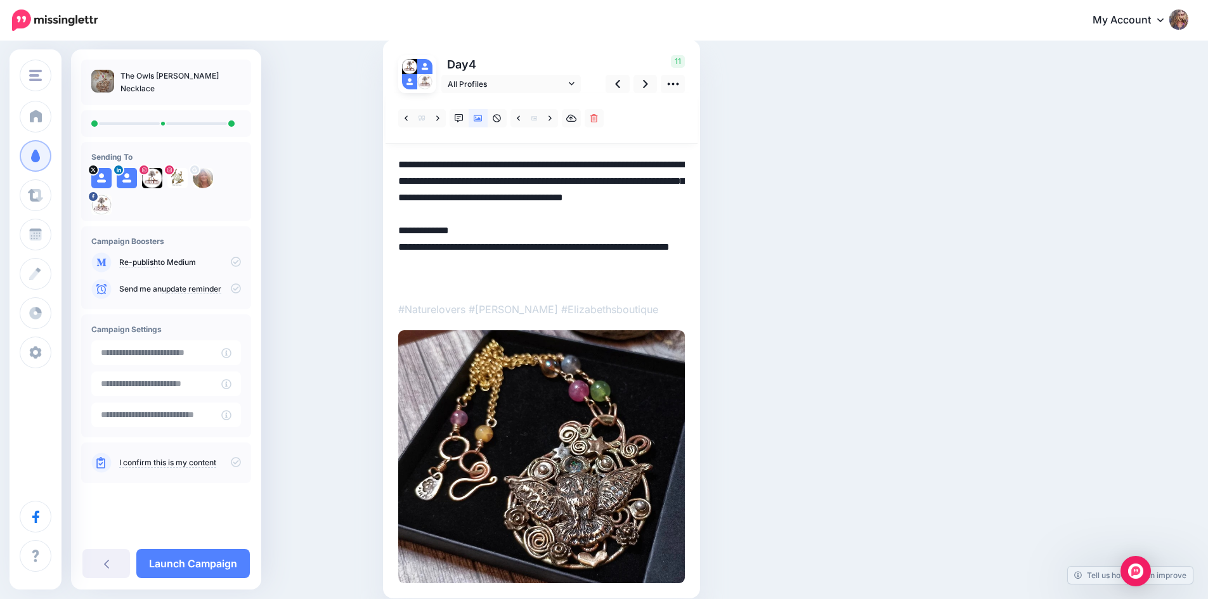
scroll to position [49, 0]
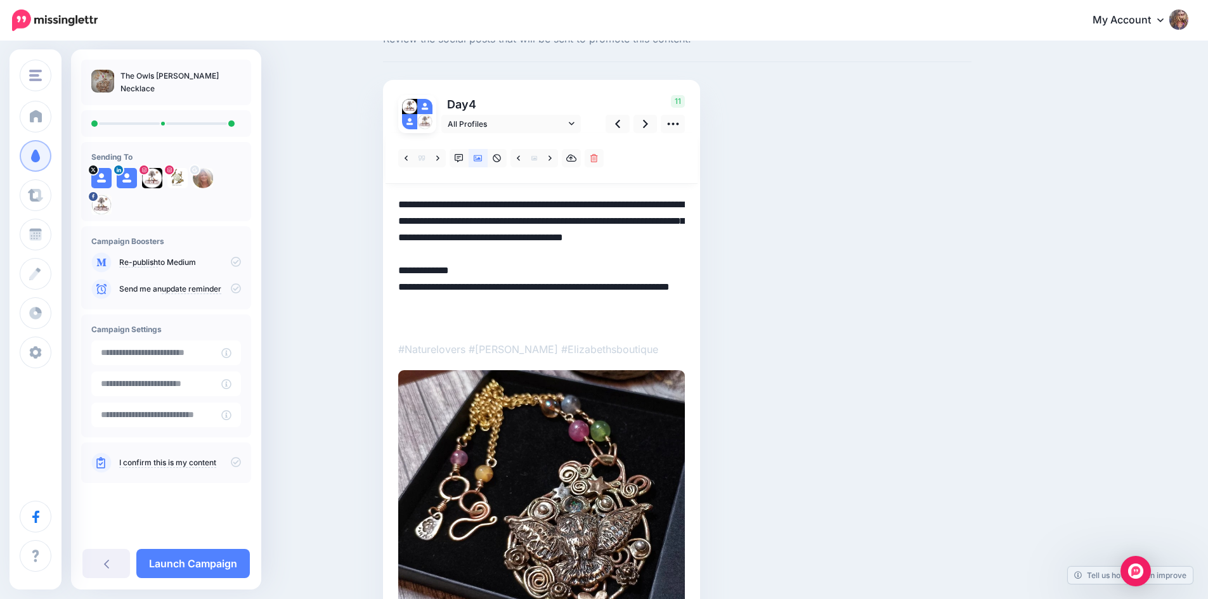
click at [405, 208] on textarea "**********" at bounding box center [541, 263] width 287 height 132
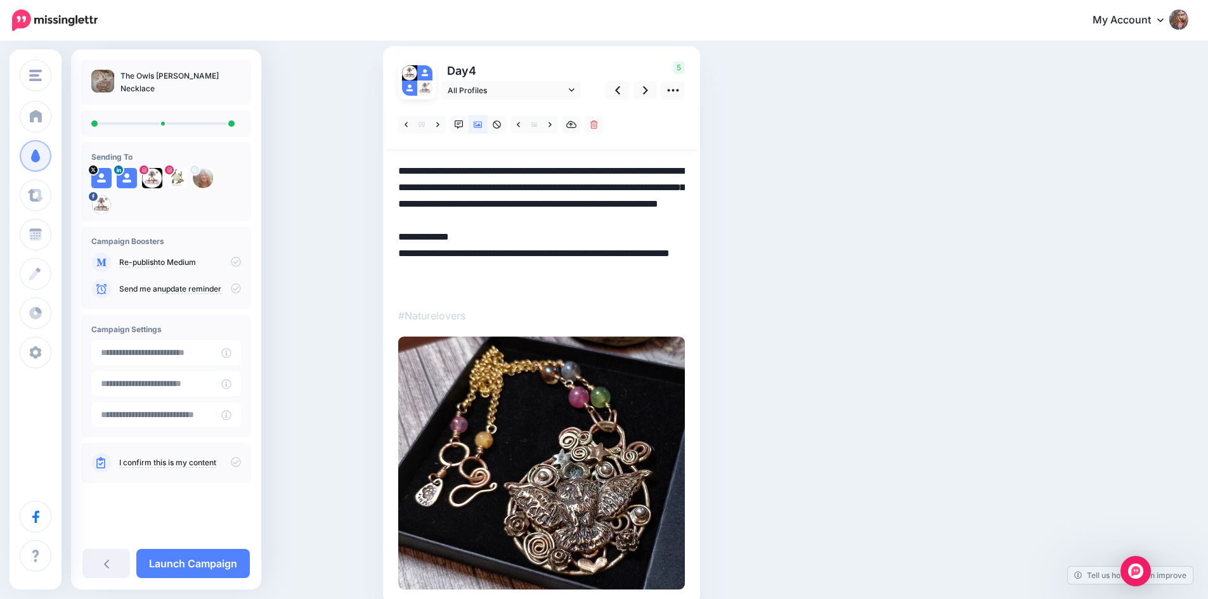
scroll to position [0, 0]
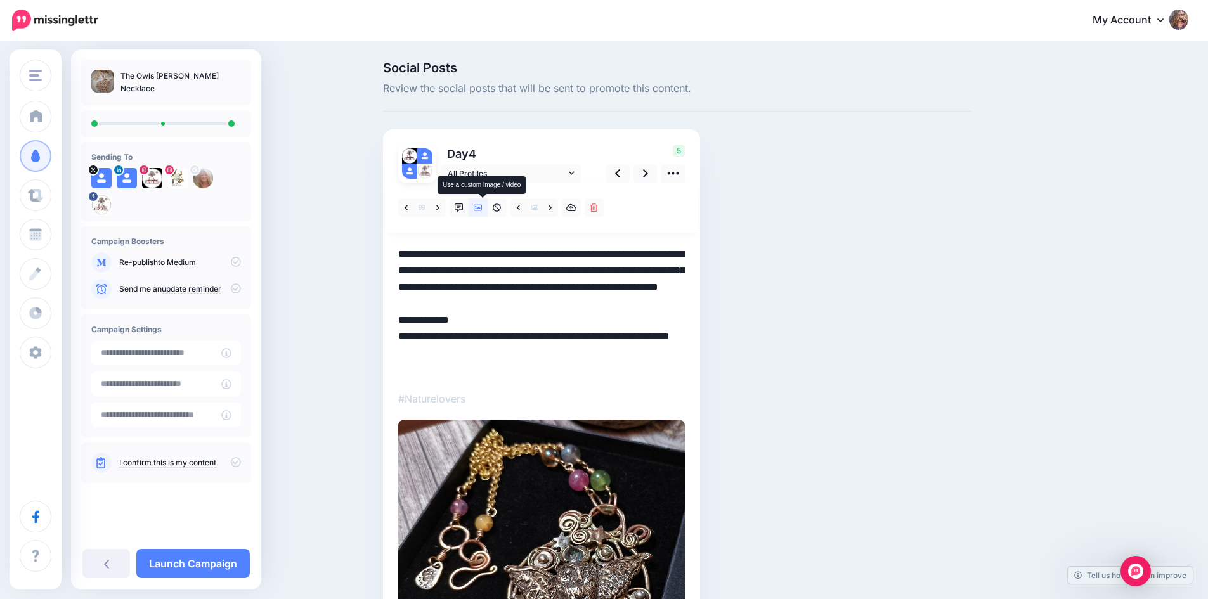
click at [483, 207] on icon at bounding box center [478, 208] width 9 height 9
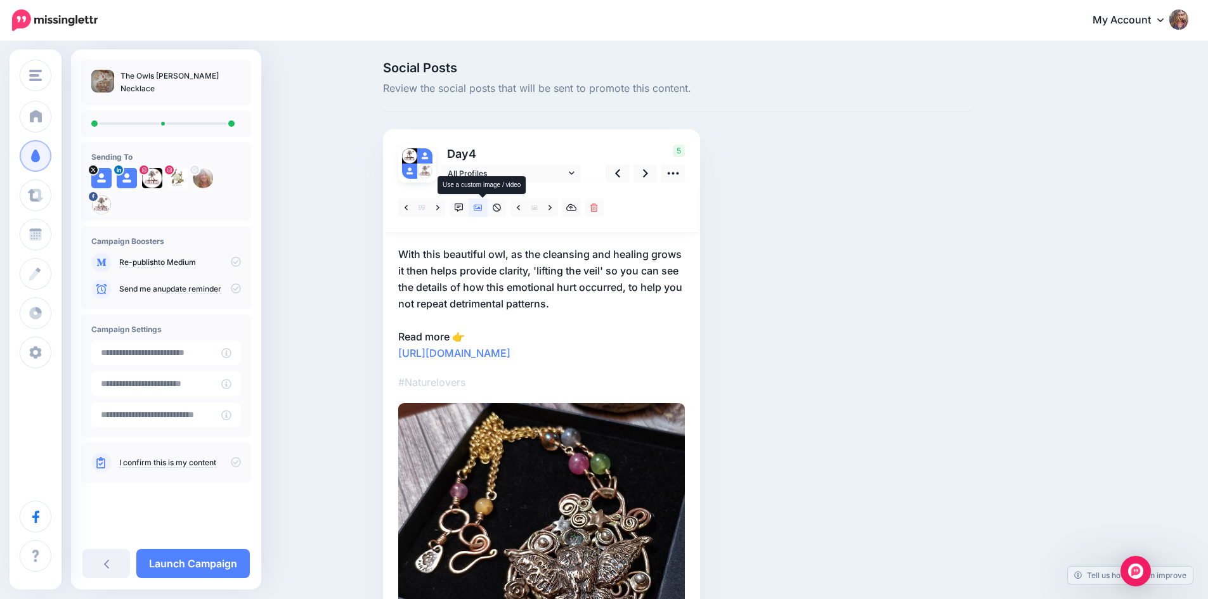
click at [483, 207] on icon at bounding box center [478, 208] width 9 height 9
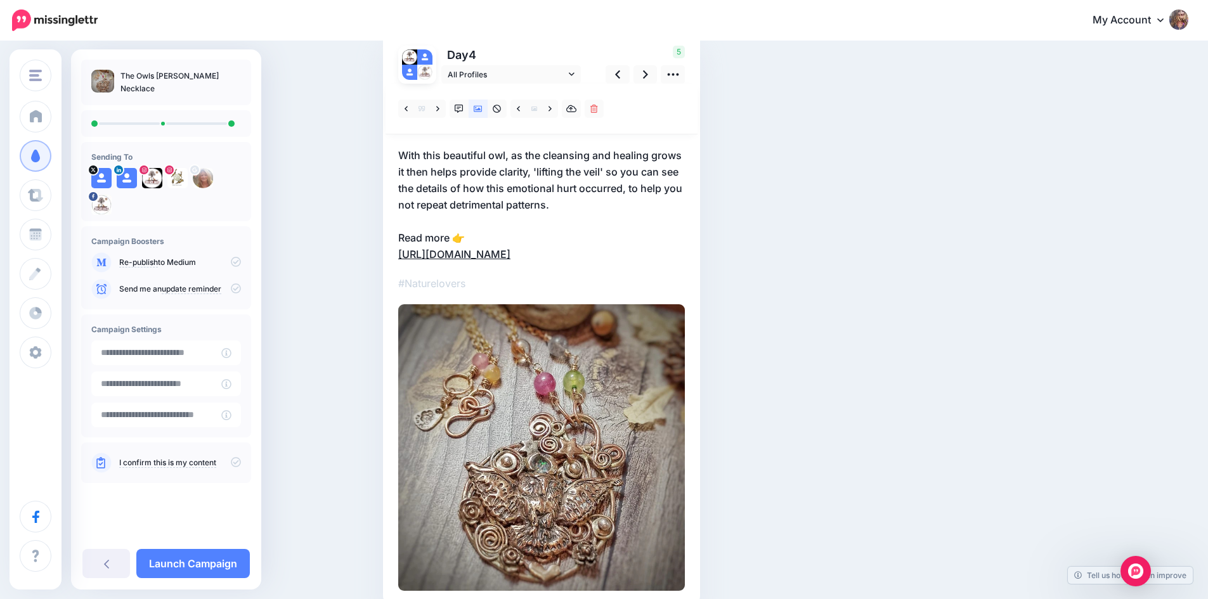
scroll to position [82, 0]
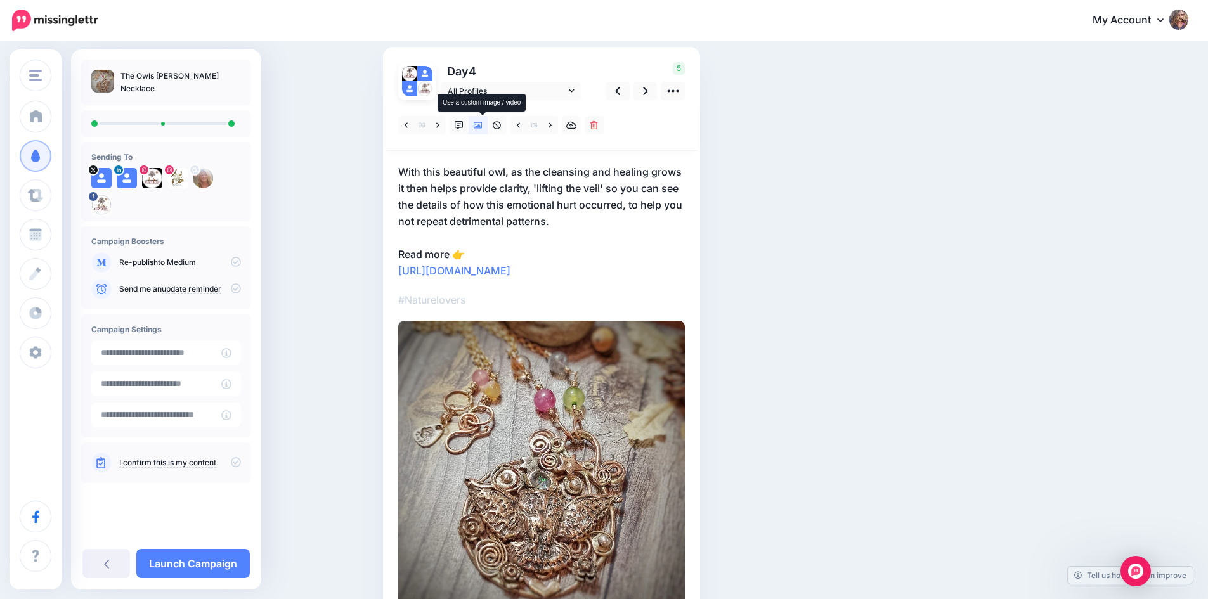
click at [483, 129] on icon at bounding box center [478, 125] width 9 height 9
click at [483, 126] on icon at bounding box center [478, 125] width 9 height 6
click at [479, 126] on icon at bounding box center [478, 125] width 9 height 9
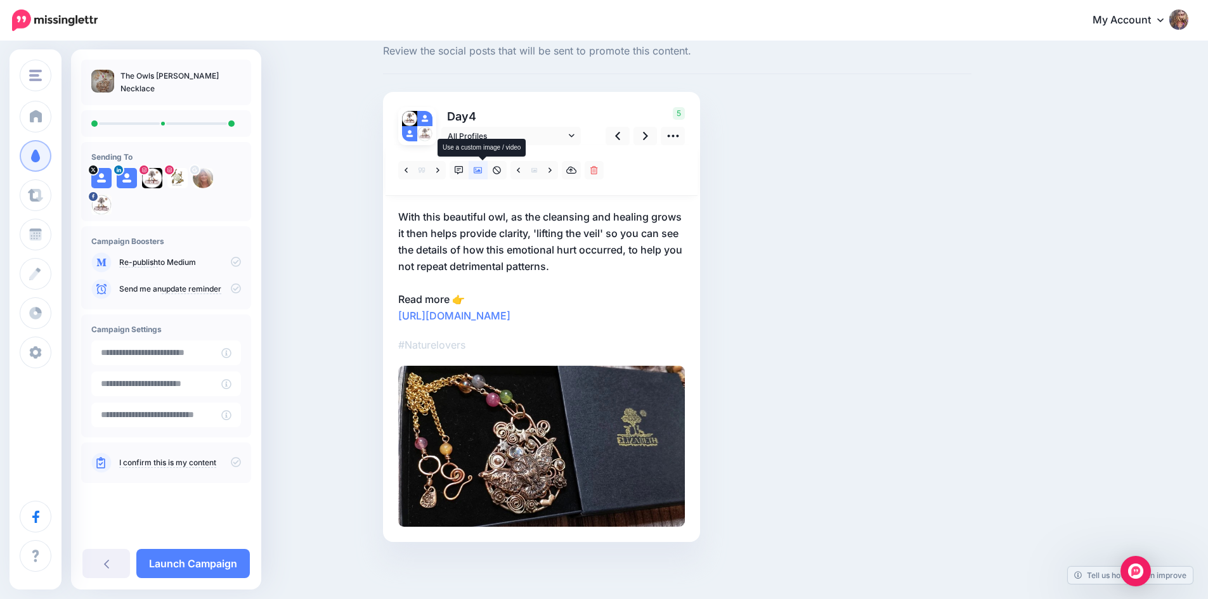
scroll to position [54, 0]
click at [575, 131] on icon at bounding box center [572, 135] width 6 height 9
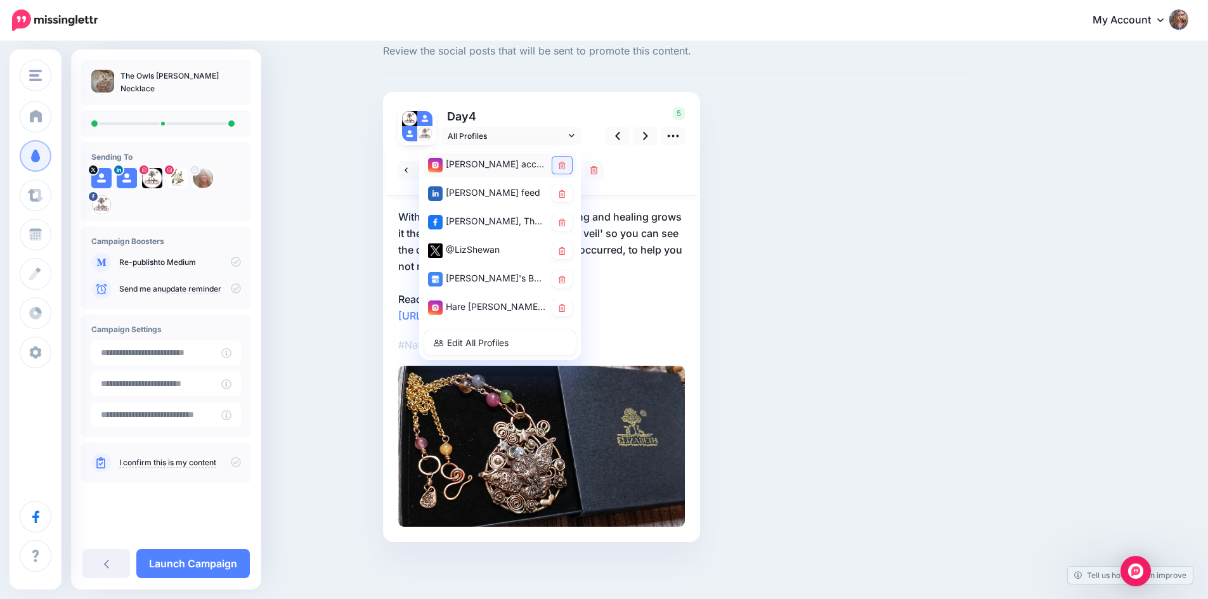
click at [564, 162] on icon at bounding box center [562, 166] width 7 height 8
click at [563, 185] on link at bounding box center [562, 193] width 20 height 17
click at [566, 219] on icon at bounding box center [562, 223] width 7 height 8
click at [565, 304] on icon at bounding box center [562, 308] width 7 height 8
click at [577, 127] on link "All Profiles" at bounding box center [511, 136] width 140 height 18
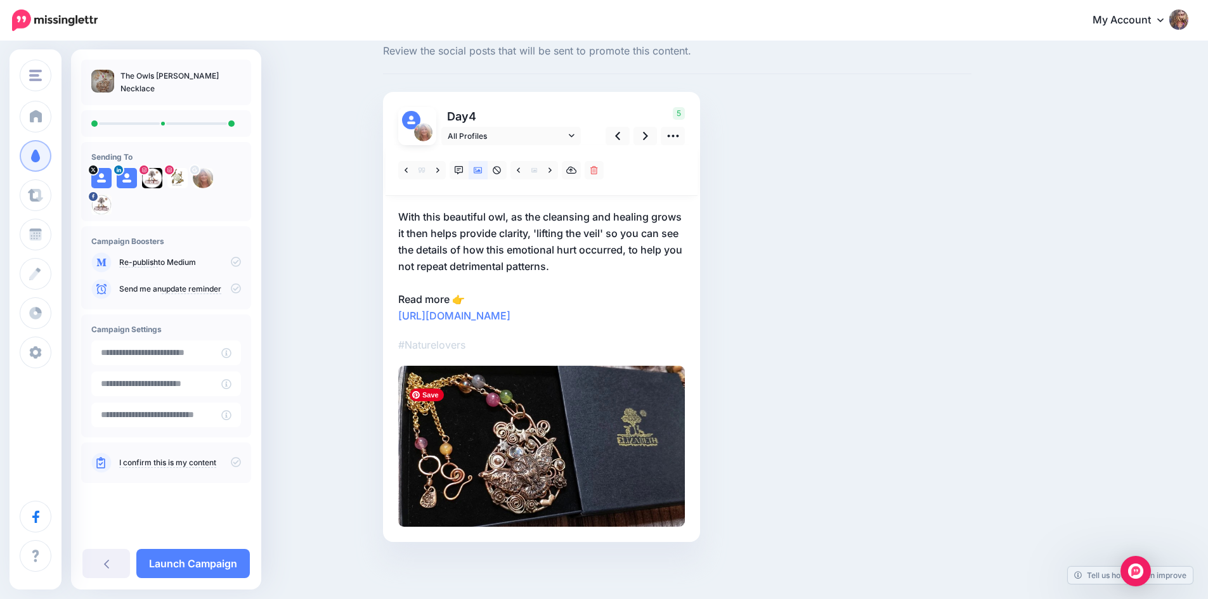
click at [582, 488] on img at bounding box center [541, 446] width 287 height 161
click at [680, 129] on icon at bounding box center [673, 135] width 13 height 13
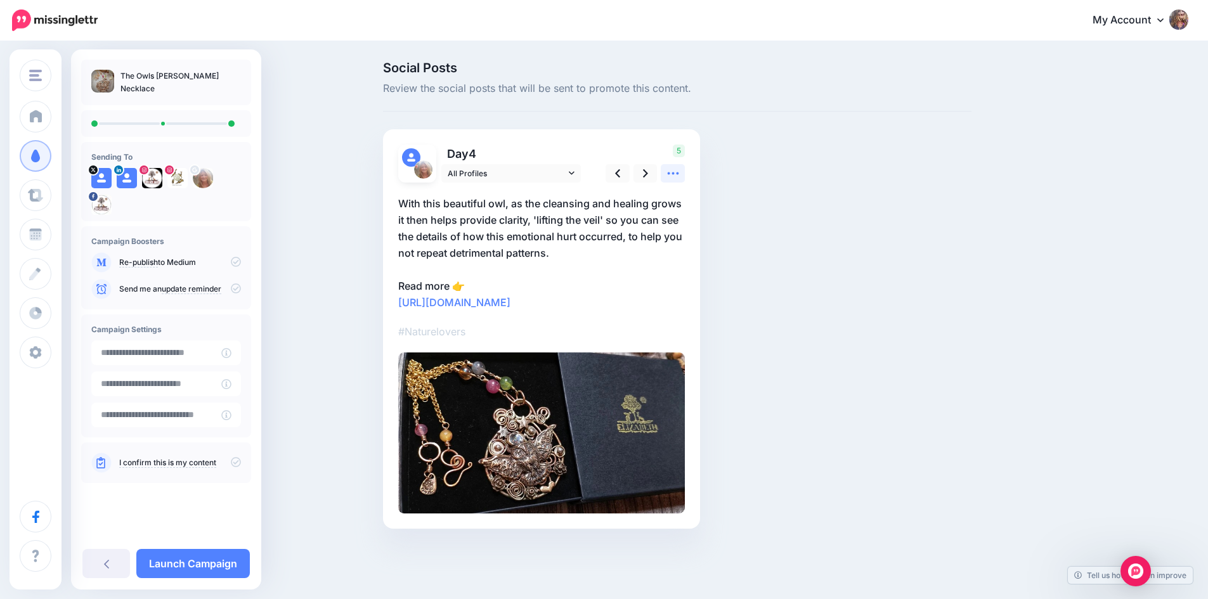
scroll to position [3, 0]
click at [648, 169] on icon at bounding box center [645, 173] width 5 height 8
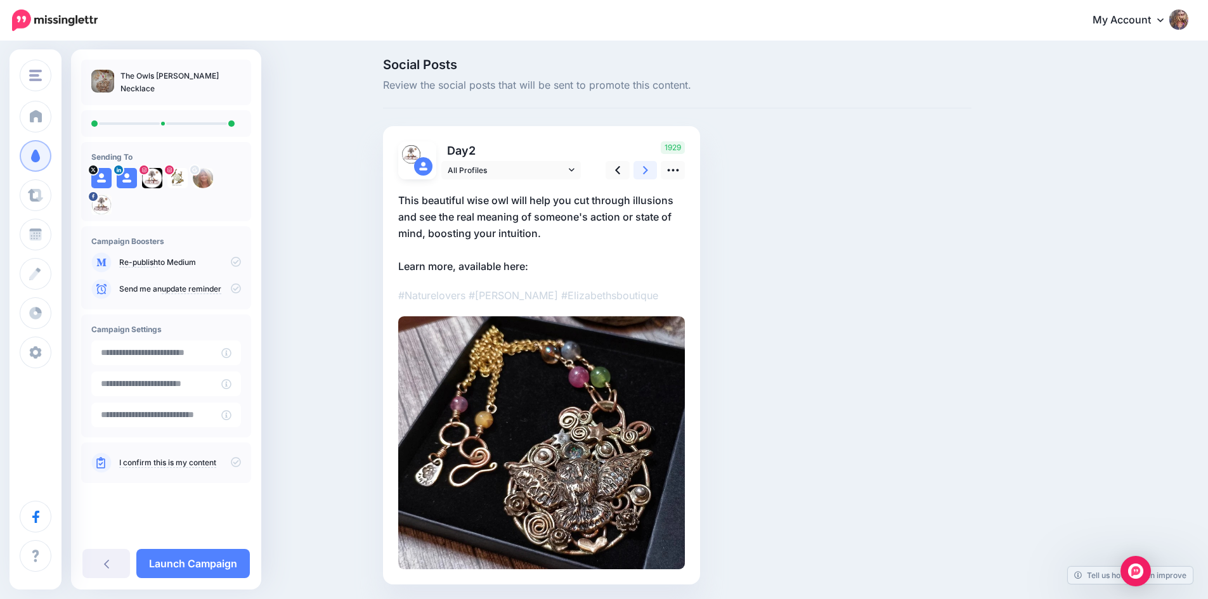
scroll to position [0, 0]
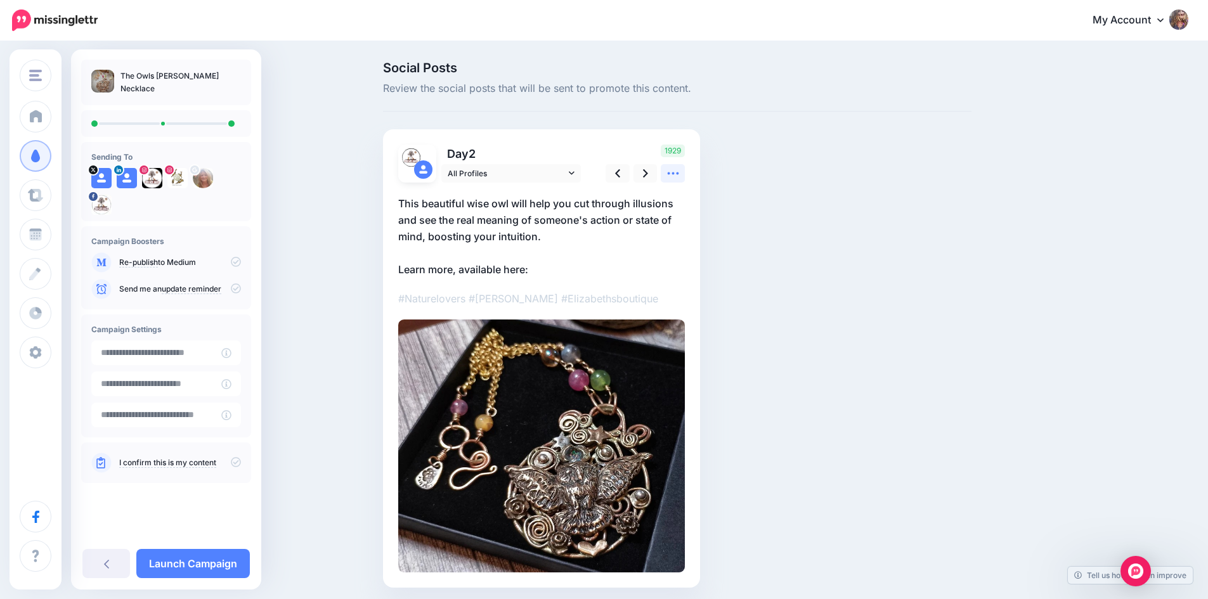
click at [679, 171] on icon at bounding box center [673, 173] width 13 height 13
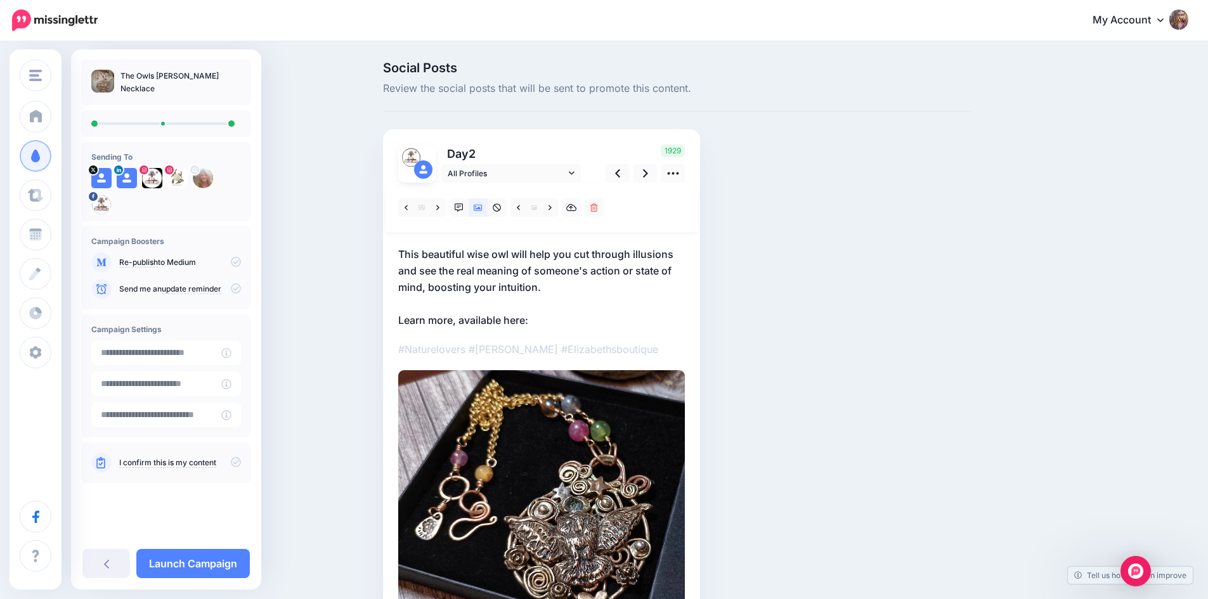
click at [550, 314] on p "This beautiful wise owl will help you cut through illusions and see the real me…" at bounding box center [541, 287] width 287 height 82
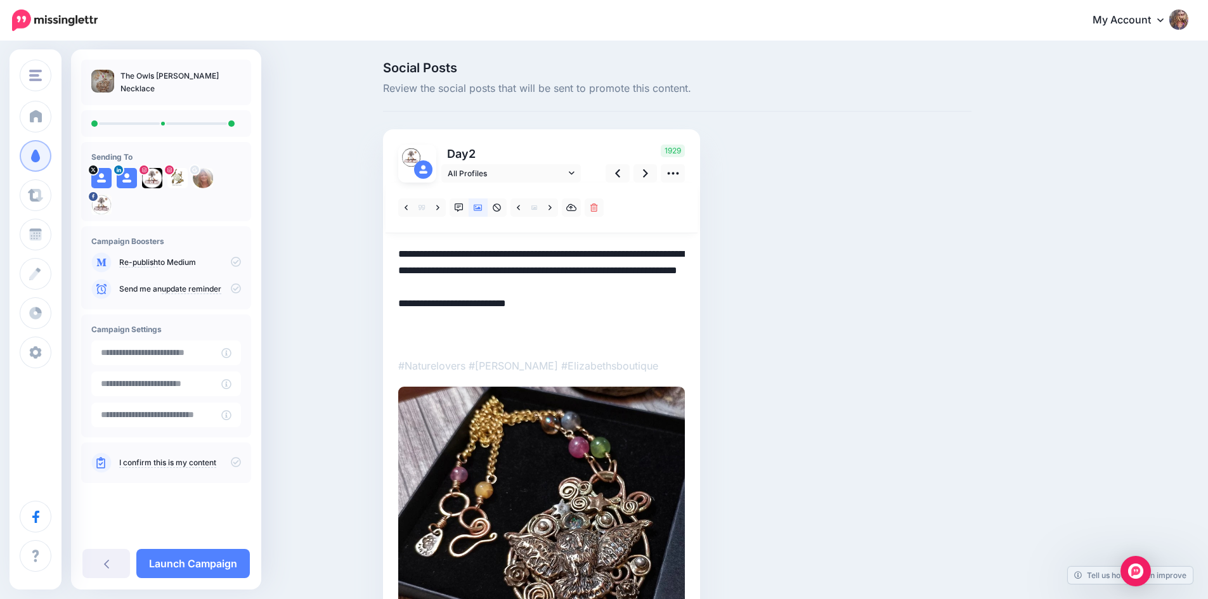
paste textarea "**********"
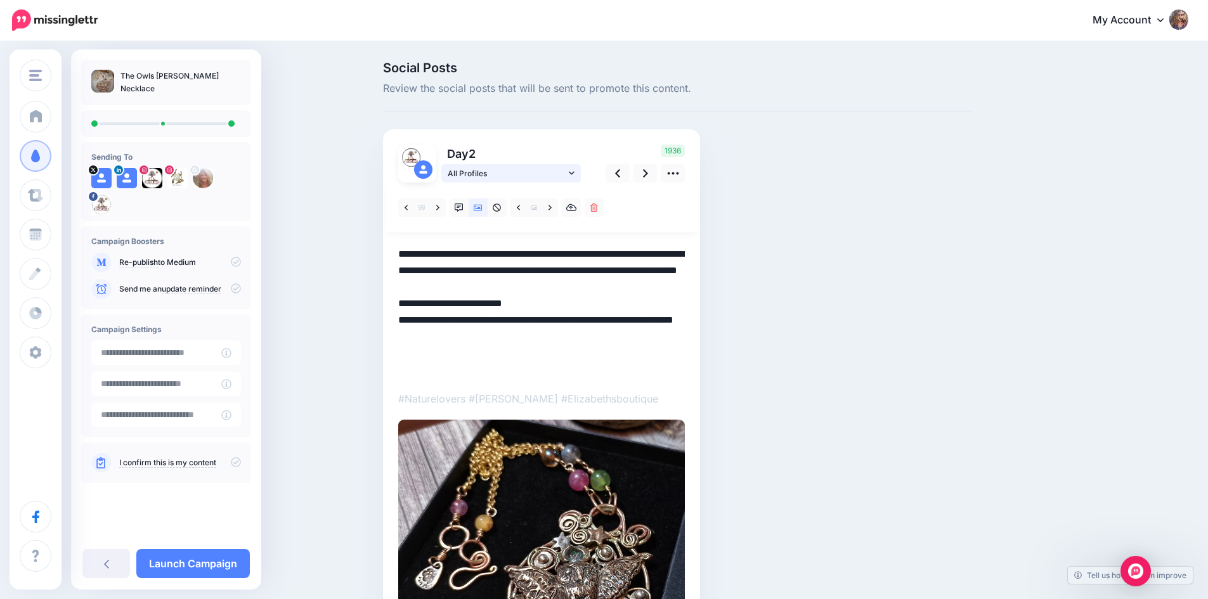
type textarea "**********"
click at [574, 167] on link "All Profiles" at bounding box center [511, 173] width 140 height 18
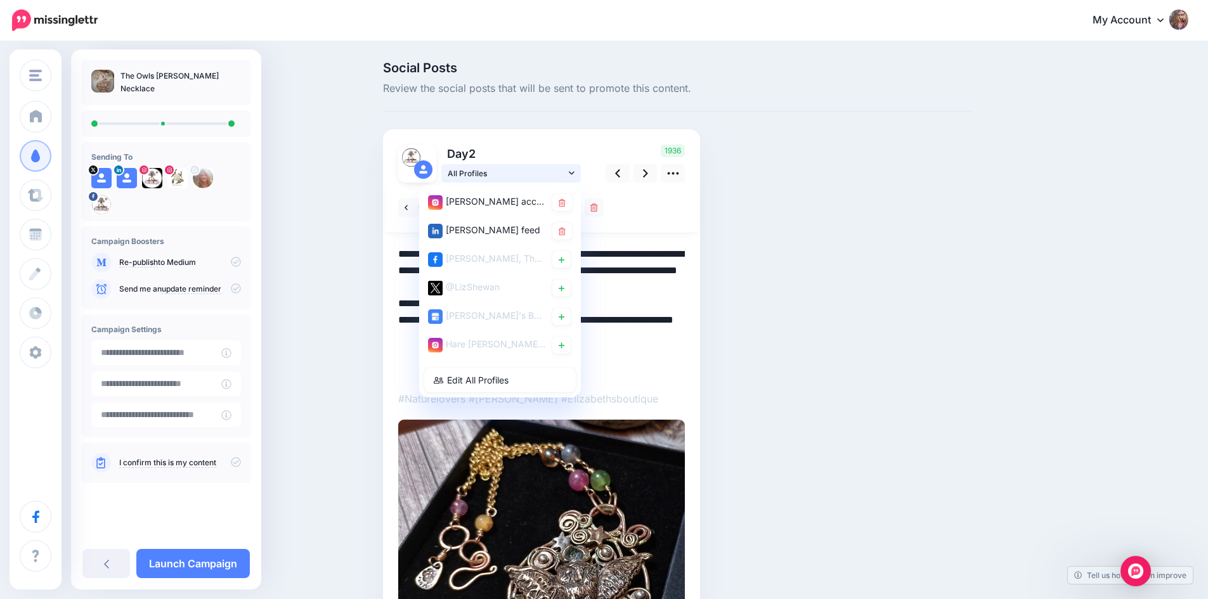
click at [574, 168] on link "All Profiles" at bounding box center [511, 173] width 140 height 18
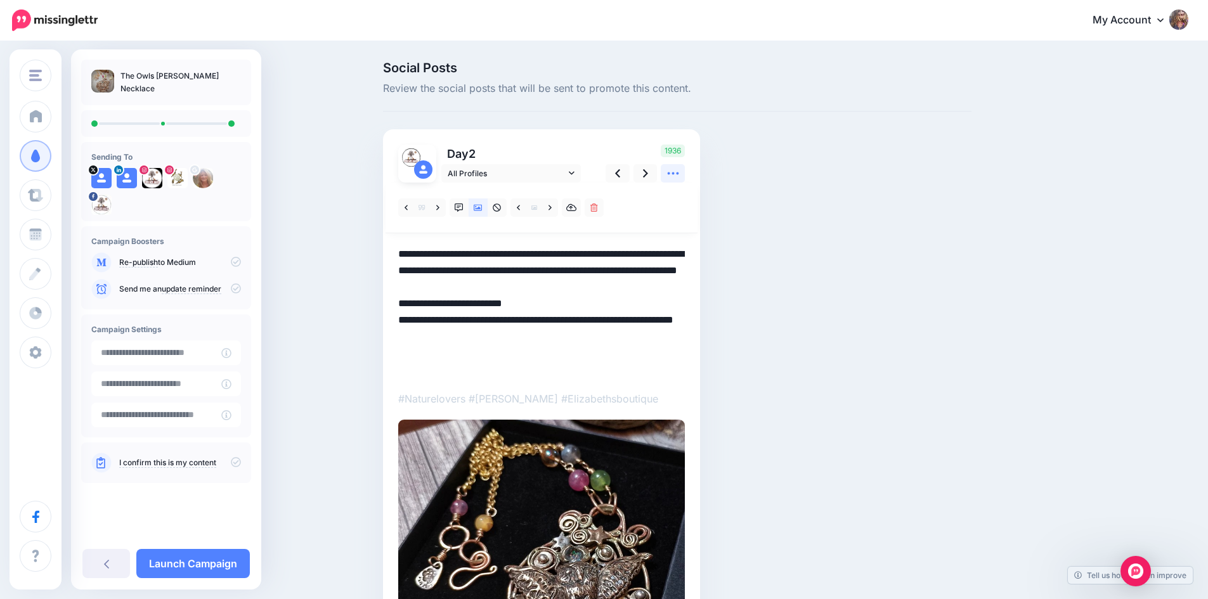
click at [676, 172] on icon at bounding box center [673, 173] width 13 height 13
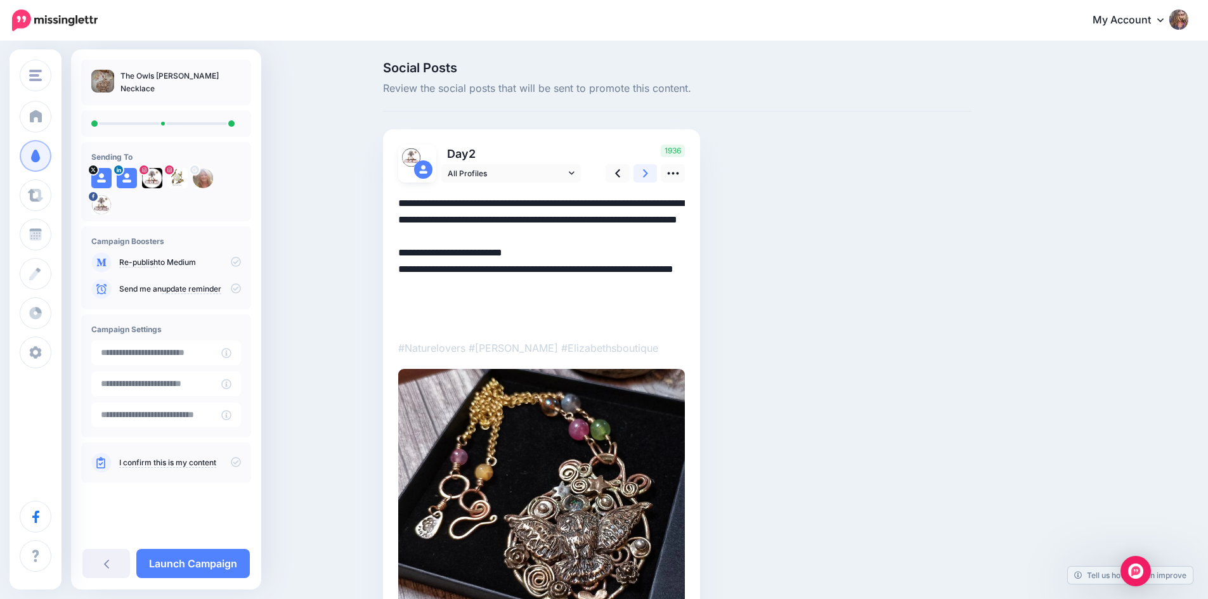
click at [641, 169] on link at bounding box center [646, 173] width 24 height 18
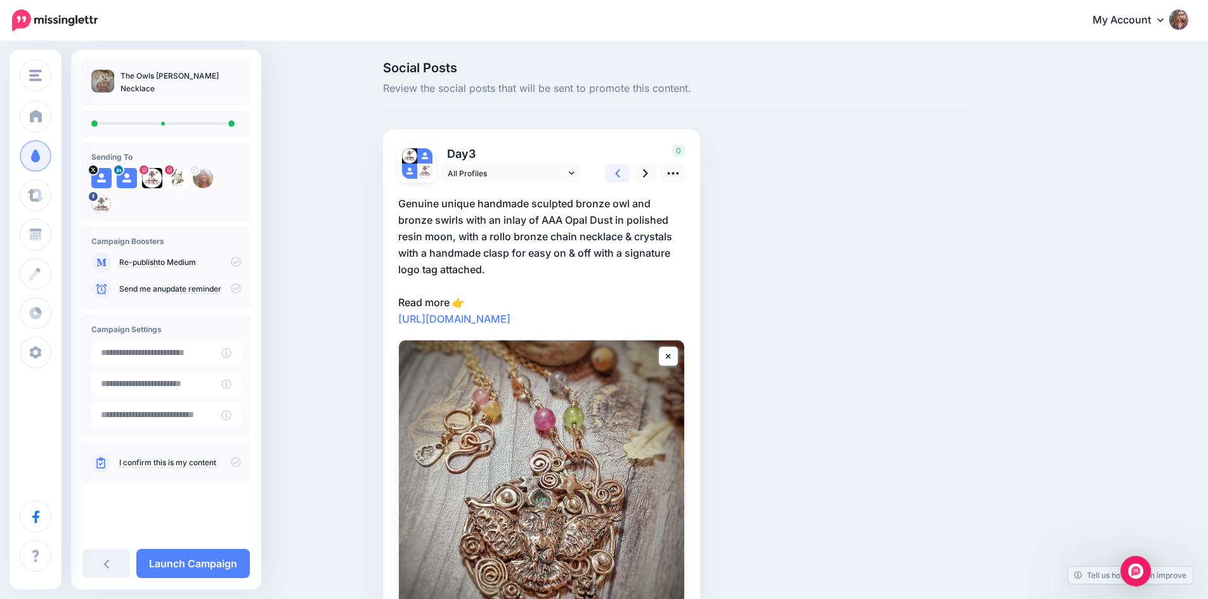
click at [620, 172] on icon at bounding box center [617, 173] width 5 height 13
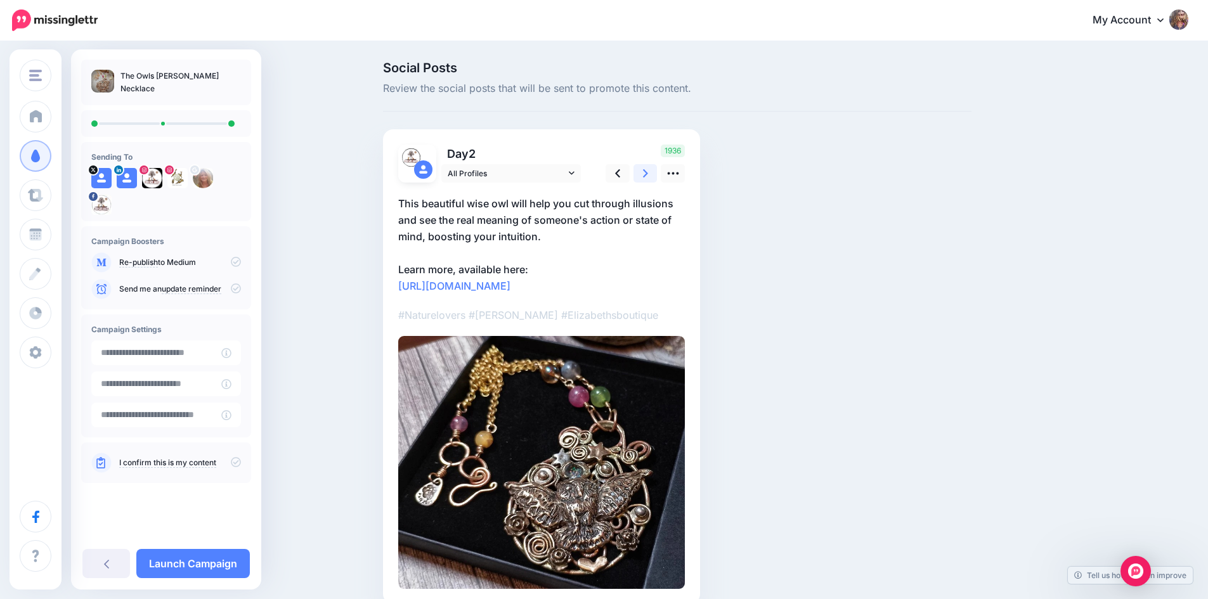
click at [648, 173] on icon at bounding box center [645, 173] width 5 height 13
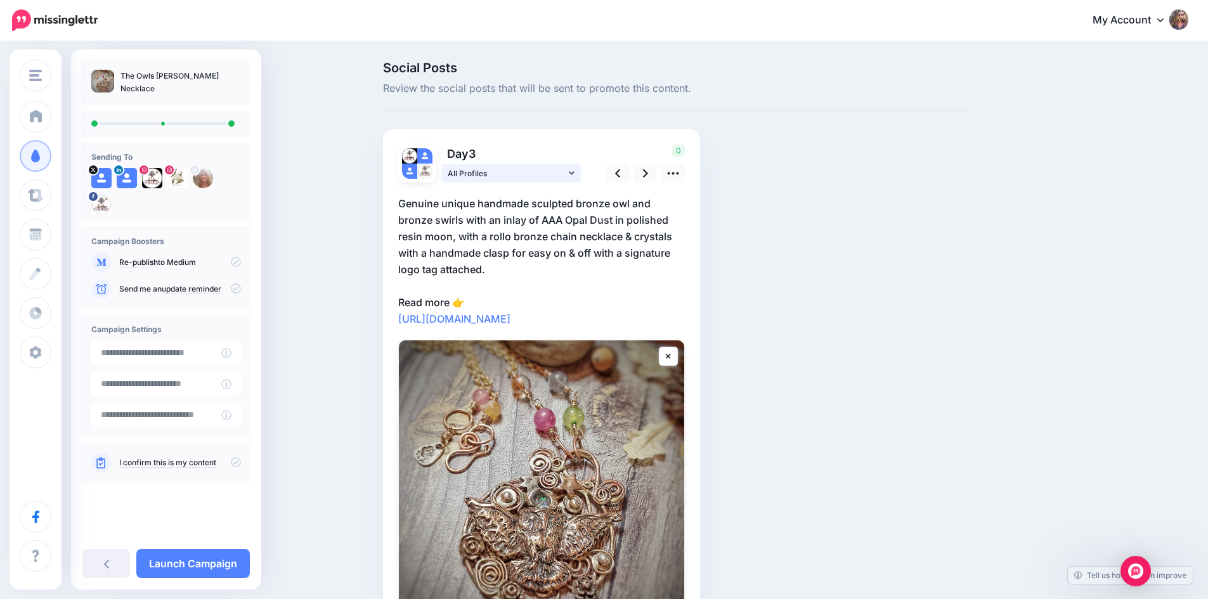
click at [575, 172] on icon at bounding box center [572, 173] width 6 height 9
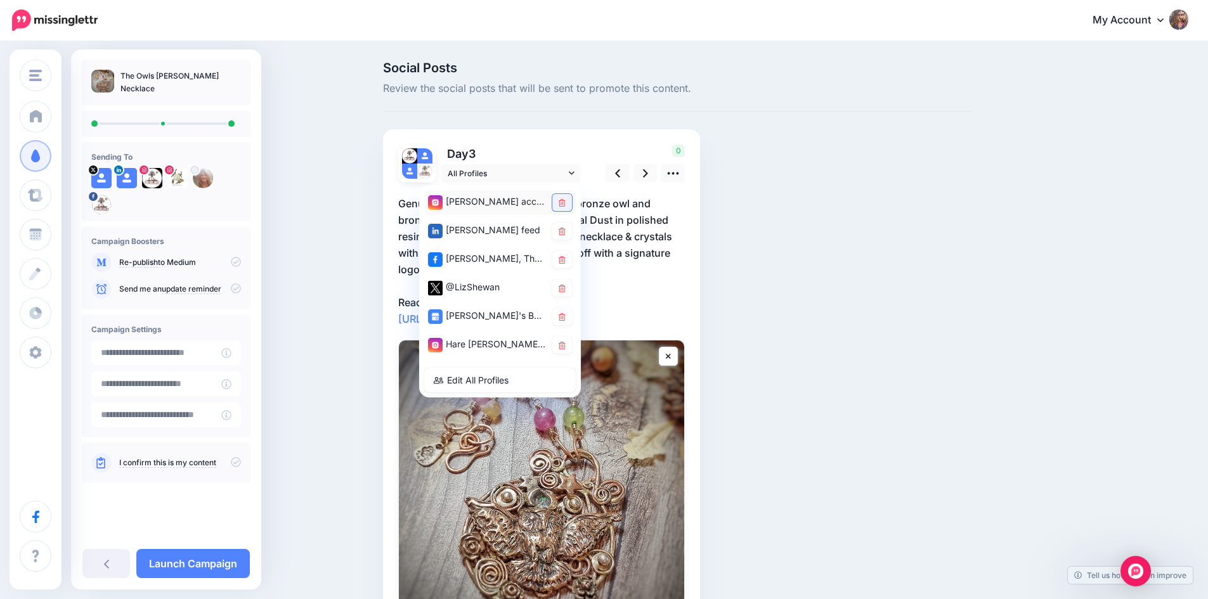
click at [566, 201] on icon at bounding box center [562, 203] width 7 height 8
click at [566, 230] on icon at bounding box center [562, 232] width 7 height 8
click at [566, 318] on icon at bounding box center [562, 317] width 7 height 8
click at [565, 343] on icon at bounding box center [562, 346] width 7 height 8
click at [613, 469] on img at bounding box center [541, 483] width 285 height 285
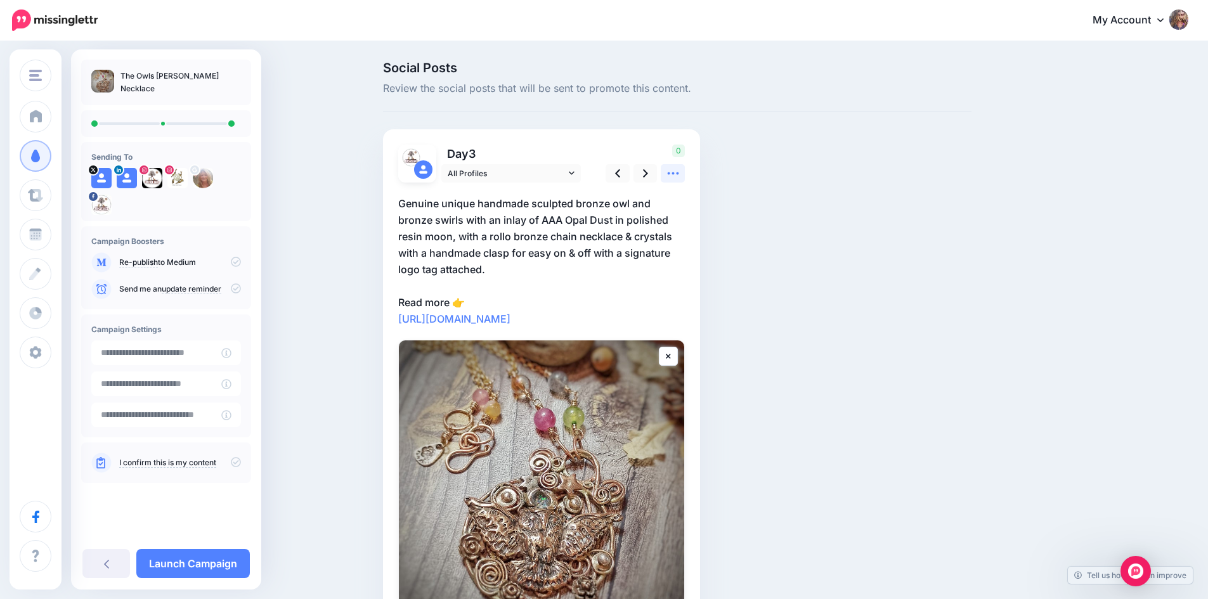
click at [675, 172] on icon at bounding box center [673, 173] width 13 height 13
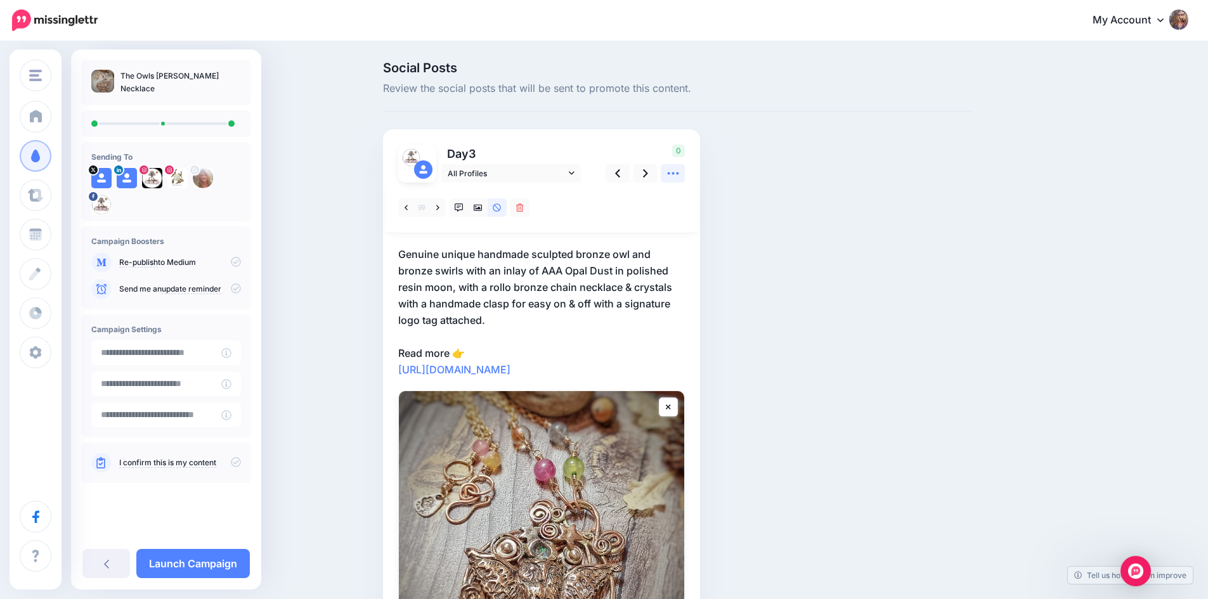
click at [675, 172] on icon at bounding box center [673, 173] width 13 height 13
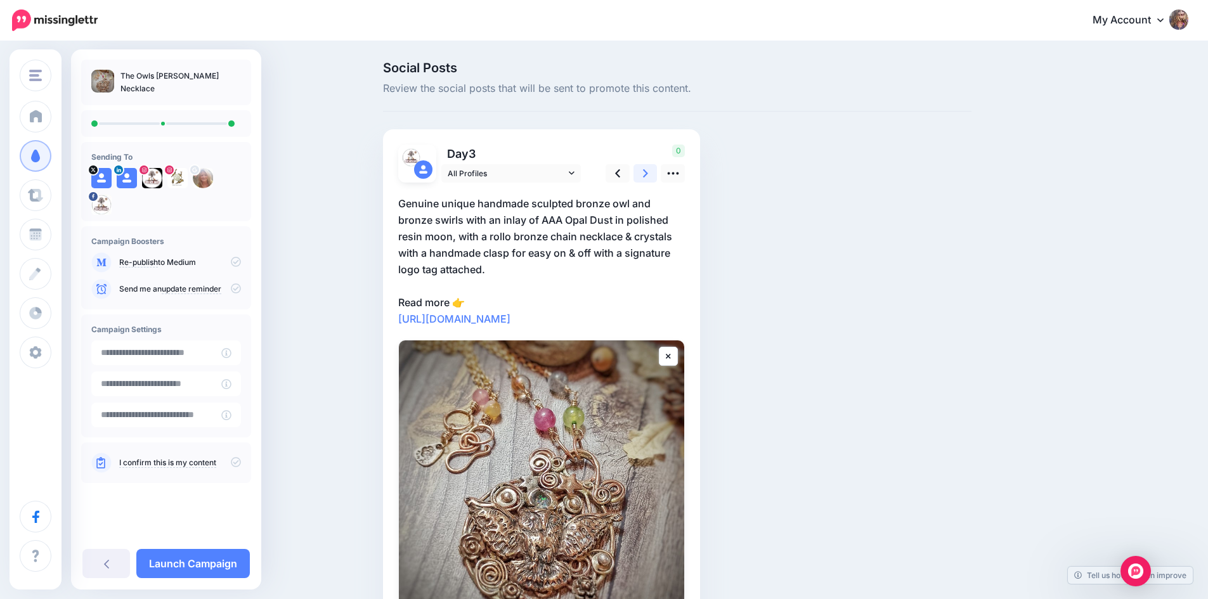
click at [646, 176] on link at bounding box center [646, 173] width 24 height 18
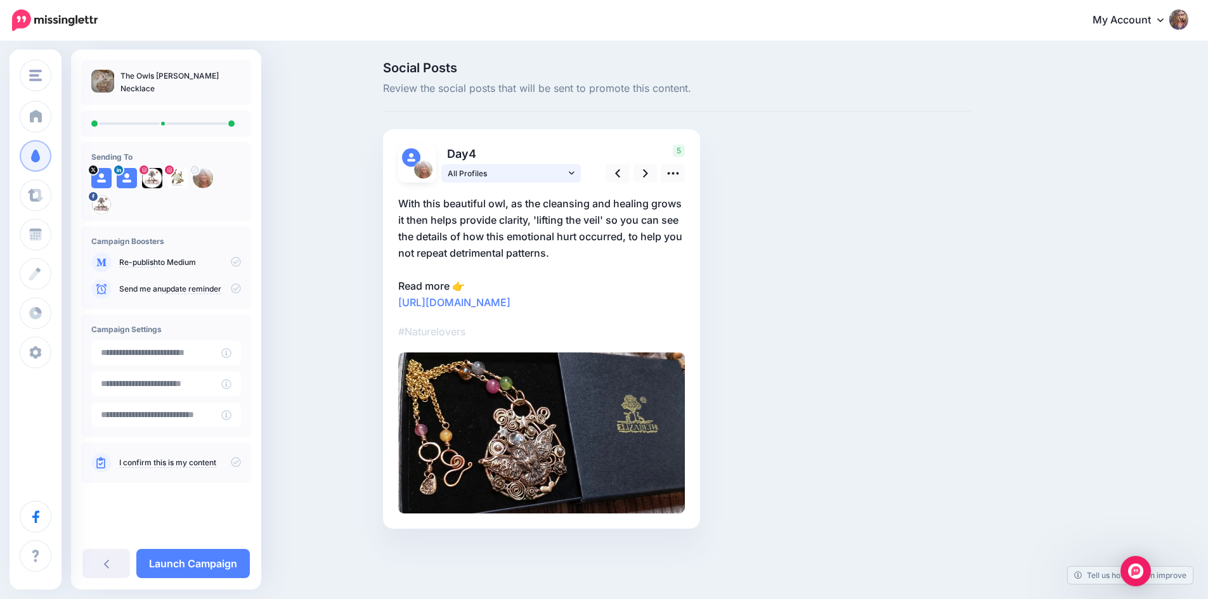
click at [575, 173] on icon at bounding box center [572, 172] width 6 height 3
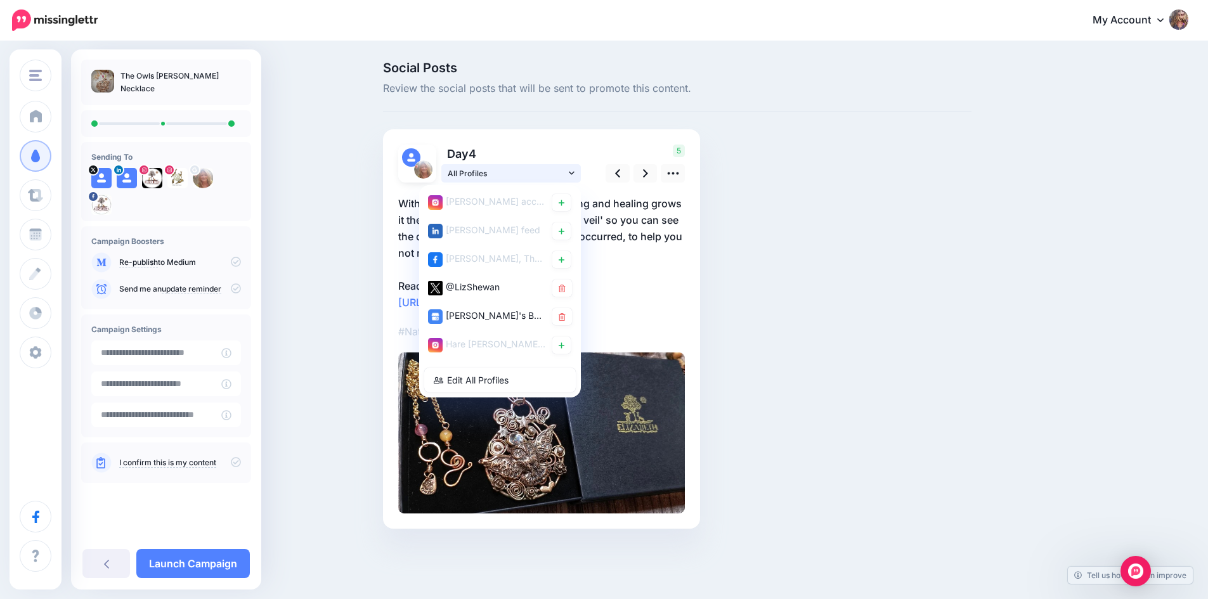
click at [575, 172] on icon at bounding box center [572, 173] width 6 height 9
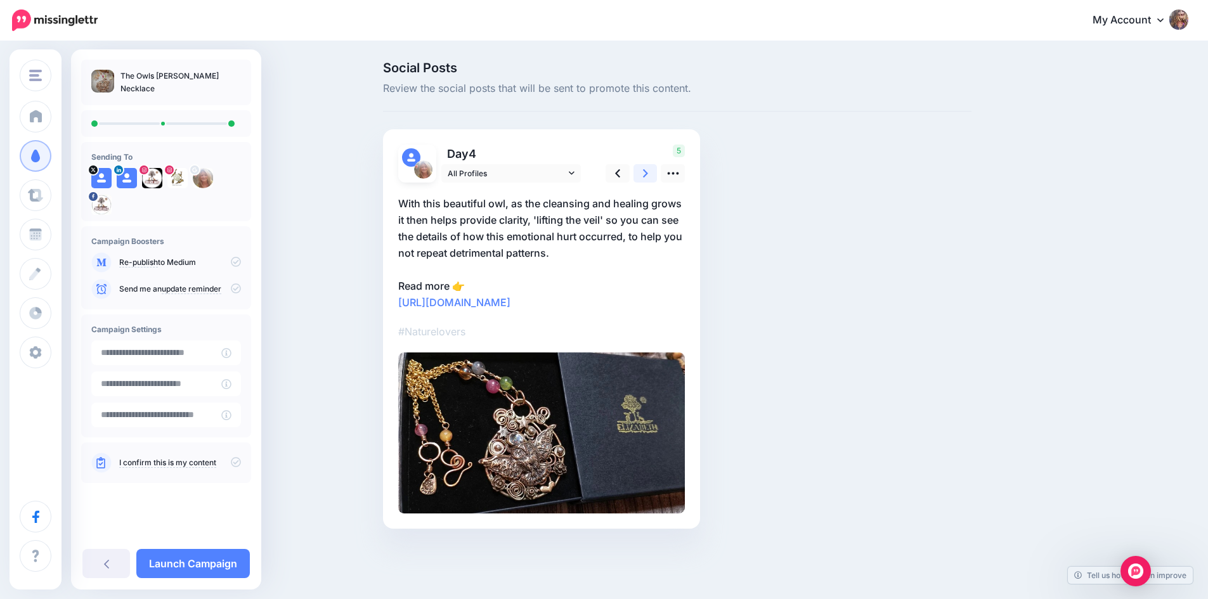
click at [648, 174] on icon at bounding box center [645, 173] width 5 height 13
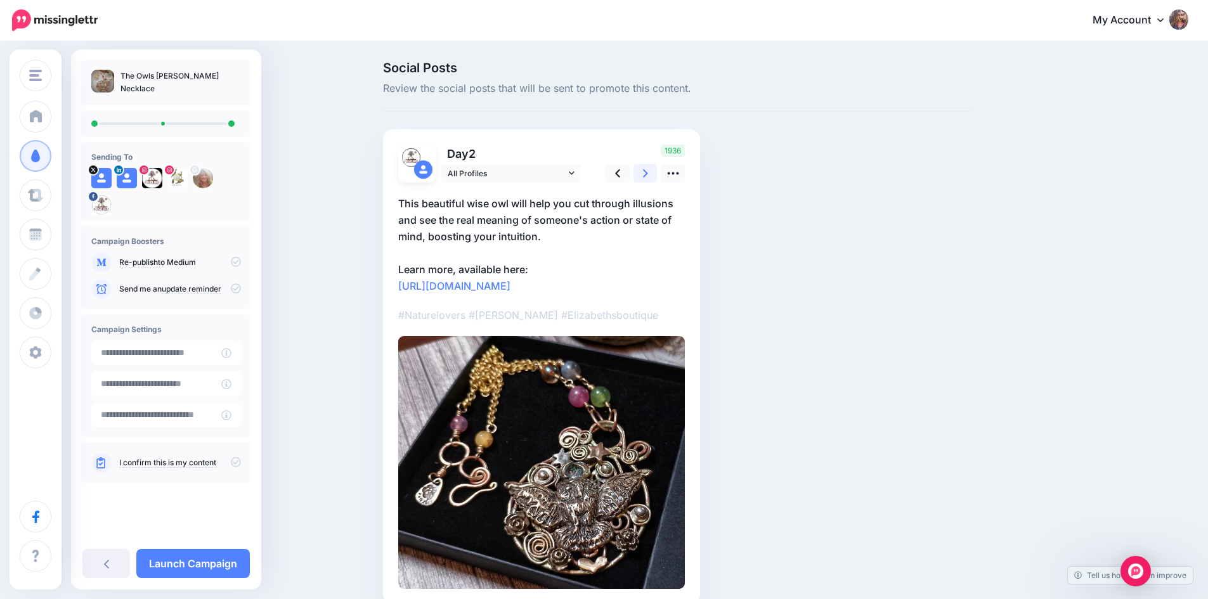
click at [648, 174] on icon at bounding box center [645, 173] width 5 height 13
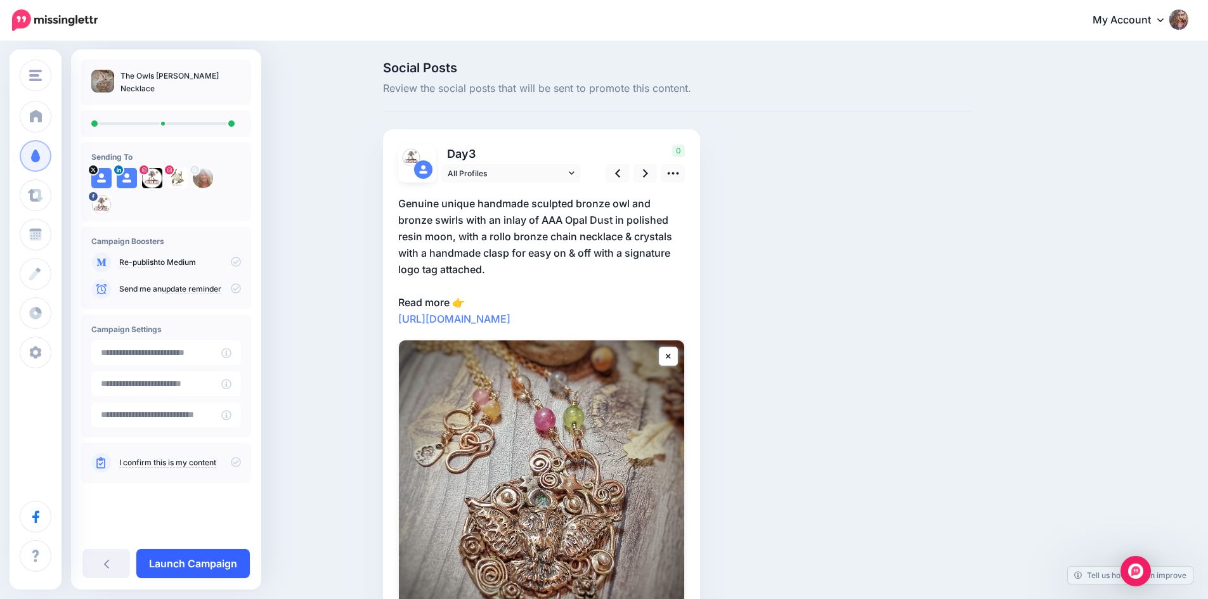
click at [198, 566] on link "Launch Campaign" at bounding box center [193, 563] width 114 height 29
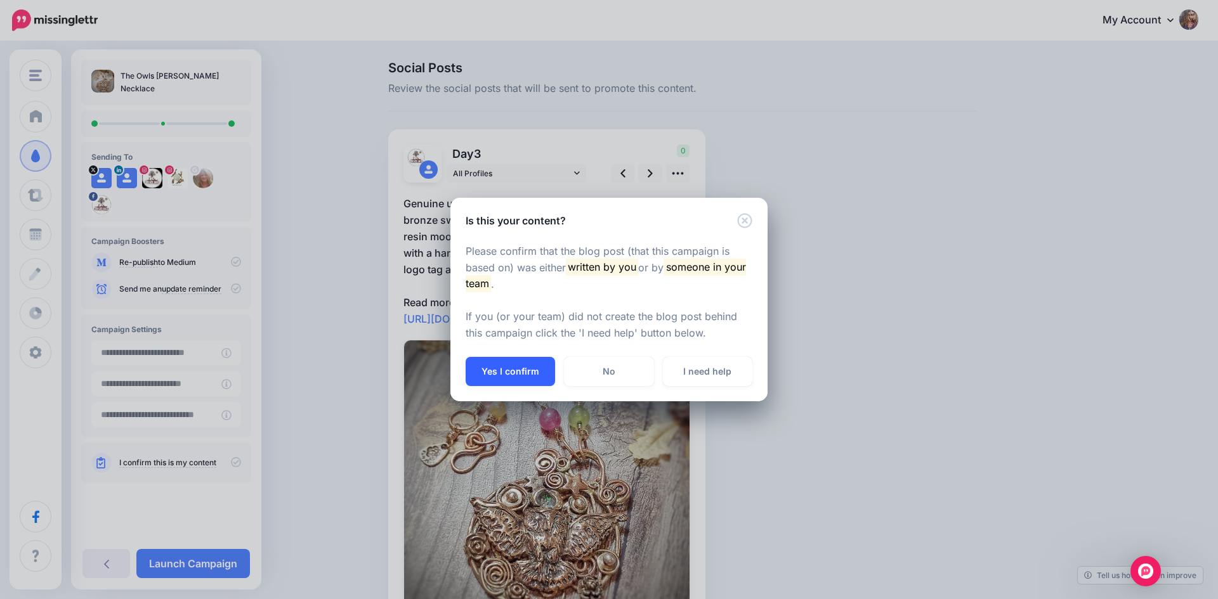
click at [506, 369] on button "Yes I confirm" at bounding box center [509, 371] width 89 height 29
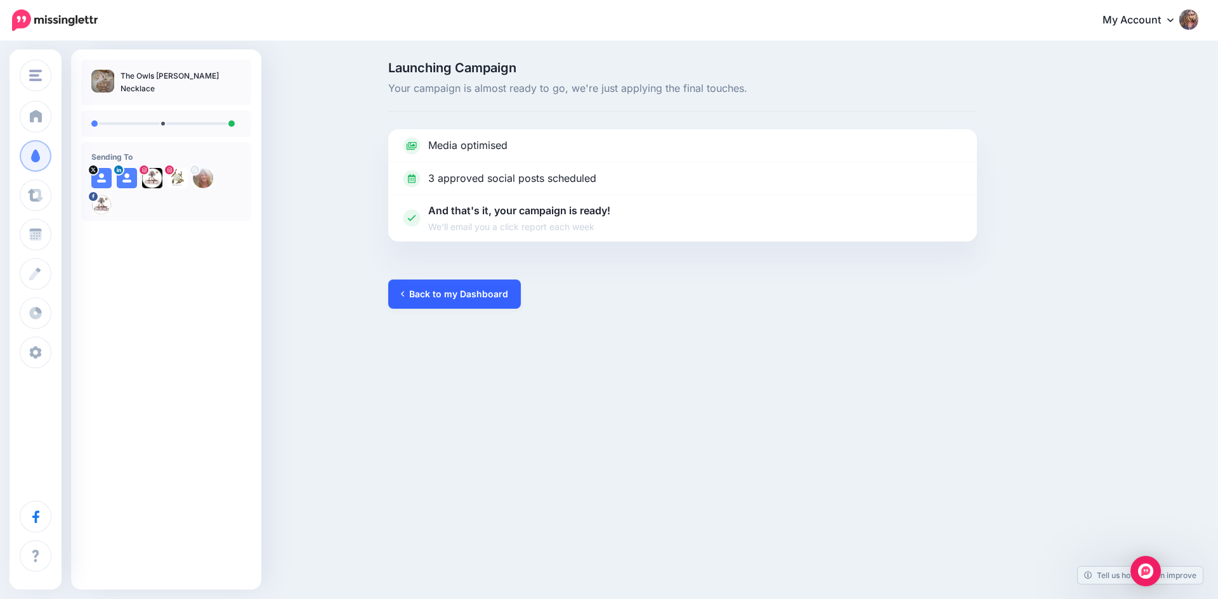
click at [425, 288] on link "Back to my Dashboard" at bounding box center [454, 294] width 133 height 29
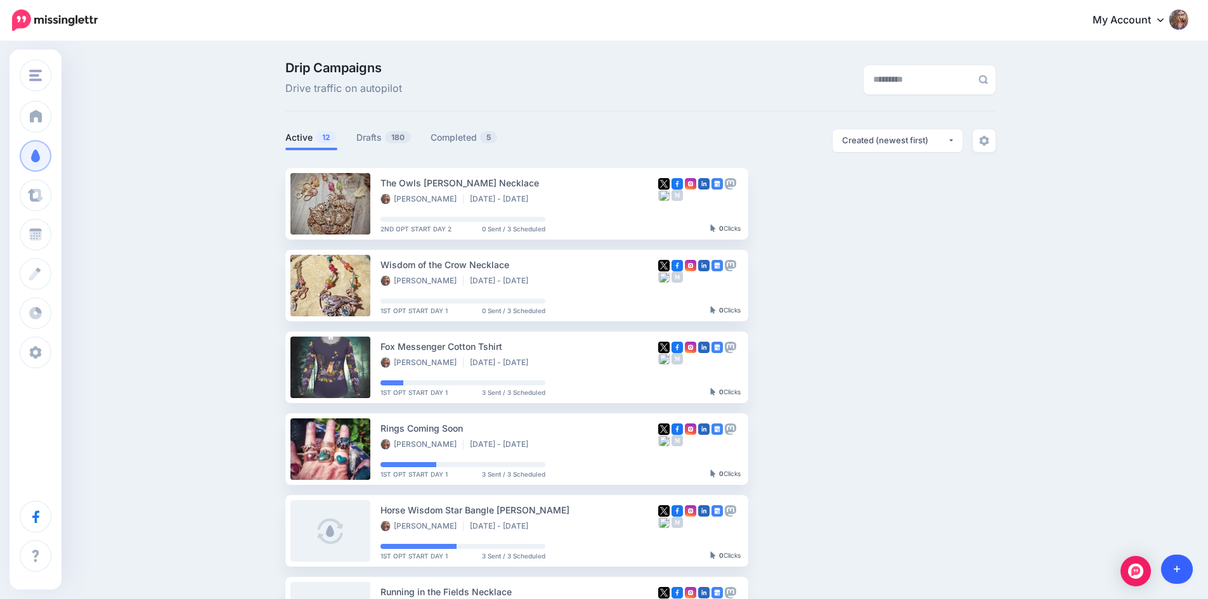
click at [1168, 575] on link at bounding box center [1177, 569] width 32 height 29
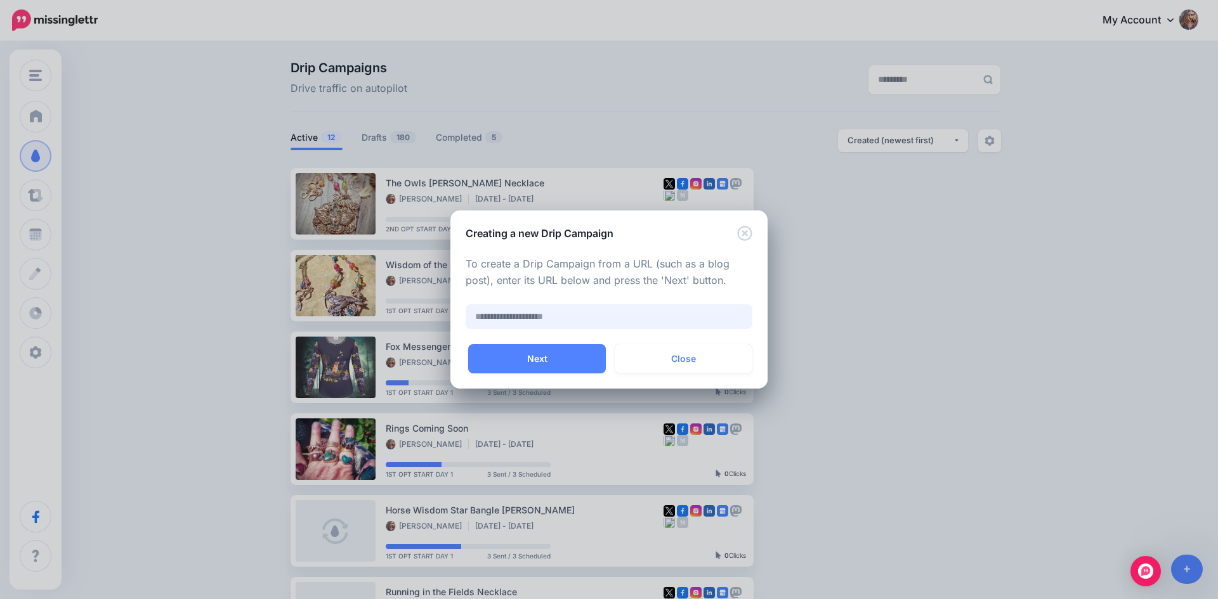
paste input "**********"
type input "**********"
click at [546, 354] on button "Next" at bounding box center [537, 358] width 138 height 29
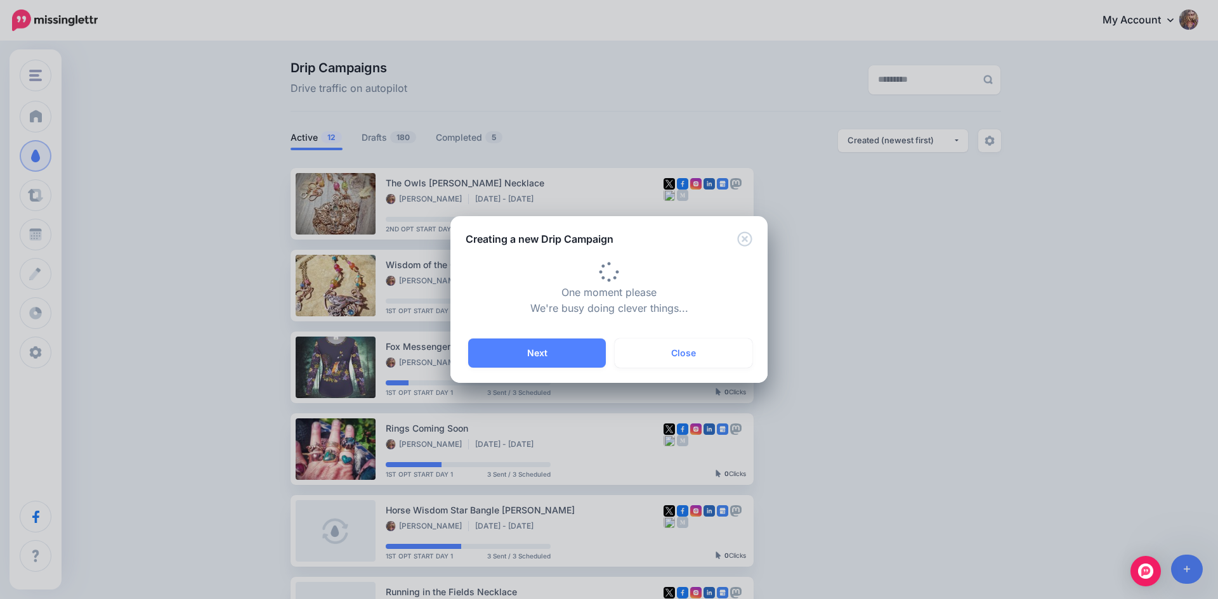
type input "**********"
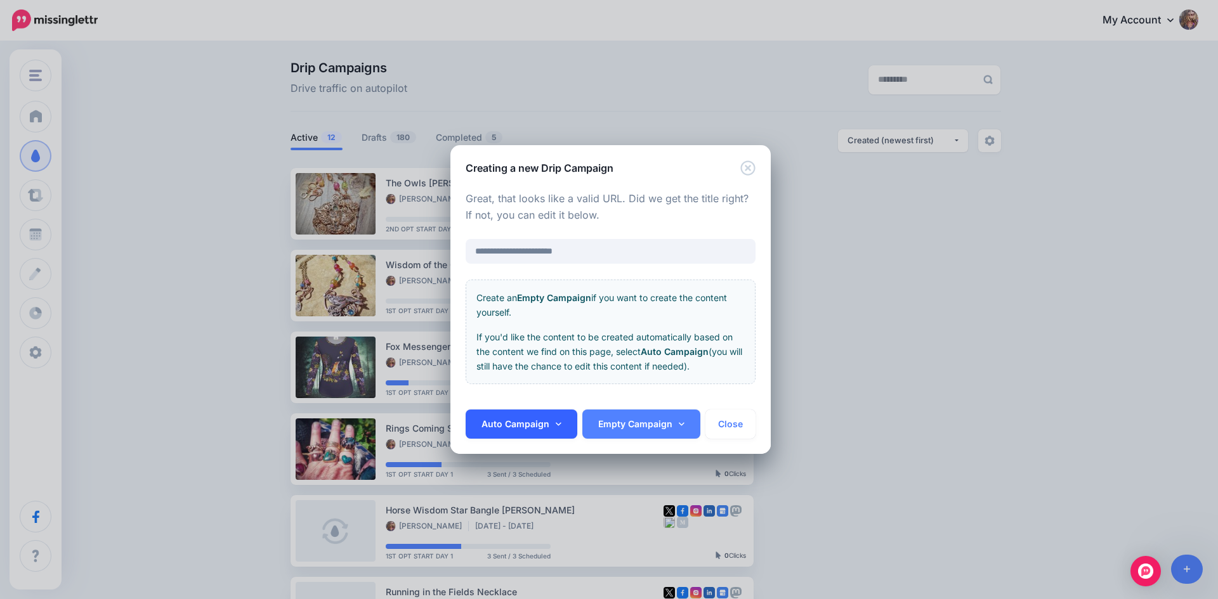
click at [552, 427] on link "Auto Campaign" at bounding box center [521, 424] width 112 height 29
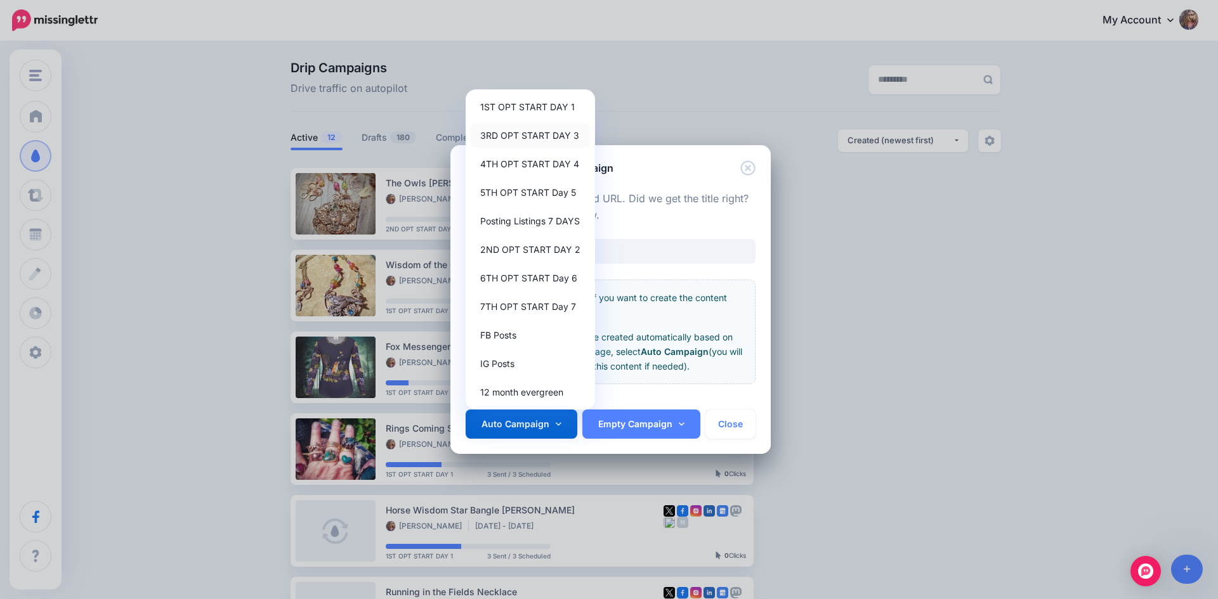
click at [514, 134] on link "3RD OPT START DAY 3" at bounding box center [530, 135] width 119 height 25
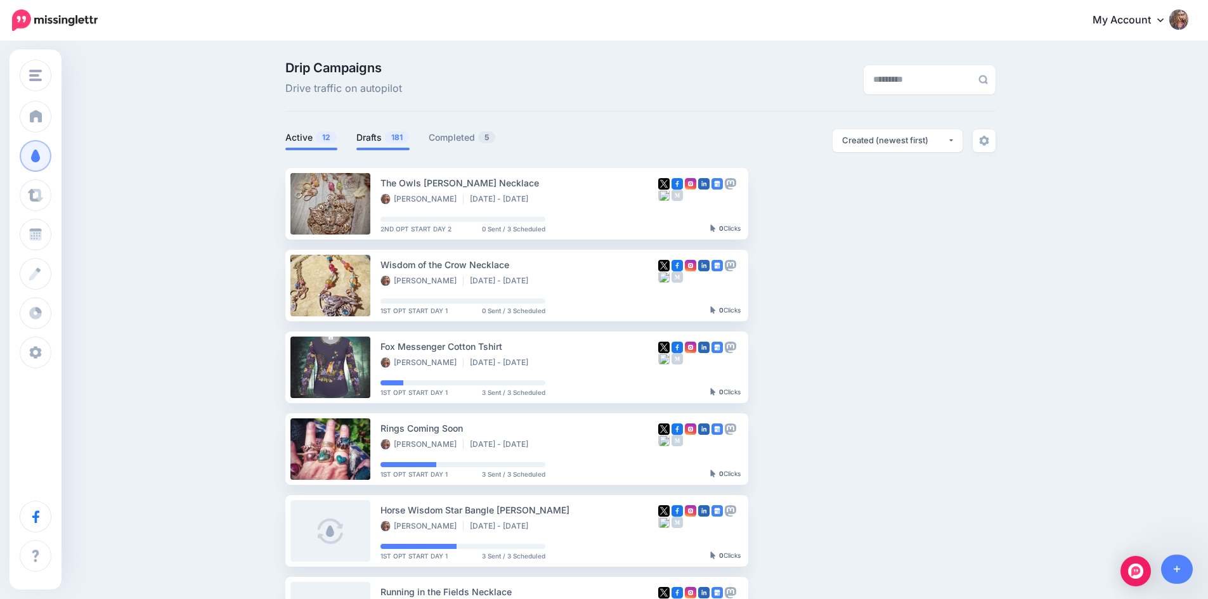
click at [382, 142] on link "Drafts 181" at bounding box center [382, 137] width 53 height 15
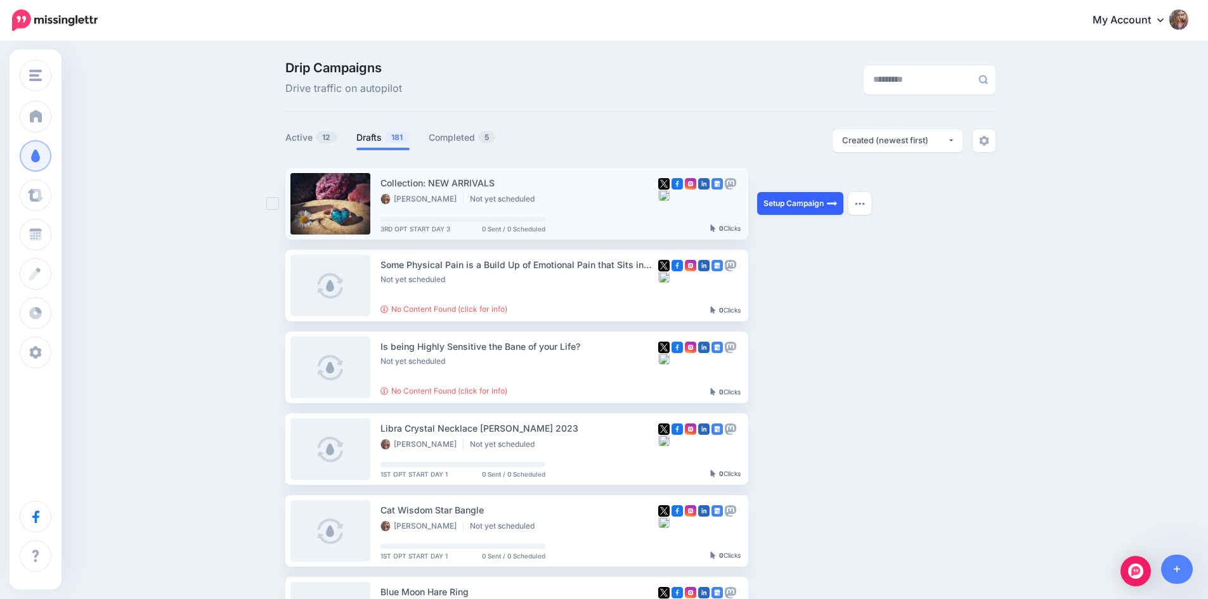
click at [796, 204] on link "Setup Campaign" at bounding box center [800, 203] width 86 height 23
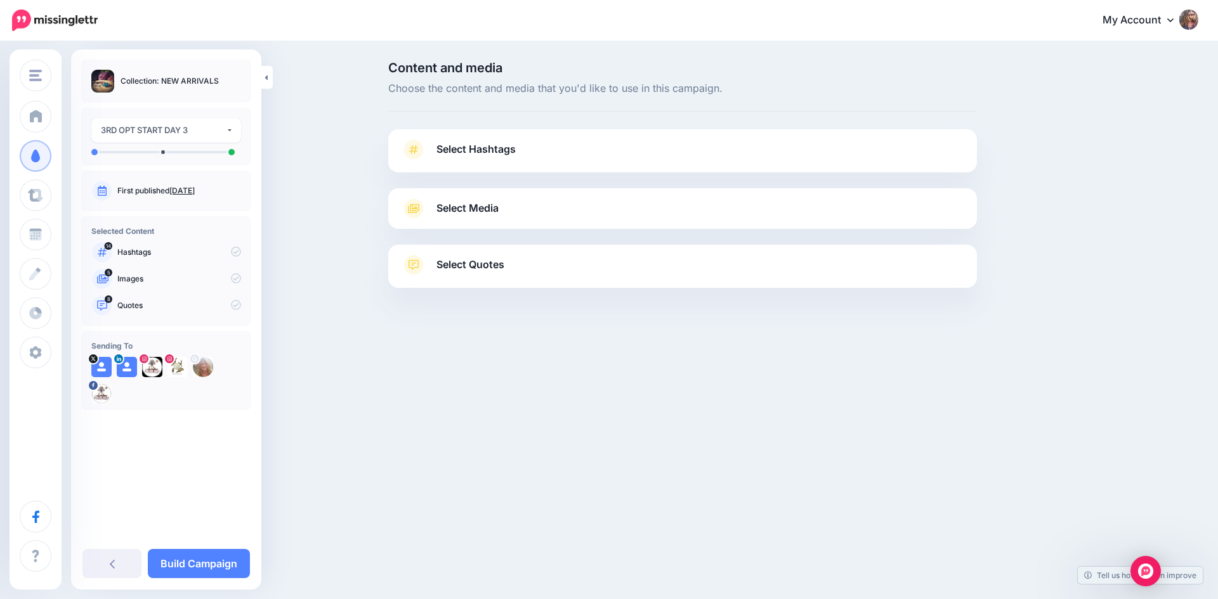
click at [422, 152] on icon at bounding box center [414, 150] width 18 height 20
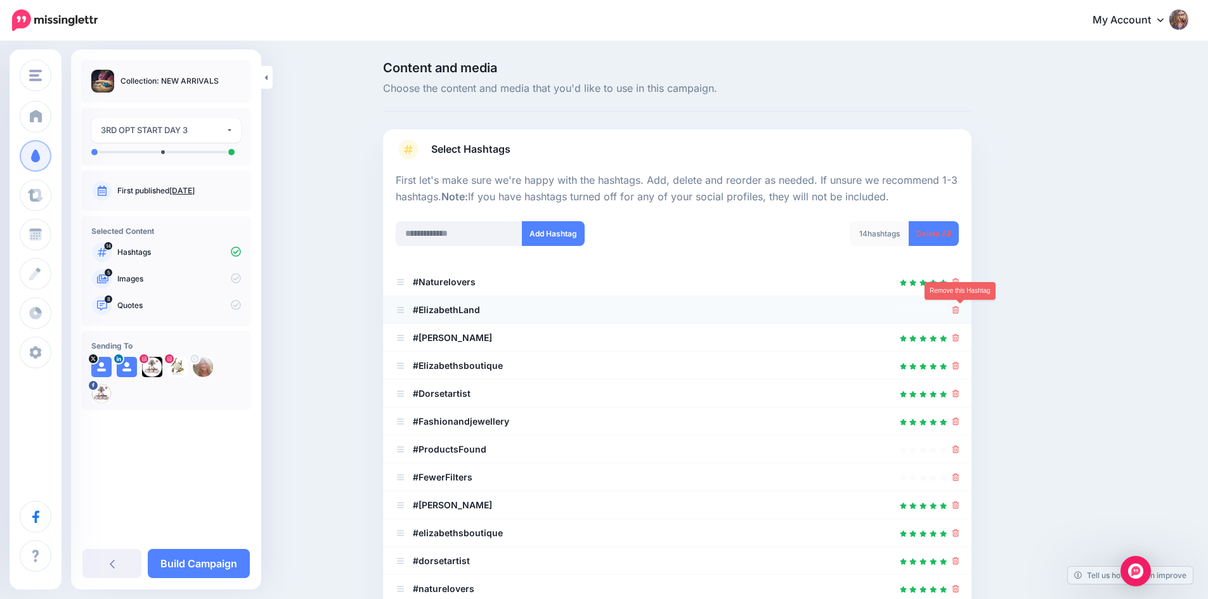
click at [960, 309] on icon at bounding box center [956, 310] width 7 height 8
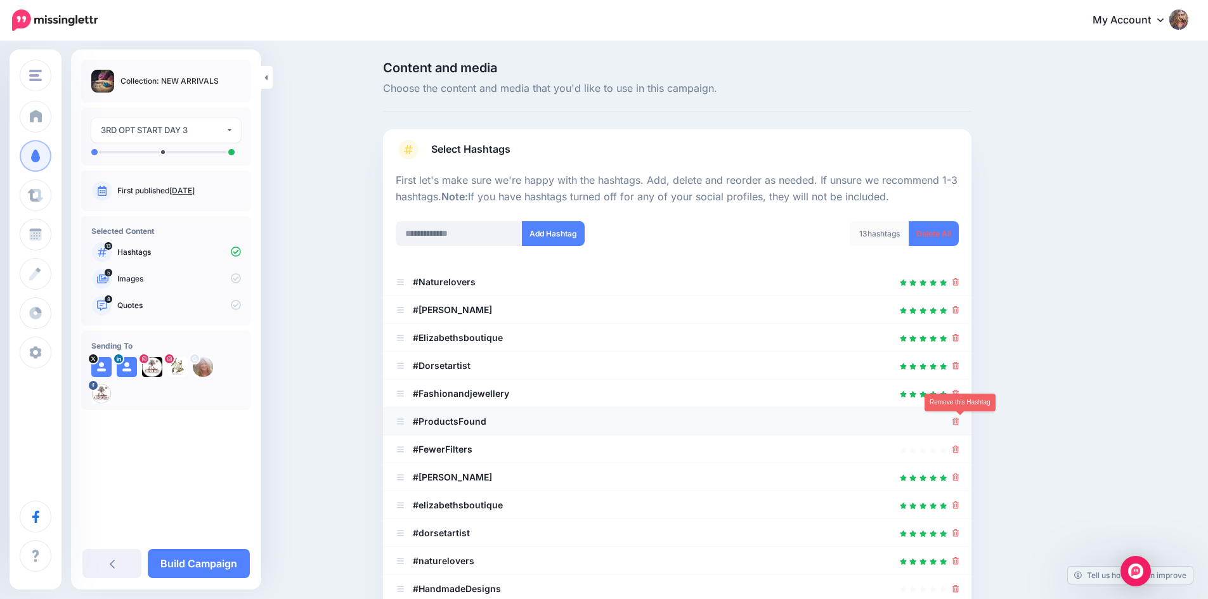
click at [958, 421] on icon at bounding box center [956, 422] width 7 height 8
click at [960, 425] on icon at bounding box center [956, 422] width 7 height 8
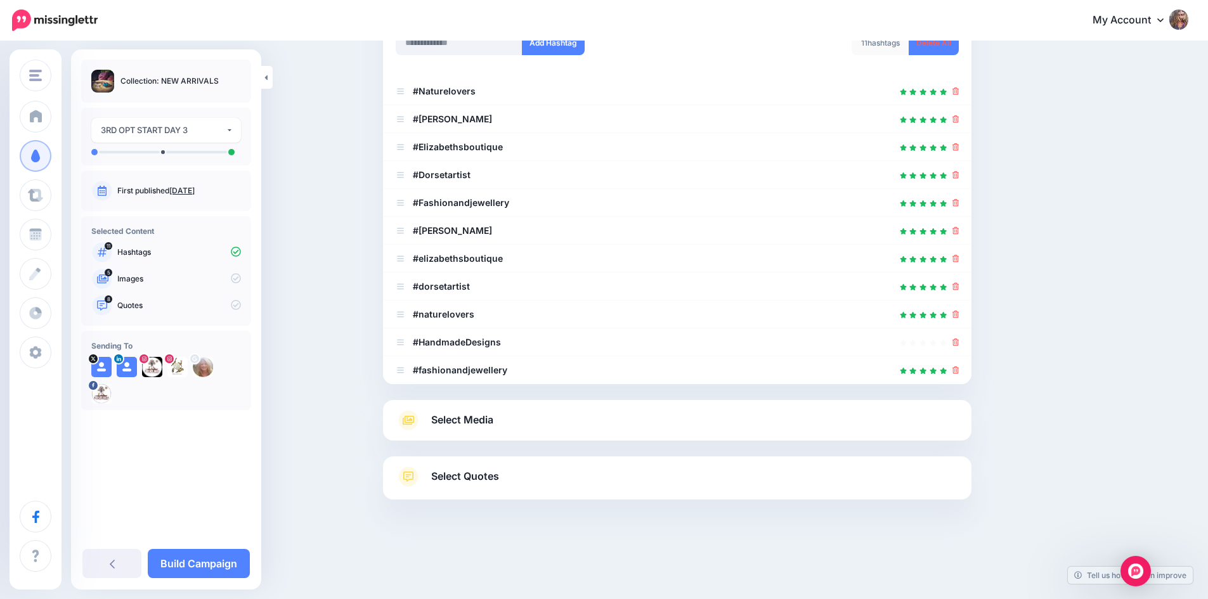
scroll to position [192, 0]
click at [823, 430] on div "Select Media Next, let's make sure we have the best media for this campaign. De…" at bounding box center [677, 420] width 589 height 41
click at [415, 424] on icon at bounding box center [408, 420] width 23 height 20
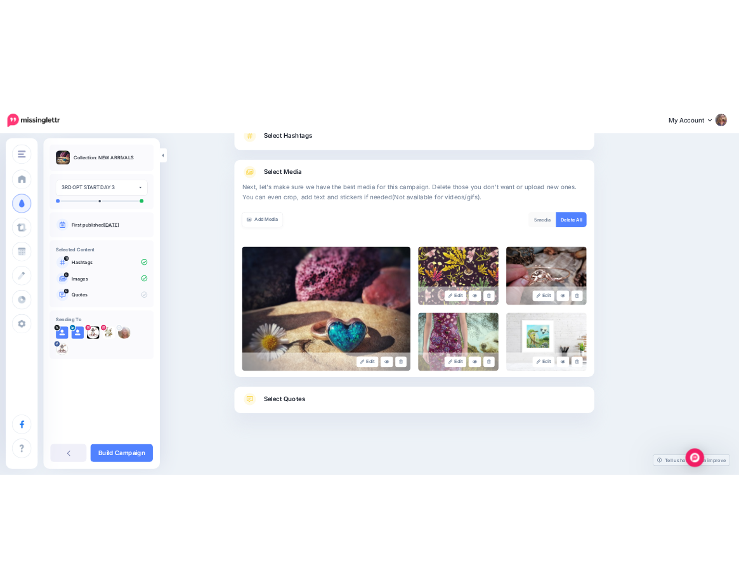
scroll to position [103, 0]
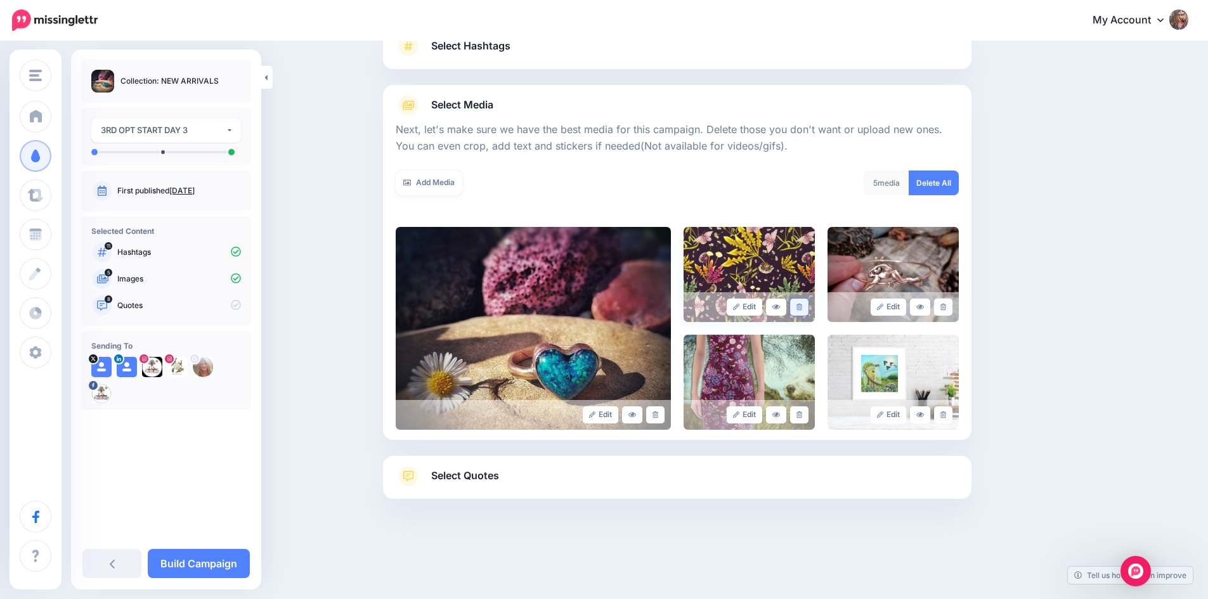
click at [800, 302] on link at bounding box center [799, 307] width 18 height 17
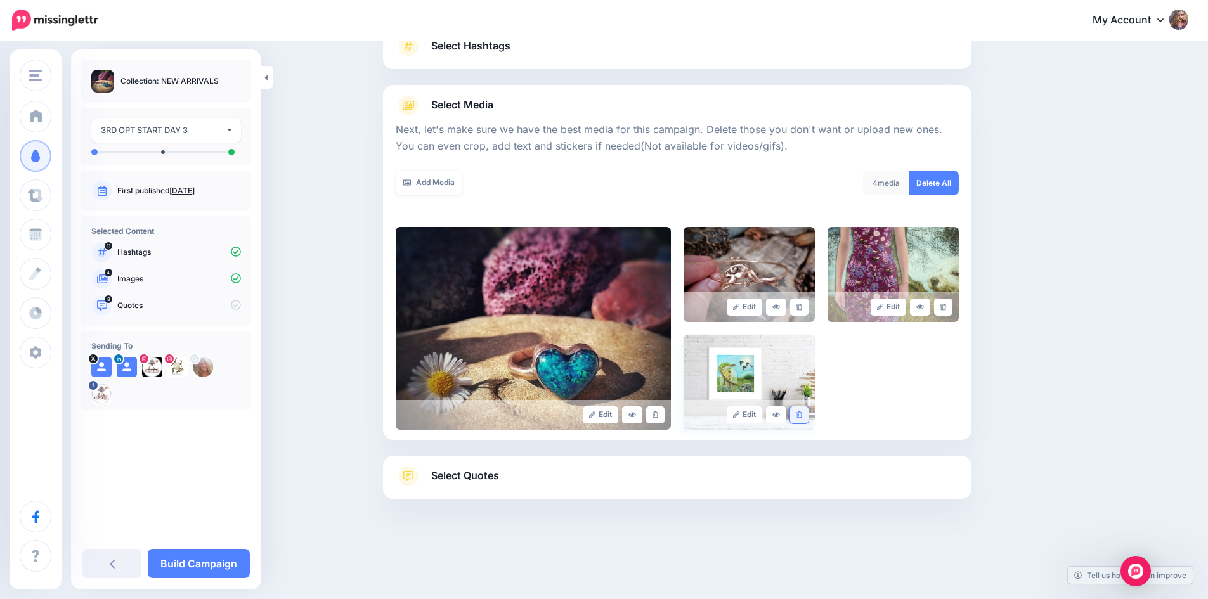
click at [802, 417] on icon at bounding box center [800, 415] width 6 height 7
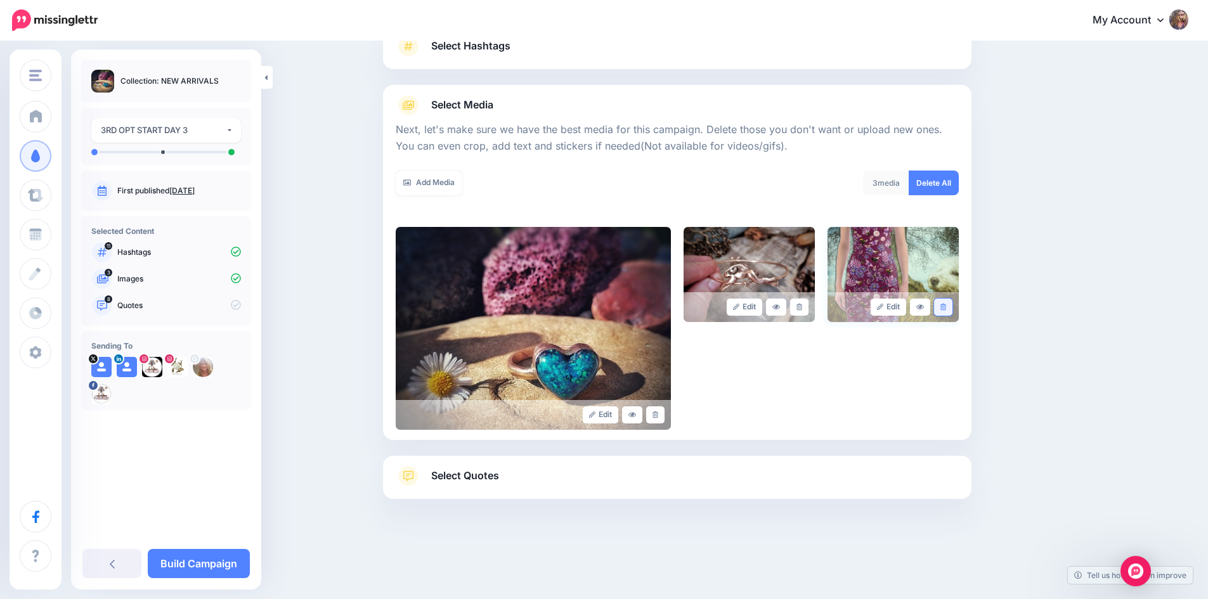
click at [947, 310] on link at bounding box center [943, 307] width 18 height 17
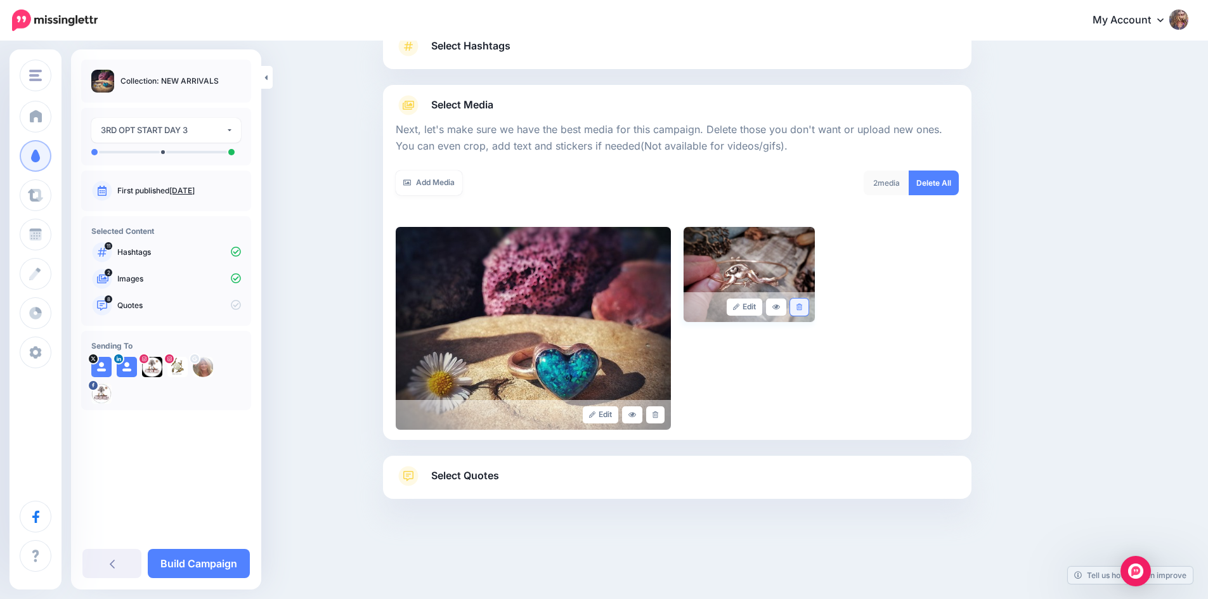
click at [802, 303] on link at bounding box center [799, 307] width 18 height 17
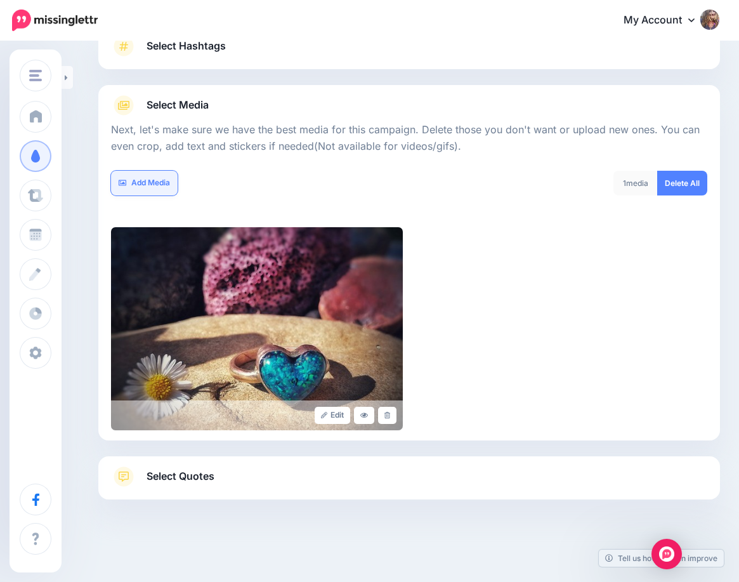
click at [144, 186] on link "Add Media" at bounding box center [144, 183] width 67 height 25
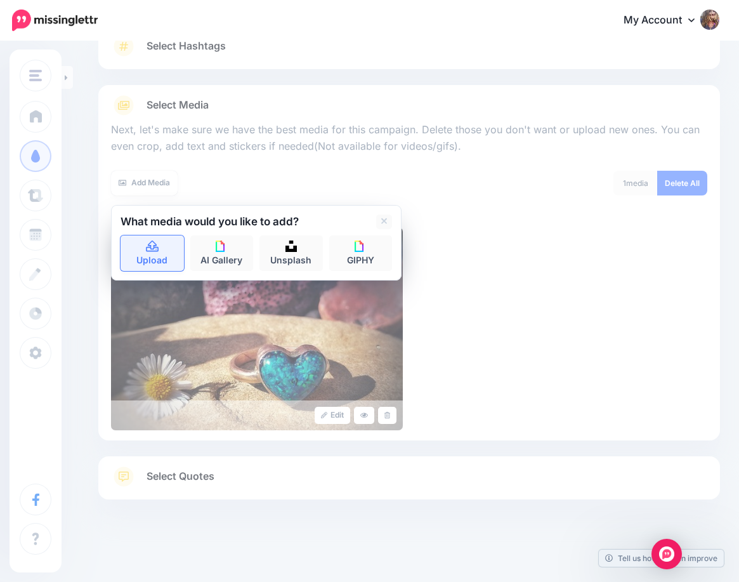
click at [143, 254] on link "Upload" at bounding box center [151, 253] width 63 height 36
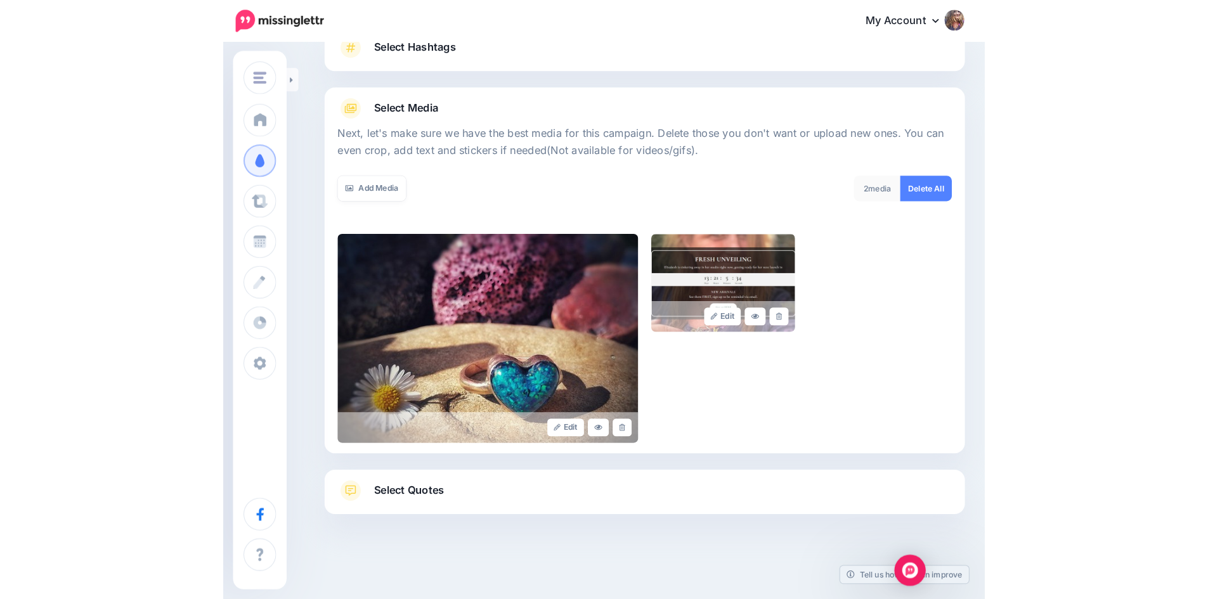
scroll to position [121, 0]
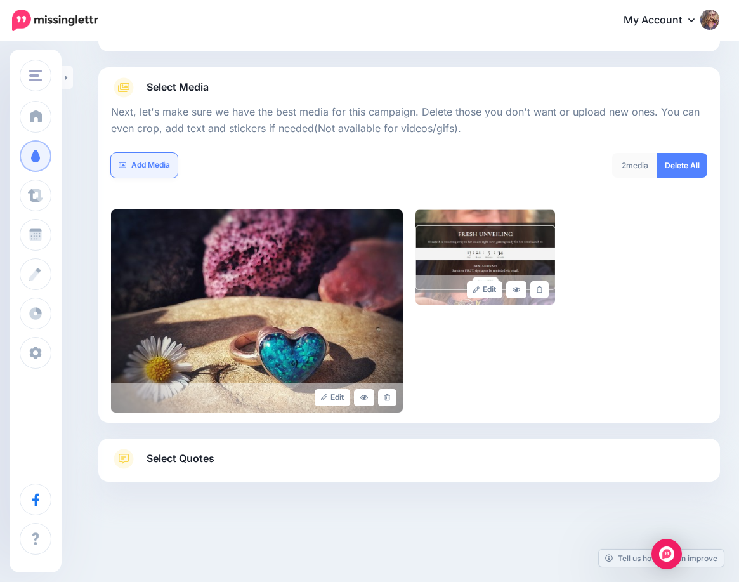
click at [142, 167] on link "Add Media" at bounding box center [144, 165] width 67 height 25
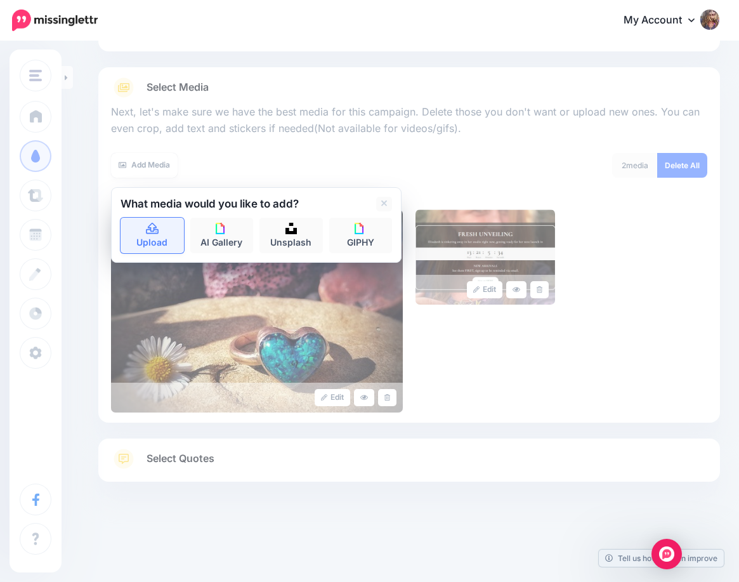
click at [152, 243] on link "Upload" at bounding box center [151, 236] width 63 height 36
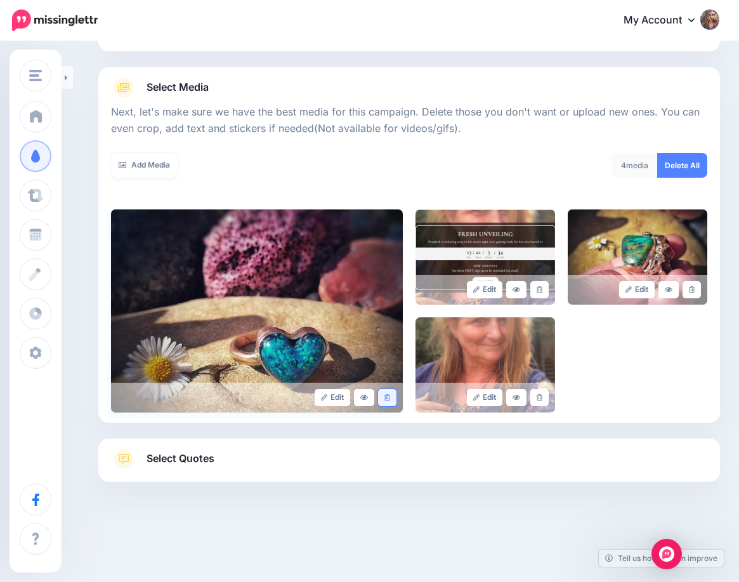
click at [390, 399] on icon at bounding box center [387, 397] width 6 height 7
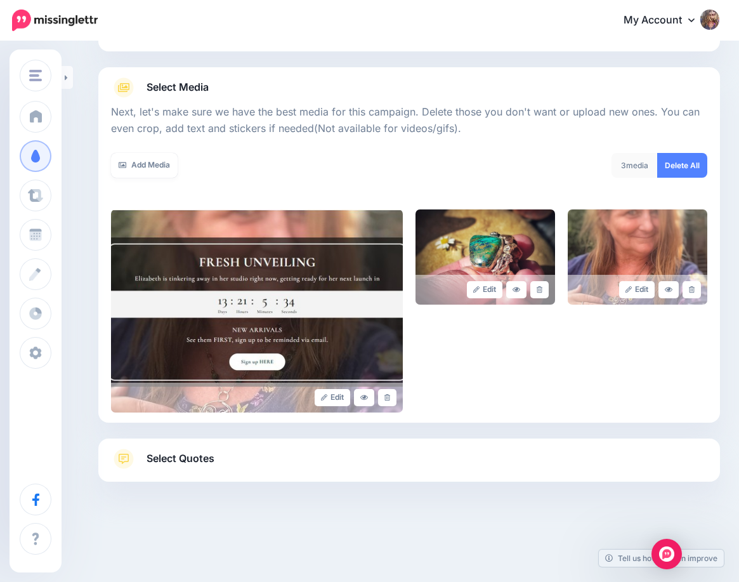
click at [167, 454] on span "Select Quotes" at bounding box center [180, 458] width 68 height 17
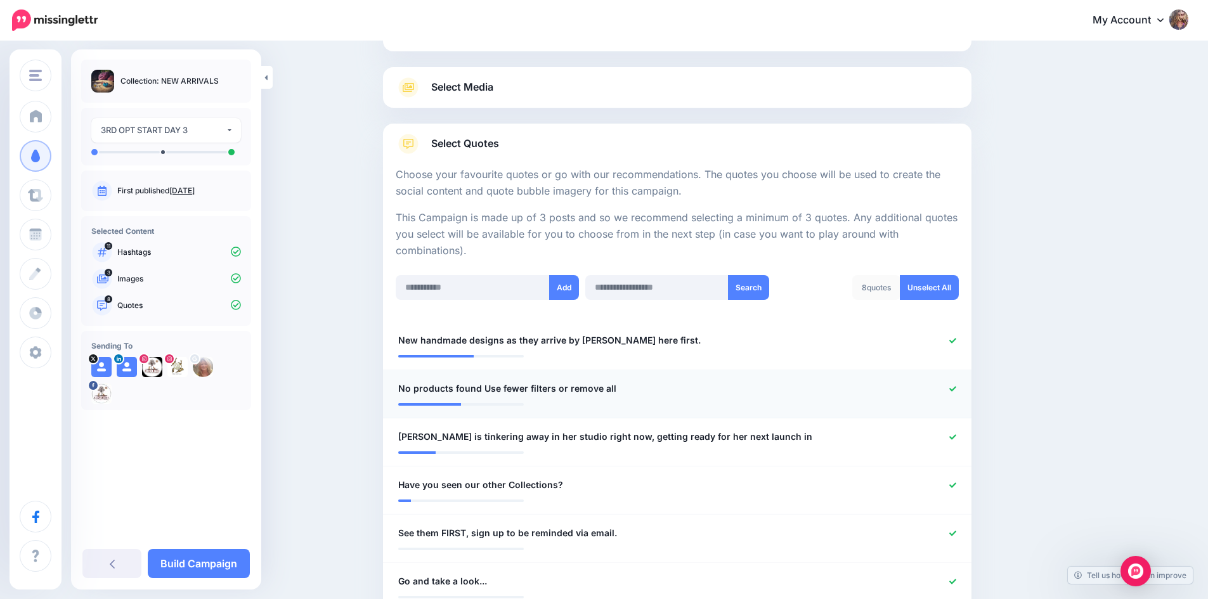
click at [956, 389] on icon at bounding box center [952, 388] width 7 height 5
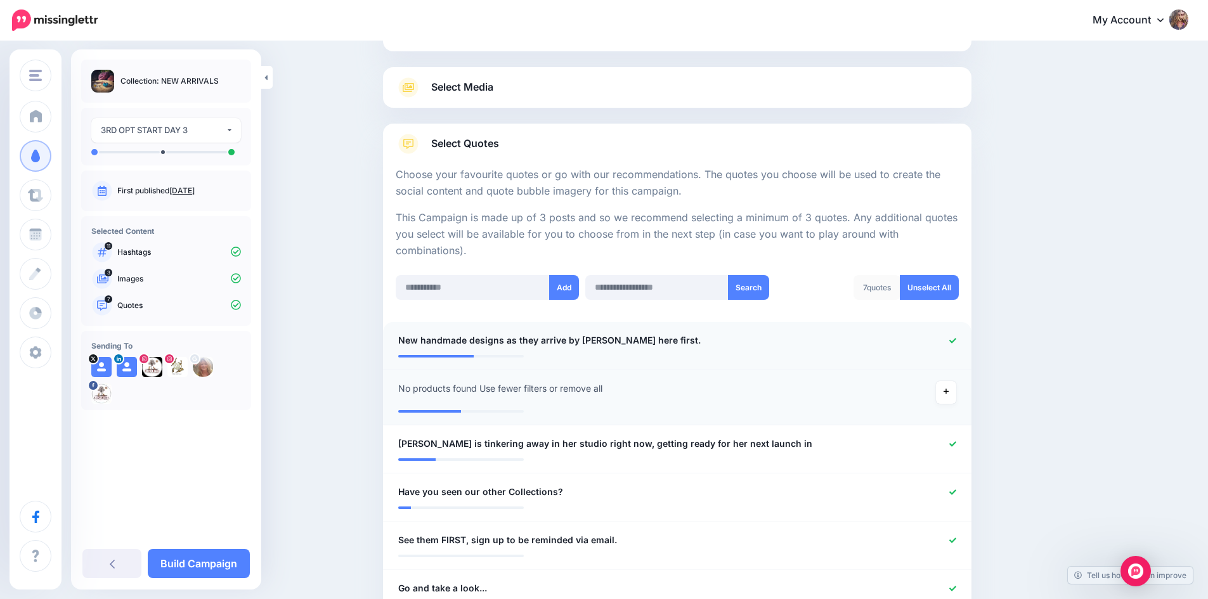
click at [956, 340] on icon at bounding box center [952, 340] width 7 height 7
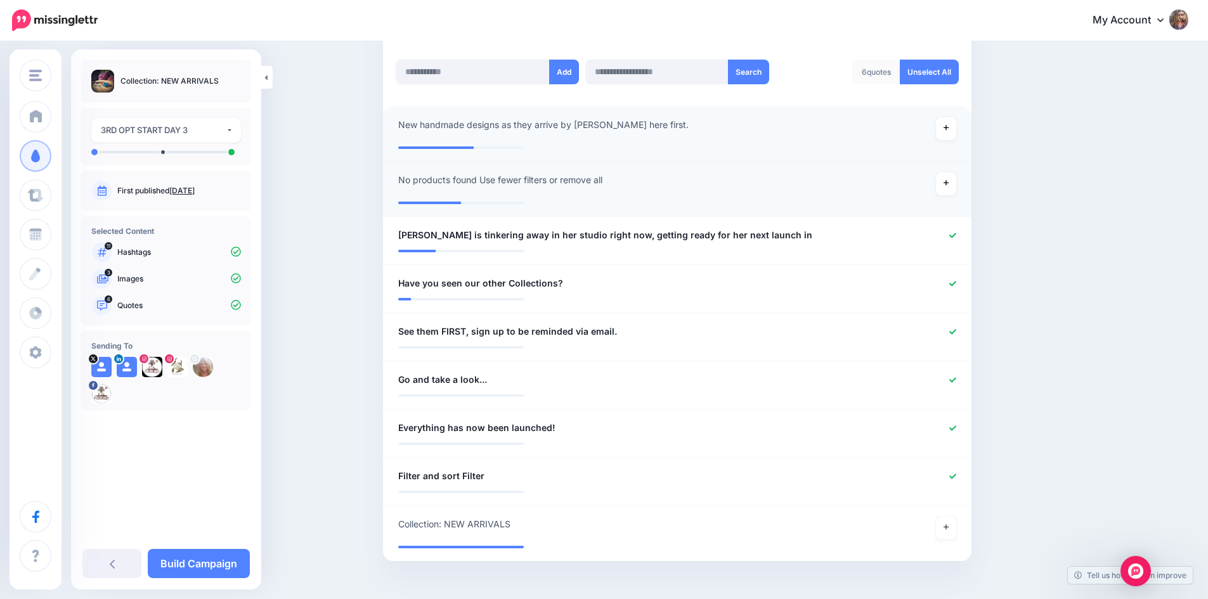
scroll to position [375, 0]
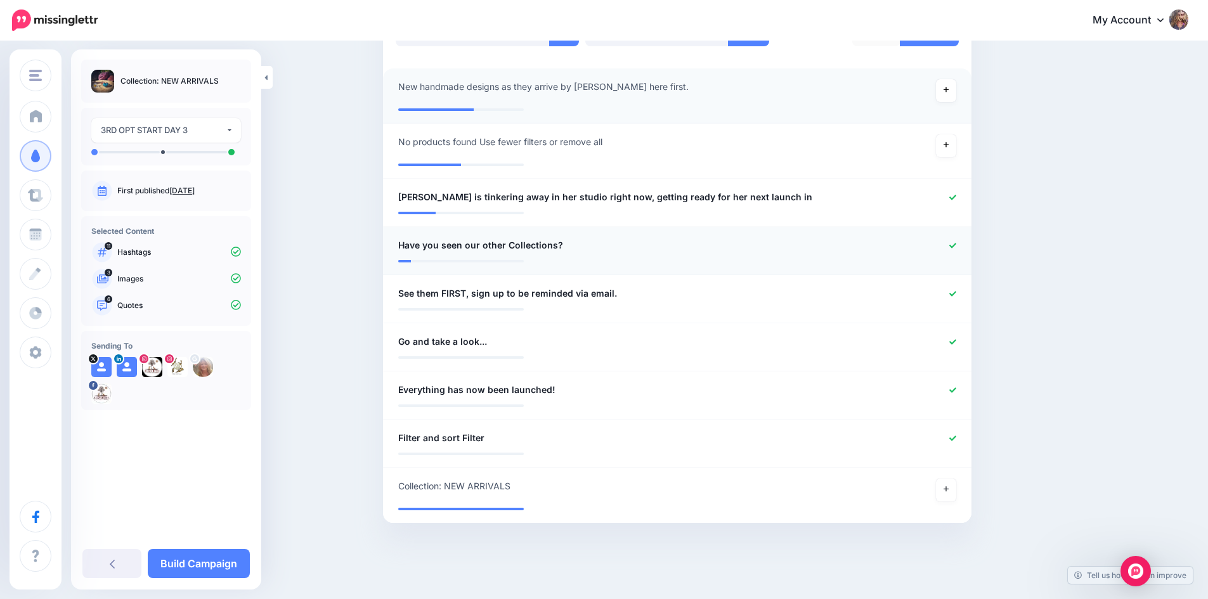
click at [956, 247] on icon at bounding box center [952, 245] width 7 height 5
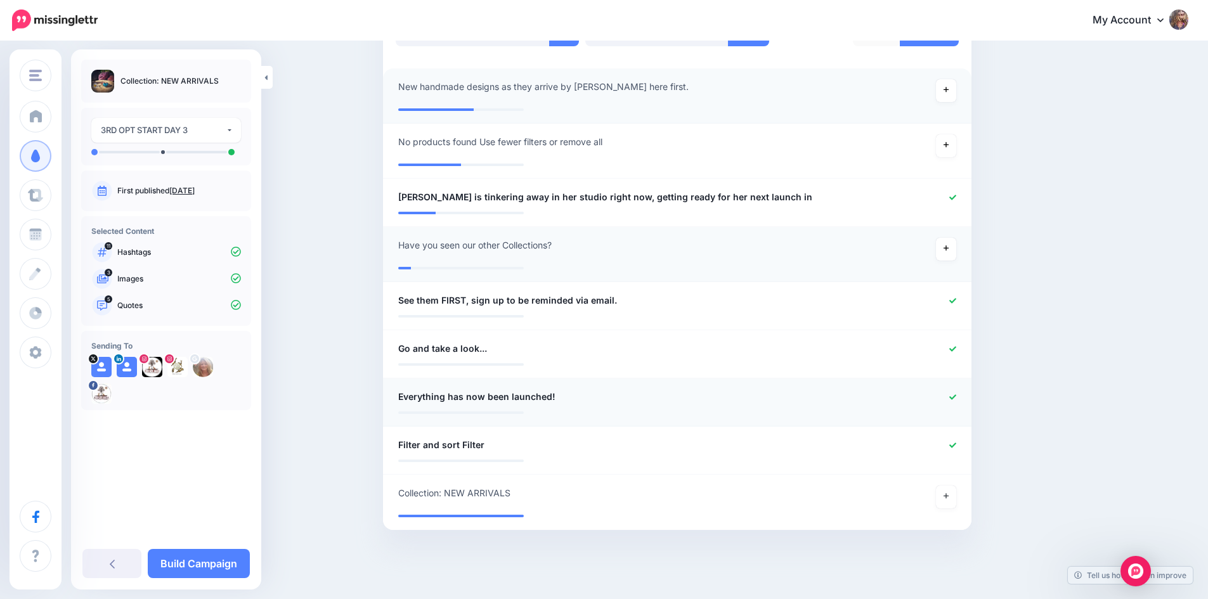
click at [956, 399] on icon at bounding box center [952, 396] width 7 height 5
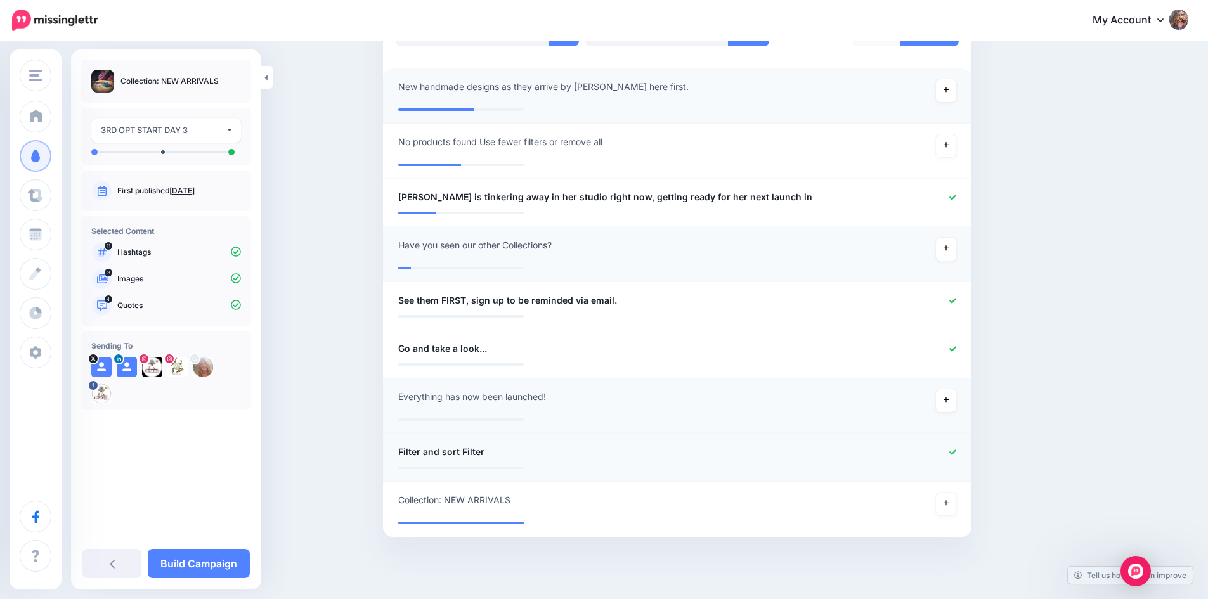
click at [956, 452] on icon at bounding box center [952, 452] width 7 height 7
click at [949, 512] on icon at bounding box center [946, 510] width 5 height 7
click at [956, 507] on icon at bounding box center [952, 507] width 7 height 7
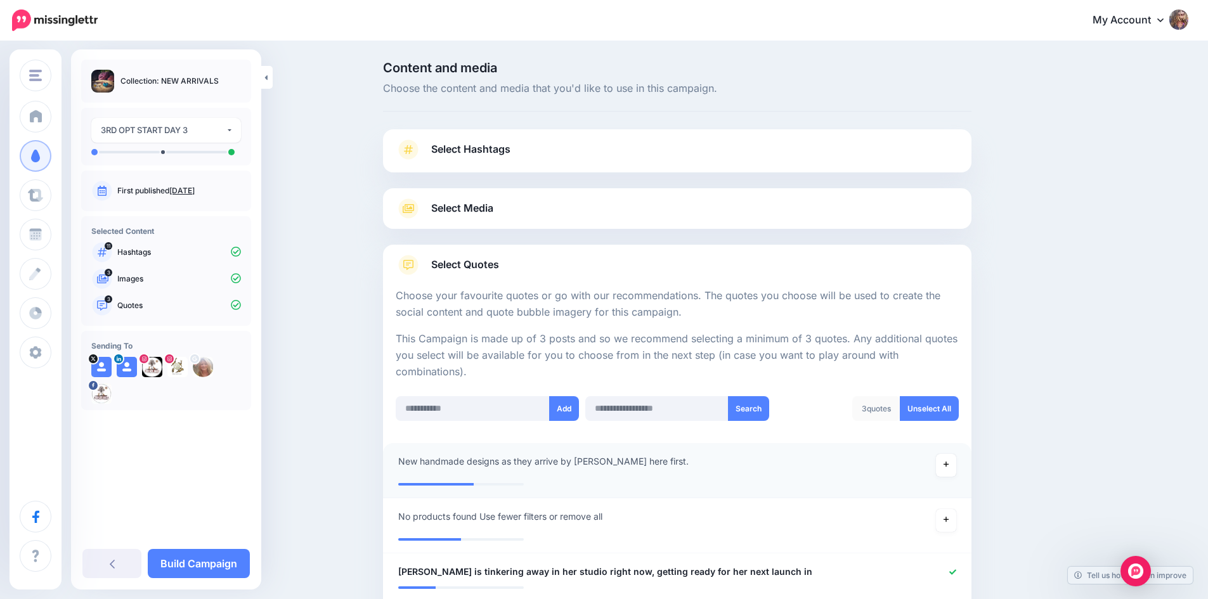
scroll to position [317, 0]
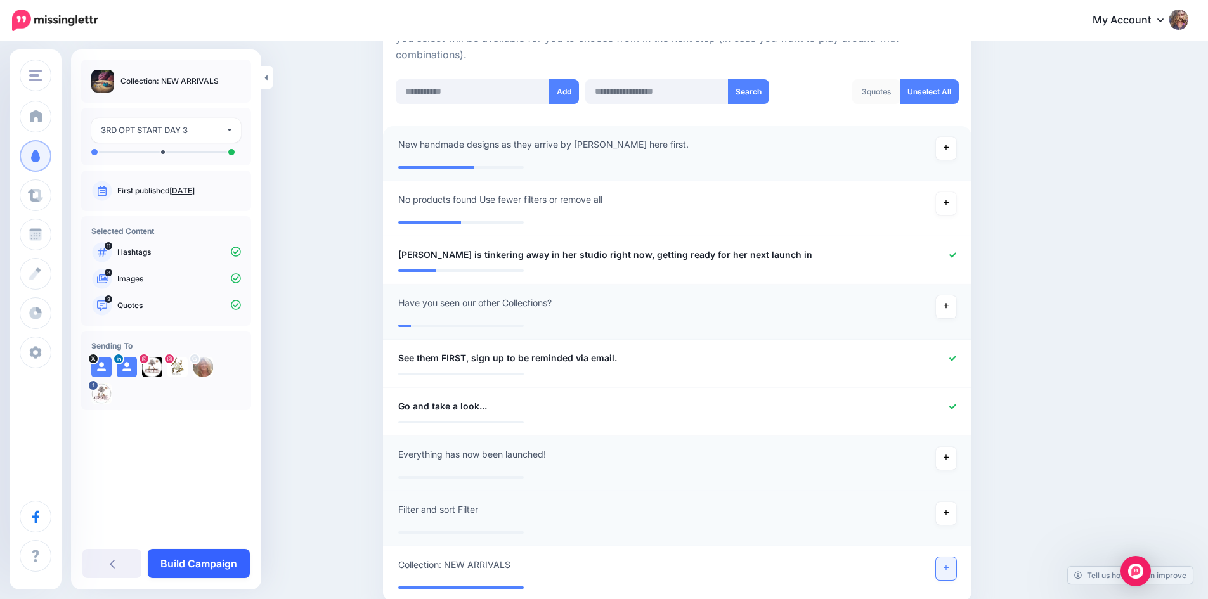
click at [200, 569] on link "Build Campaign" at bounding box center [199, 563] width 102 height 29
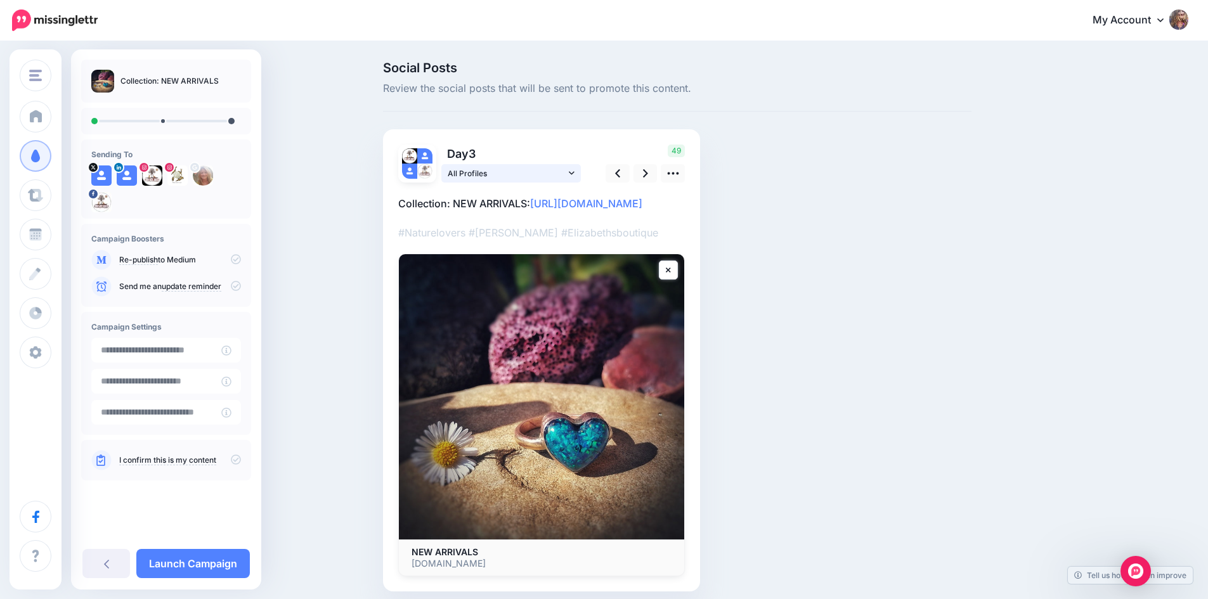
click at [580, 175] on link "All Profiles" at bounding box center [511, 173] width 140 height 18
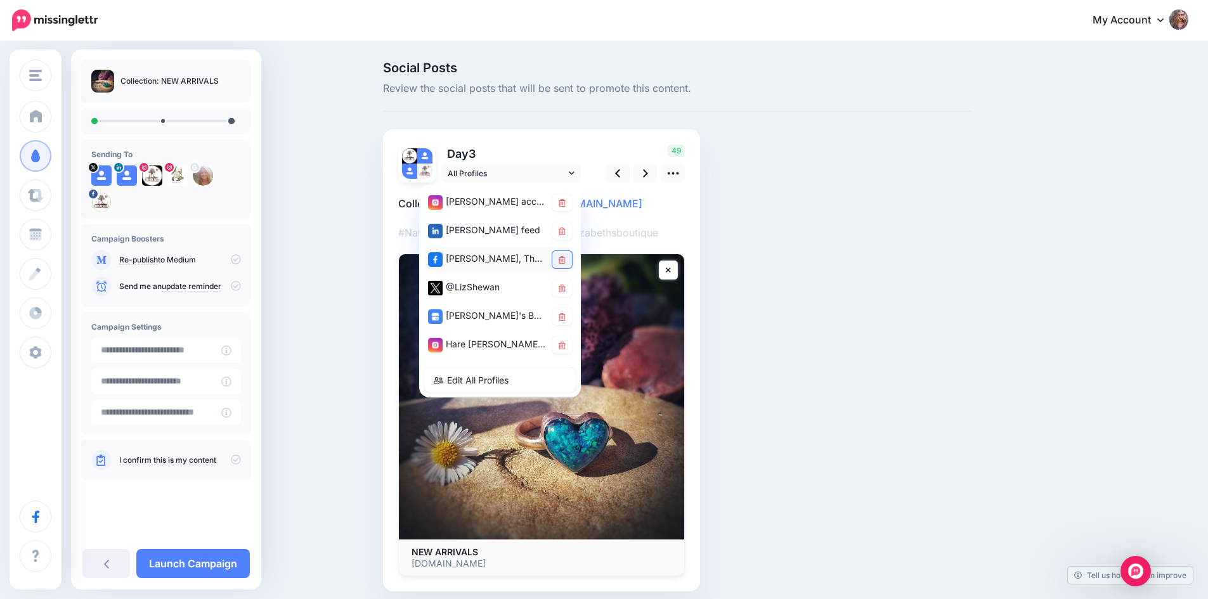
click at [566, 261] on icon at bounding box center [562, 260] width 7 height 8
click at [562, 316] on link at bounding box center [562, 316] width 20 height 17
click at [571, 348] on link at bounding box center [562, 345] width 20 height 17
click at [580, 174] on link "All Profiles" at bounding box center [511, 173] width 140 height 18
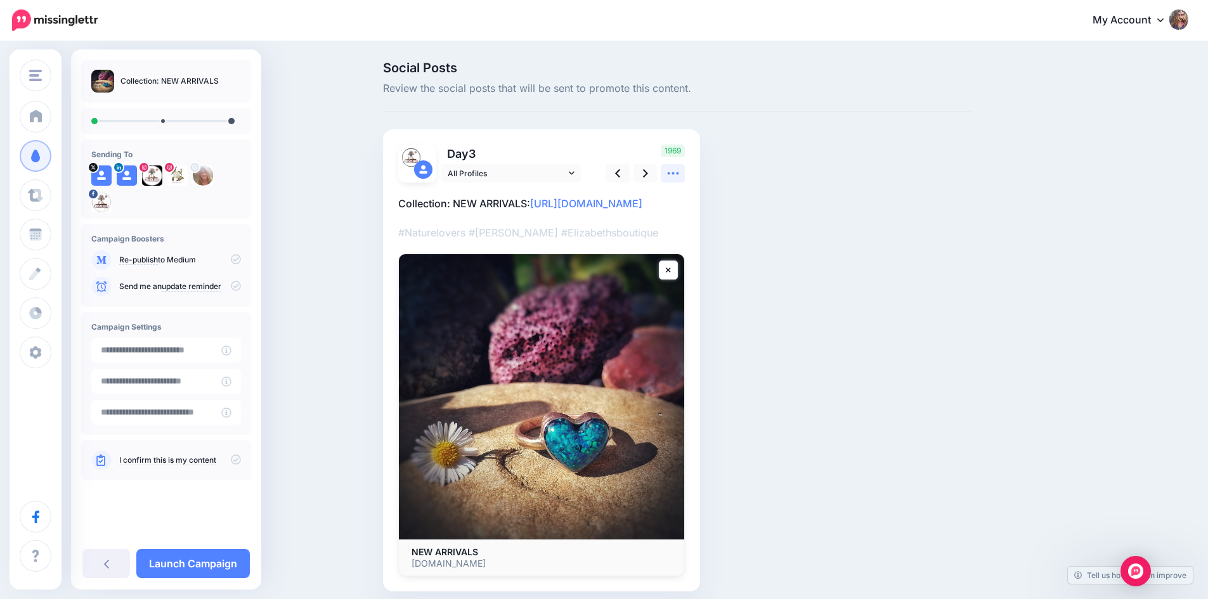
click at [680, 170] on icon at bounding box center [673, 173] width 13 height 13
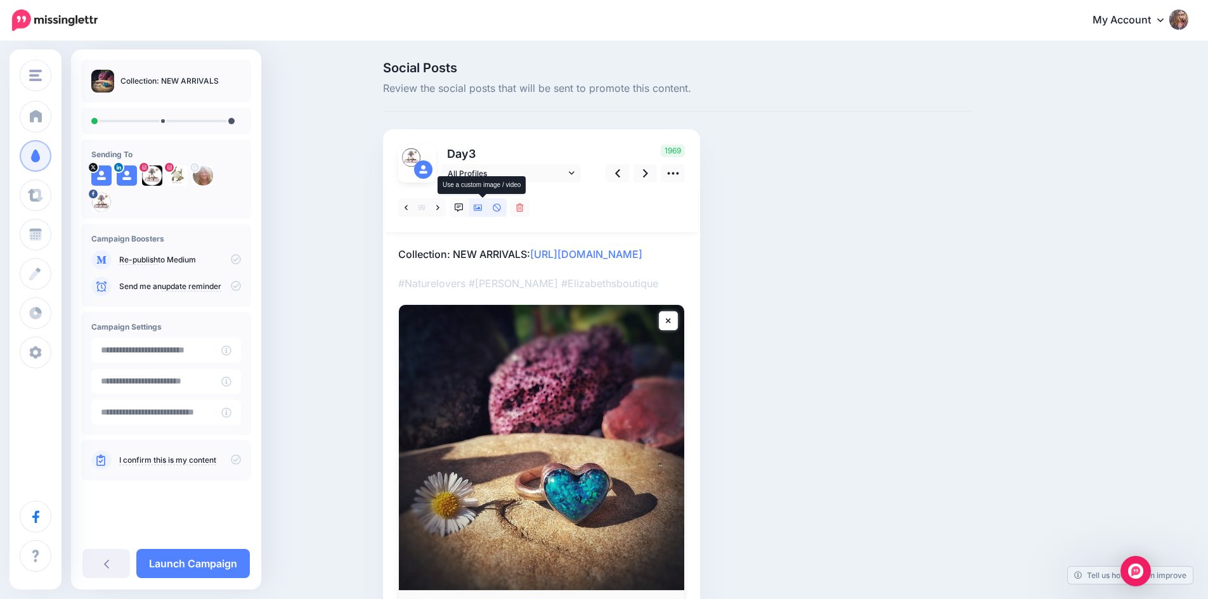
click at [483, 207] on icon at bounding box center [478, 208] width 9 height 6
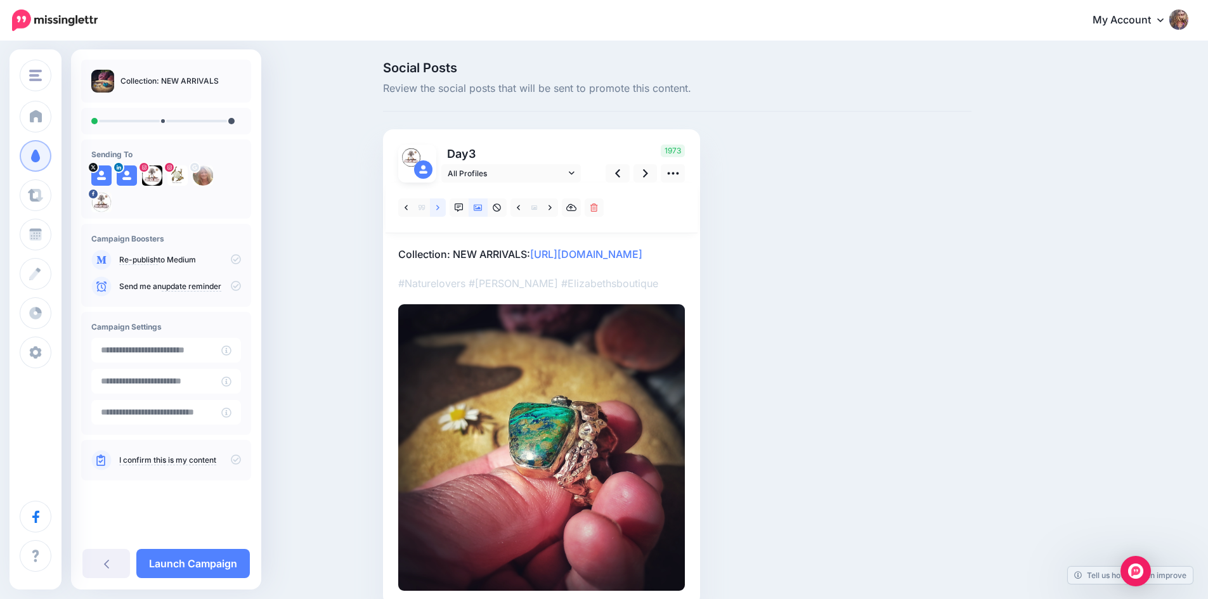
click at [439, 209] on icon at bounding box center [437, 208] width 3 height 9
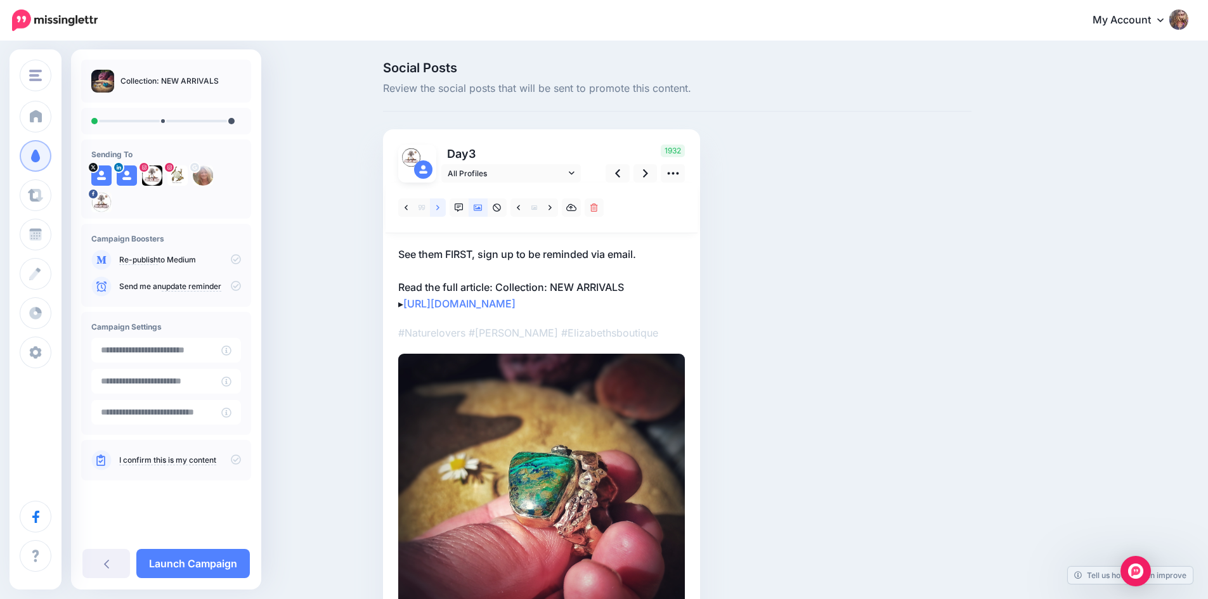
click at [439, 209] on icon at bounding box center [437, 208] width 3 height 9
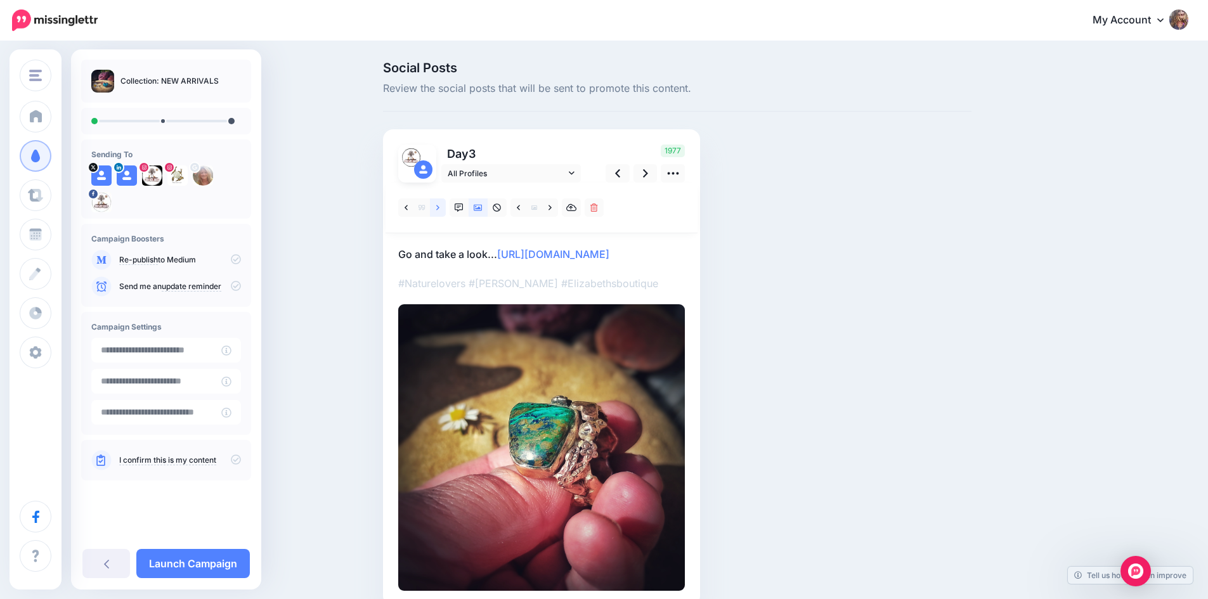
click at [439, 209] on icon at bounding box center [437, 208] width 3 height 9
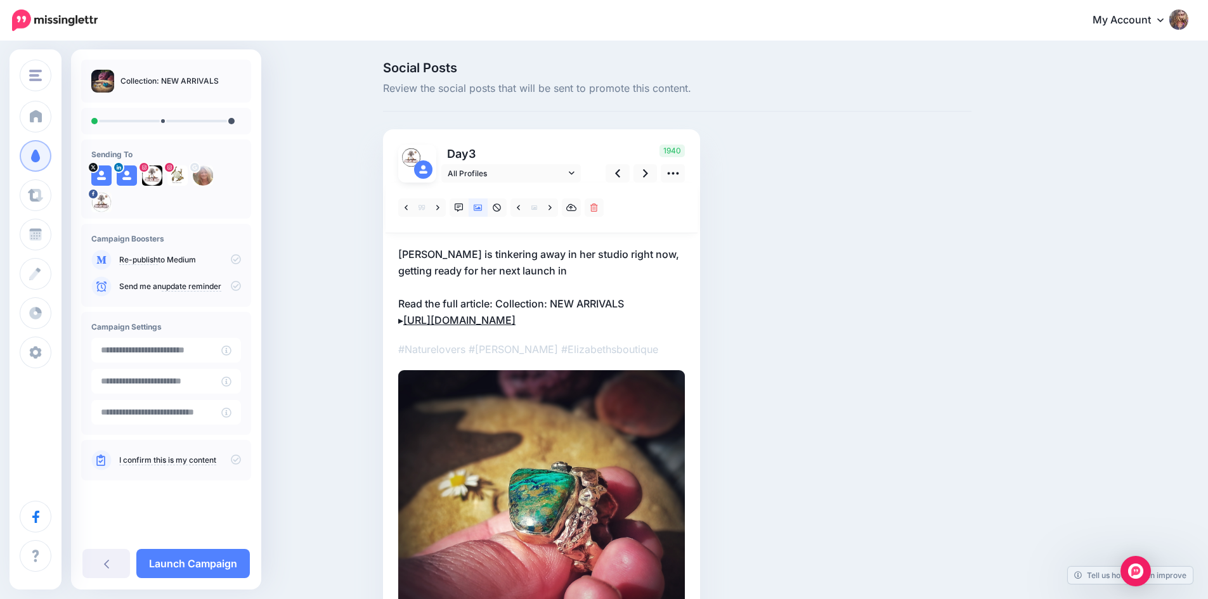
drag, startPoint x: 677, startPoint y: 365, endPoint x: 469, endPoint y: 358, distance: 208.7
click at [469, 358] on div "▸" at bounding box center [541, 420] width 287 height 474
click at [409, 372] on div "▸" at bounding box center [541, 420] width 287 height 474
drag, startPoint x: 400, startPoint y: 316, endPoint x: 715, endPoint y: 355, distance: 317.5
click at [715, 355] on div "Social Posts Review the social posts that will be sent to promote this content.…" at bounding box center [678, 386] width 608 height 649
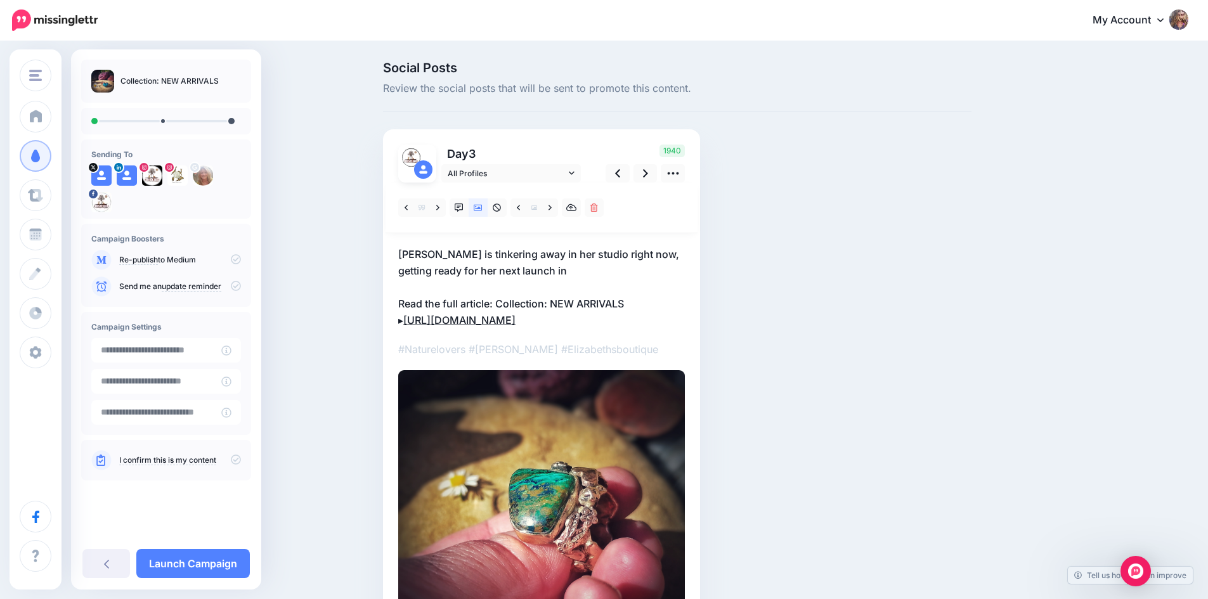
click at [516, 326] on link "[URL][DOMAIN_NAME]" at bounding box center [459, 320] width 112 height 13
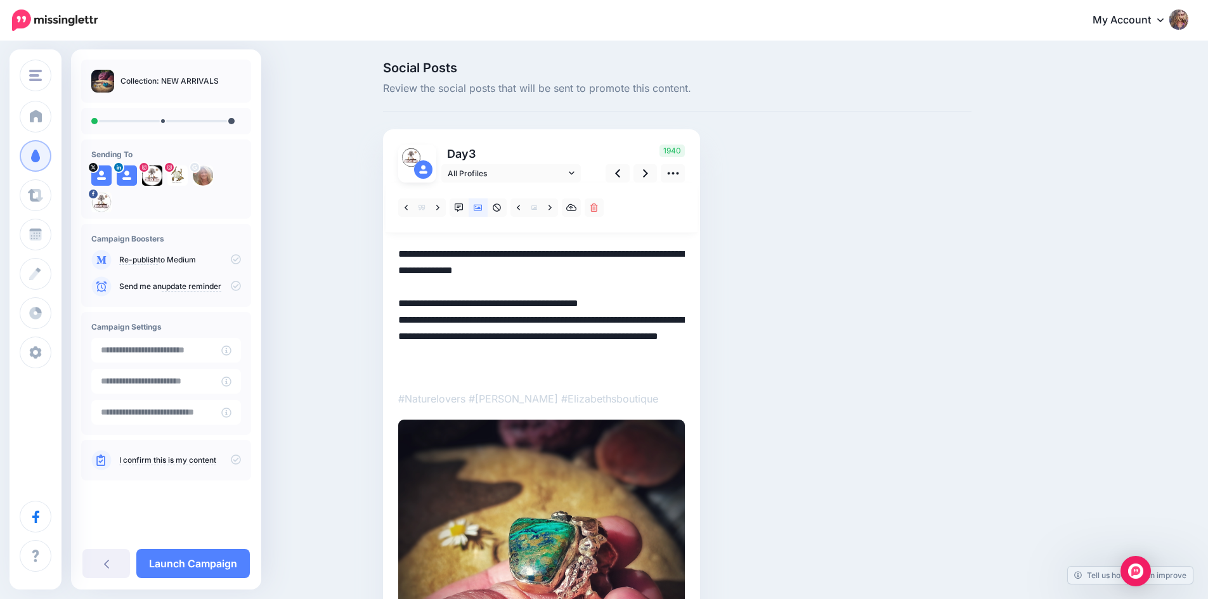
drag, startPoint x: 421, startPoint y: 375, endPoint x: 387, endPoint y: 313, distance: 71.0
click at [387, 313] on div "Social Posts Review the social posts that will be sent to promote this content.…" at bounding box center [678, 411] width 608 height 698
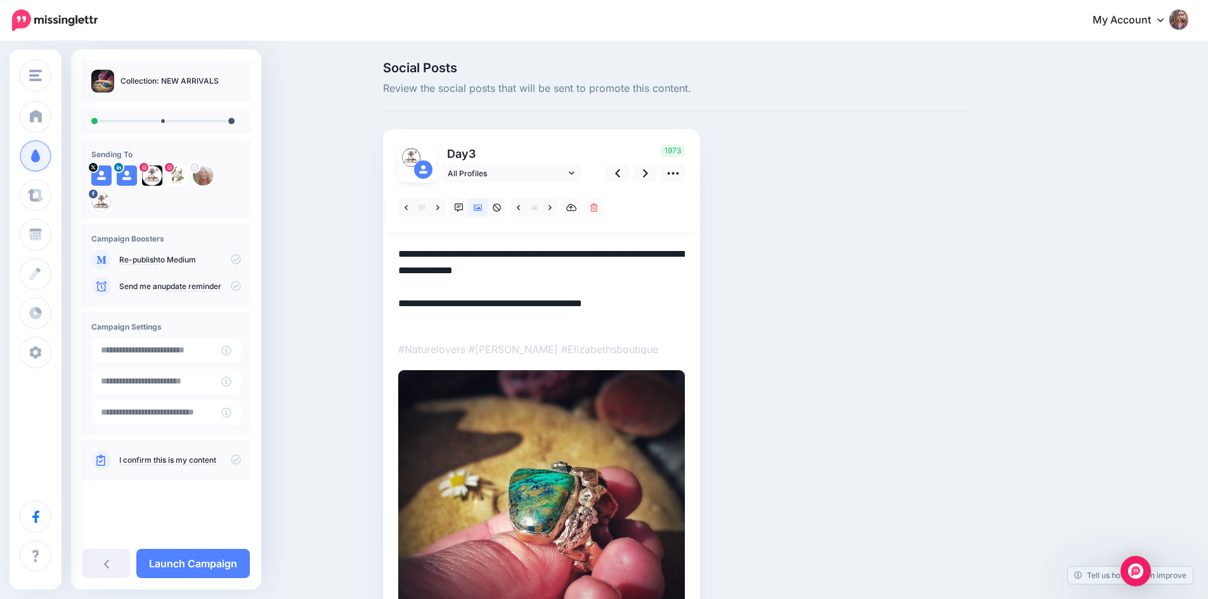
click at [588, 275] on textarea "**********" at bounding box center [541, 287] width 287 height 82
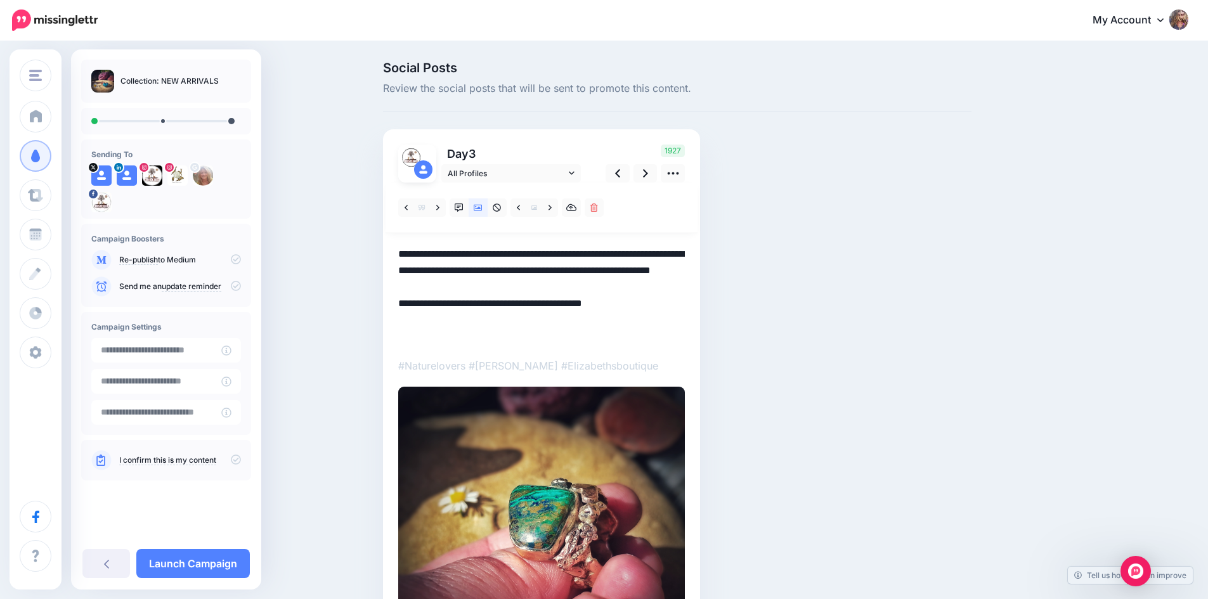
click at [407, 319] on textarea "**********" at bounding box center [541, 295] width 287 height 99
drag, startPoint x: 406, startPoint y: 317, endPoint x: 660, endPoint y: 317, distance: 254.3
click at [660, 317] on textarea "**********" at bounding box center [541, 295] width 287 height 99
paste textarea "*"
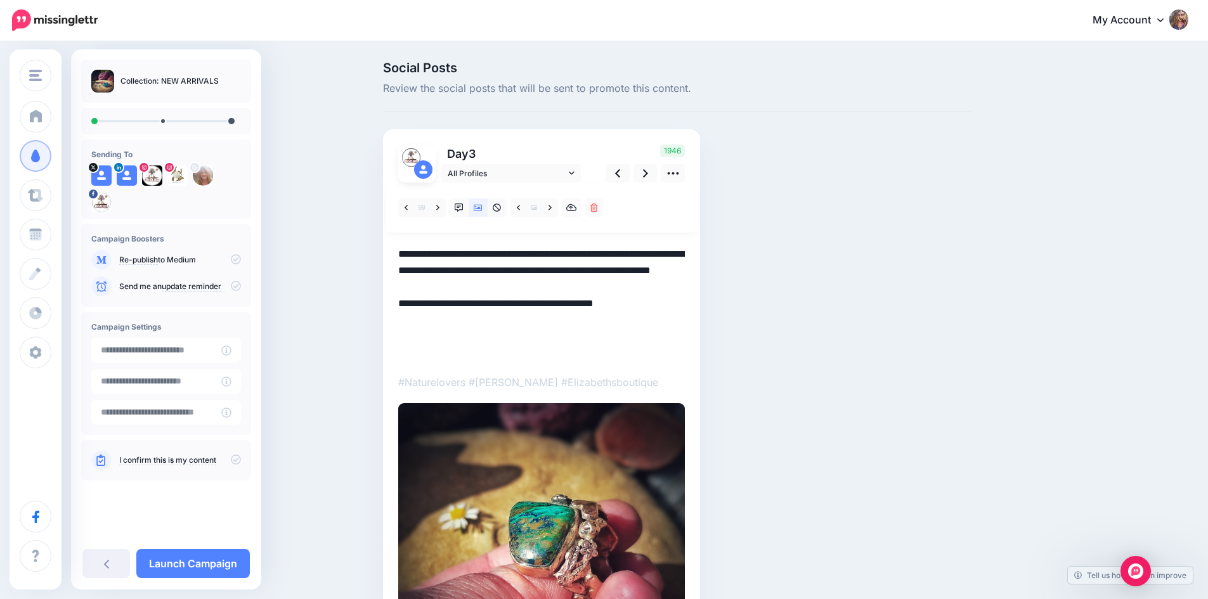
paste textarea "**********"
click at [436, 356] on textarea "**********" at bounding box center [541, 303] width 287 height 115
click at [516, 487] on img at bounding box center [541, 546] width 287 height 287
drag, startPoint x: 405, startPoint y: 256, endPoint x: 689, endPoint y: 339, distance: 295.8
click at [685, 339] on textarea "**********" at bounding box center [541, 303] width 287 height 115
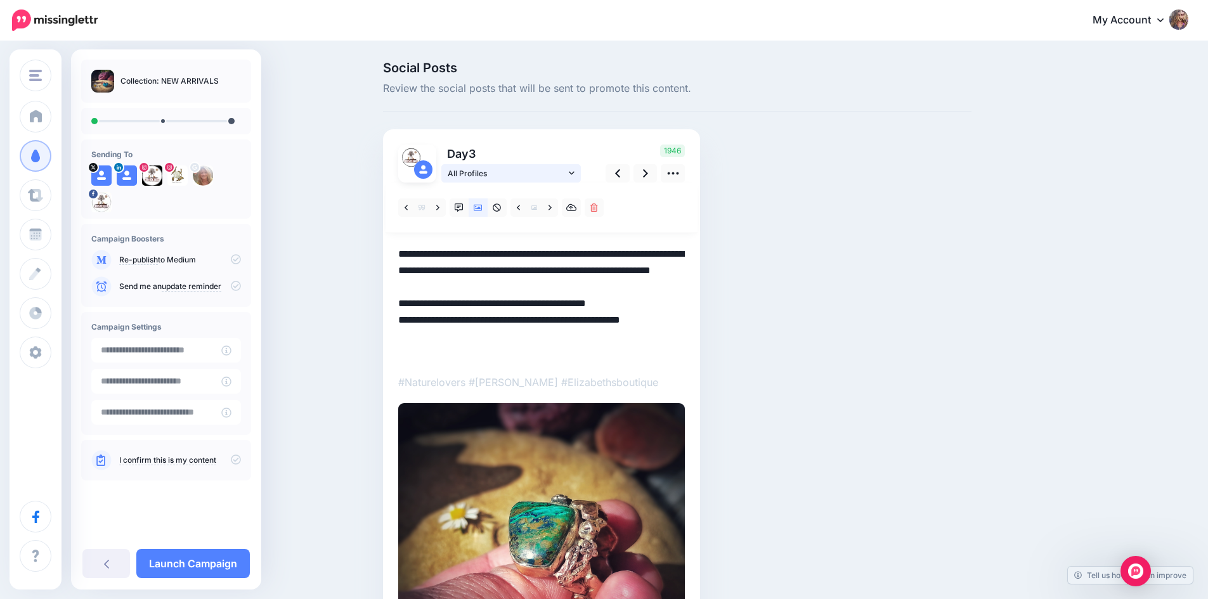
click at [575, 172] on icon at bounding box center [572, 172] width 6 height 3
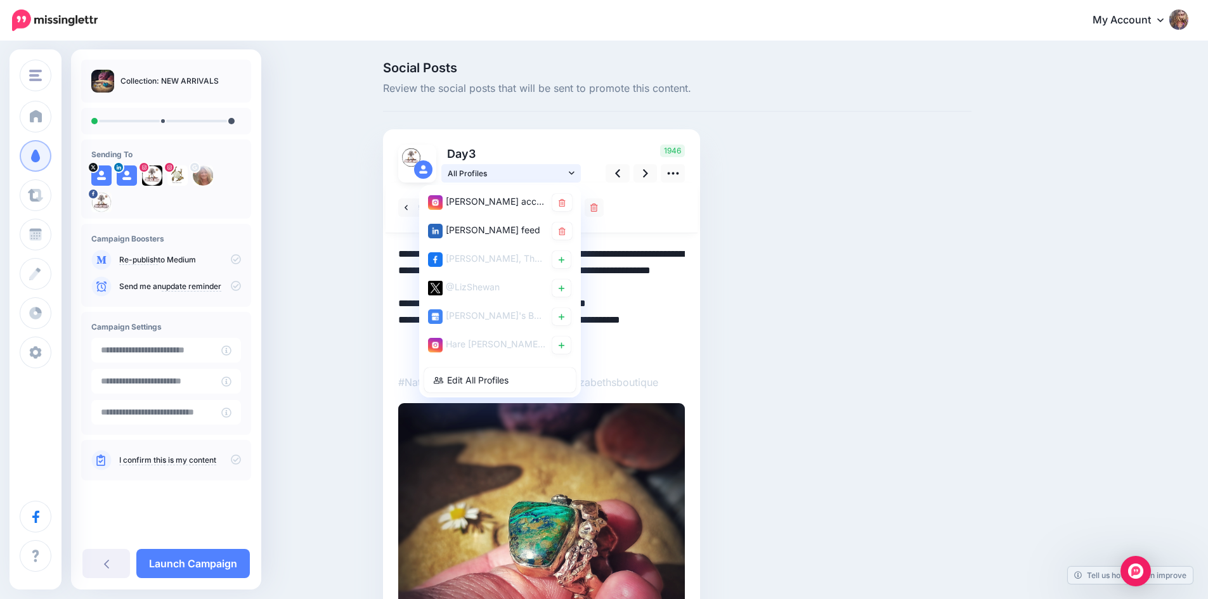
click at [575, 172] on icon at bounding box center [572, 172] width 6 height 3
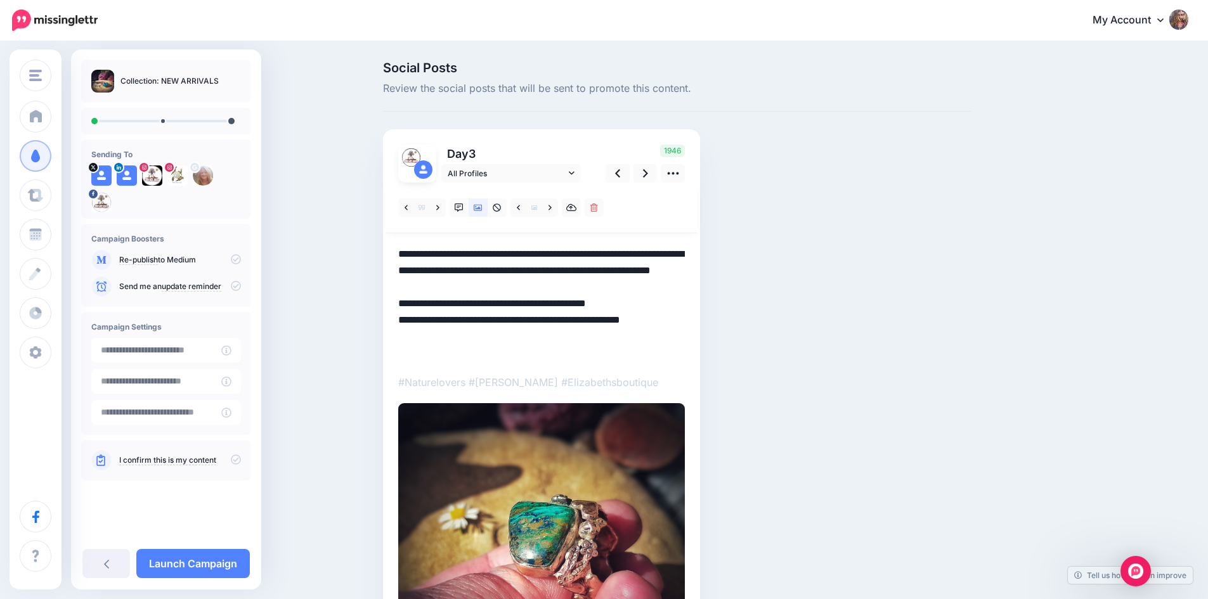
click at [566, 358] on textarea "**********" at bounding box center [541, 303] width 287 height 115
click at [575, 169] on icon at bounding box center [572, 173] width 6 height 9
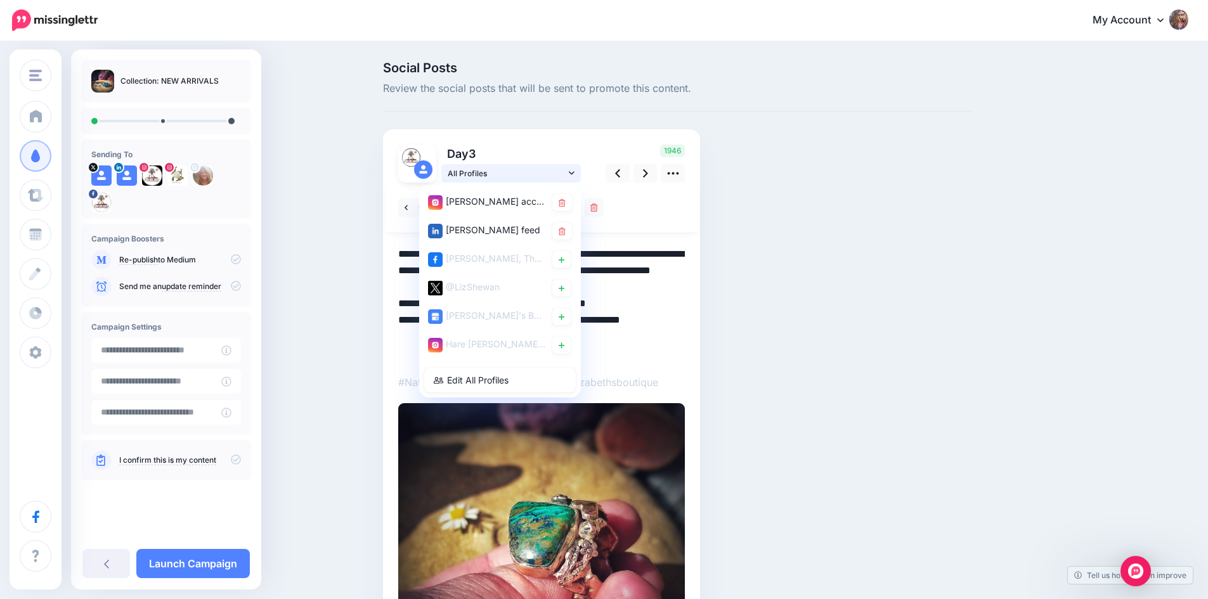
click at [575, 169] on icon at bounding box center [572, 173] width 6 height 9
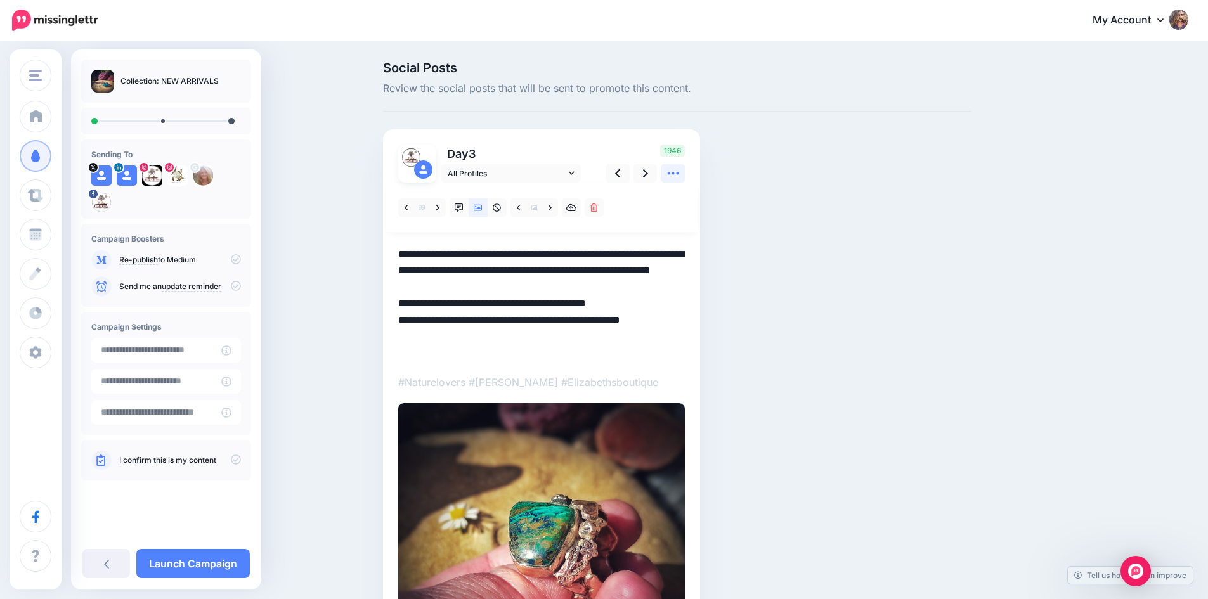
click at [675, 174] on icon at bounding box center [673, 173] width 13 height 13
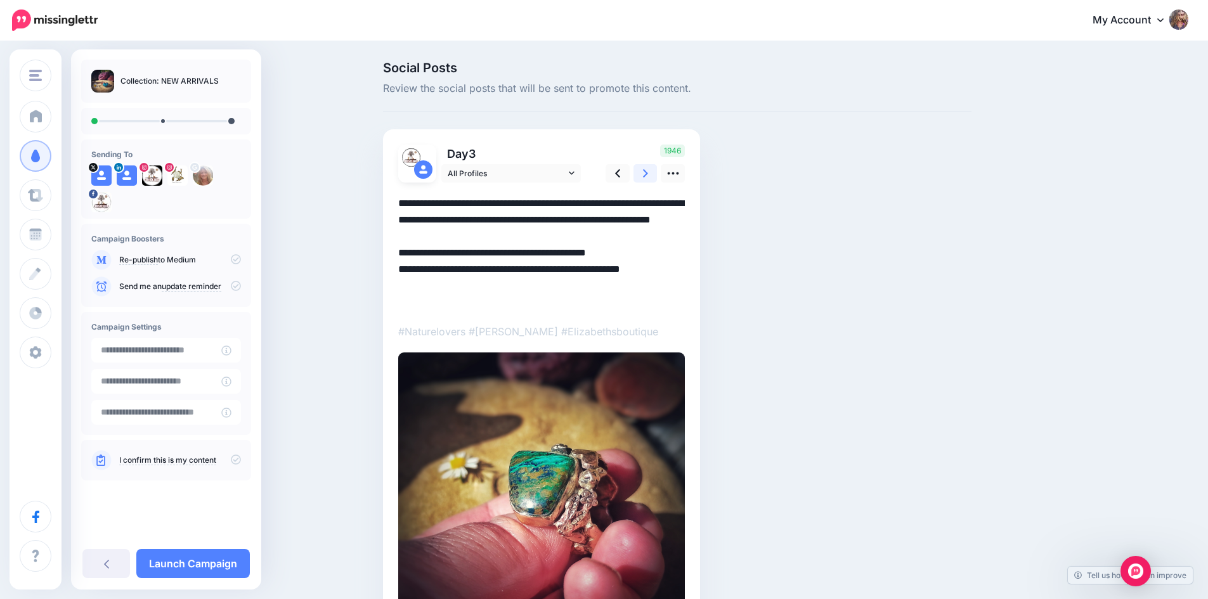
click at [648, 173] on icon at bounding box center [645, 173] width 5 height 13
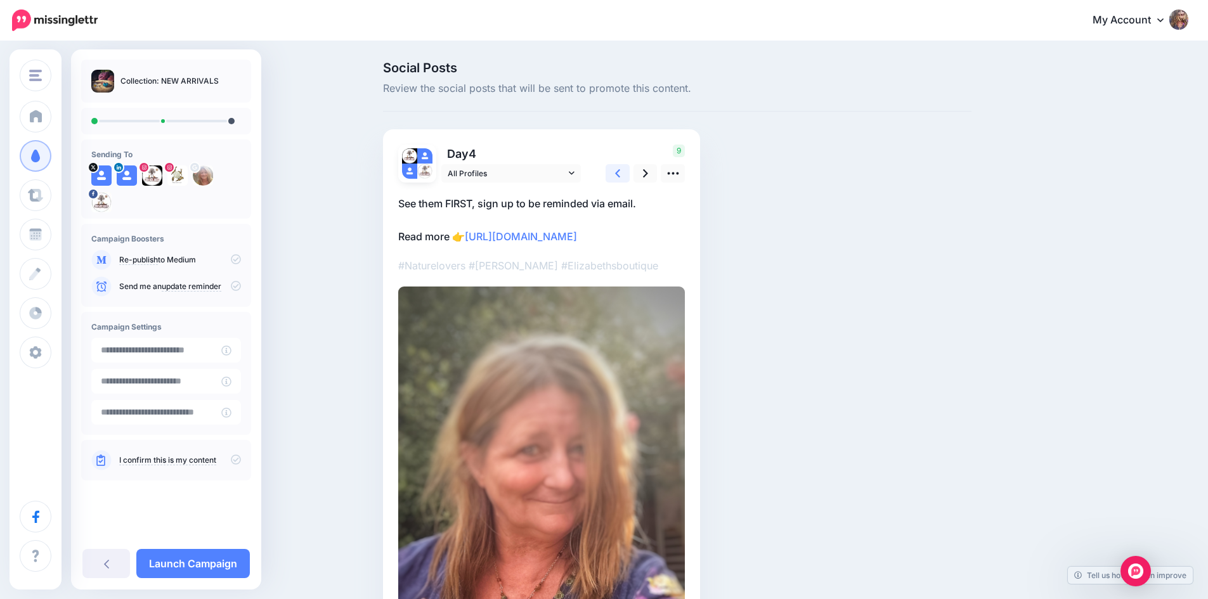
click at [620, 173] on icon at bounding box center [617, 173] width 5 height 13
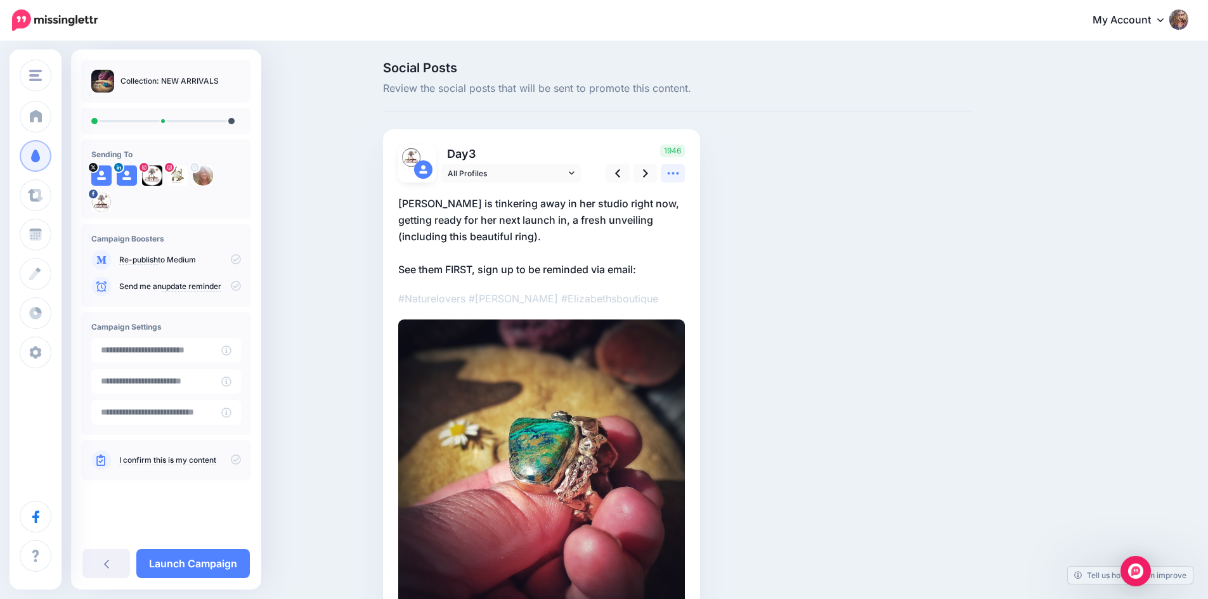
click at [679, 173] on icon at bounding box center [672, 173] width 11 height 3
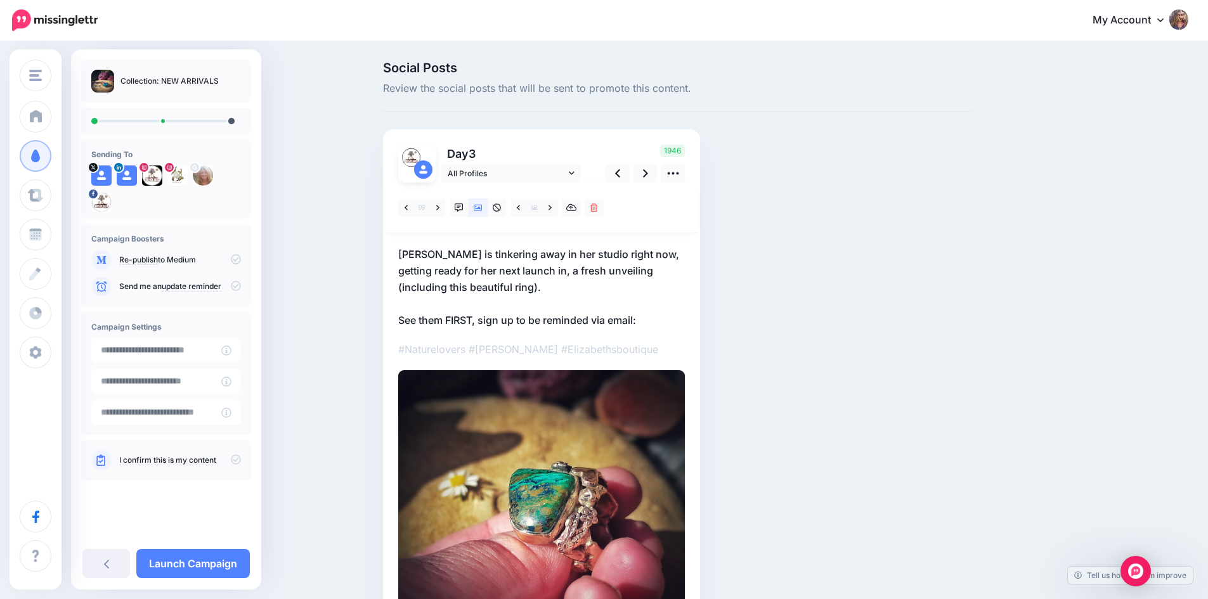
click at [645, 323] on p "Elizabeth is tinkering away in her studio right now, getting ready for her next…" at bounding box center [541, 287] width 287 height 82
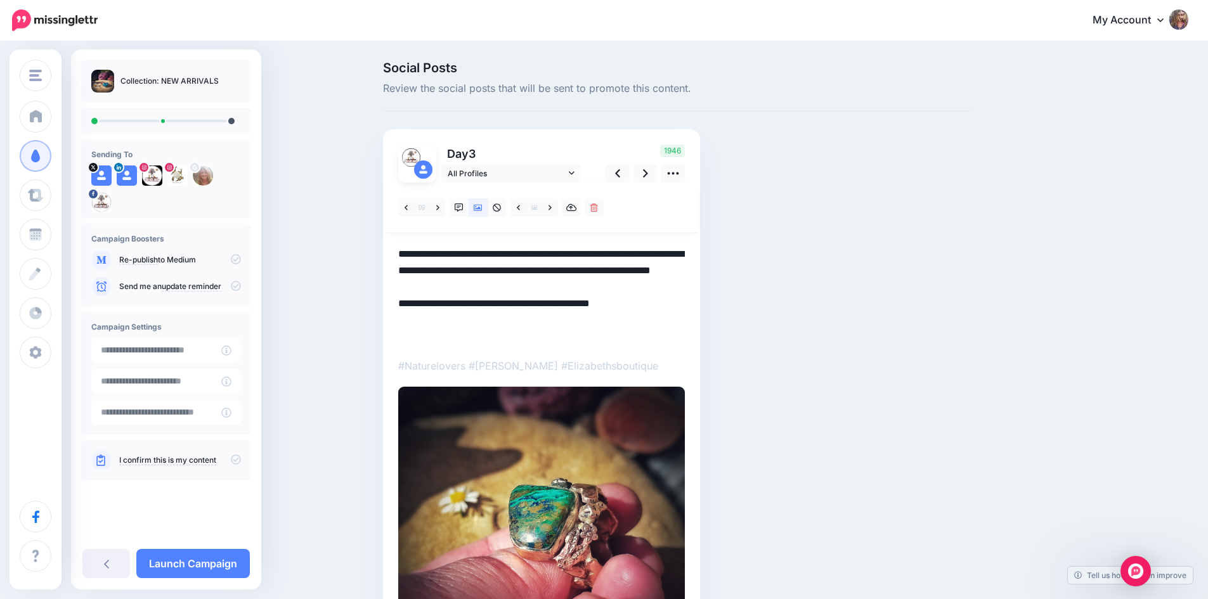
paste textarea "**********"
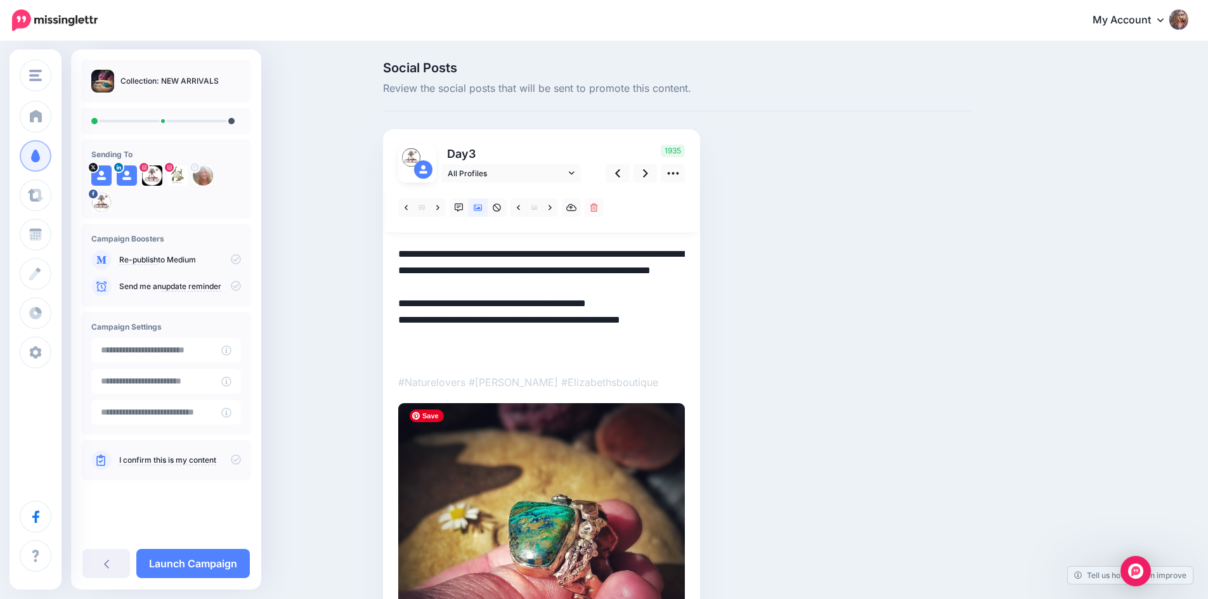
click at [573, 489] on img at bounding box center [541, 546] width 287 height 287
click at [677, 169] on icon at bounding box center [673, 173] width 13 height 13
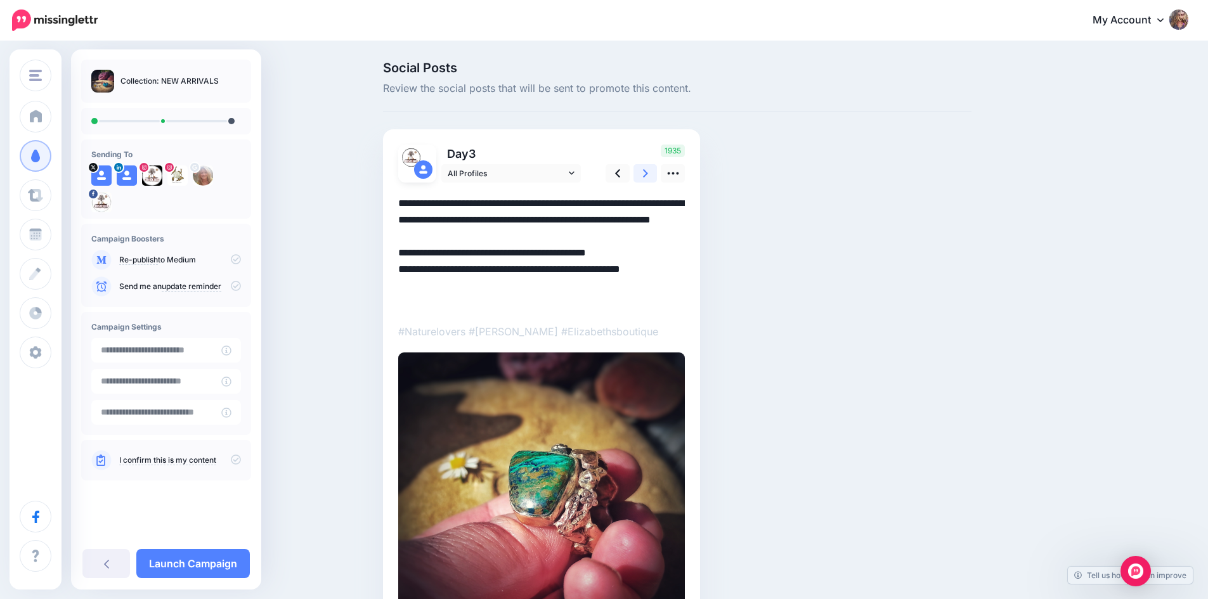
click at [648, 172] on icon at bounding box center [645, 173] width 5 height 8
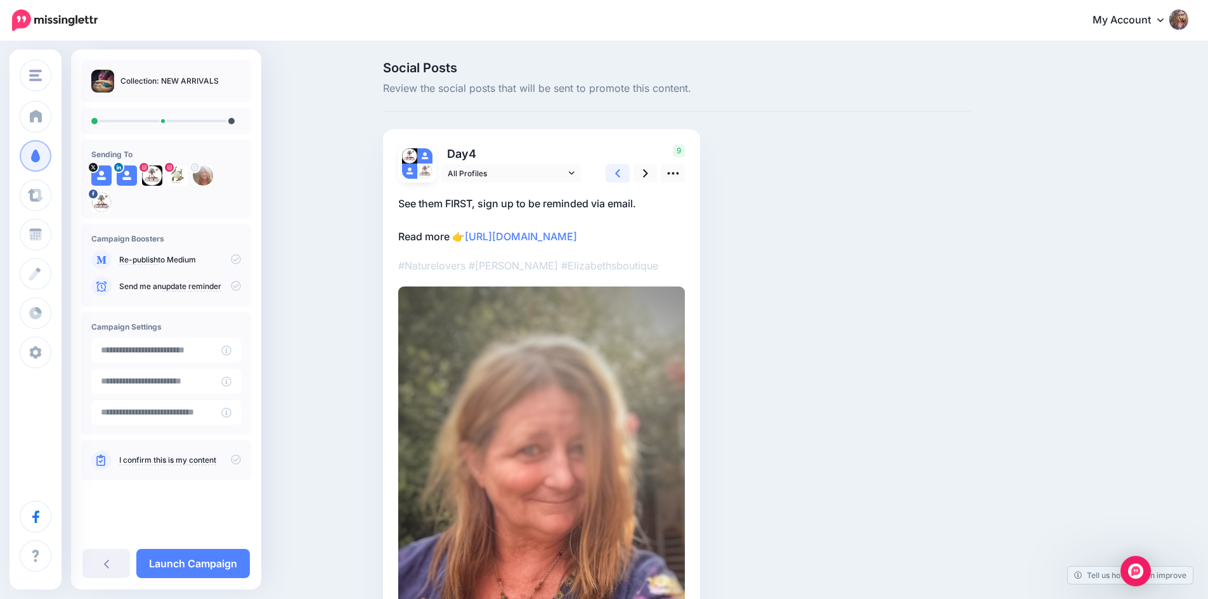
click at [620, 172] on icon at bounding box center [617, 173] width 5 height 13
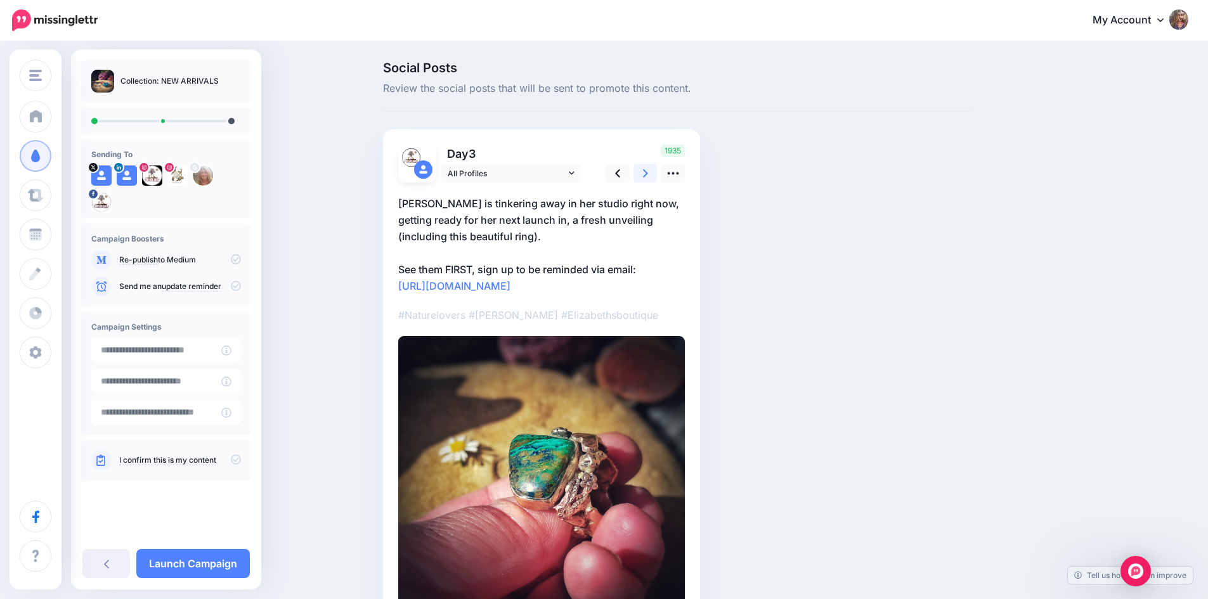
click at [654, 176] on link at bounding box center [646, 173] width 24 height 18
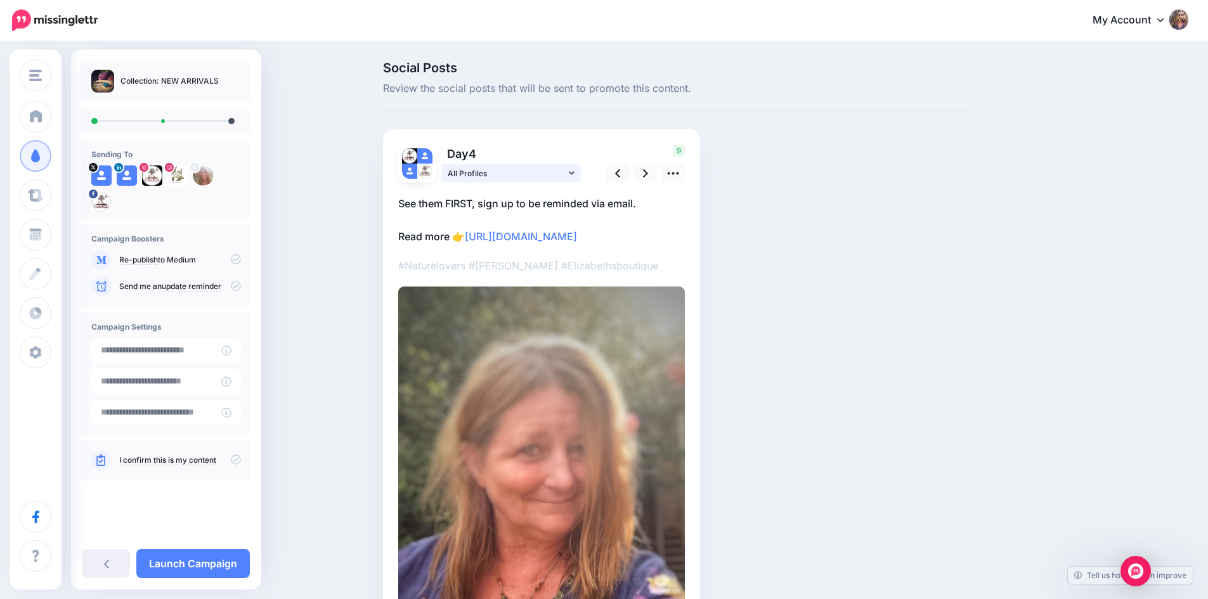
click at [580, 175] on link "All Profiles" at bounding box center [511, 173] width 140 height 18
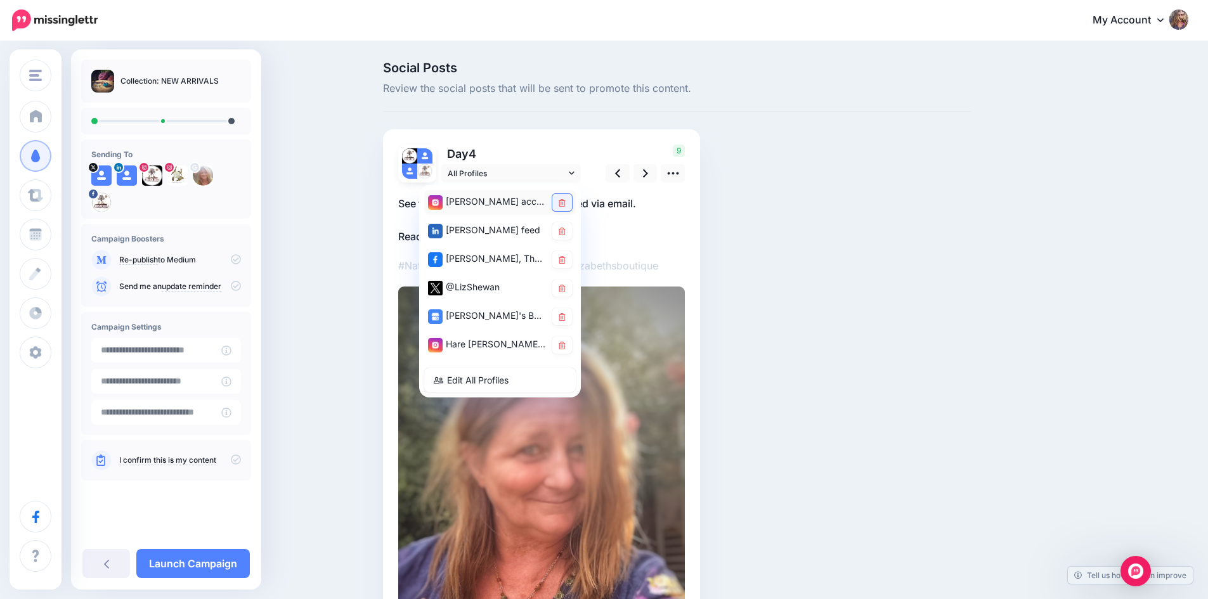
click at [567, 208] on link at bounding box center [562, 202] width 20 height 17
click at [566, 228] on icon at bounding box center [562, 232] width 7 height 8
click at [566, 318] on icon at bounding box center [562, 317] width 7 height 8
click at [564, 346] on icon at bounding box center [562, 346] width 7 height 8
click at [564, 204] on icon at bounding box center [562, 203] width 6 height 8
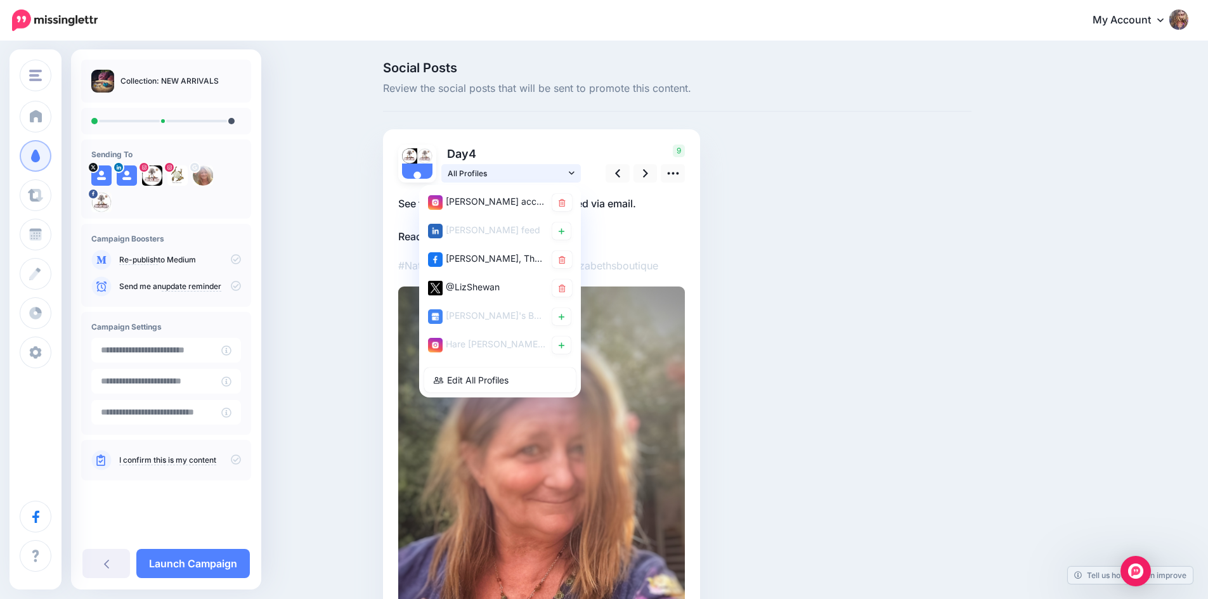
click at [574, 170] on icon at bounding box center [572, 173] width 6 height 9
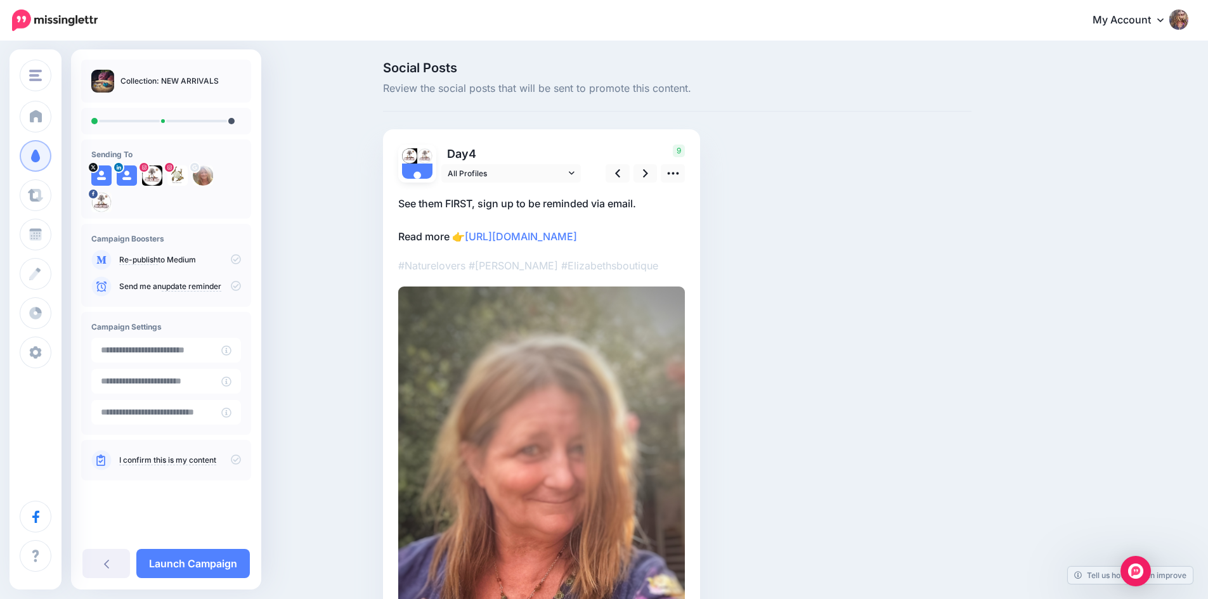
drag, startPoint x: 402, startPoint y: 198, endPoint x: 699, endPoint y: 286, distance: 310.0
click at [699, 286] on div "Day 4 All Profiles" at bounding box center [541, 470] width 317 height 682
click at [644, 329] on div at bounding box center [541, 490] width 287 height 614
click at [677, 171] on icon at bounding box center [673, 173] width 13 height 13
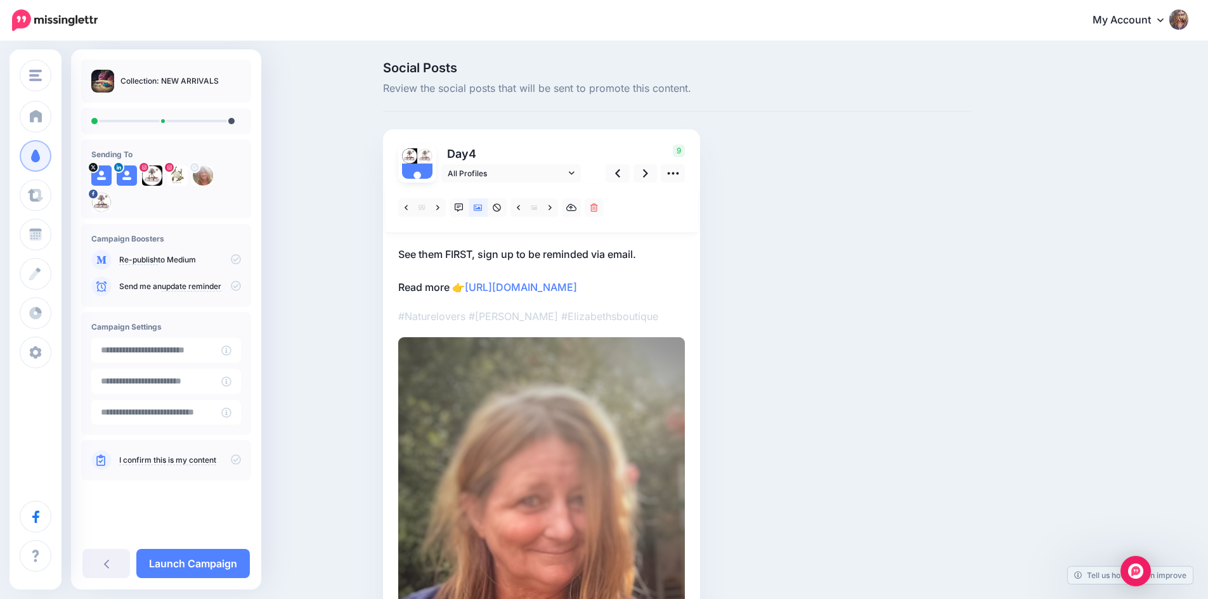
drag, startPoint x: 697, startPoint y: 343, endPoint x: 396, endPoint y: 250, distance: 314.7
click at [396, 250] on div "Day 4 All Profiles" at bounding box center [541, 495] width 317 height 733
click at [616, 296] on p "See them FIRST, sign up to be reminded via email. Read more 👉 https://elizabeth…" at bounding box center [541, 270] width 287 height 49
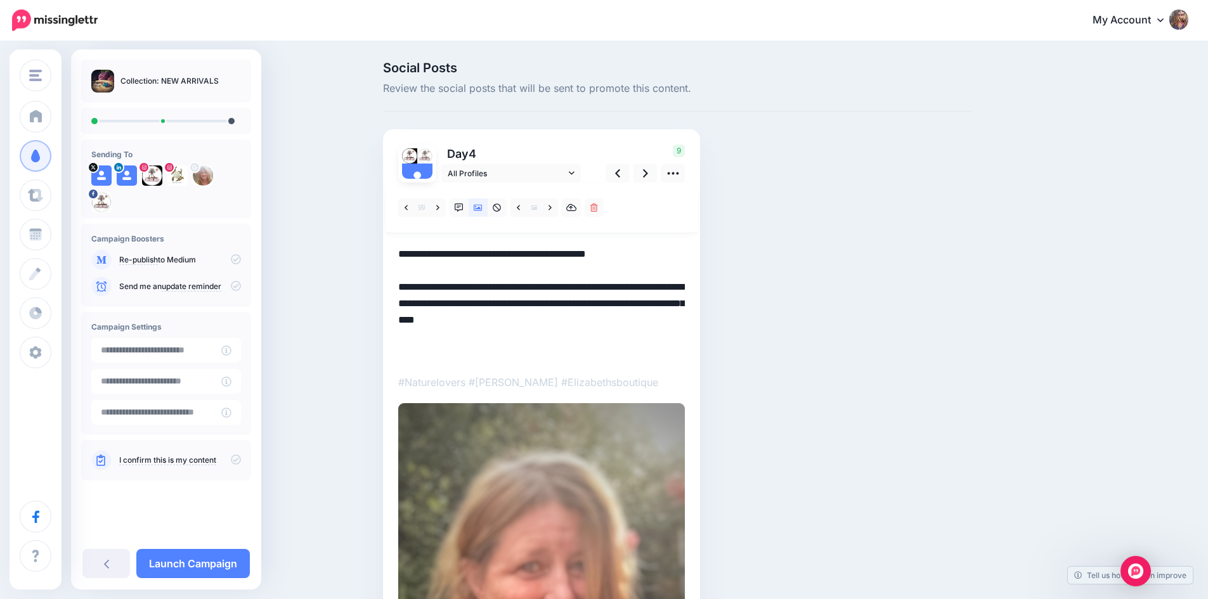
drag, startPoint x: 446, startPoint y: 357, endPoint x: 386, endPoint y: 292, distance: 88.4
click at [386, 292] on div "Social Posts Review the social posts that will be sent to promote this content.…" at bounding box center [678, 514] width 608 height 905
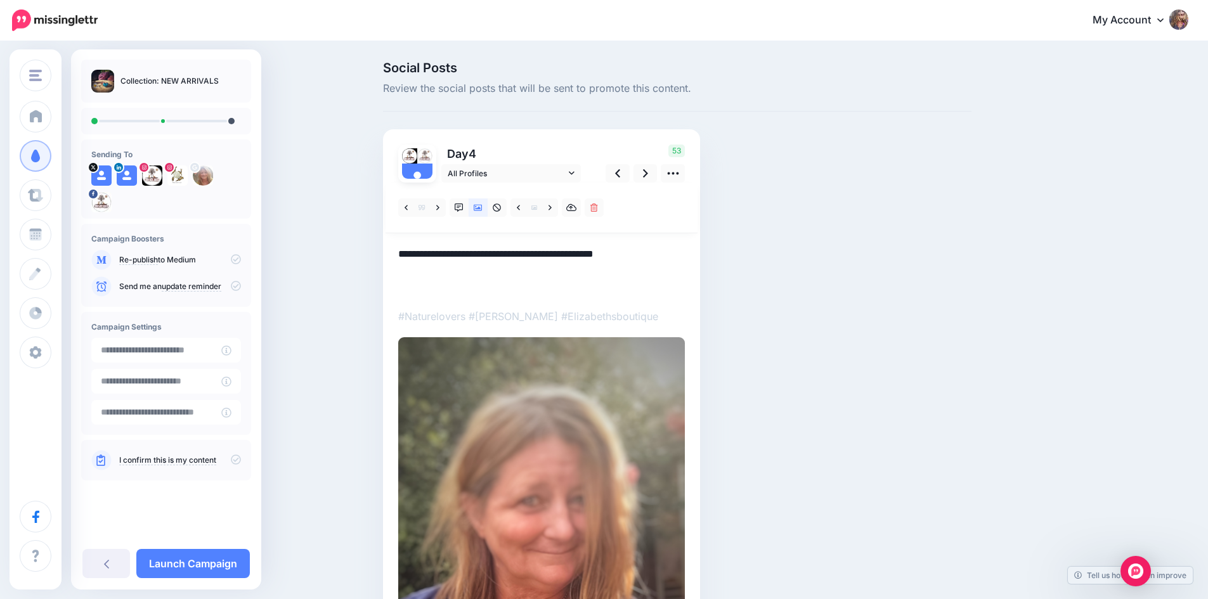
drag, startPoint x: 407, startPoint y: 254, endPoint x: 690, endPoint y: 259, distance: 282.9
click at [671, 254] on textarea "**********" at bounding box center [541, 270] width 287 height 49
type textarea "*"
paste textarea "**********"
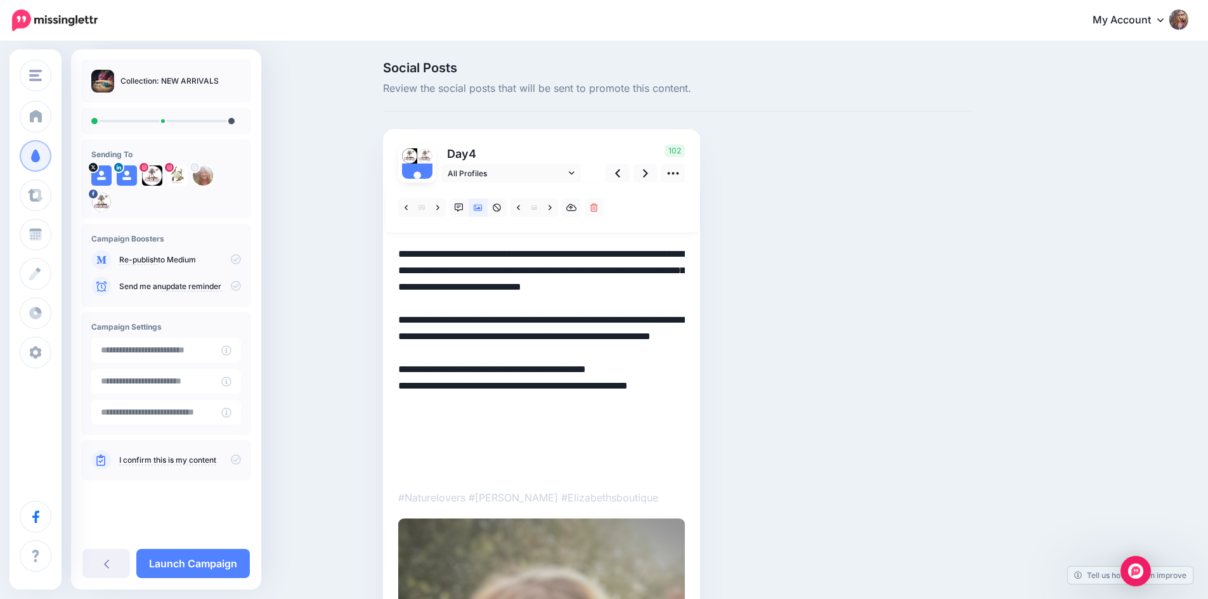
click at [451, 455] on textarea "**********" at bounding box center [541, 361] width 287 height 231
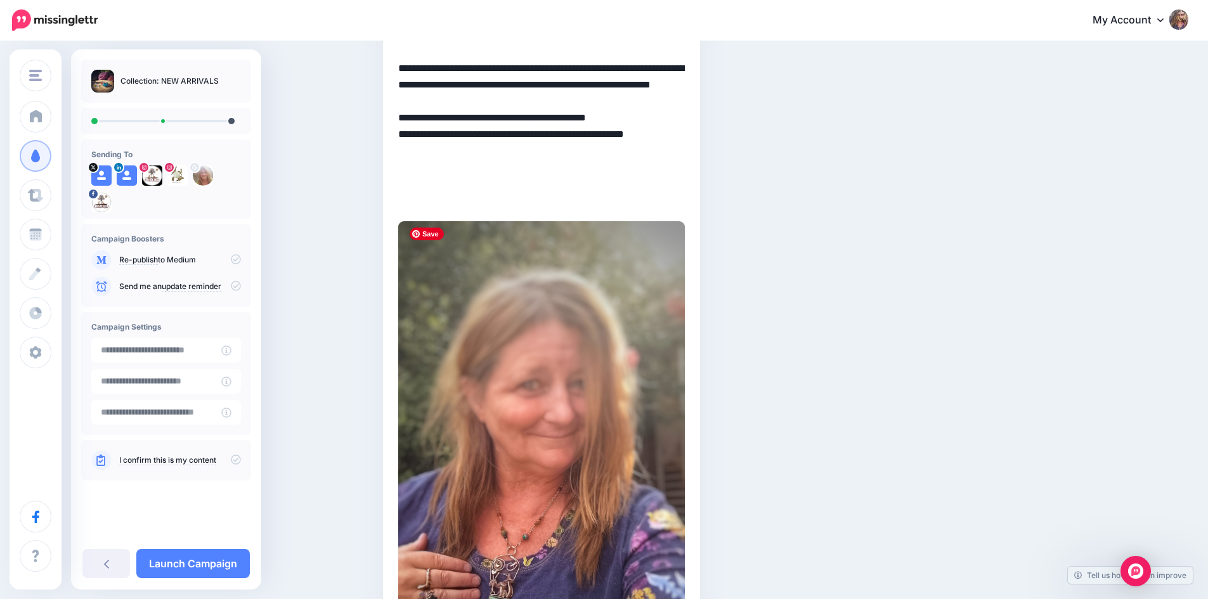
scroll to position [254, 0]
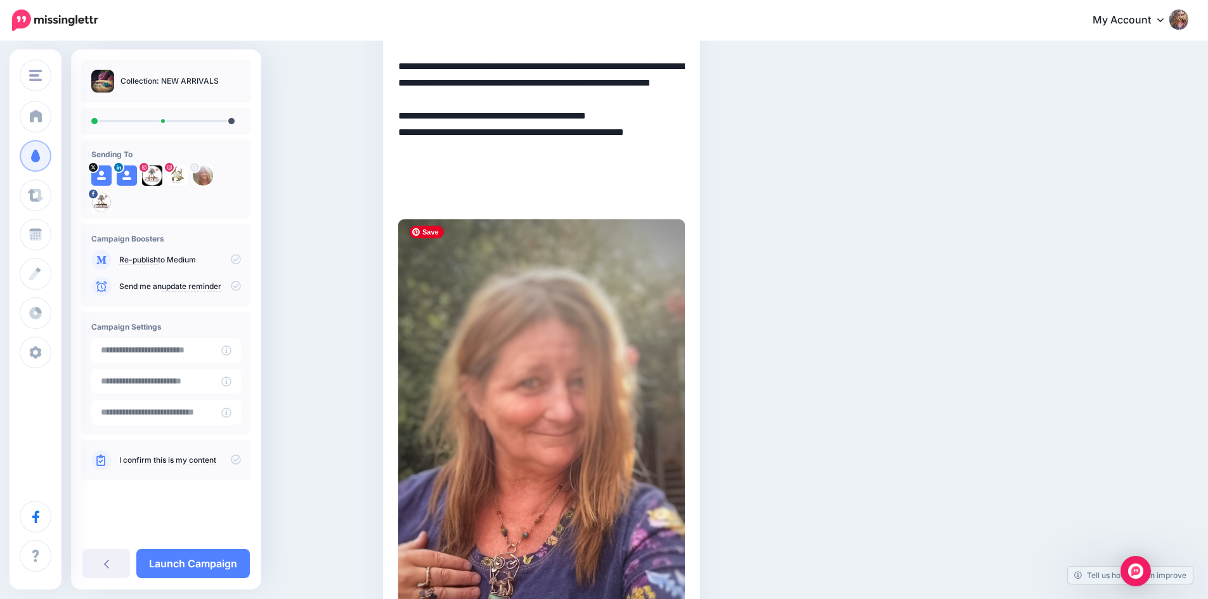
click at [574, 506] on img at bounding box center [541, 474] width 287 height 510
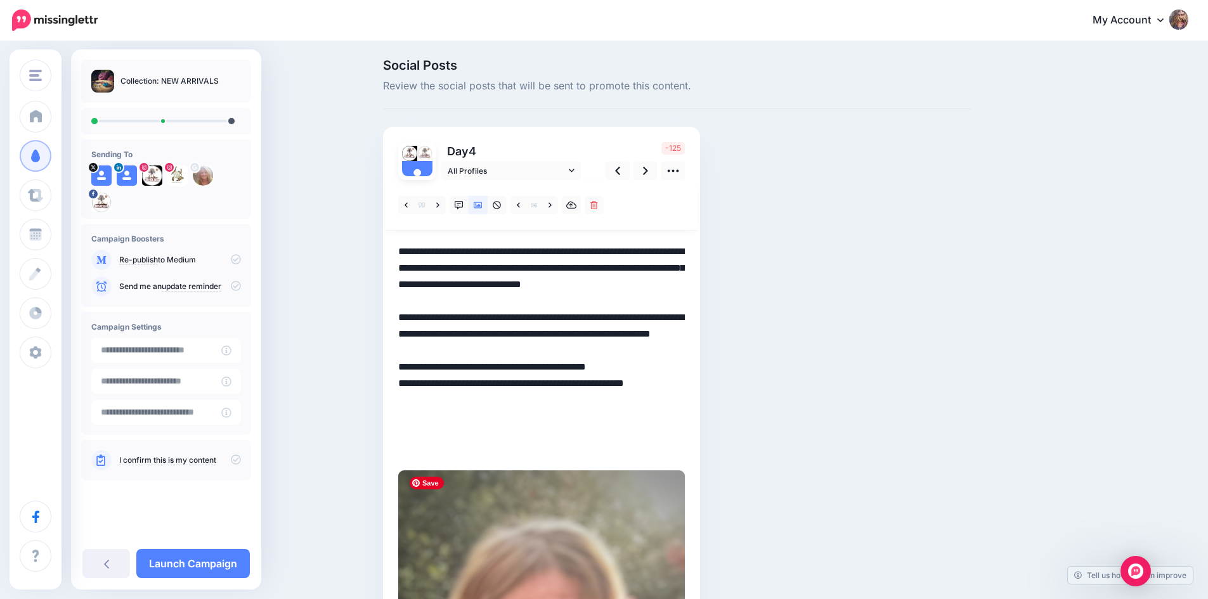
scroll to position [0, 0]
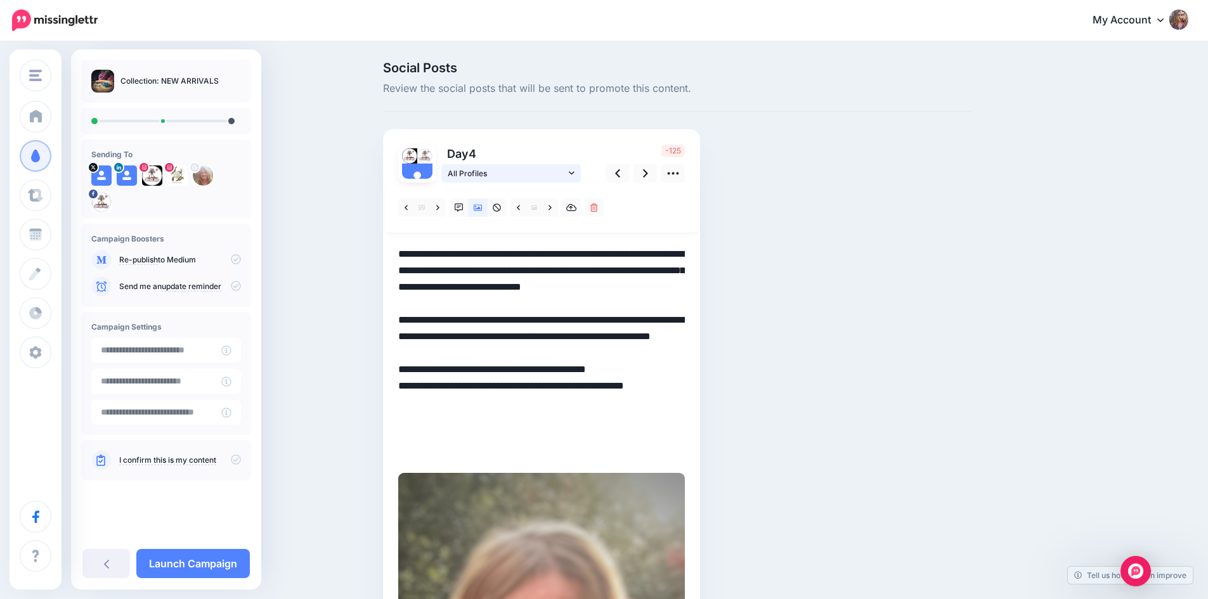
click at [575, 173] on icon at bounding box center [572, 172] width 6 height 3
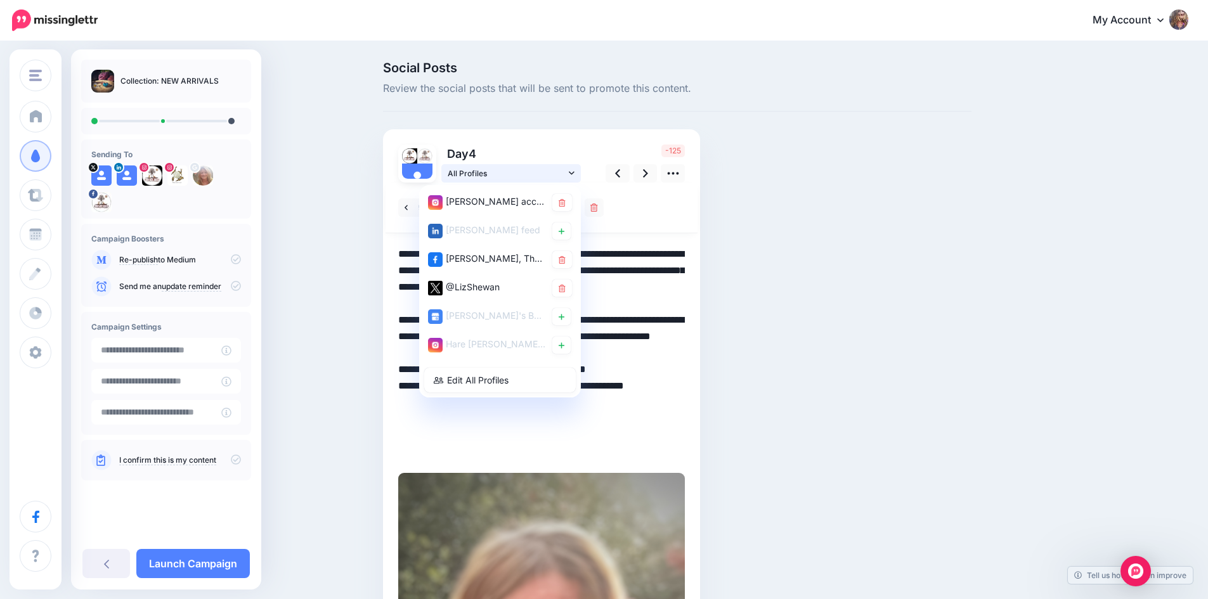
click at [575, 173] on icon at bounding box center [572, 172] width 6 height 3
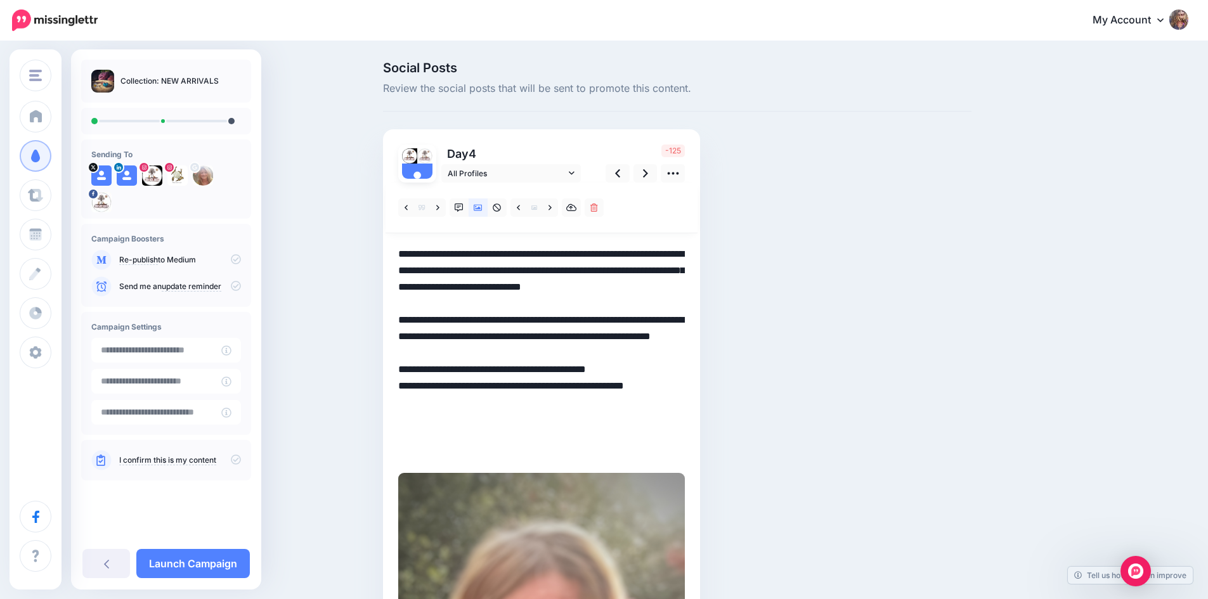
click at [486, 386] on textarea "**********" at bounding box center [541, 353] width 287 height 214
drag, startPoint x: 405, startPoint y: 403, endPoint x: 656, endPoint y: 401, distance: 251.8
click at [656, 401] on textarea "**********" at bounding box center [541, 353] width 287 height 214
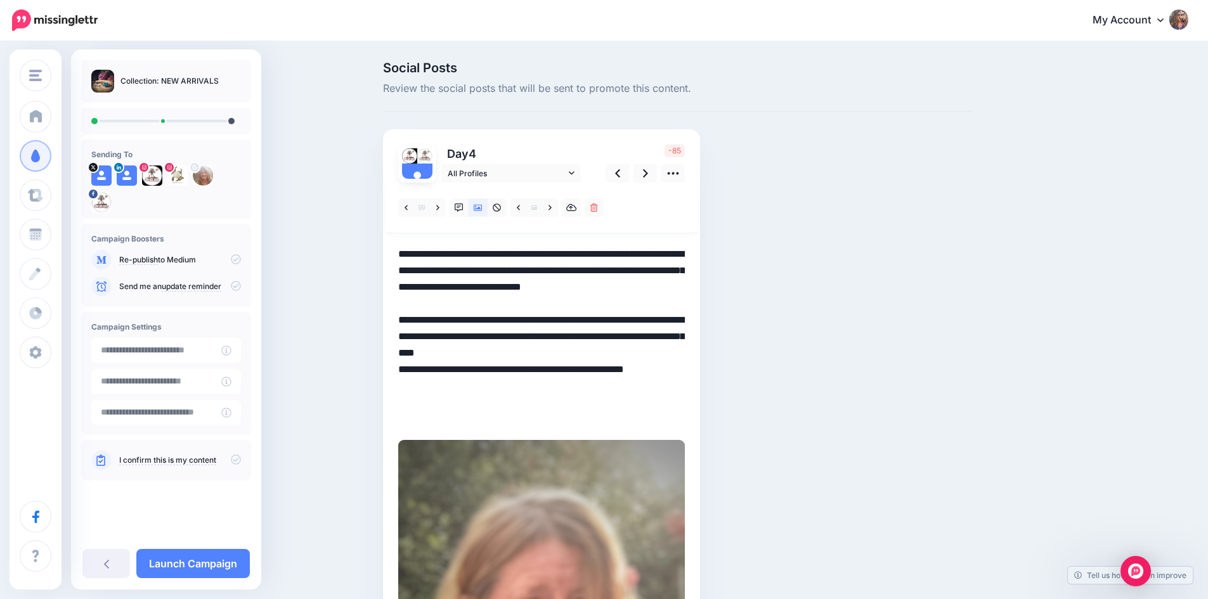
click at [482, 426] on textarea "**********" at bounding box center [541, 336] width 287 height 181
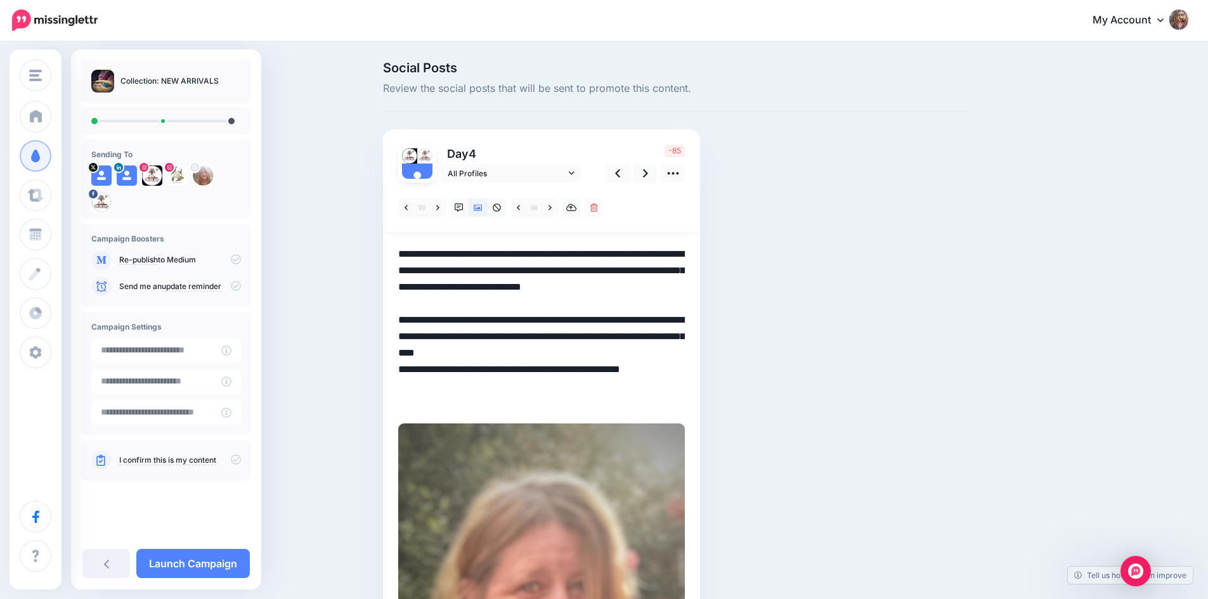
drag, startPoint x: 561, startPoint y: 369, endPoint x: 686, endPoint y: 411, distance: 131.8
click at [685, 411] on div at bounding box center [541, 558] width 287 height 751
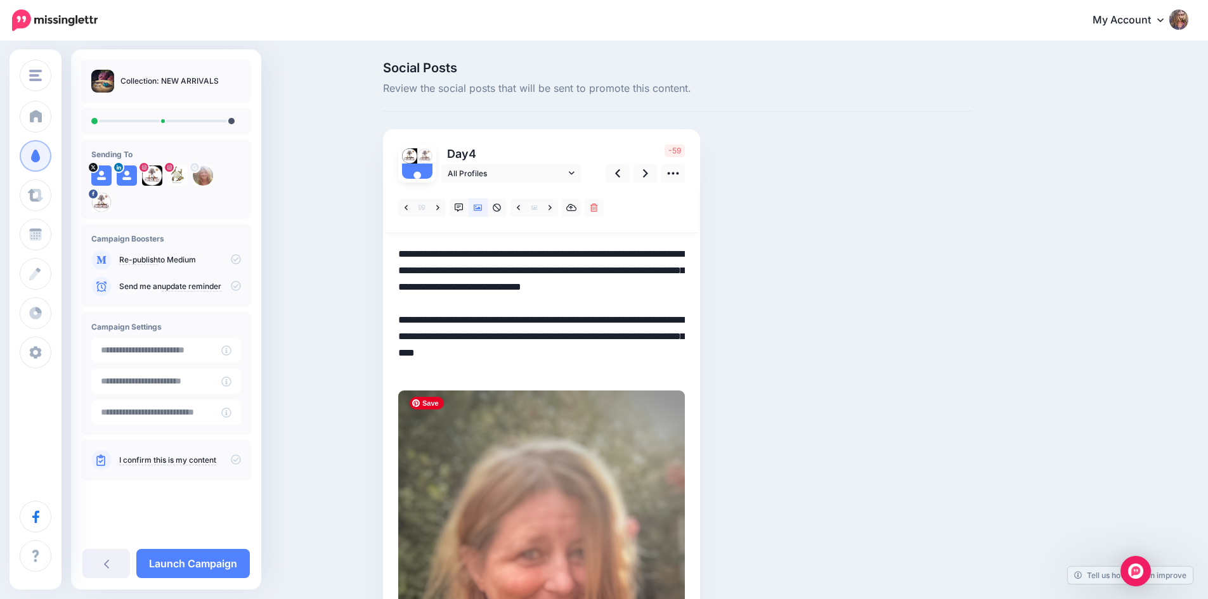
drag, startPoint x: 508, startPoint y: 303, endPoint x: 607, endPoint y: 386, distance: 128.8
click at [607, 386] on div at bounding box center [541, 542] width 287 height 718
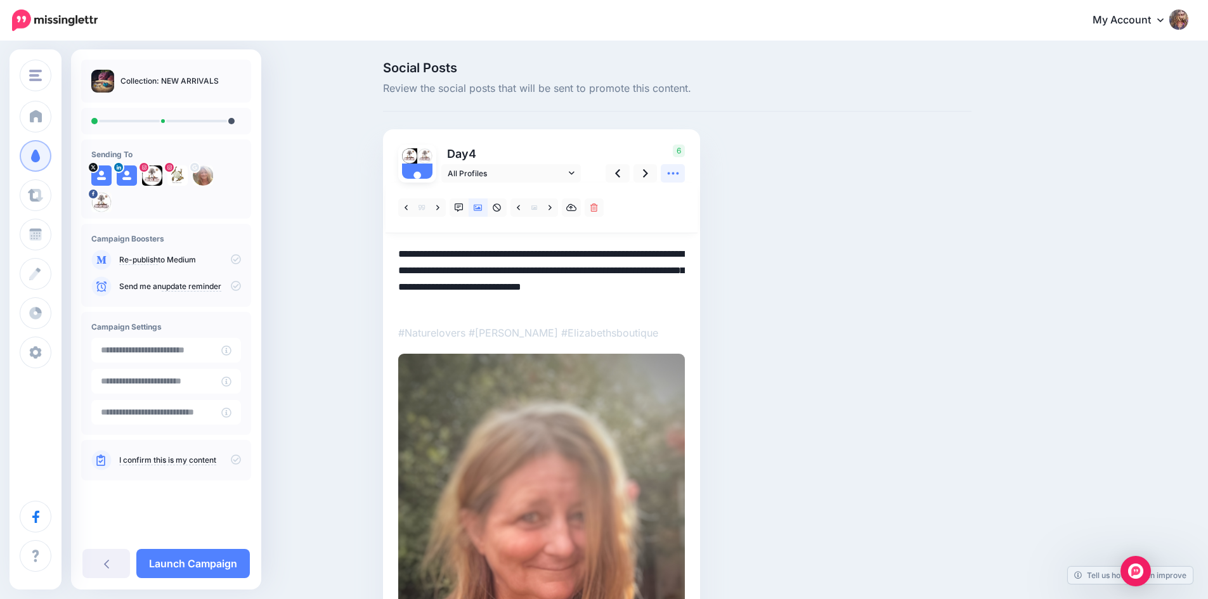
type textarea "**********"
click at [675, 176] on icon at bounding box center [673, 173] width 13 height 13
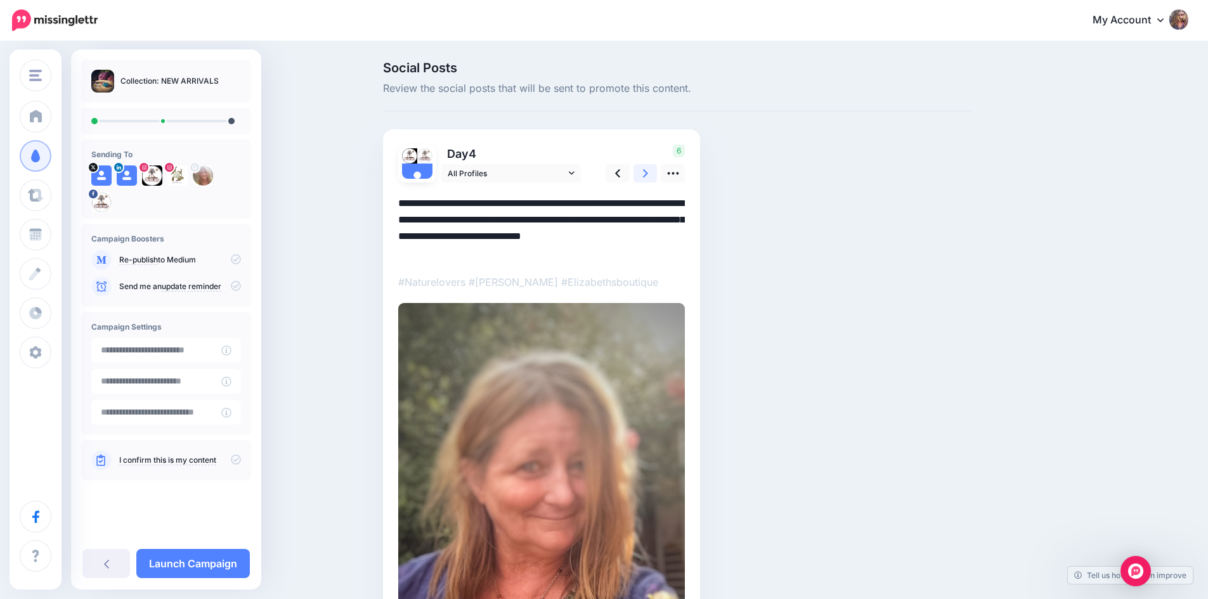
click at [648, 171] on icon at bounding box center [645, 173] width 5 height 13
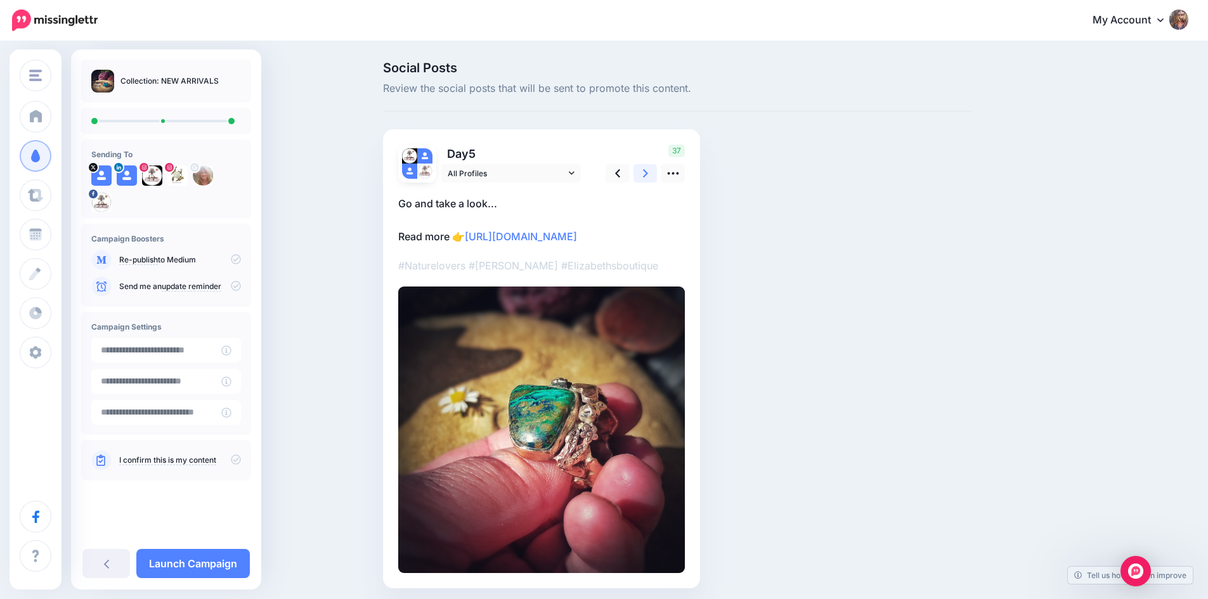
click at [647, 172] on icon at bounding box center [645, 173] width 5 height 13
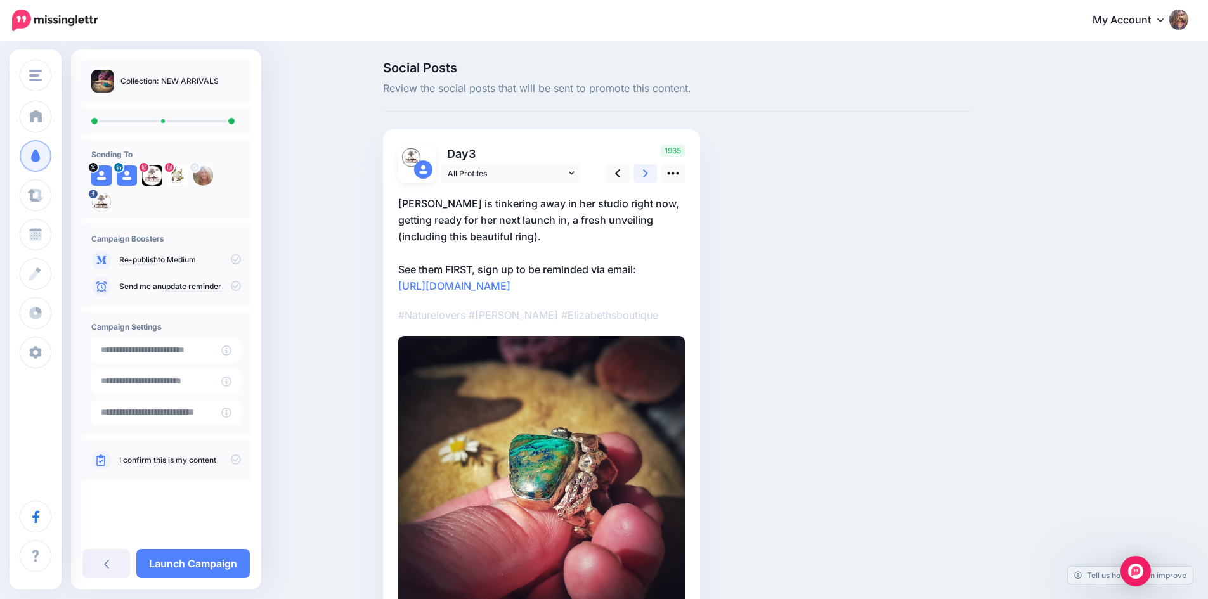
click at [647, 172] on icon at bounding box center [645, 173] width 5 height 13
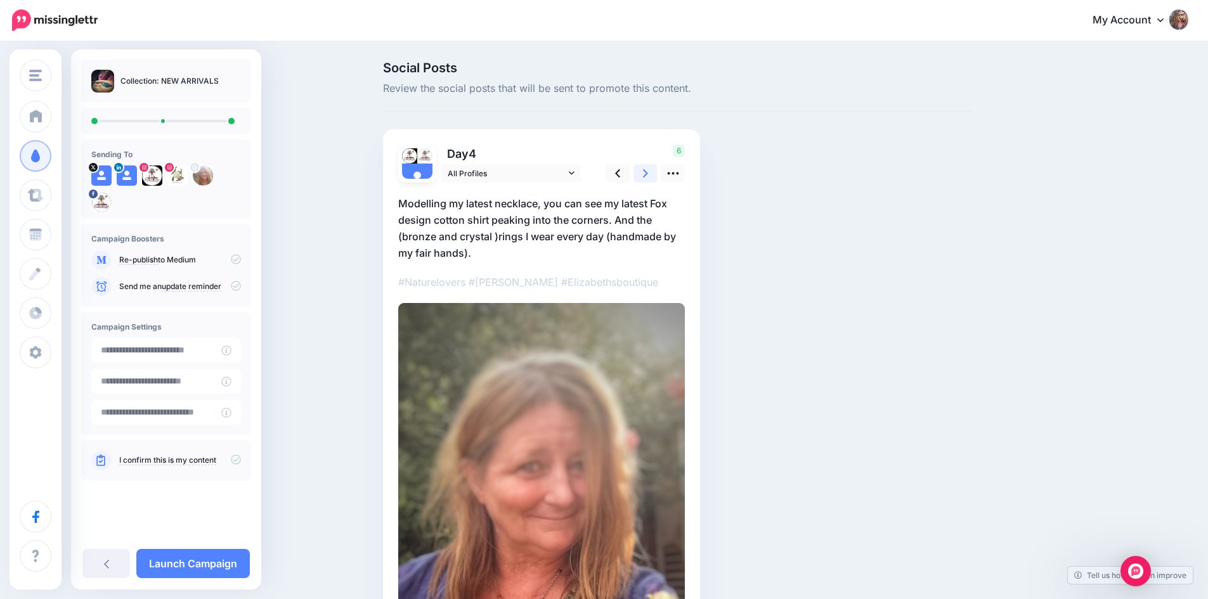
click at [647, 172] on icon at bounding box center [645, 173] width 5 height 13
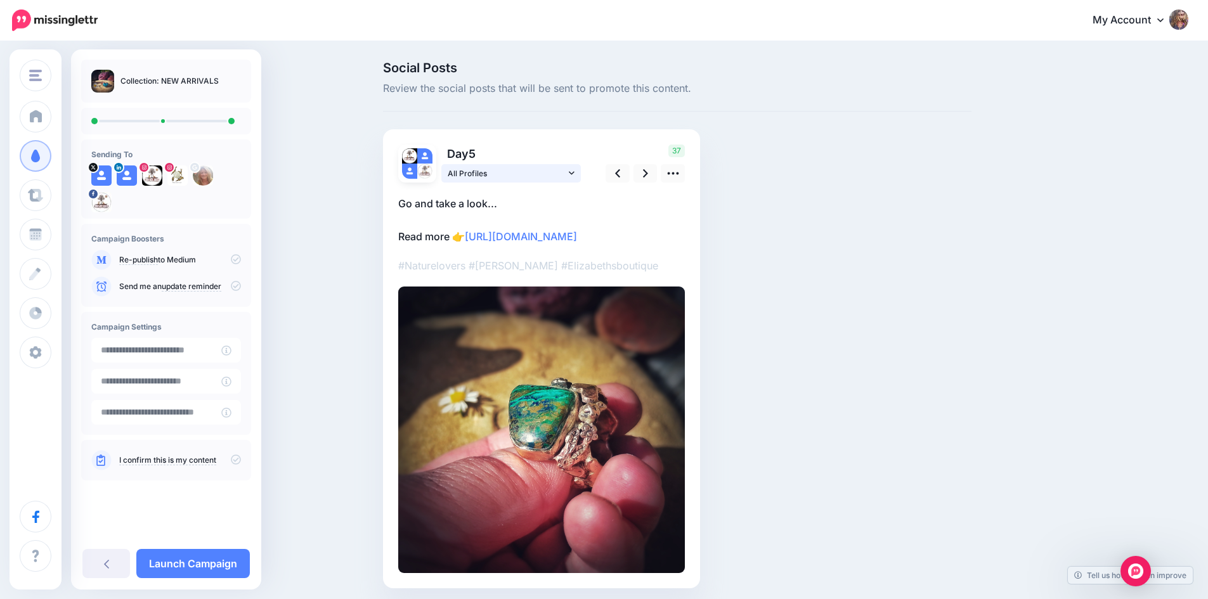
click at [575, 171] on icon at bounding box center [572, 173] width 6 height 9
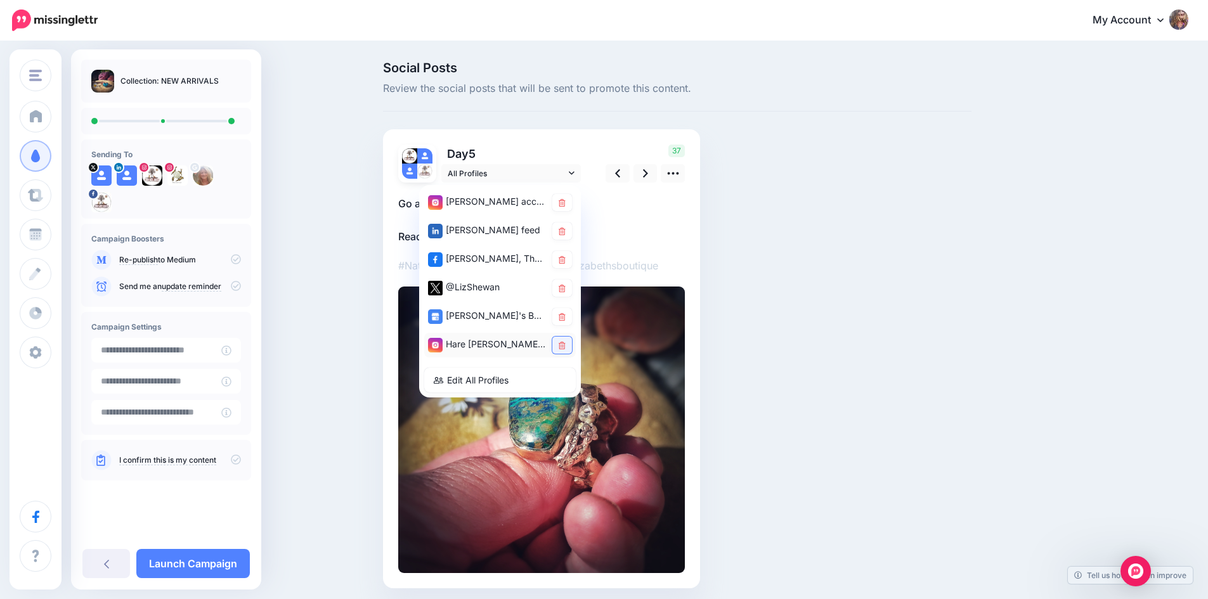
click at [566, 348] on icon at bounding box center [562, 346] width 7 height 8
click at [658, 193] on div at bounding box center [541, 378] width 287 height 391
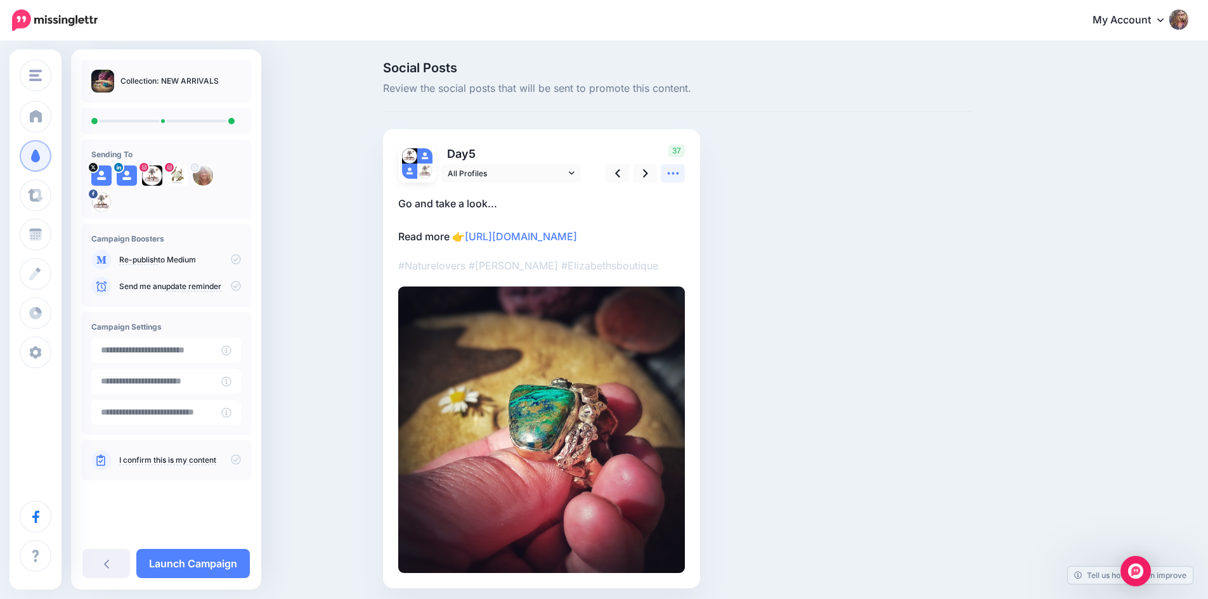
click at [677, 168] on icon at bounding box center [673, 173] width 13 height 13
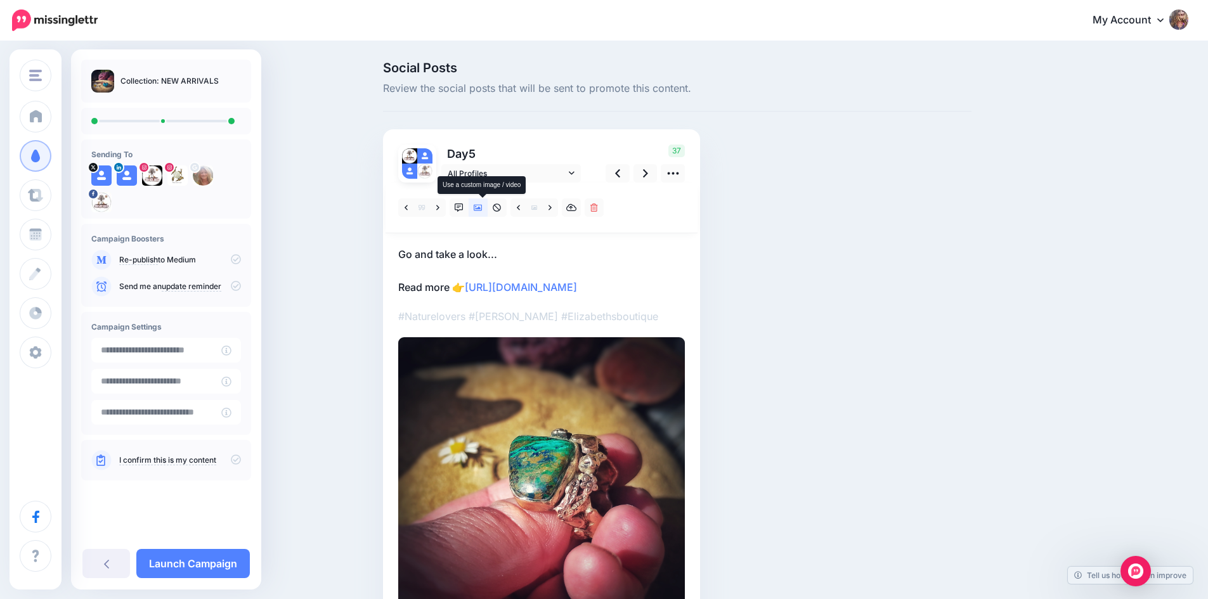
click at [483, 209] on icon at bounding box center [478, 208] width 9 height 6
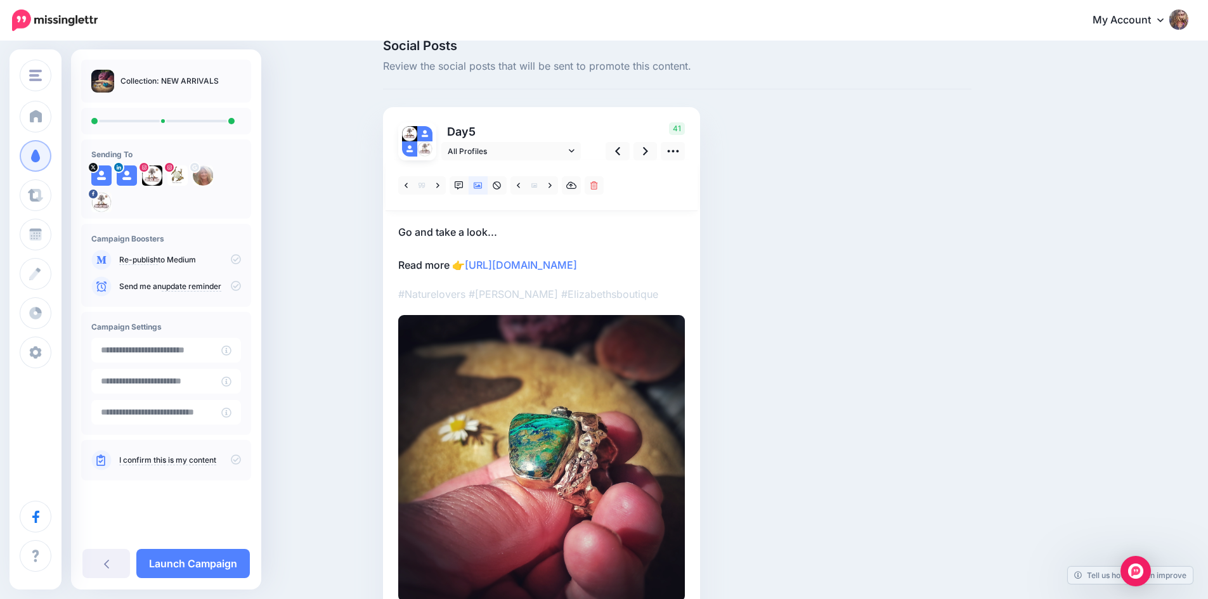
scroll to position [20, 0]
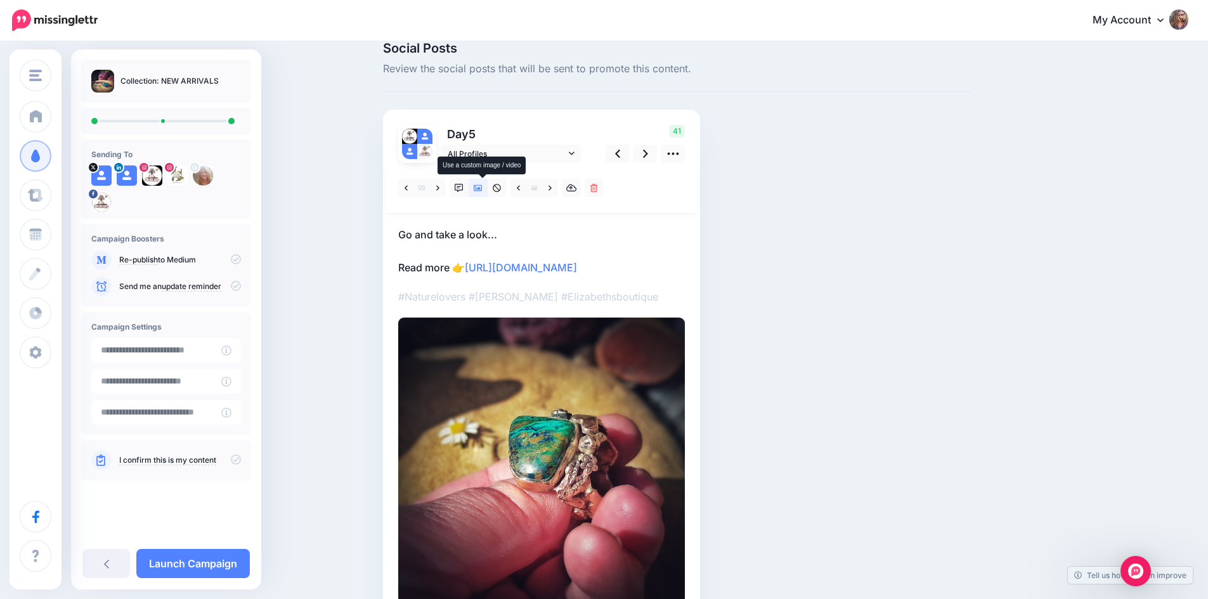
click at [483, 190] on icon at bounding box center [478, 188] width 9 height 9
click at [482, 183] on link at bounding box center [478, 188] width 19 height 18
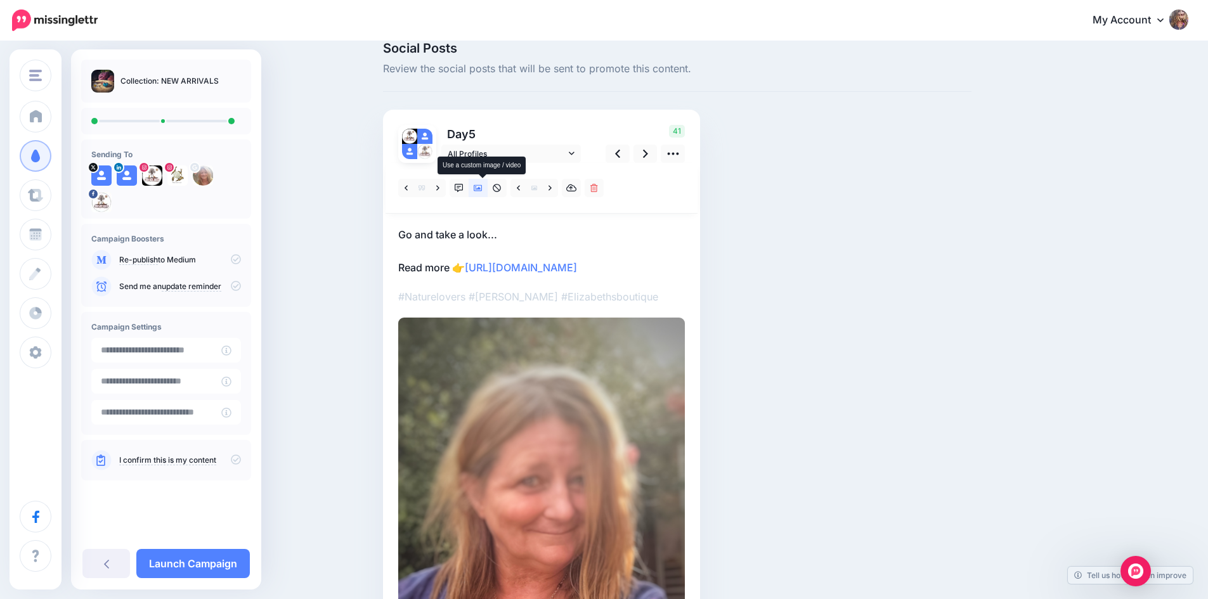
click at [481, 187] on icon at bounding box center [478, 188] width 9 height 6
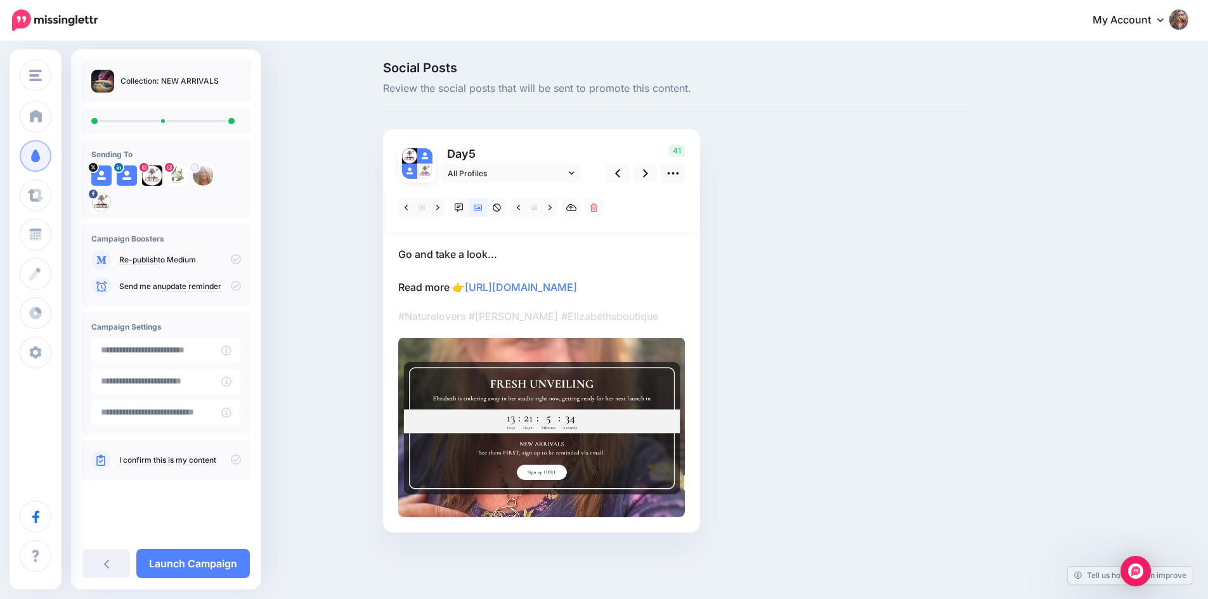
drag, startPoint x: 694, startPoint y: 324, endPoint x: 392, endPoint y: 233, distance: 315.4
click at [392, 233] on div "Day 5 All Profiles 41" at bounding box center [541, 330] width 317 height 403
click at [572, 330] on div at bounding box center [541, 350] width 287 height 335
click at [667, 328] on div at bounding box center [541, 350] width 287 height 335
click at [497, 334] on div at bounding box center [541, 350] width 287 height 335
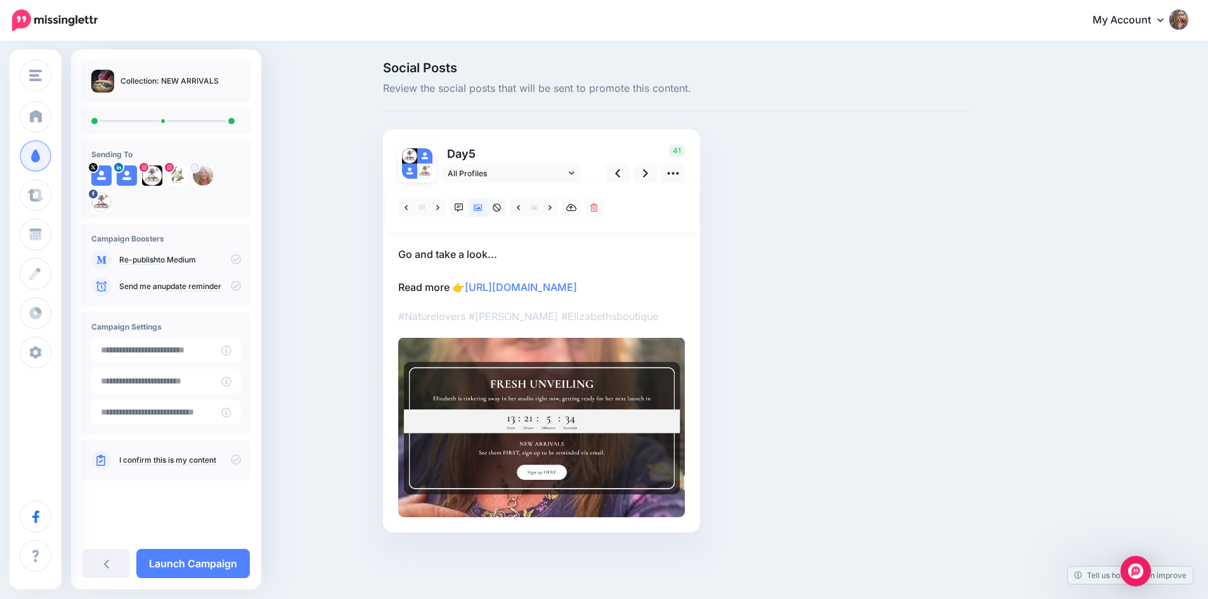
click at [637, 296] on p "Go and take a look... Read more 👉 https://elizabethsboutique.co.uk/collections/…" at bounding box center [541, 270] width 287 height 49
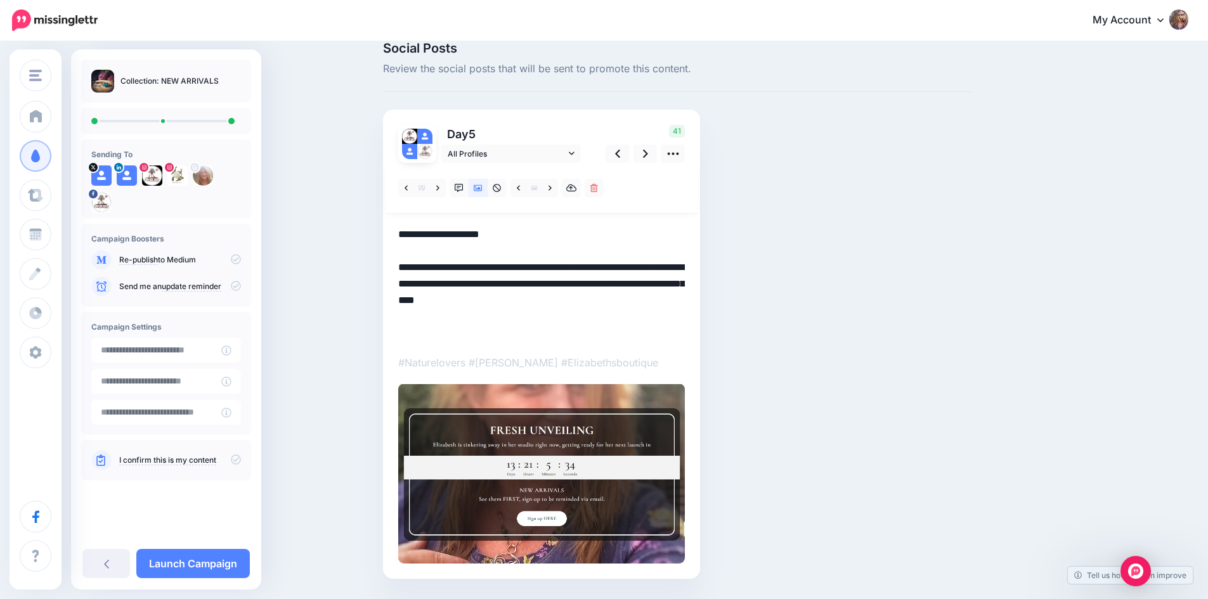
scroll to position [0, 0]
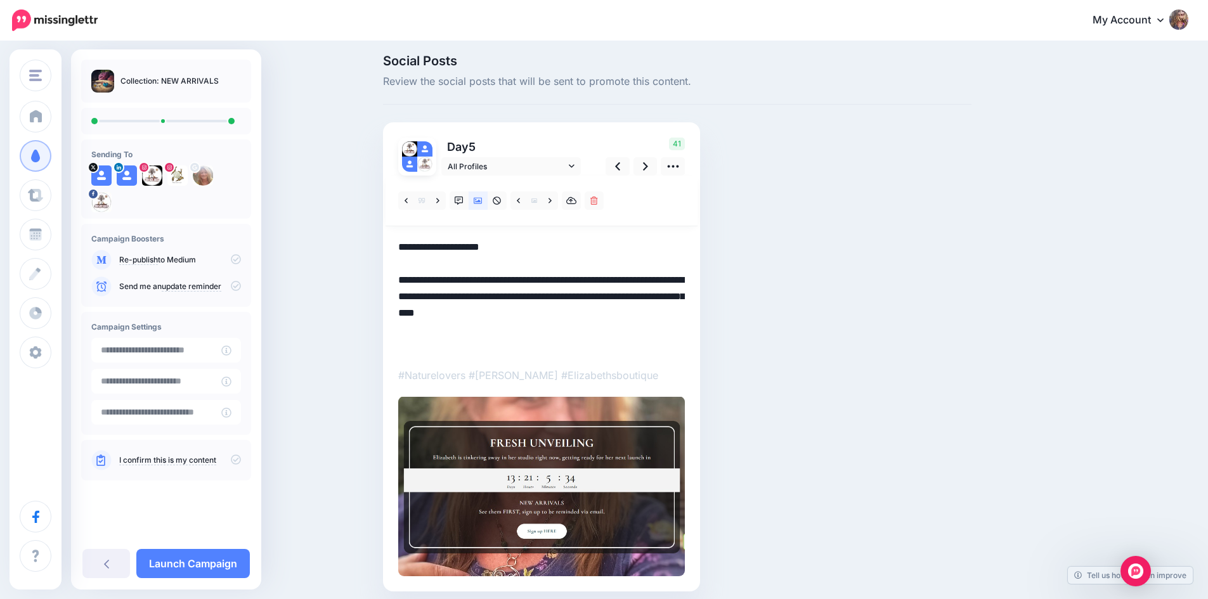
drag, startPoint x: 480, startPoint y: 349, endPoint x: 376, endPoint y: 243, distance: 148.9
click at [376, 243] on div "Social Posts Review the social posts that will be sent to promote this content.…" at bounding box center [604, 342] width 1208 height 613
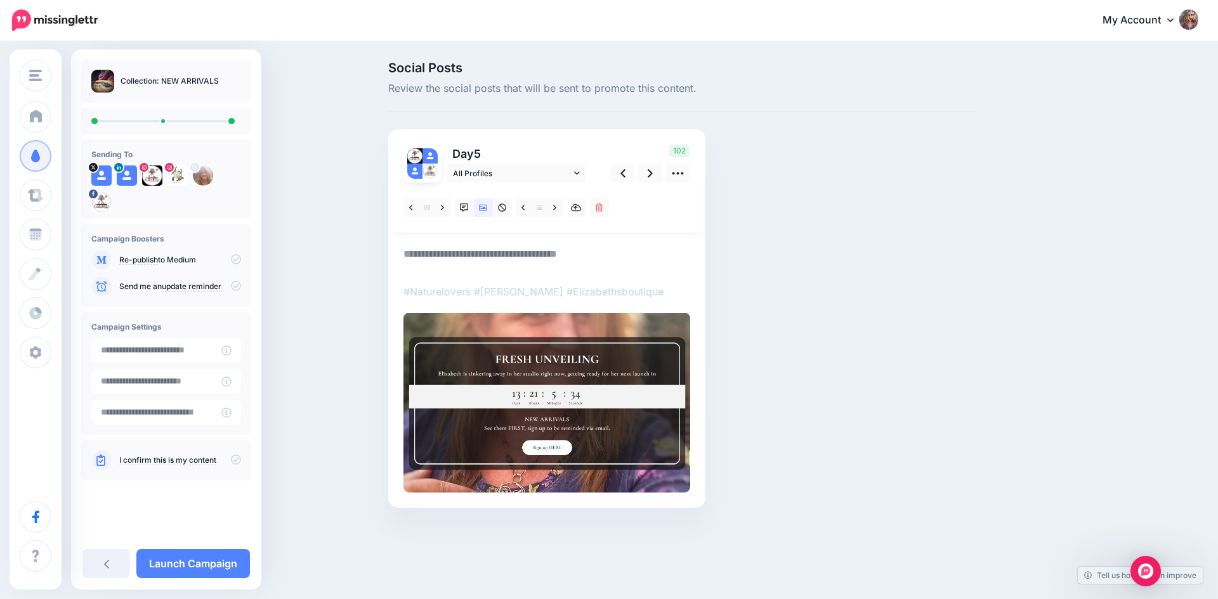
paste textarea "**********"
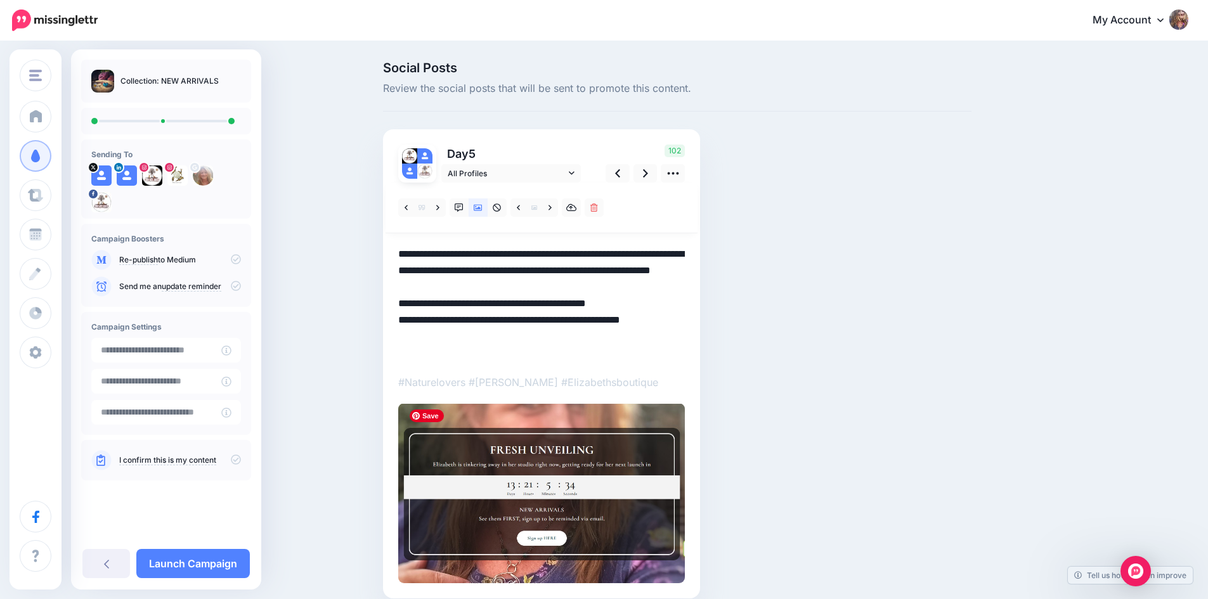
type textarea "**********"
click at [564, 465] on img at bounding box center [541, 493] width 287 height 180
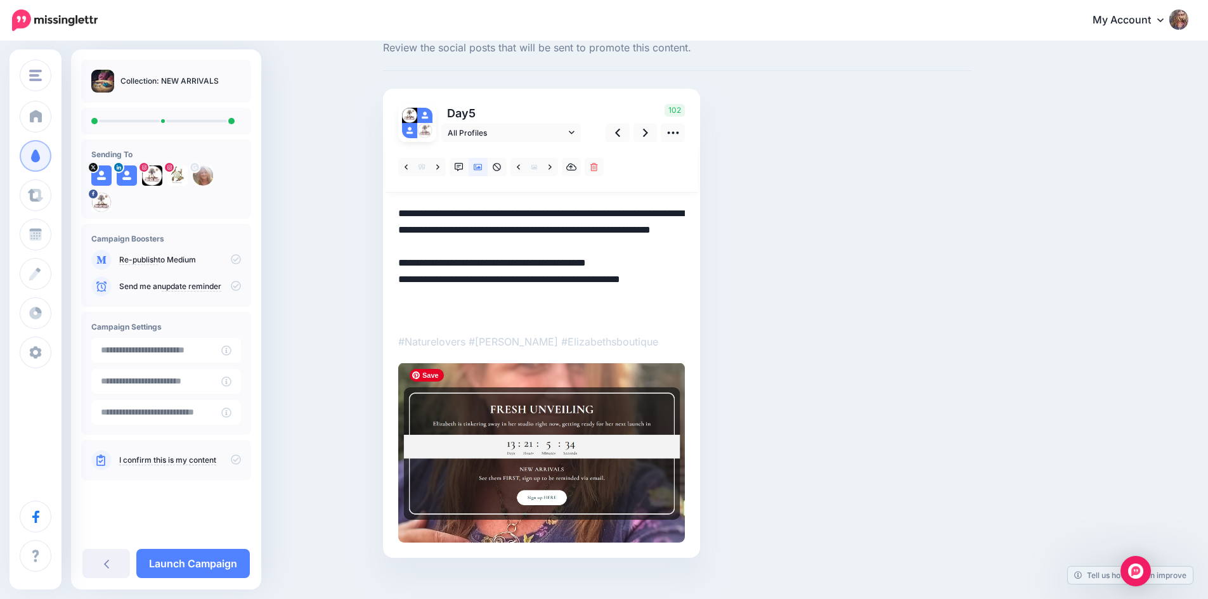
scroll to position [56, 0]
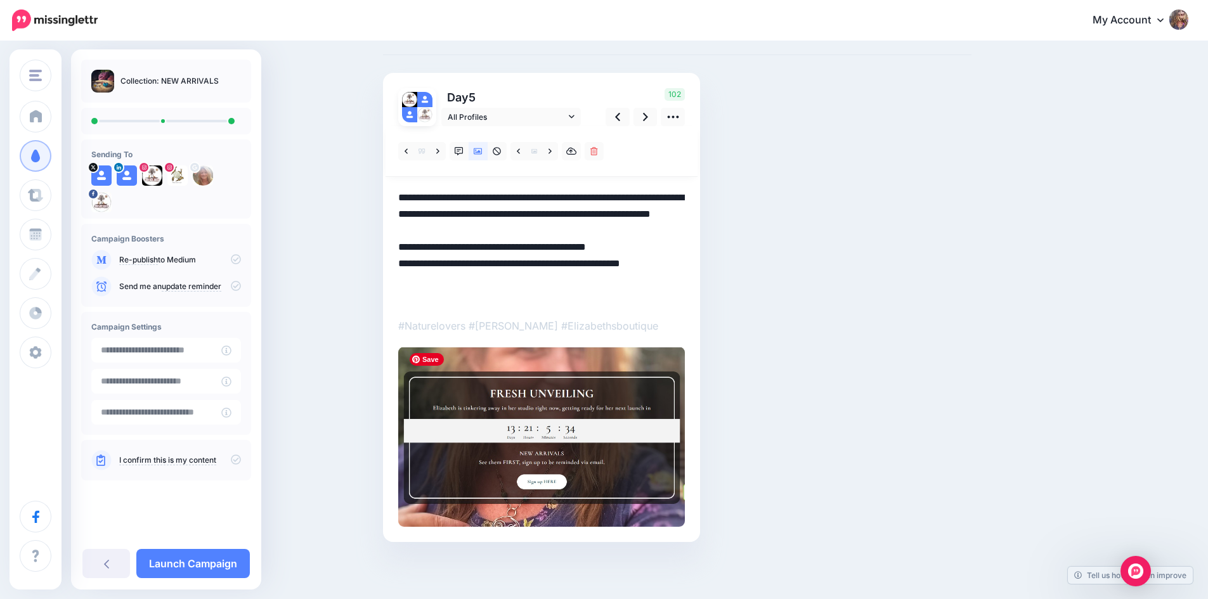
click at [563, 483] on img at bounding box center [541, 437] width 287 height 180
click at [575, 115] on icon at bounding box center [572, 116] width 6 height 9
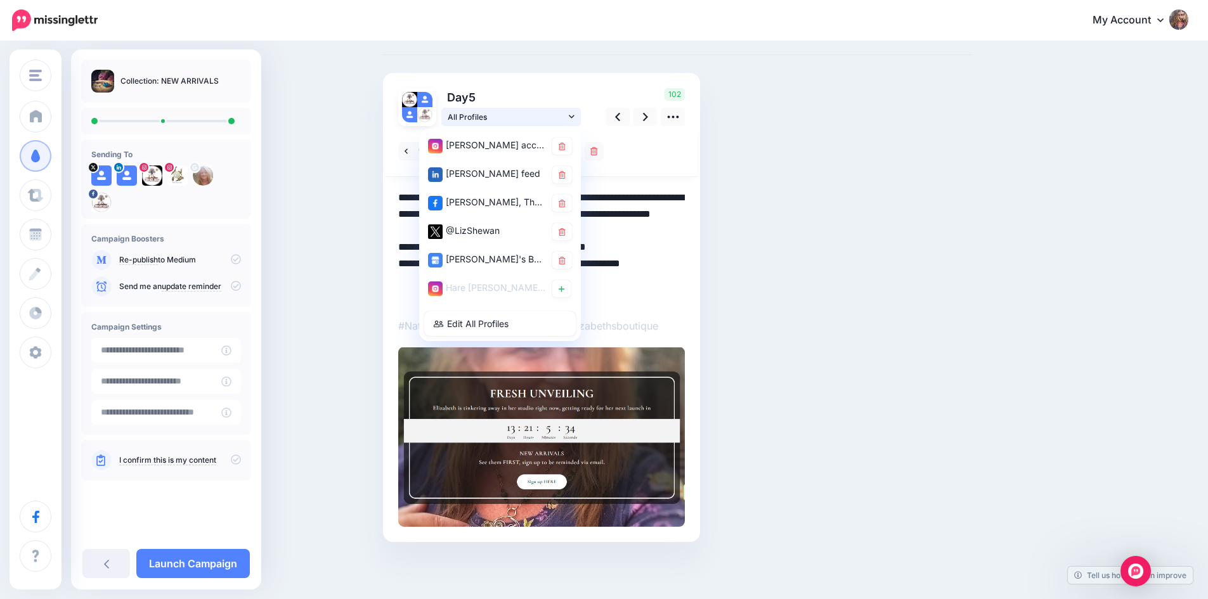
click at [575, 114] on icon at bounding box center [572, 116] width 6 height 9
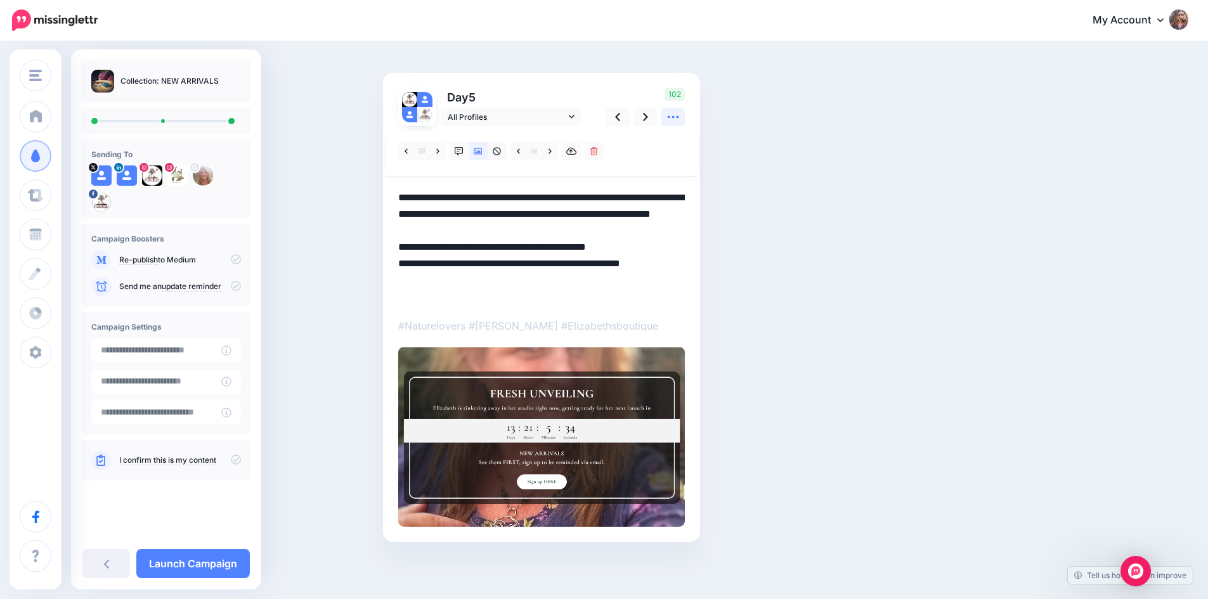
click at [677, 116] on icon at bounding box center [673, 116] width 13 height 13
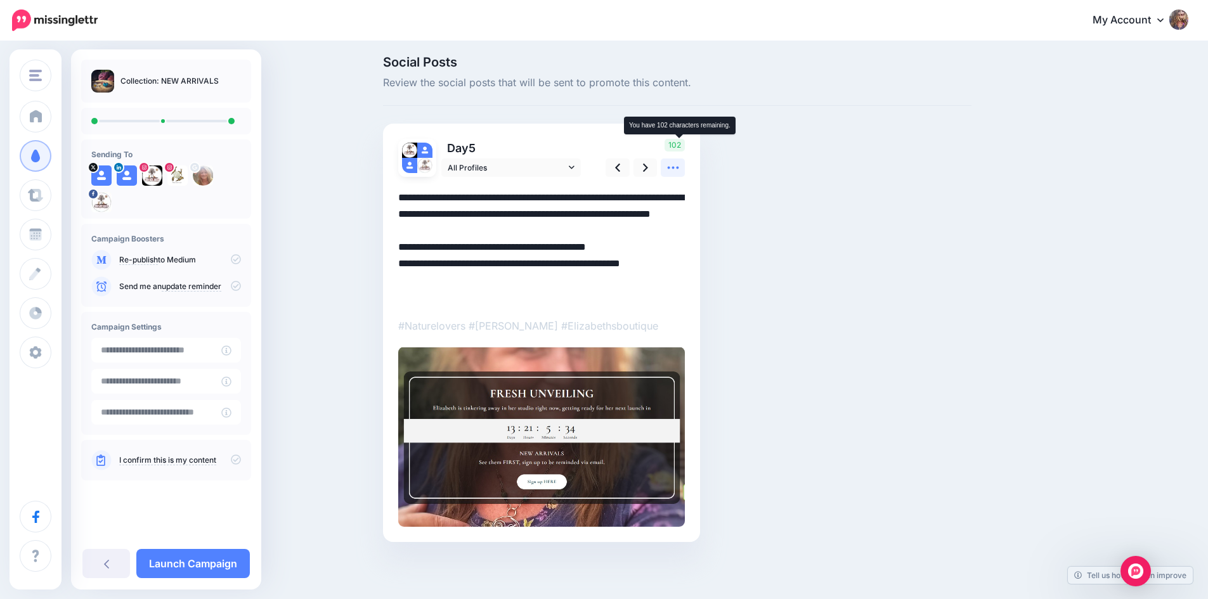
scroll to position [6, 0]
click at [648, 167] on icon at bounding box center [645, 167] width 5 height 13
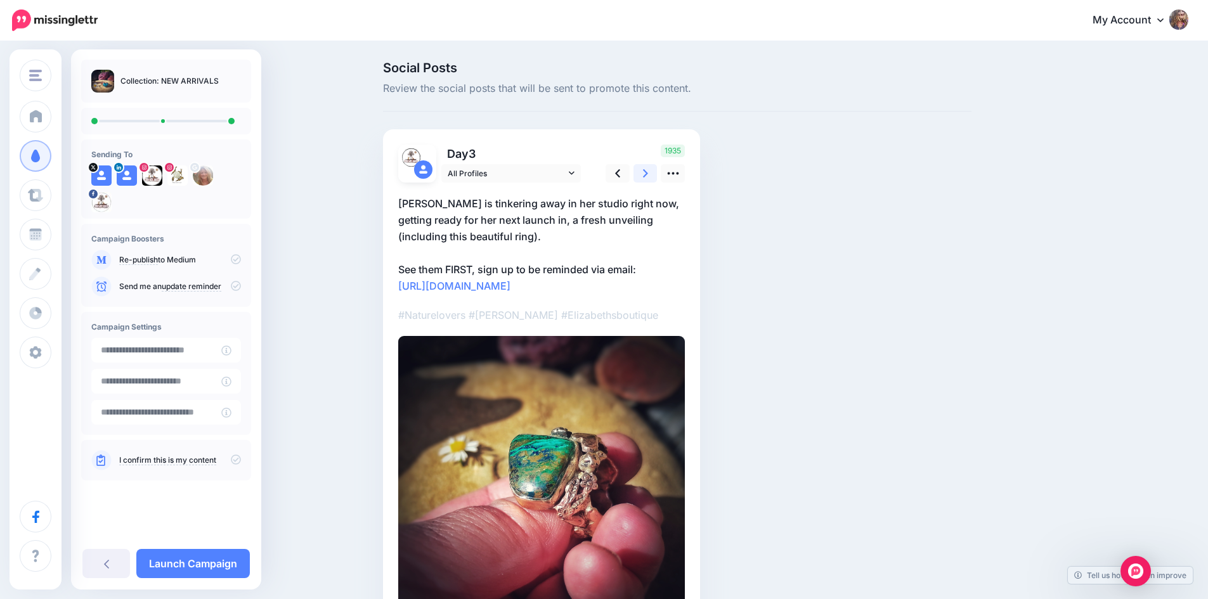
click at [648, 167] on icon at bounding box center [645, 173] width 5 height 13
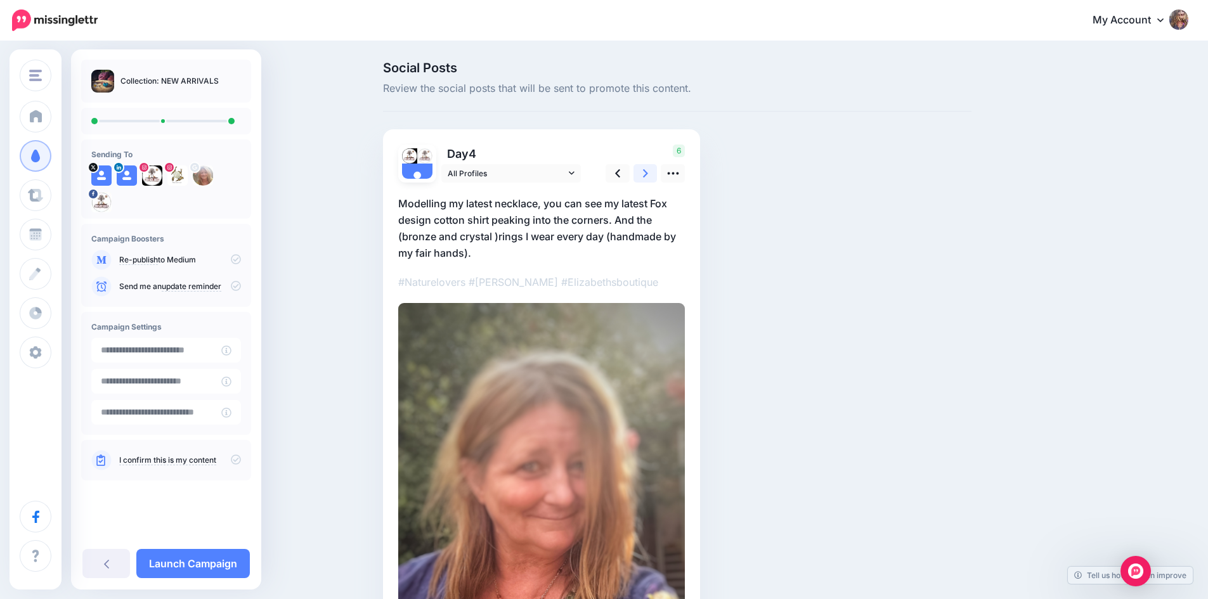
click at [648, 167] on icon at bounding box center [645, 173] width 5 height 13
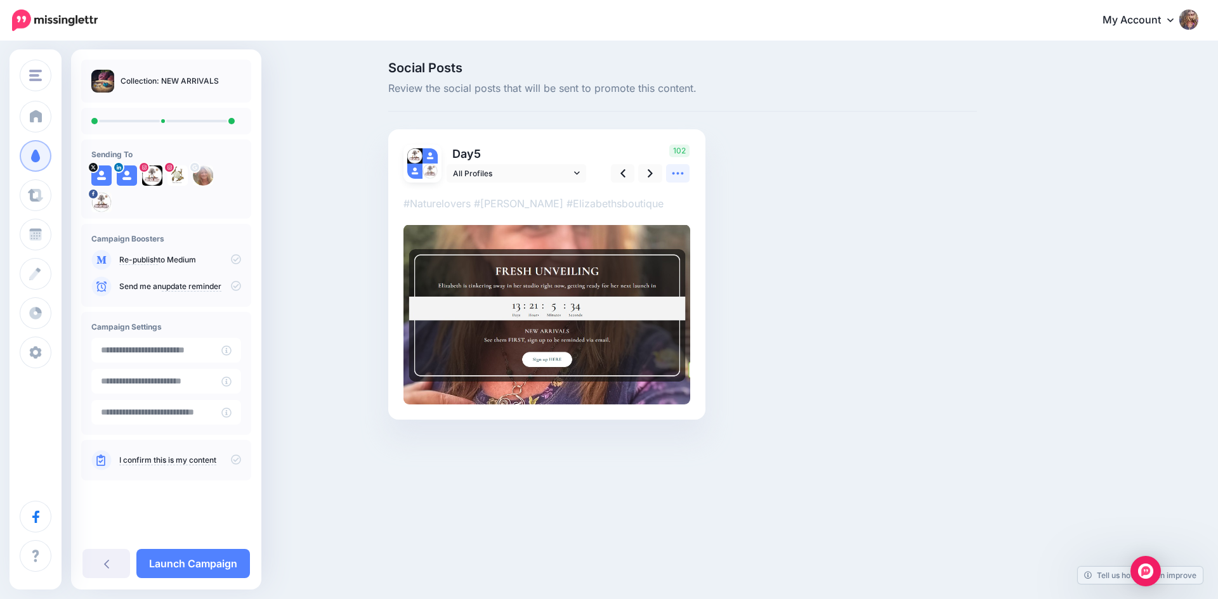
click at [673, 173] on icon at bounding box center [677, 173] width 11 height 3
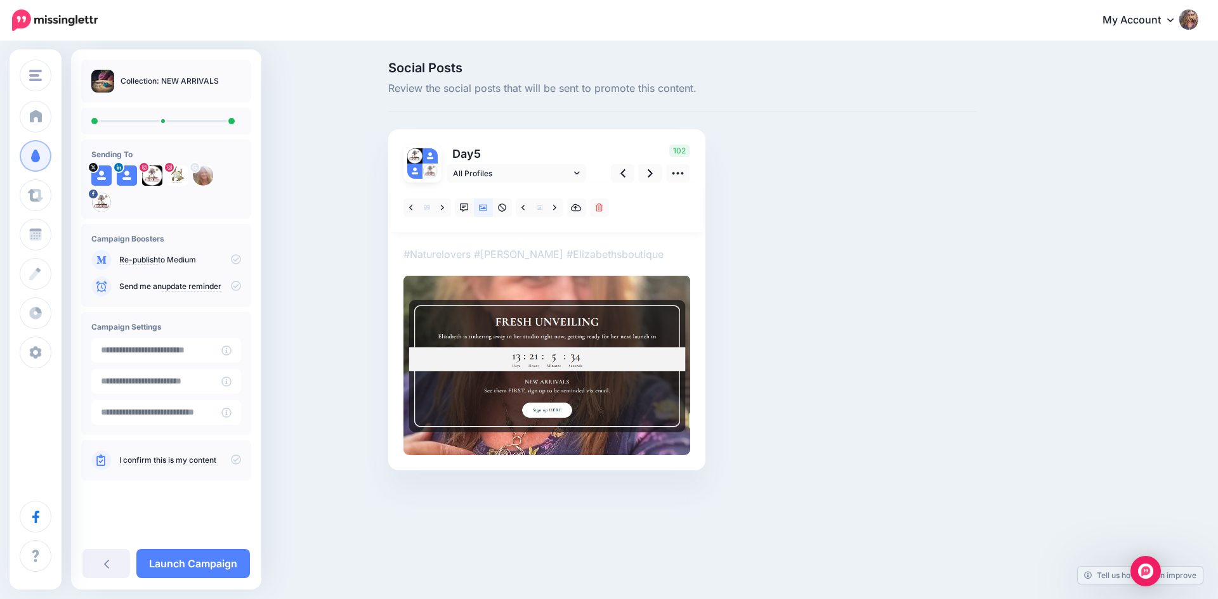
drag, startPoint x: 449, startPoint y: 254, endPoint x: 419, endPoint y: 255, distance: 29.8
click at [419, 255] on p "#Naturelovers #Elizabeth #Elizabethsboutique" at bounding box center [546, 254] width 287 height 16
click at [394, 259] on div "Day 5 All Profiles" at bounding box center [546, 299] width 317 height 341
click at [450, 243] on div at bounding box center [546, 319] width 287 height 273
click at [443, 208] on icon at bounding box center [442, 207] width 3 height 5
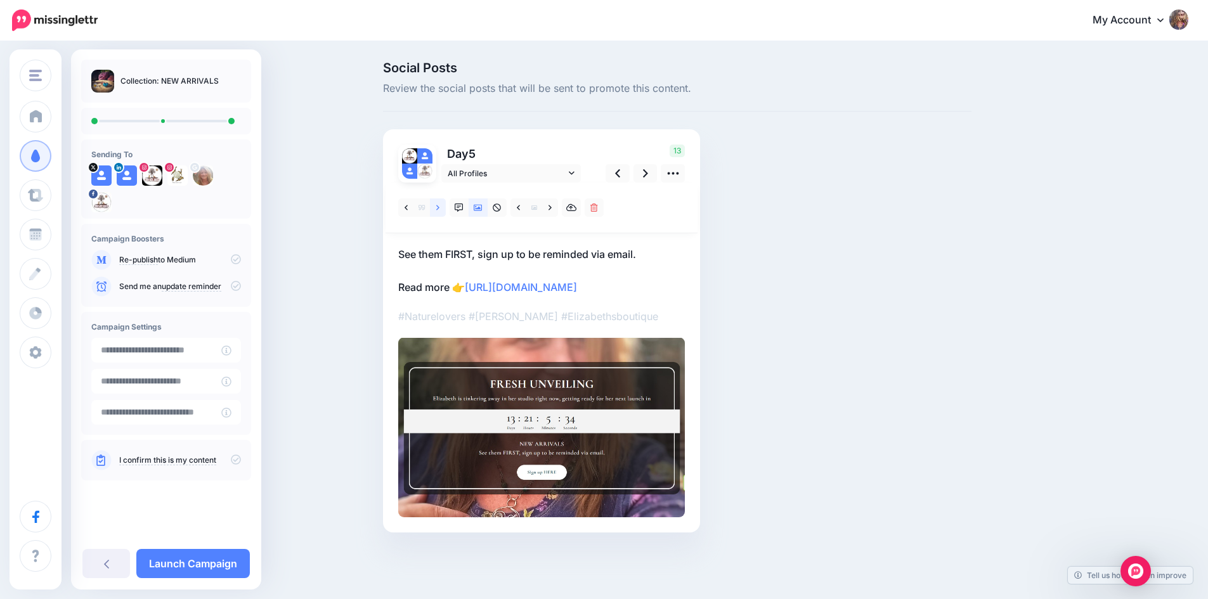
click at [440, 206] on link at bounding box center [438, 207] width 16 height 18
click at [646, 348] on div at bounding box center [541, 350] width 287 height 335
click at [696, 341] on div "Day 5 All Profiles 41" at bounding box center [541, 330] width 317 height 403
drag, startPoint x: 401, startPoint y: 251, endPoint x: 722, endPoint y: 337, distance: 332.1
click at [722, 337] on div "Social Posts Review the social posts that will be sent to promote this content.…" at bounding box center [678, 316] width 608 height 509
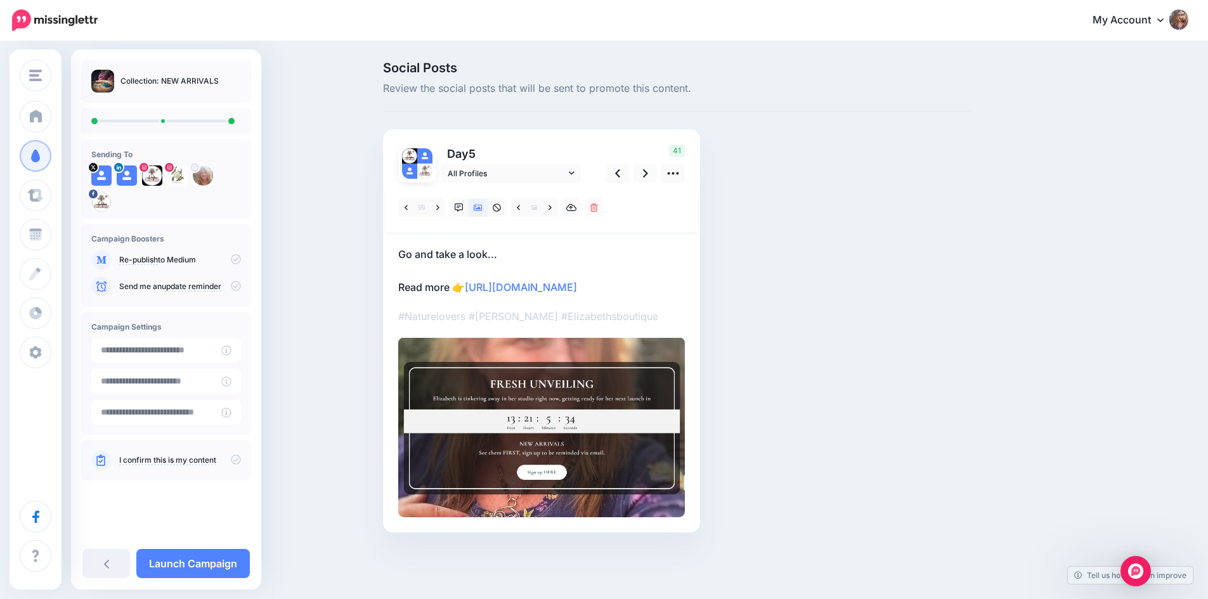
click at [601, 346] on div at bounding box center [541, 350] width 287 height 335
drag, startPoint x: 417, startPoint y: 345, endPoint x: 396, endPoint y: 295, distance: 54.1
click at [379, 279] on div "Social Posts Review the social posts that will be sent to promote this content.…" at bounding box center [678, 316] width 608 height 509
click at [465, 294] on link "https://elizabethsboutique.co.uk/collections/new-arrivals?utm_campaign=collecti…" at bounding box center [521, 287] width 112 height 13
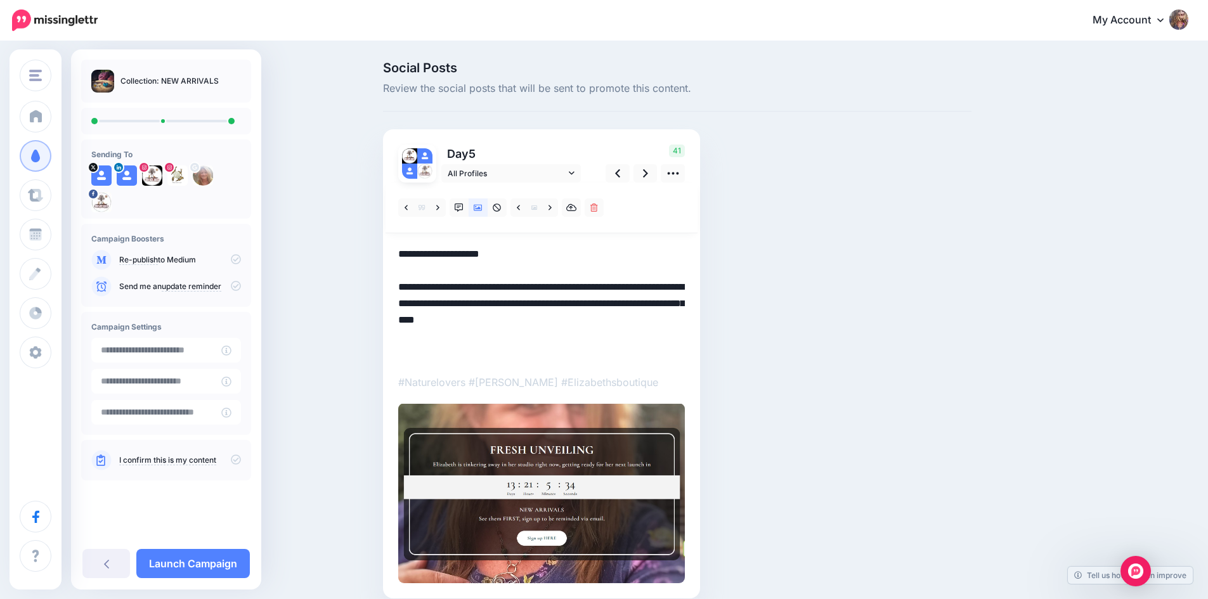
scroll to position [56, 0]
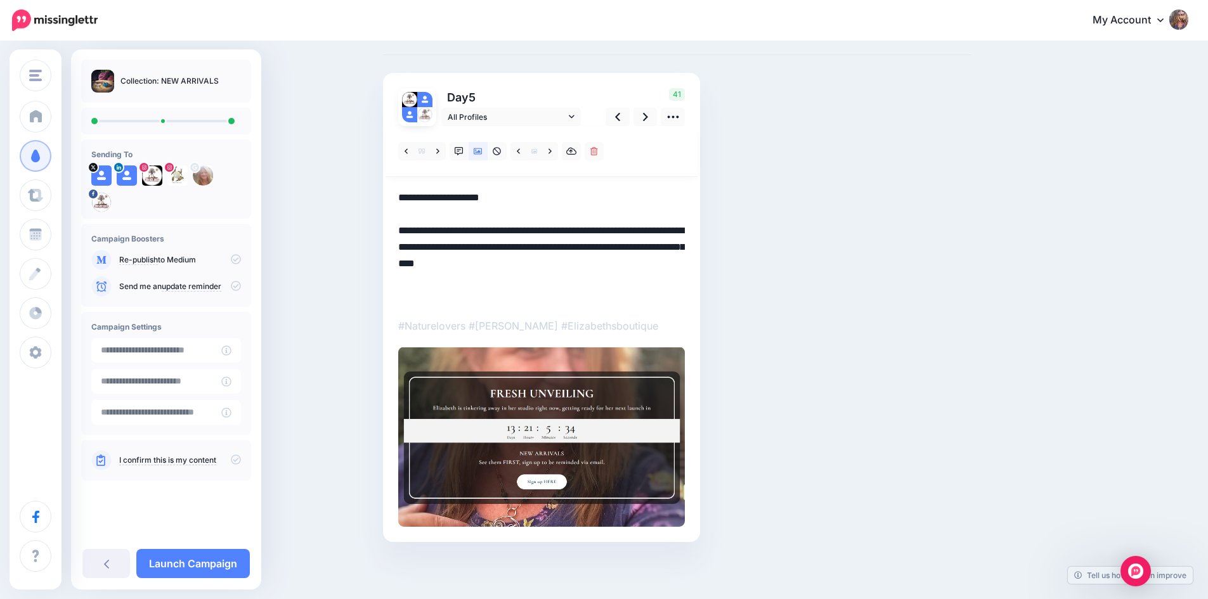
drag, startPoint x: 431, startPoint y: 303, endPoint x: 386, endPoint y: 190, distance: 122.4
click at [386, 190] on div "Social Posts Review the social posts that will be sent to promote this content.…" at bounding box center [678, 292] width 608 height 575
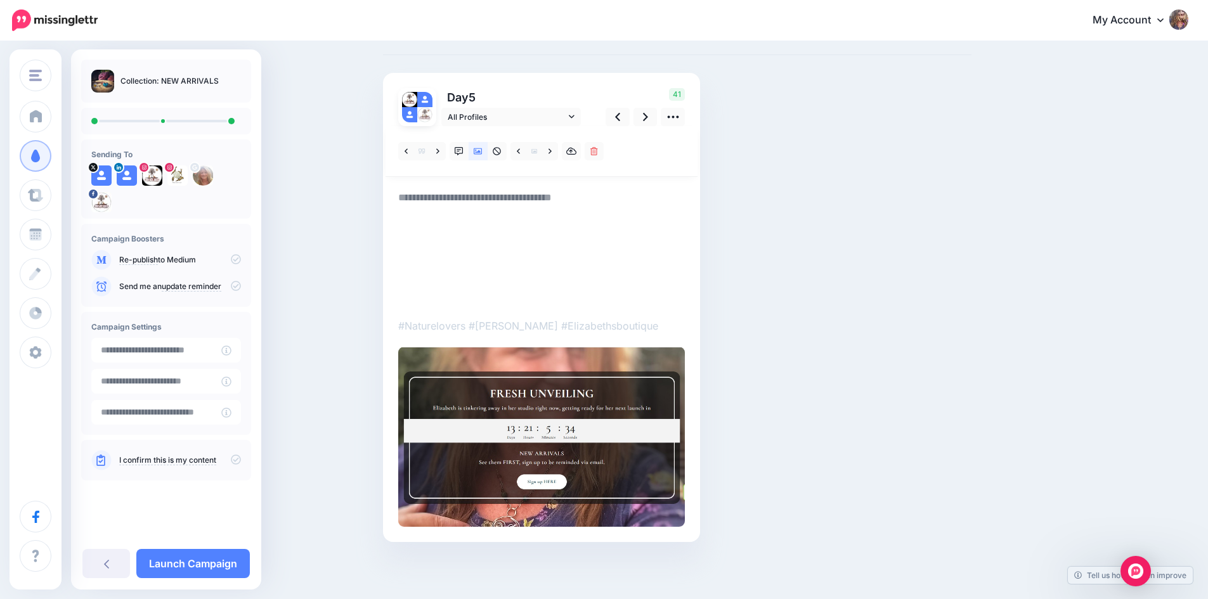
scroll to position [0, 0]
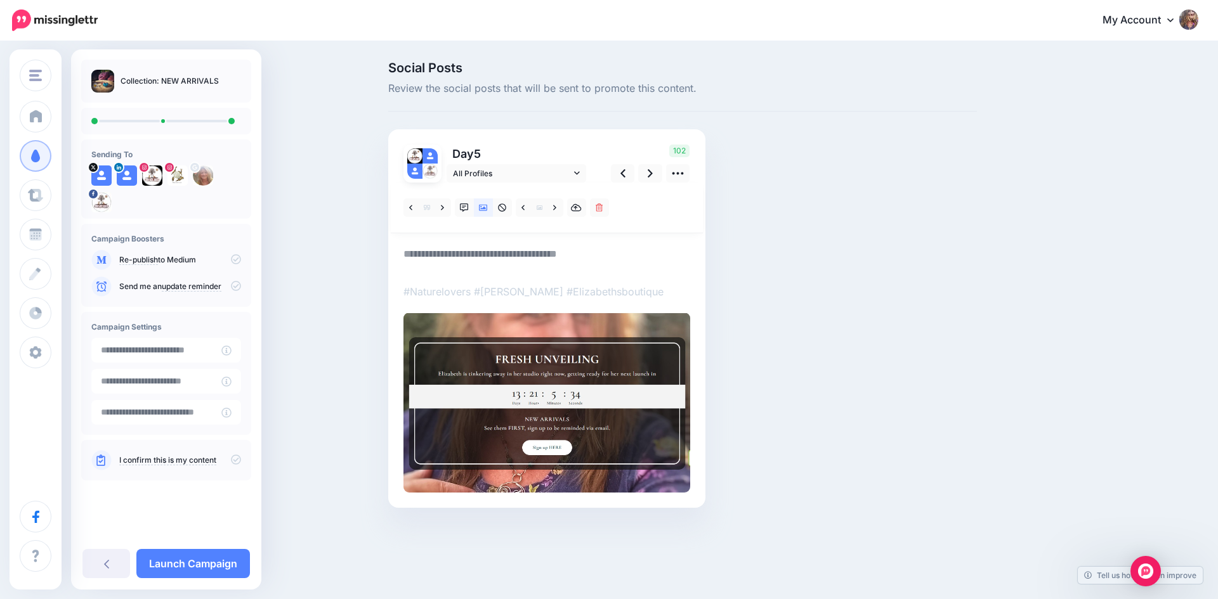
paste textarea "**********"
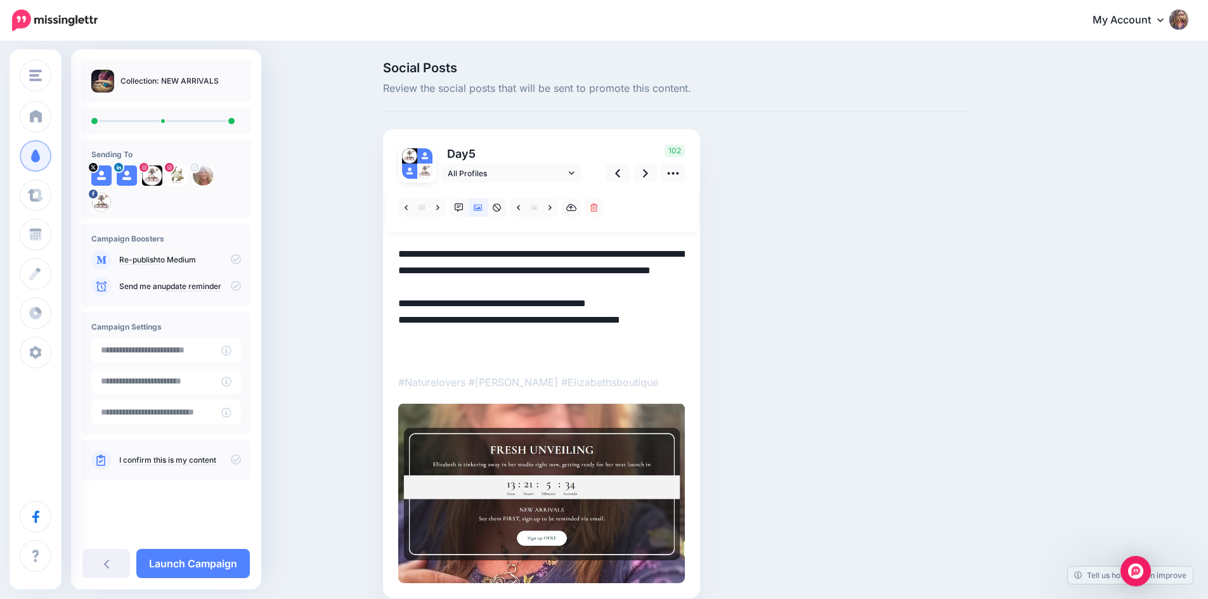
click at [666, 322] on textarea "**********" at bounding box center [541, 303] width 287 height 115
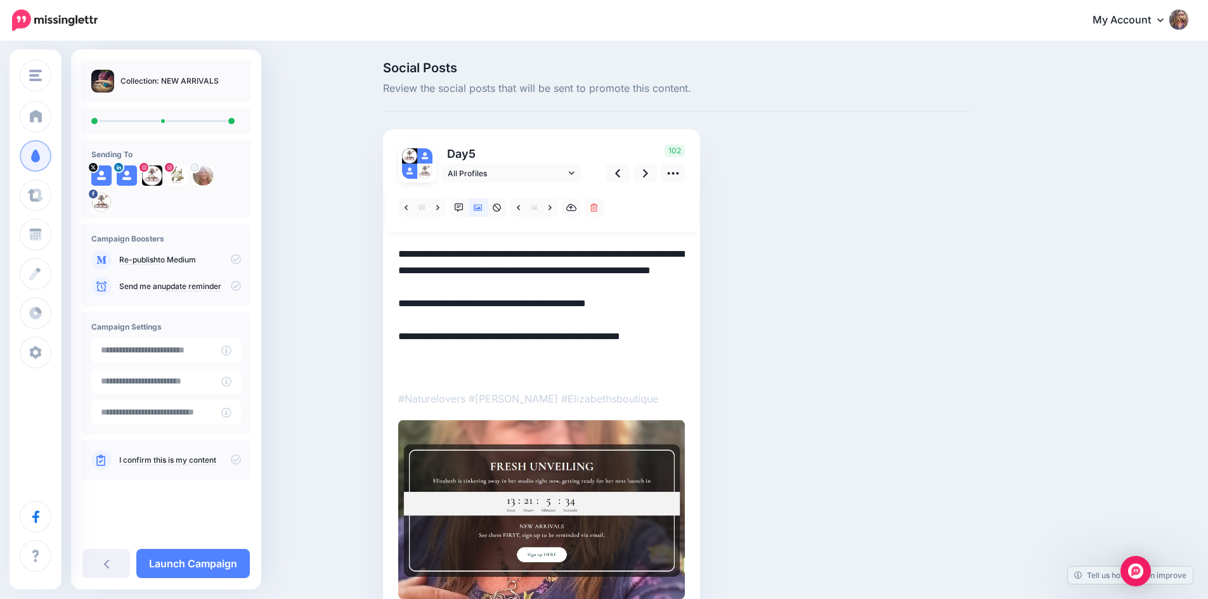
type textarea "**********"
click at [576, 383] on div at bounding box center [541, 391] width 287 height 417
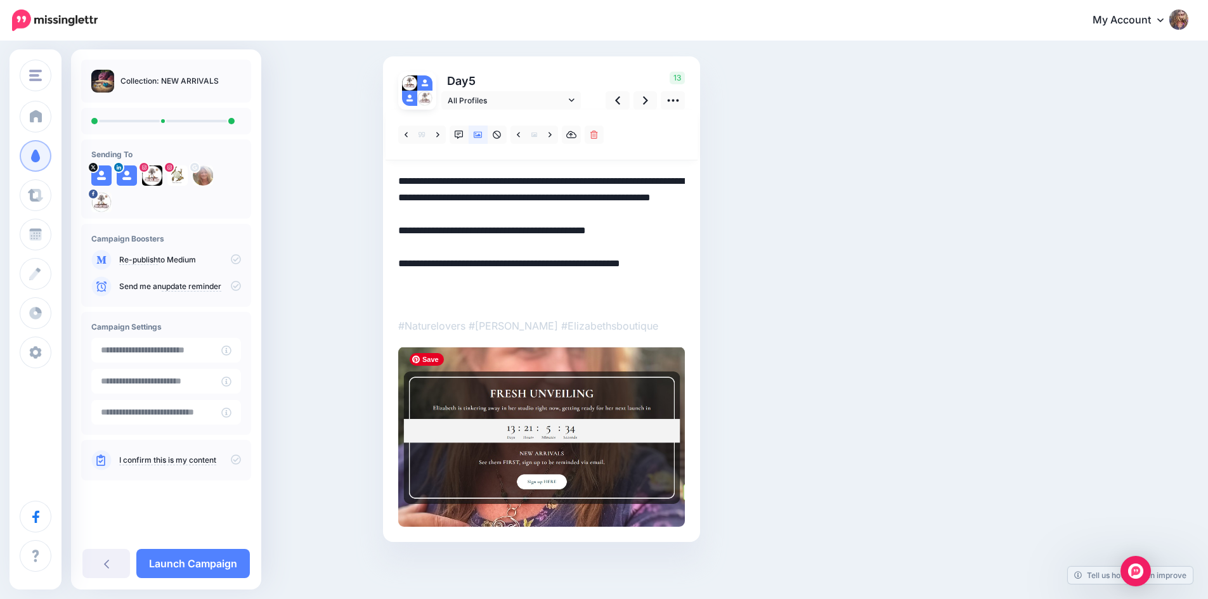
click at [592, 457] on img at bounding box center [541, 437] width 287 height 180
click at [583, 424] on img at bounding box center [541, 437] width 287 height 180
click at [575, 100] on icon at bounding box center [572, 99] width 6 height 3
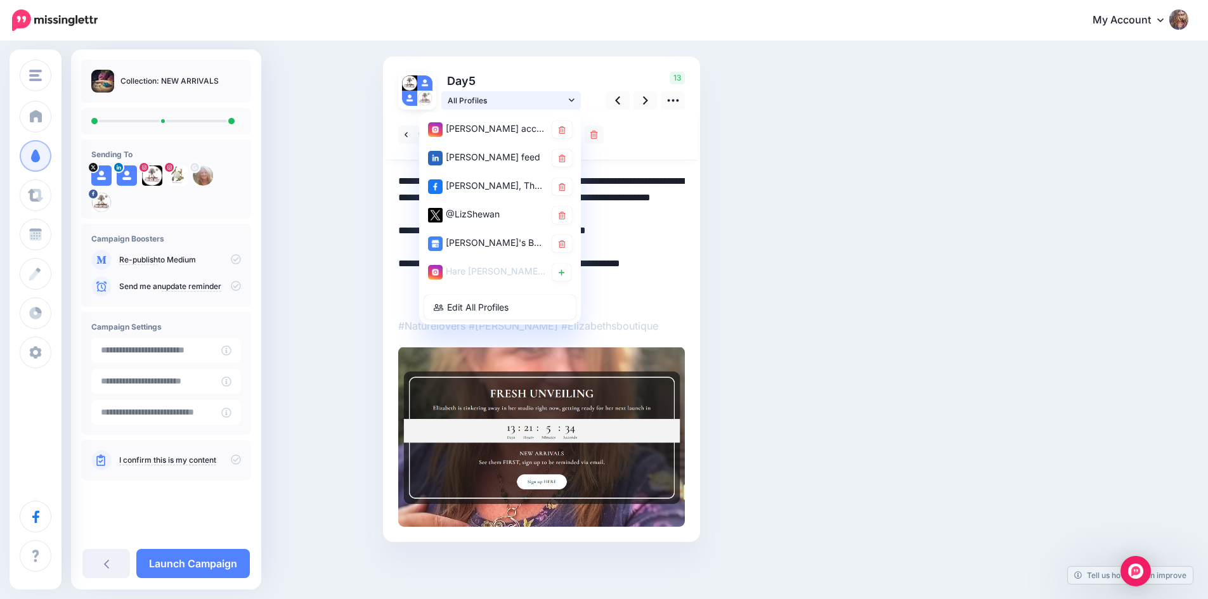
click at [575, 100] on icon at bounding box center [572, 99] width 6 height 3
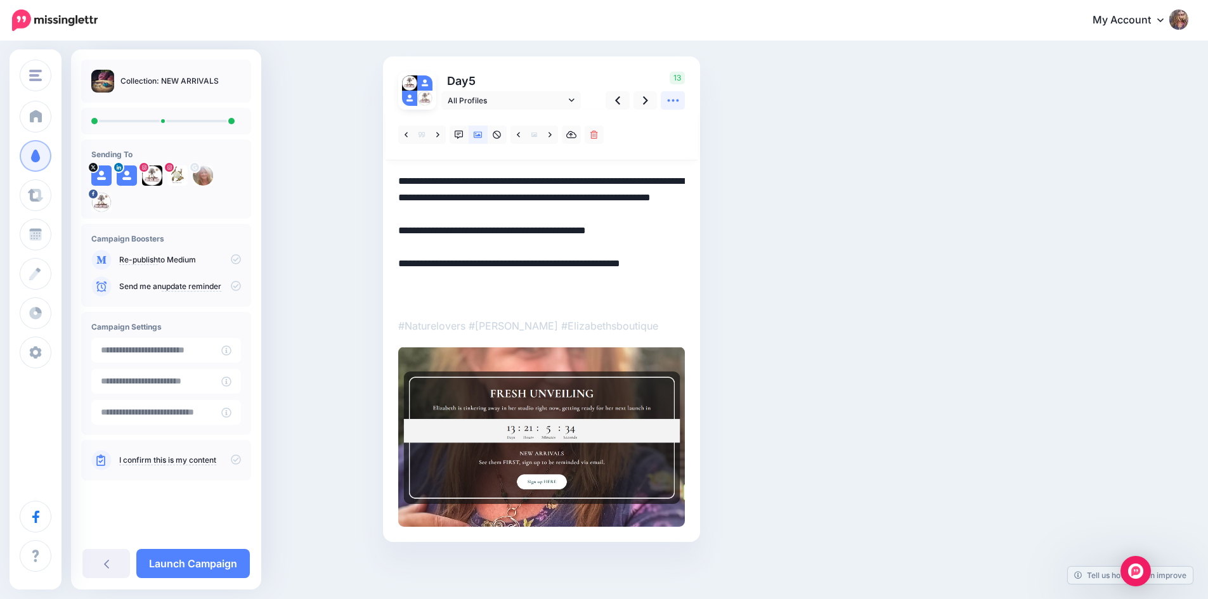
click at [678, 100] on icon at bounding box center [672, 101] width 11 height 3
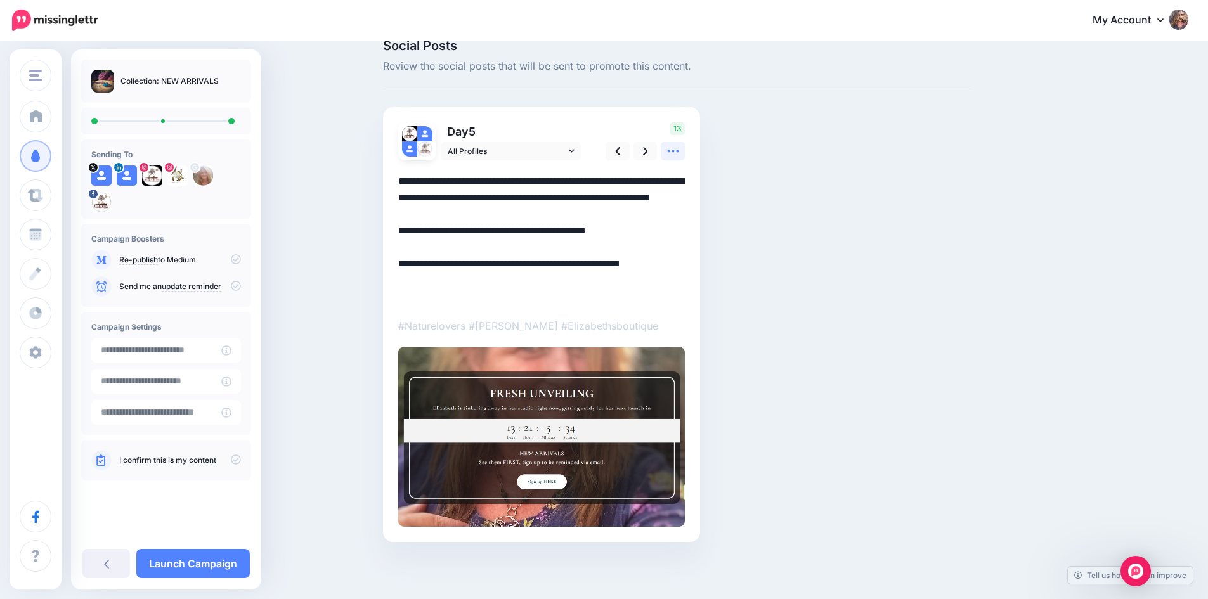
scroll to position [22, 0]
click at [648, 146] on icon at bounding box center [645, 151] width 5 height 13
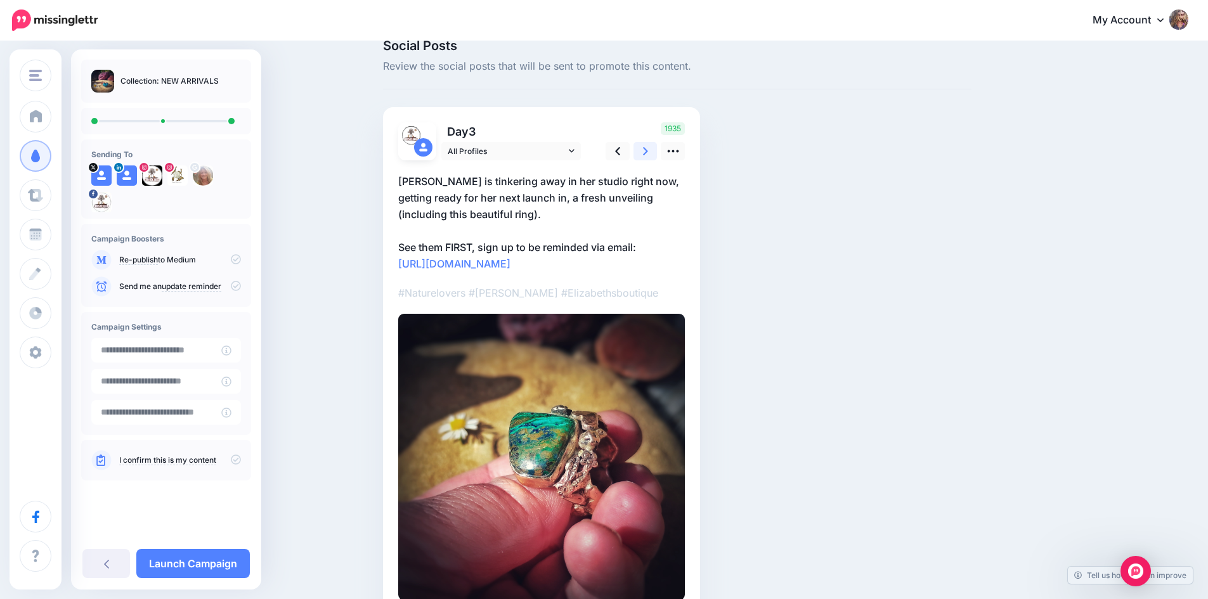
scroll to position [0, 0]
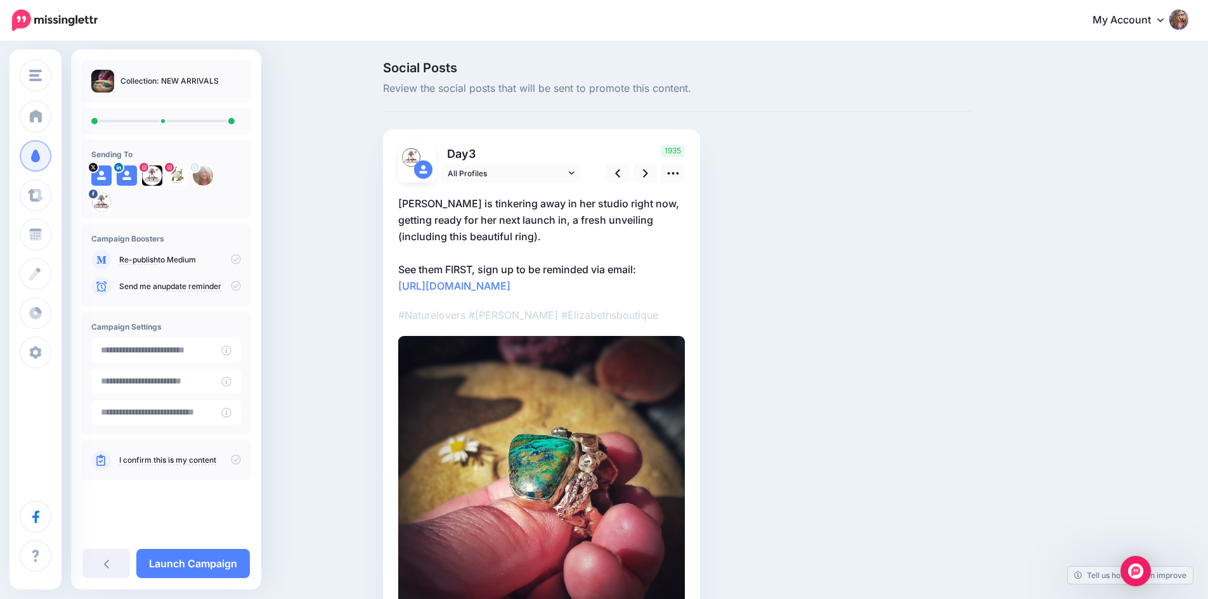
click at [648, 145] on div "1935" at bounding box center [643, 164] width 102 height 38
click at [648, 175] on icon at bounding box center [645, 173] width 5 height 8
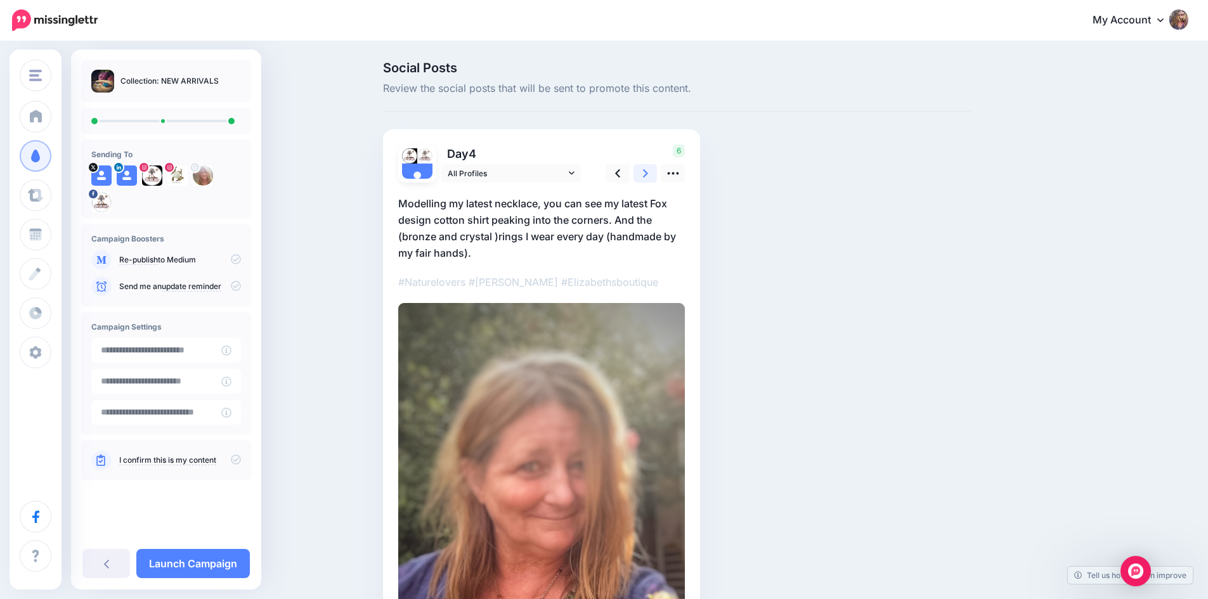
click at [648, 174] on icon at bounding box center [645, 173] width 5 height 13
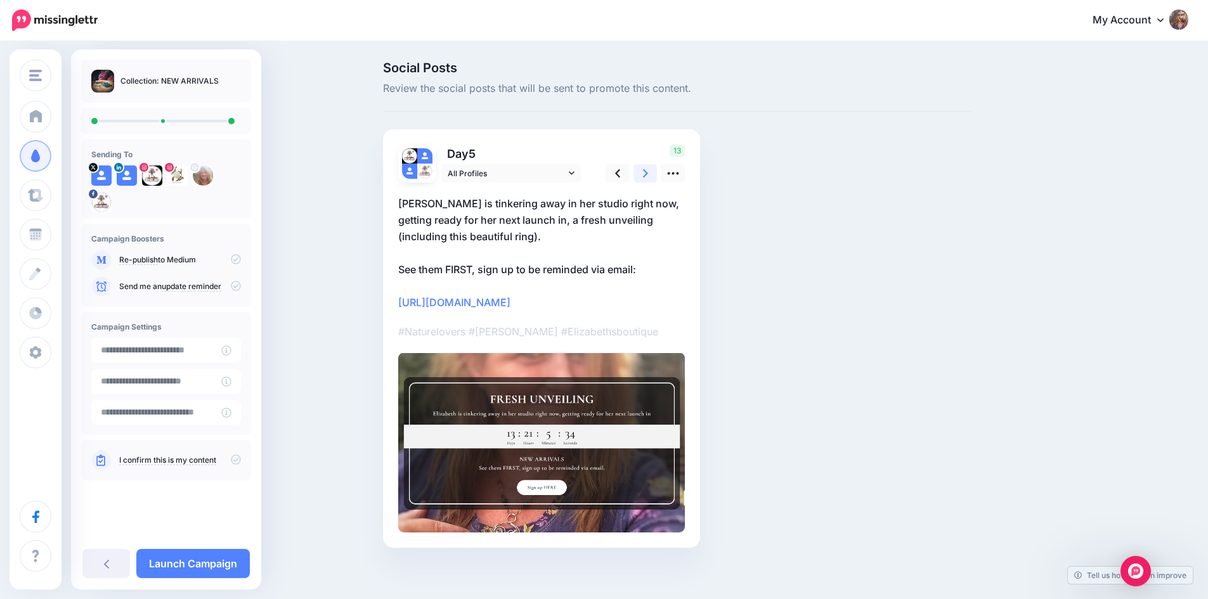
click at [648, 174] on icon at bounding box center [645, 173] width 5 height 13
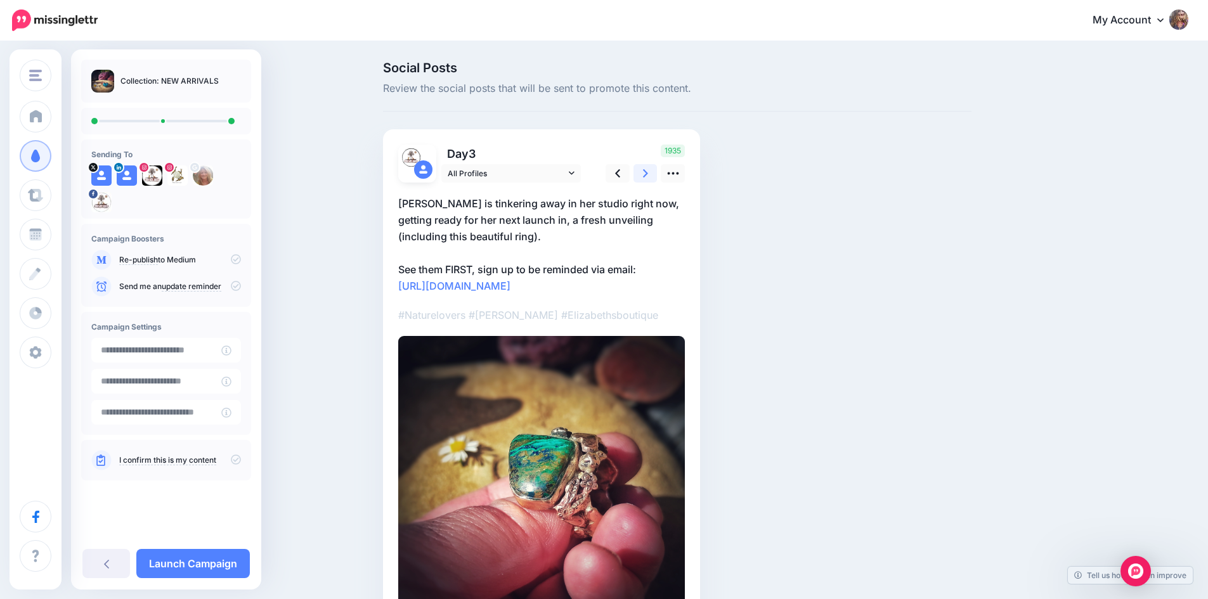
click at [648, 174] on icon at bounding box center [645, 173] width 5 height 13
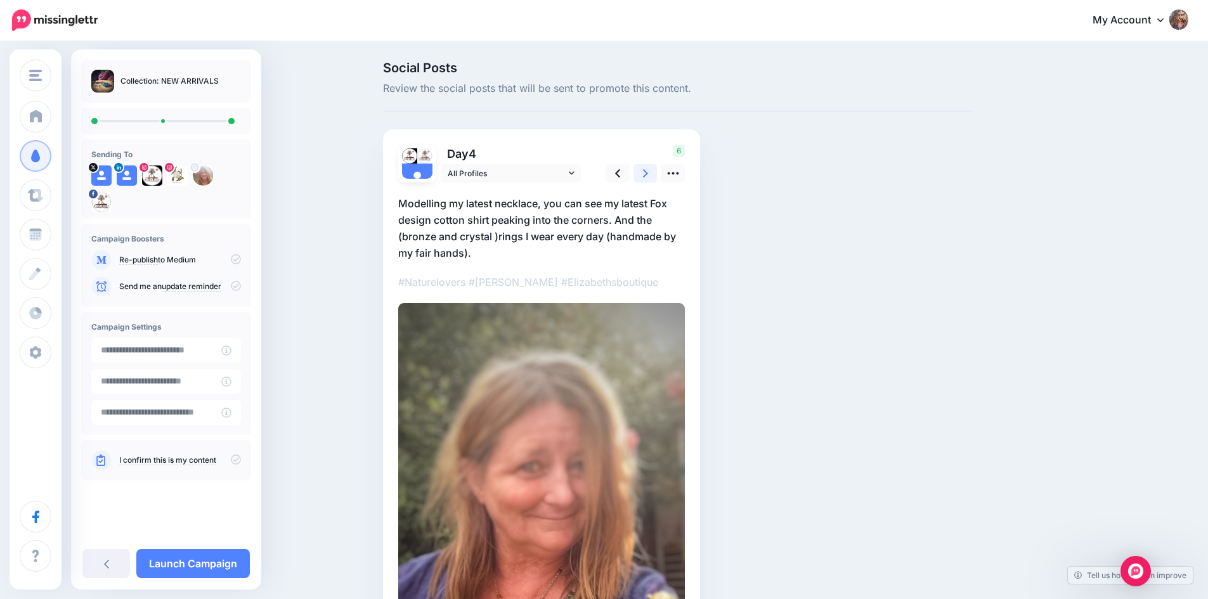
click at [648, 174] on icon at bounding box center [645, 173] width 5 height 13
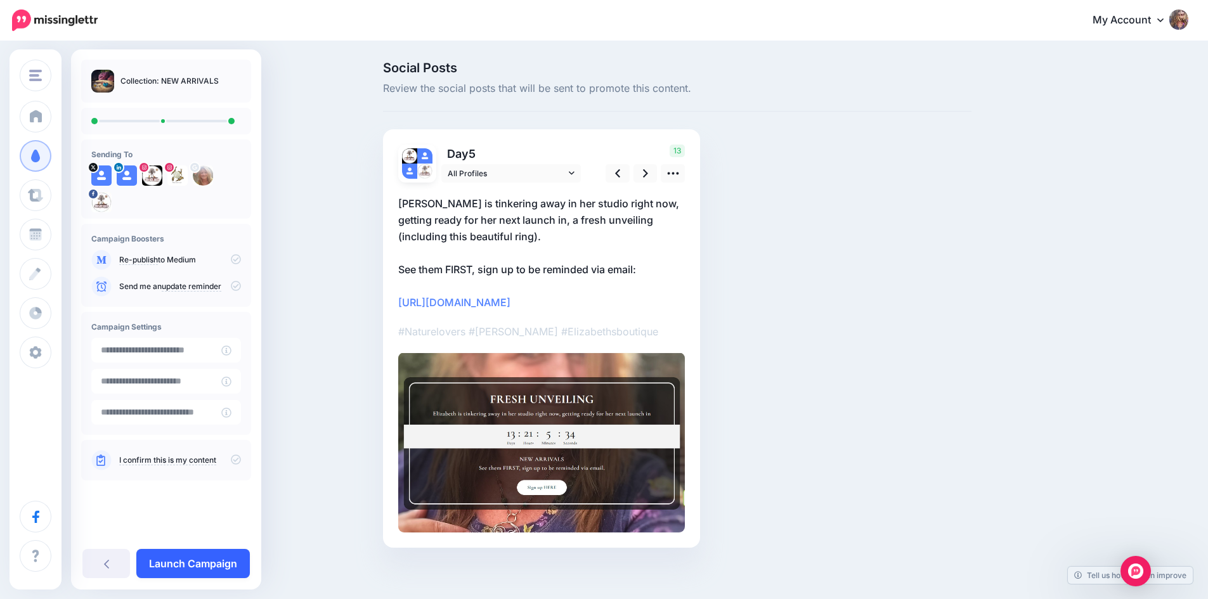
click at [206, 569] on link "Launch Campaign" at bounding box center [193, 563] width 114 height 29
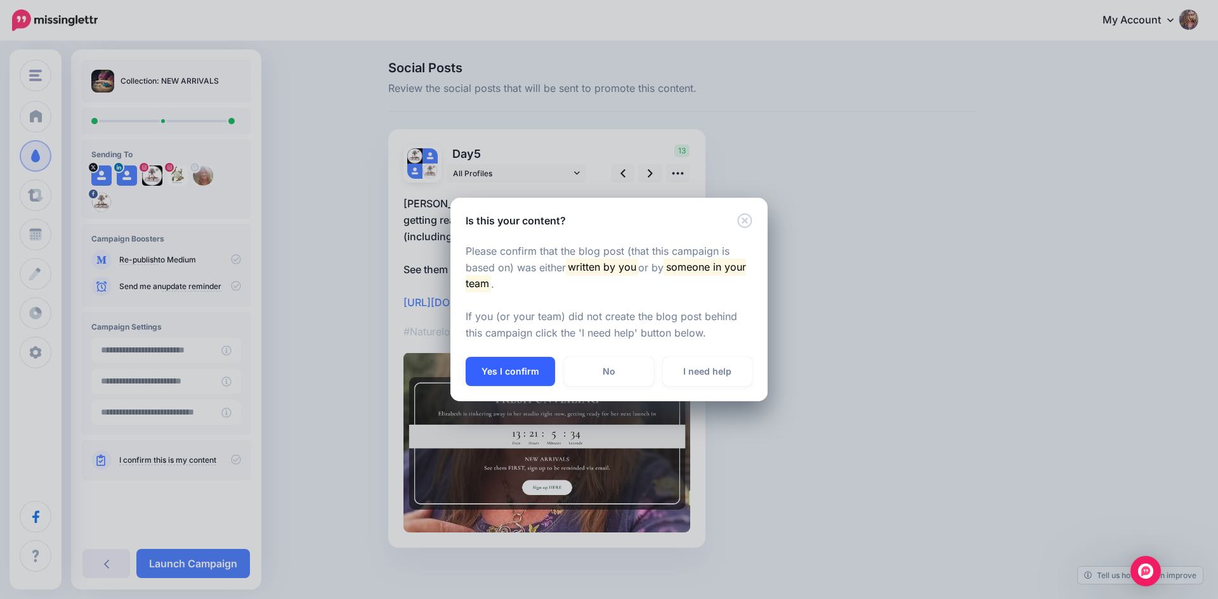
click at [500, 374] on button "Yes I confirm" at bounding box center [509, 371] width 89 height 29
